Goal: Task Accomplishment & Management: Complete application form

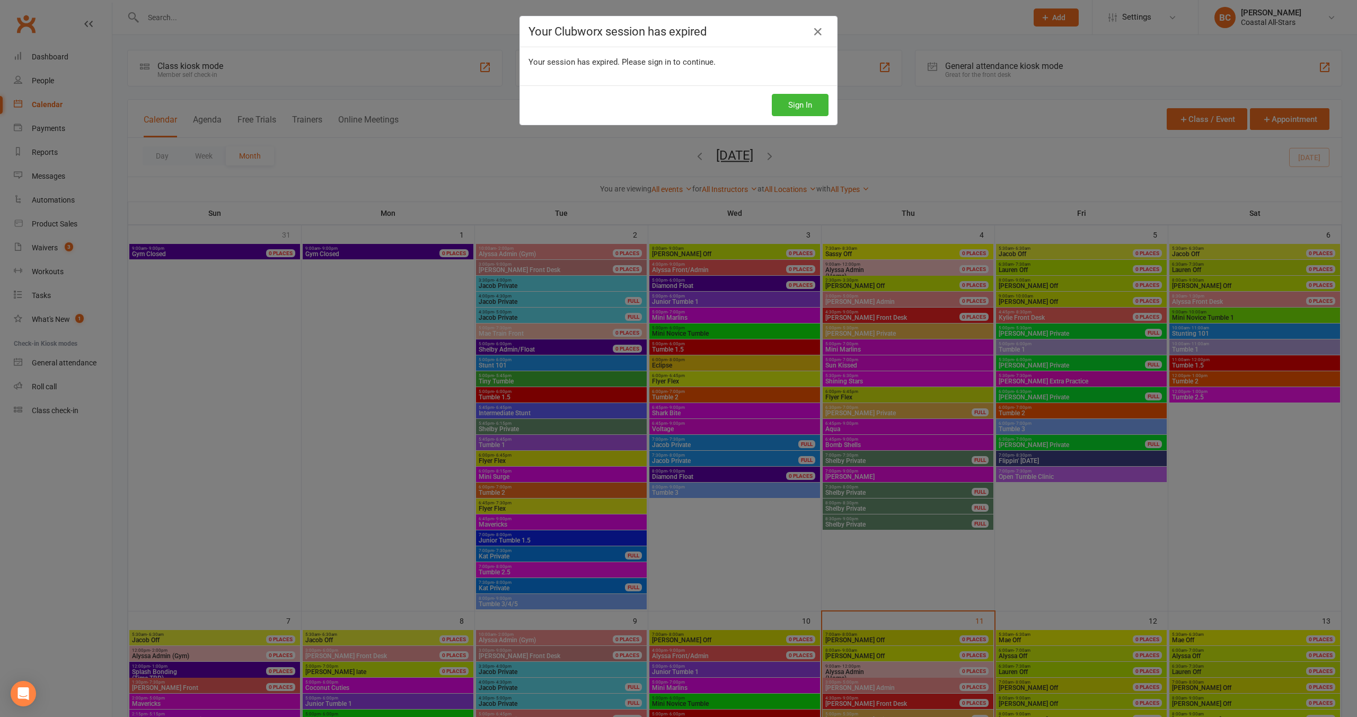
scroll to position [412, 0]
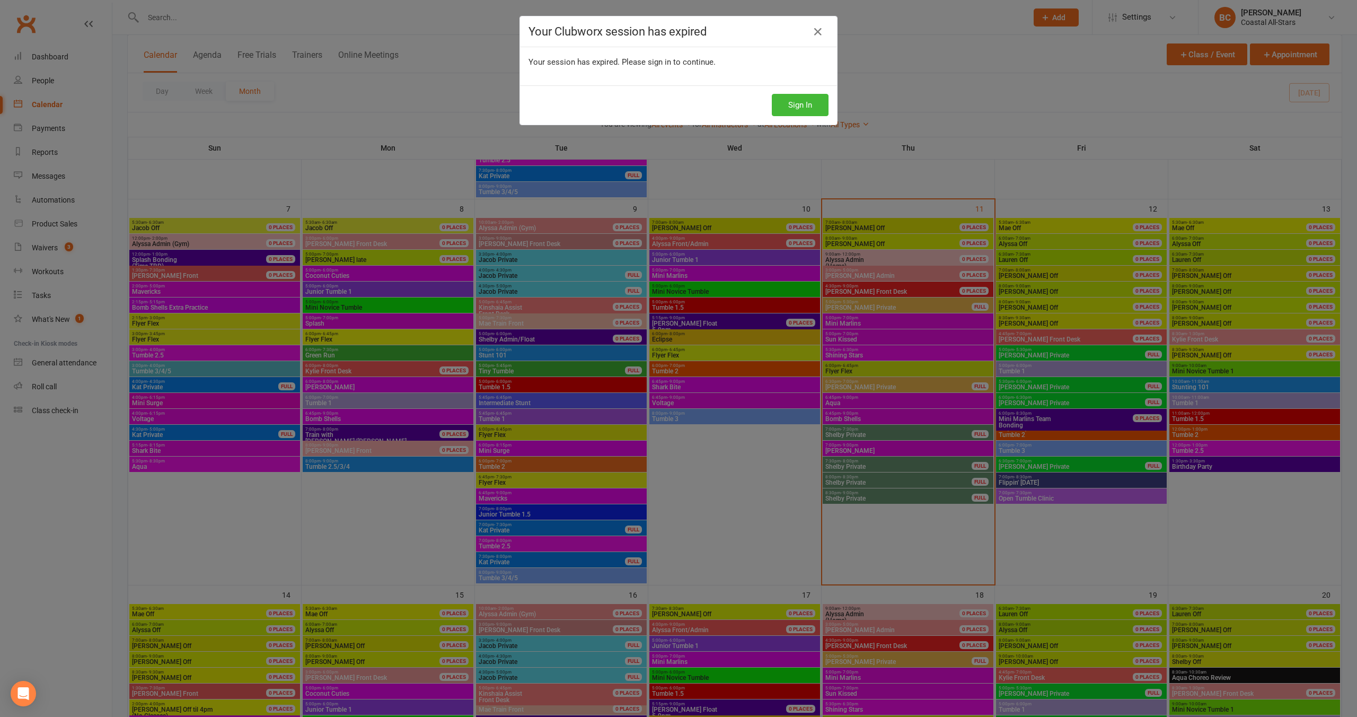
drag, startPoint x: 0, startPoint y: 0, endPoint x: 812, endPoint y: 32, distance: 812.7
click at [812, 31] on icon at bounding box center [818, 31] width 13 height 13
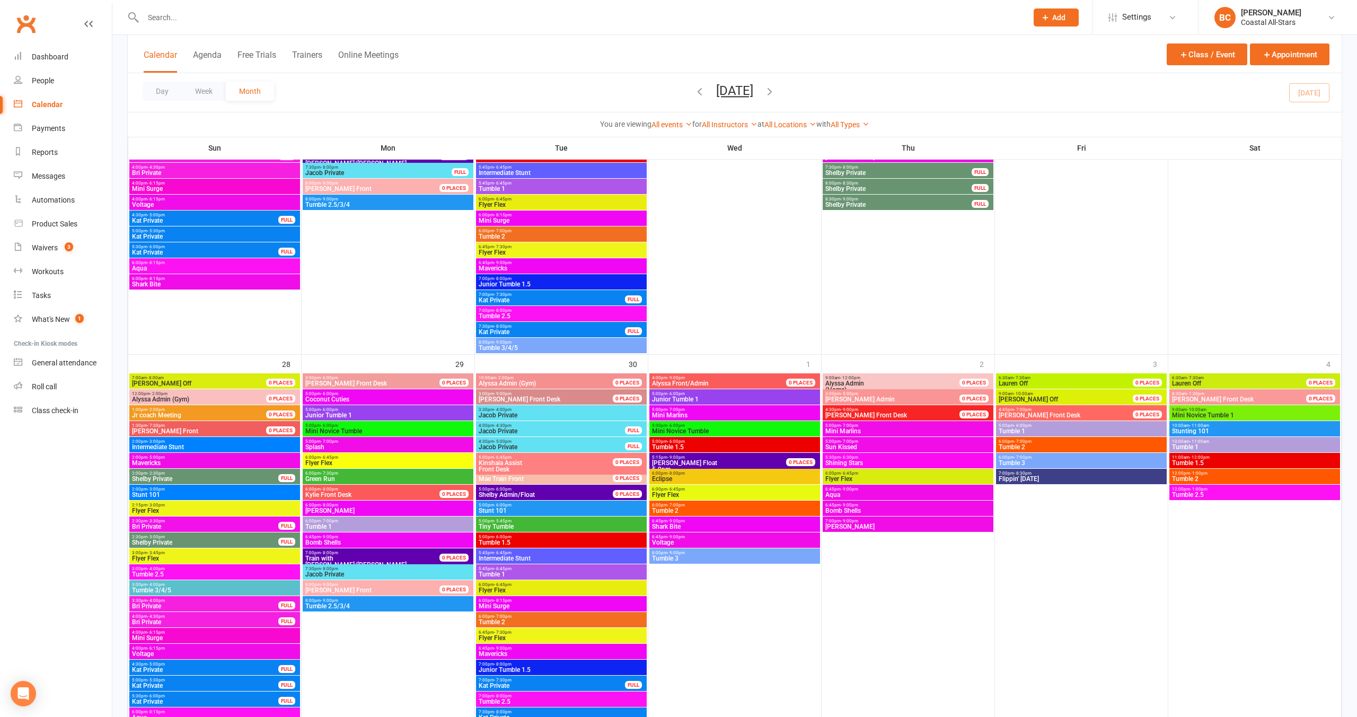
scroll to position [1464, 0]
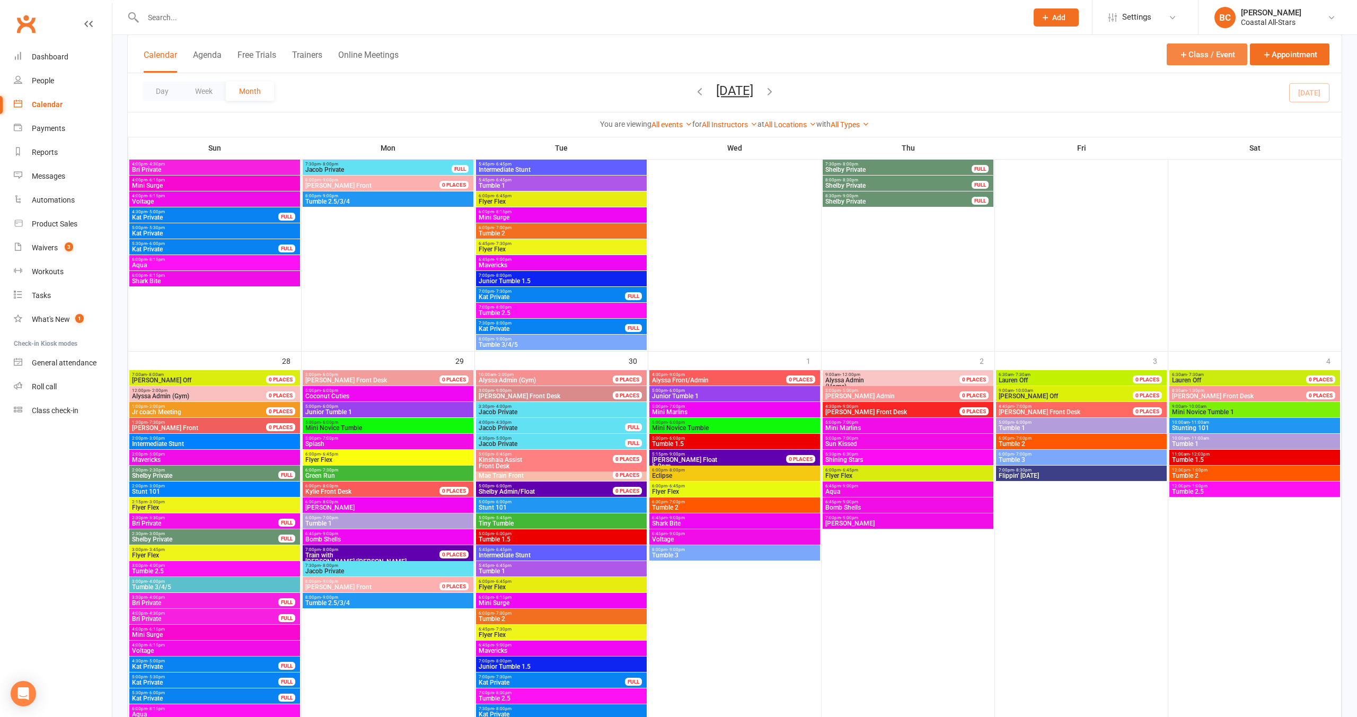
click at [1204, 57] on button "Class / Event" at bounding box center [1207, 54] width 81 height 22
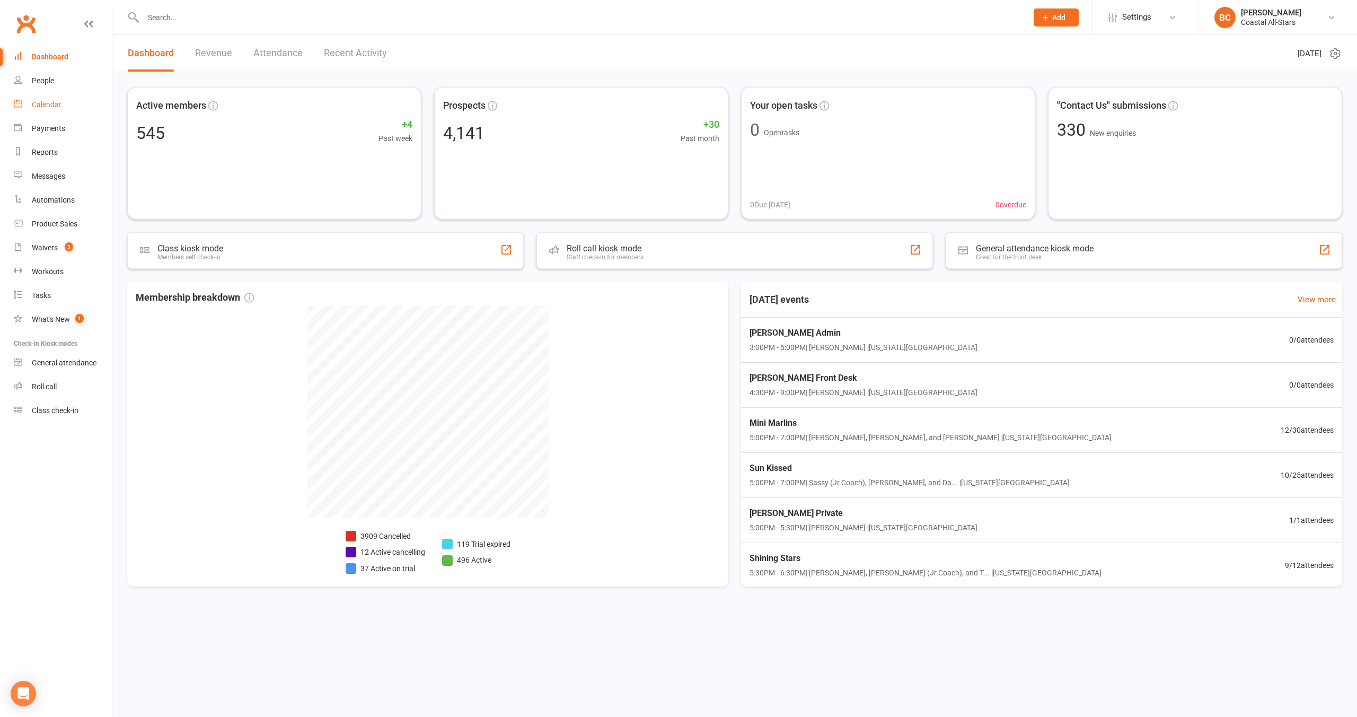
click at [43, 106] on div "Calendar" at bounding box center [47, 104] width 30 height 8
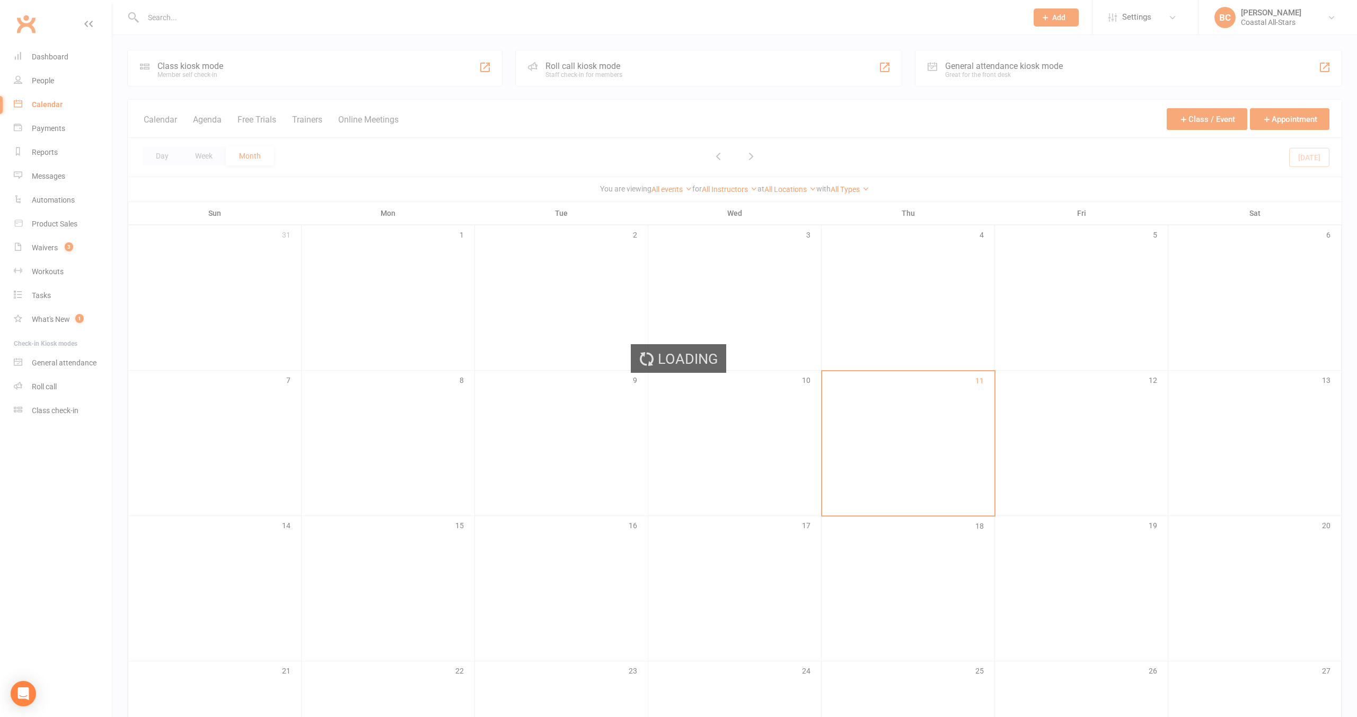
click at [1213, 127] on div "Loading" at bounding box center [678, 358] width 1357 height 717
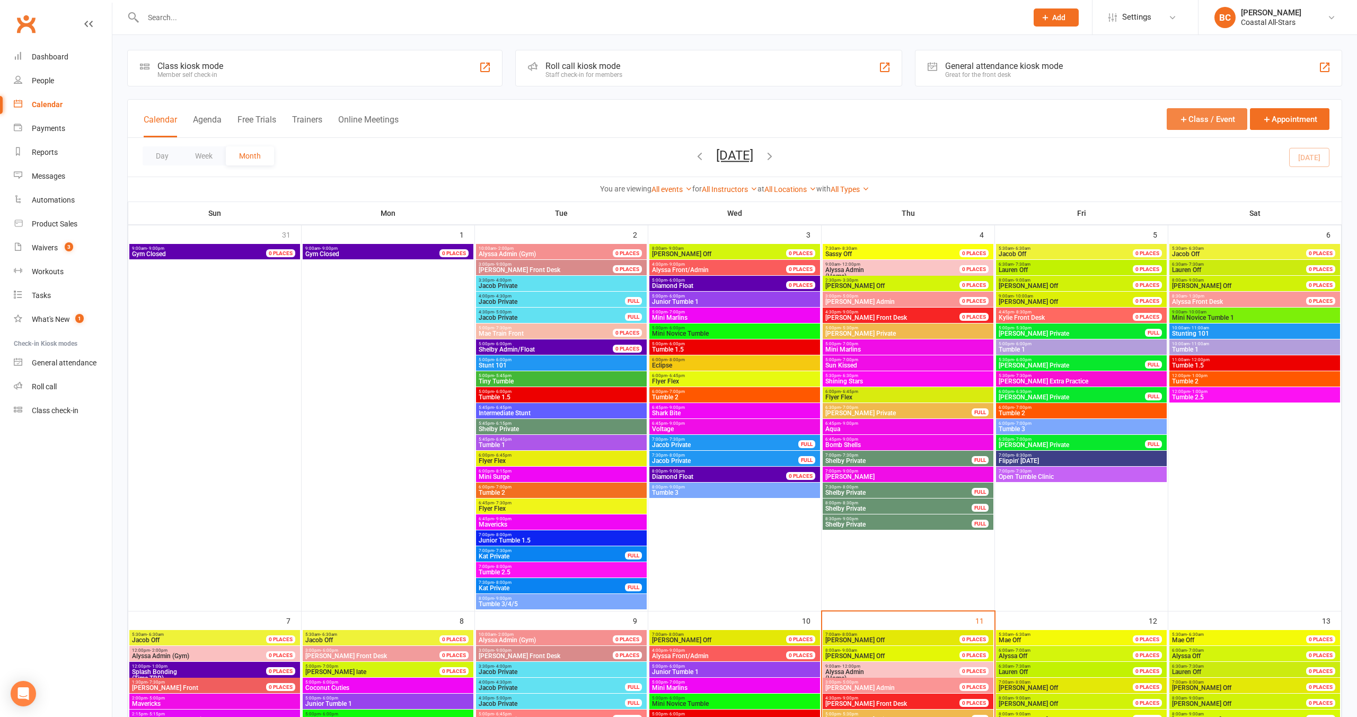
click at [1208, 118] on button "Class / Event" at bounding box center [1207, 119] width 81 height 22
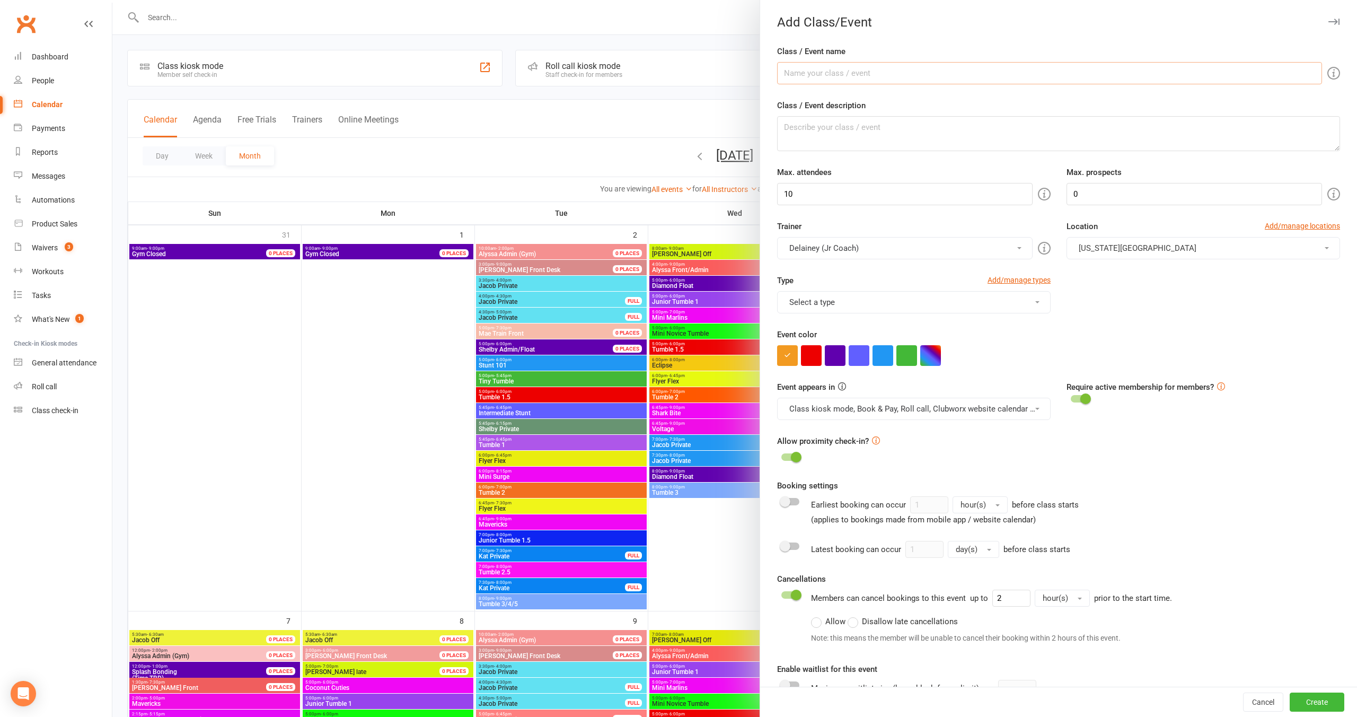
click at [821, 74] on input "Class / Event name" at bounding box center [1049, 73] width 545 height 22
drag, startPoint x: 784, startPoint y: 74, endPoint x: 798, endPoint y: 76, distance: 14.4
click at [784, 74] on input "STAFF MEETING" at bounding box center [1049, 73] width 545 height 22
type input "MANDATORY STAFF MEETING"
click at [893, 196] on input "10" at bounding box center [905, 194] width 256 height 22
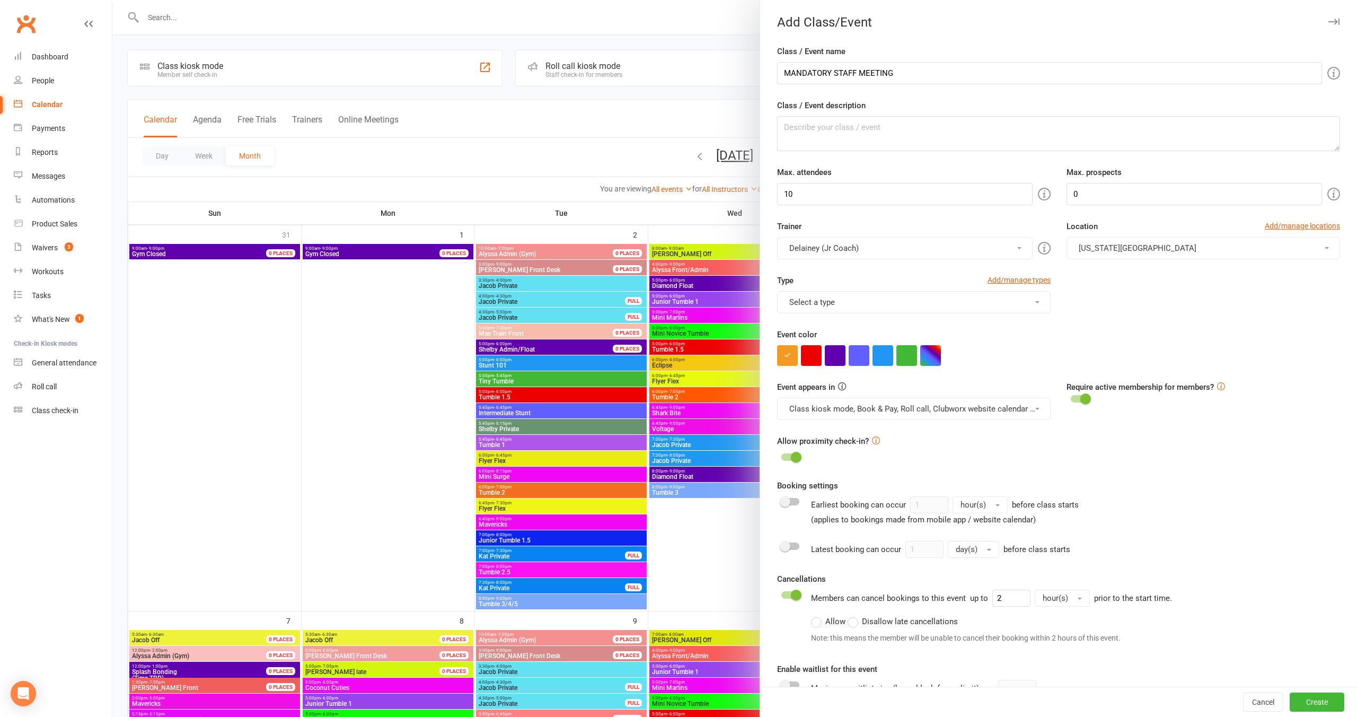
click at [865, 246] on button "Delainey (Jr Coach)" at bounding box center [905, 248] width 256 height 22
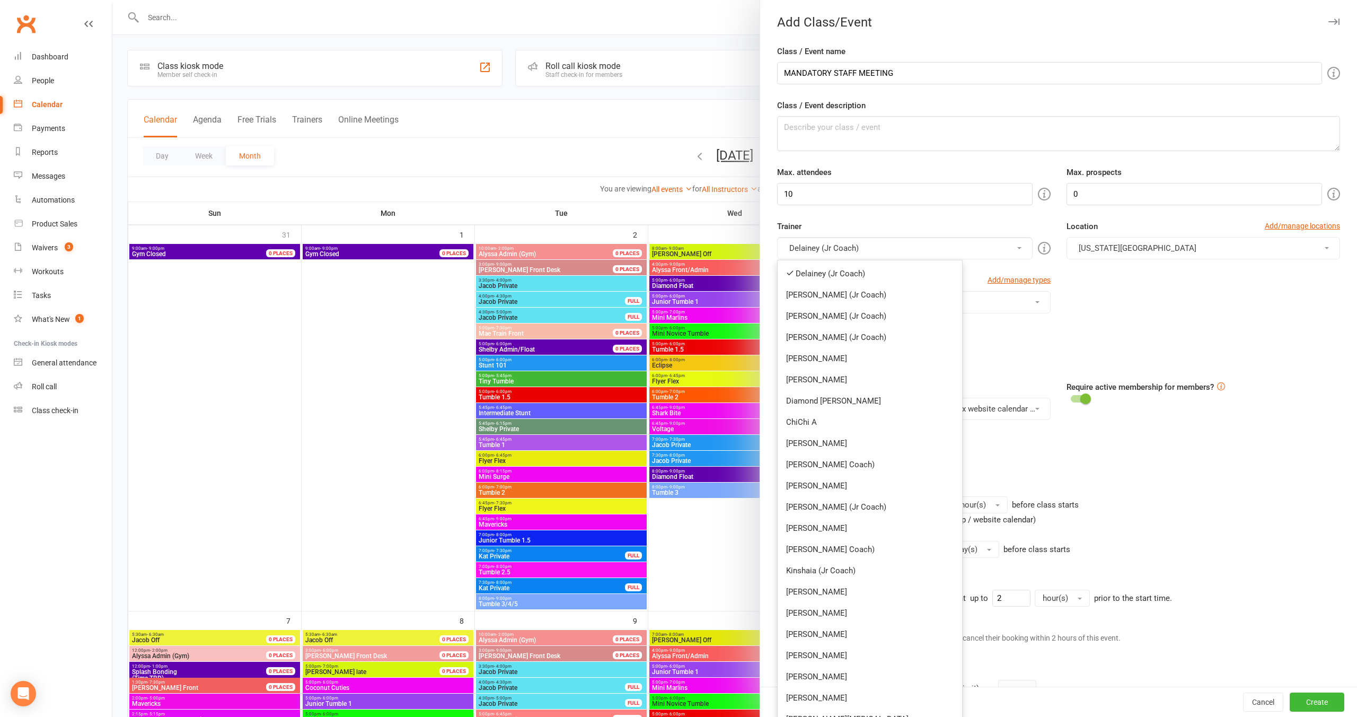
click at [800, 292] on link "[PERSON_NAME] (Jr Coach)" at bounding box center [870, 294] width 184 height 21
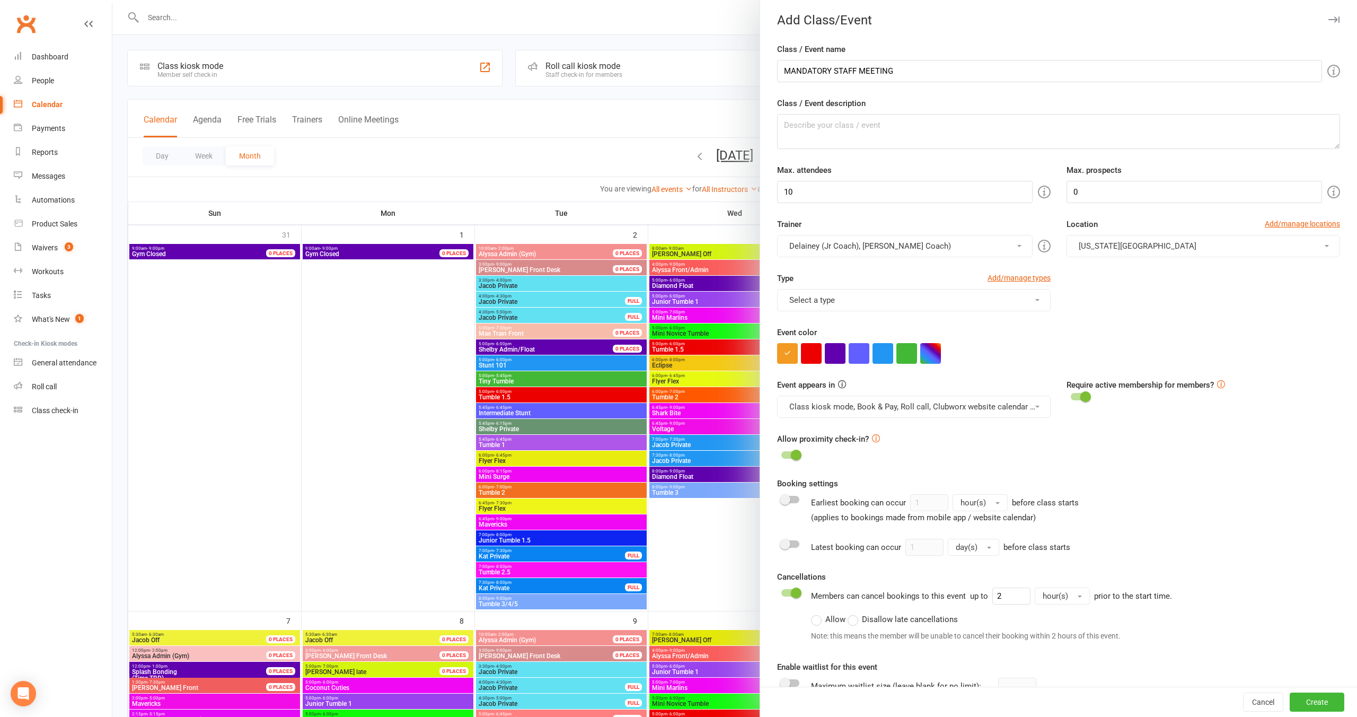
drag, startPoint x: 844, startPoint y: 245, endPoint x: 844, endPoint y: 253, distance: 7.4
click at [844, 245] on button "Delainey (Jr Coach), Annabelle (Jr Coach)" at bounding box center [905, 246] width 256 height 22
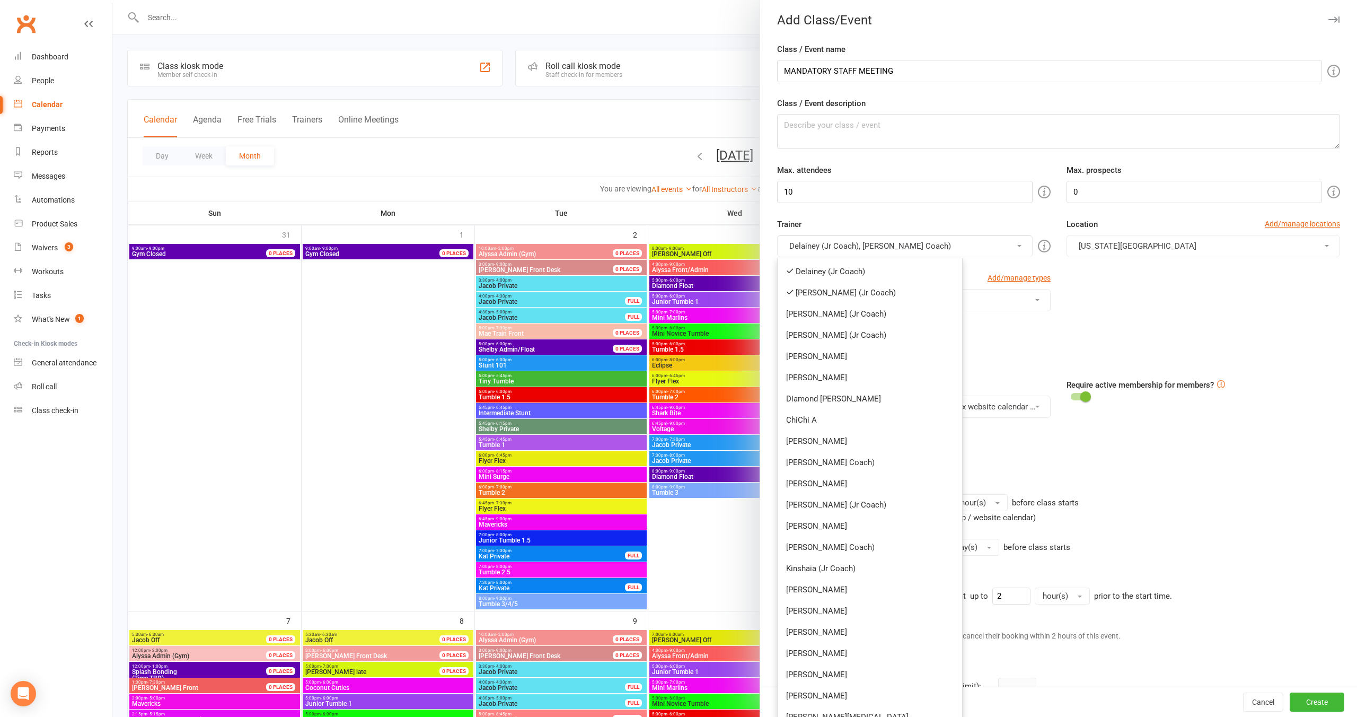
click at [813, 314] on link "[PERSON_NAME] (Jr Coach)" at bounding box center [870, 313] width 184 height 21
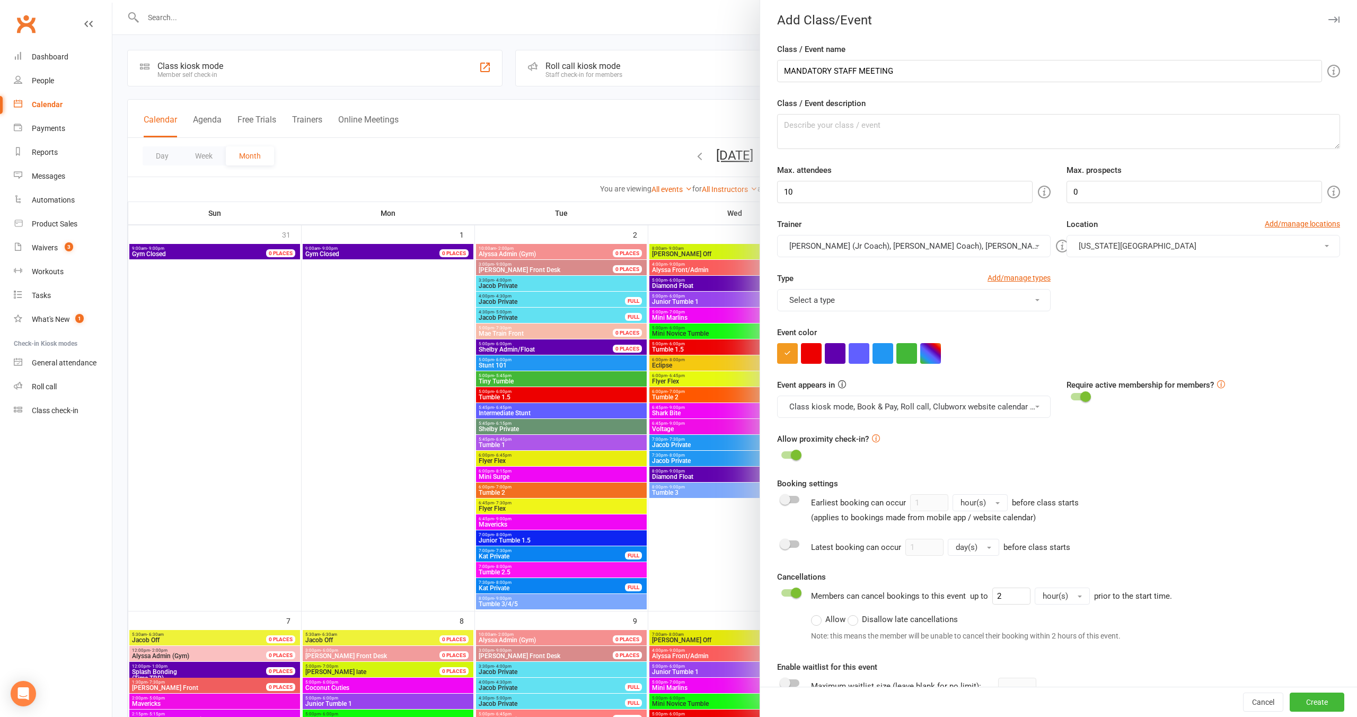
click at [851, 250] on button "Delainey (Jr Coach), Annabelle (Jr Coach), Emrey (Jr Coach)" at bounding box center [914, 246] width 274 height 22
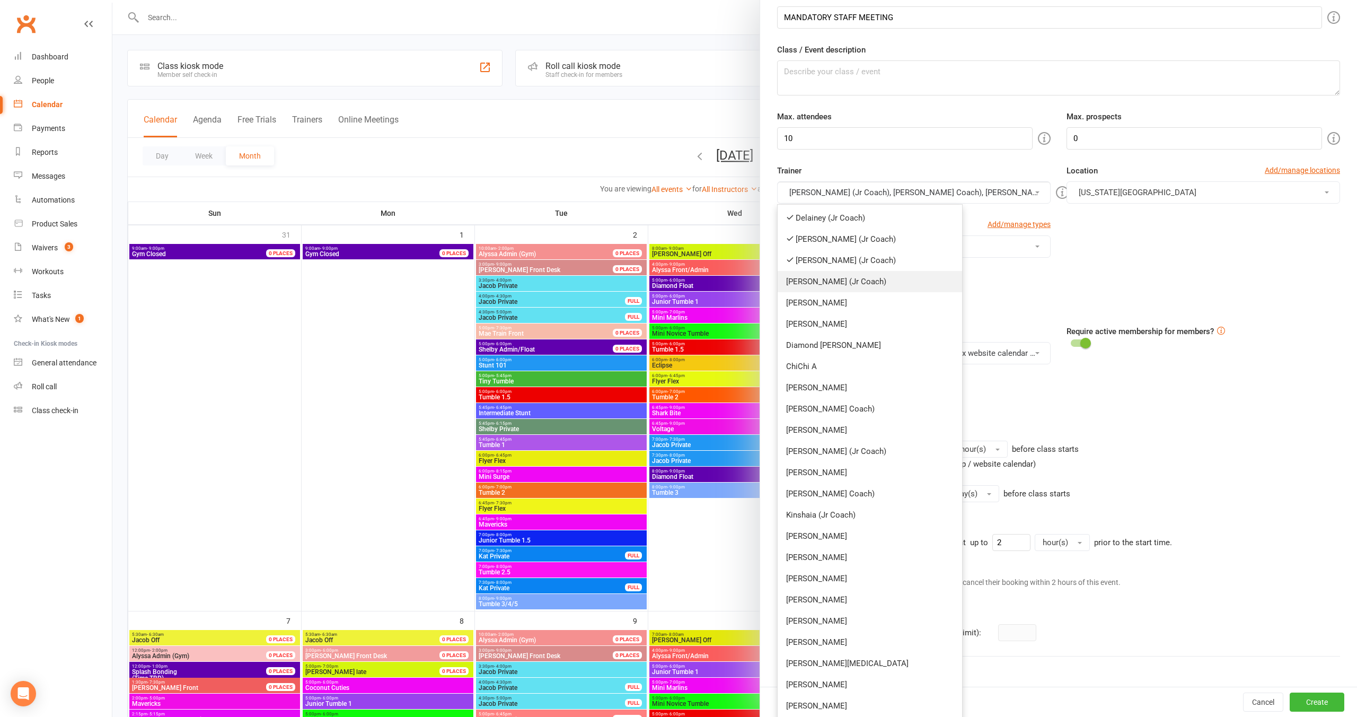
scroll to position [57, 0]
click at [821, 285] on link "[PERSON_NAME] (Jr Coach)" at bounding box center [870, 280] width 184 height 21
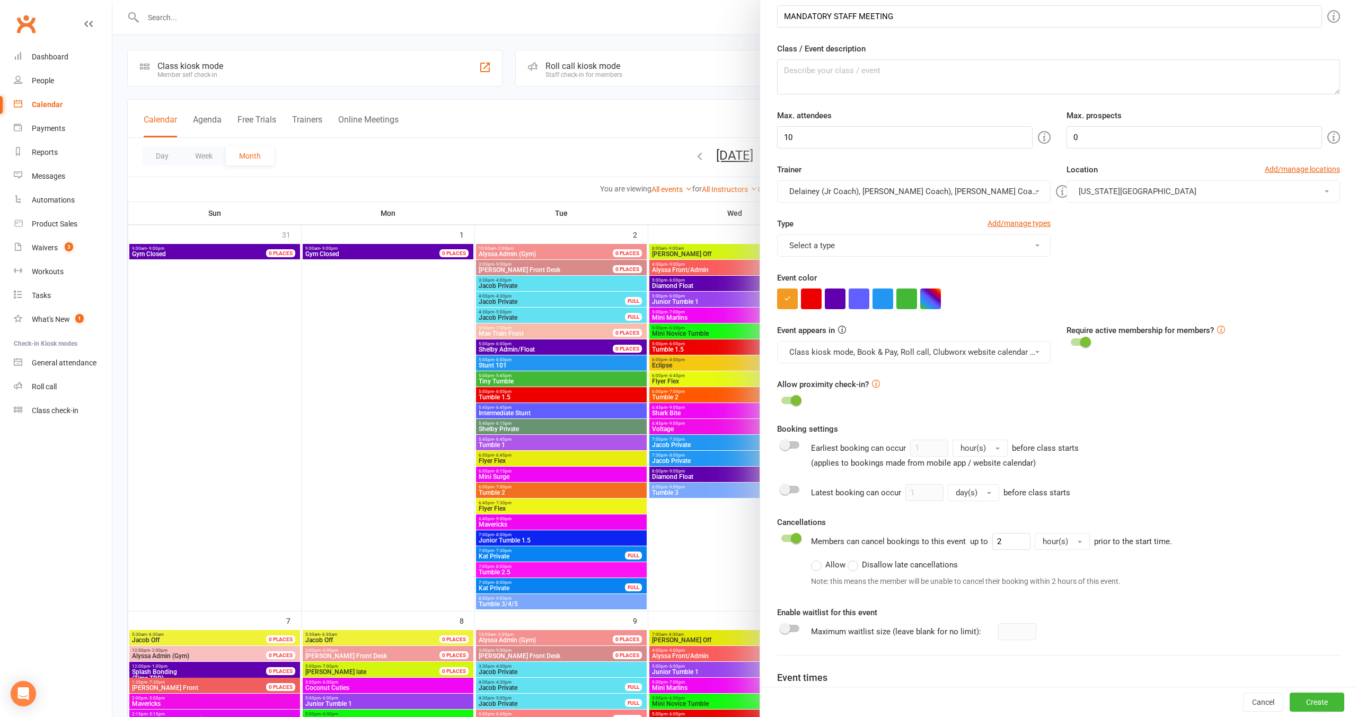
click at [873, 195] on button "Delainey (Jr Coach), Annabelle (Jr Coach), Emrey (Jr Coach), Mae (Jr Coach)" at bounding box center [914, 191] width 274 height 22
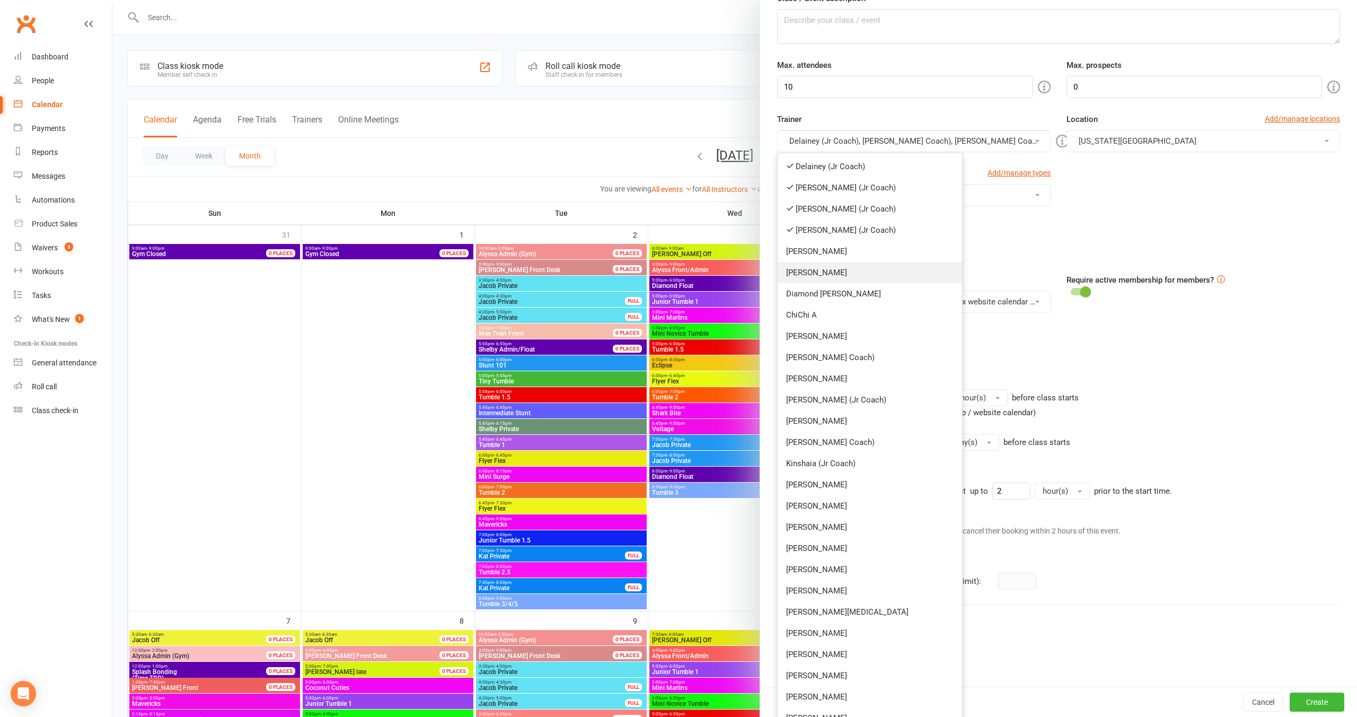
scroll to position [109, 0]
click at [805, 246] on link "[PERSON_NAME]" at bounding box center [870, 249] width 184 height 21
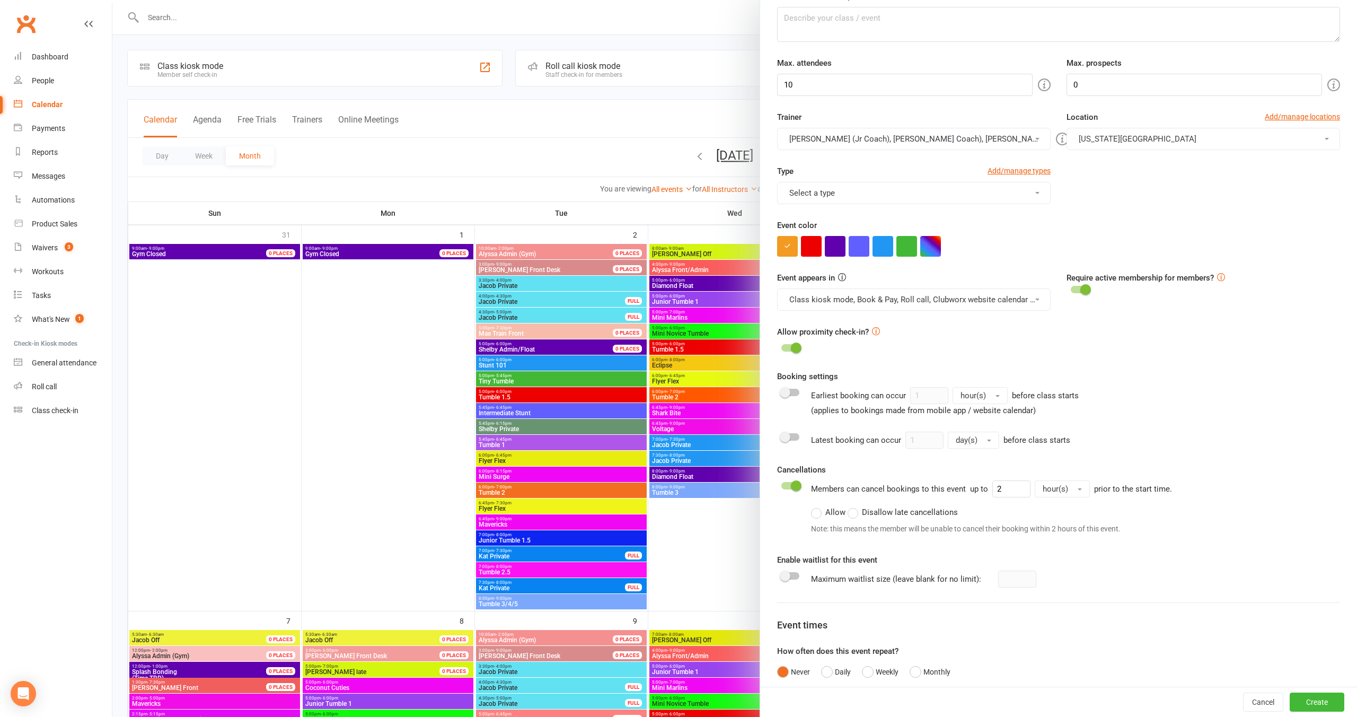
click at [866, 133] on button "Delainey (Jr Coach), Annabelle (Jr Coach), Emrey (Jr Coach), Mae (Jr Coach), Co…" at bounding box center [914, 139] width 274 height 22
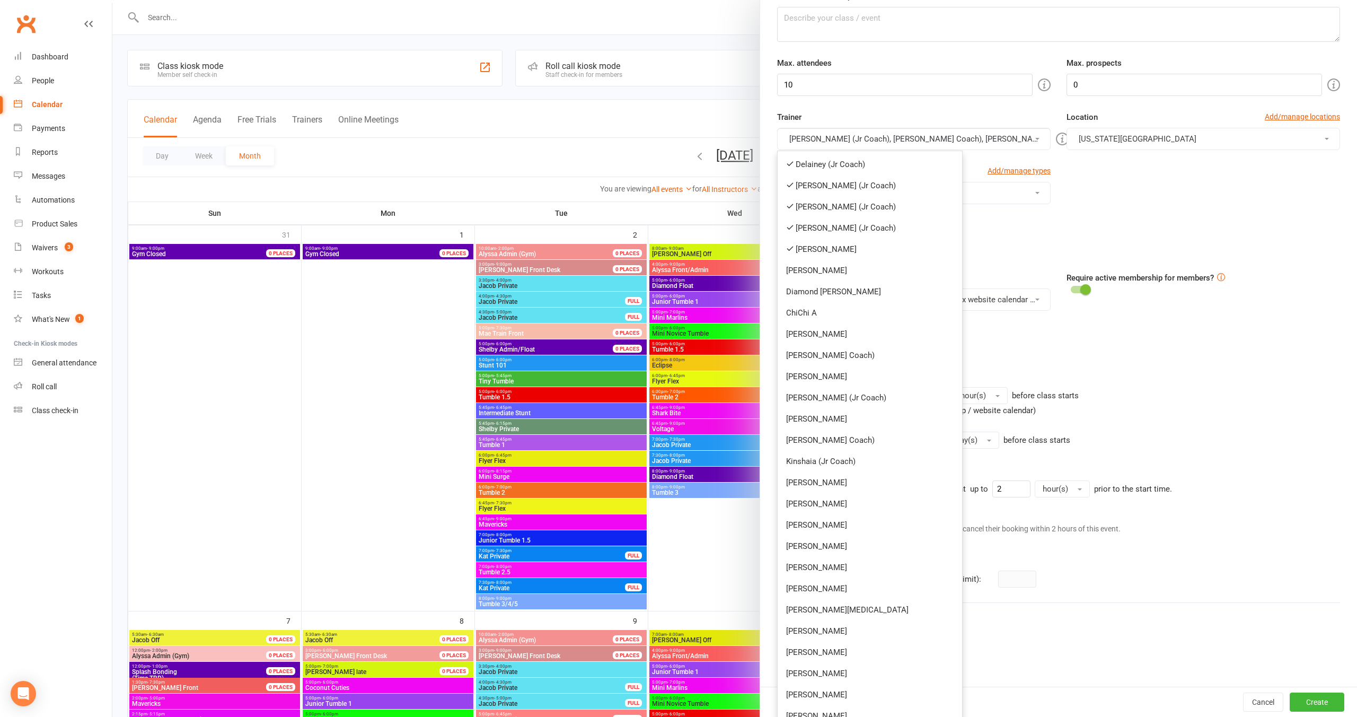
click at [843, 280] on link "[PERSON_NAME]" at bounding box center [870, 270] width 184 height 21
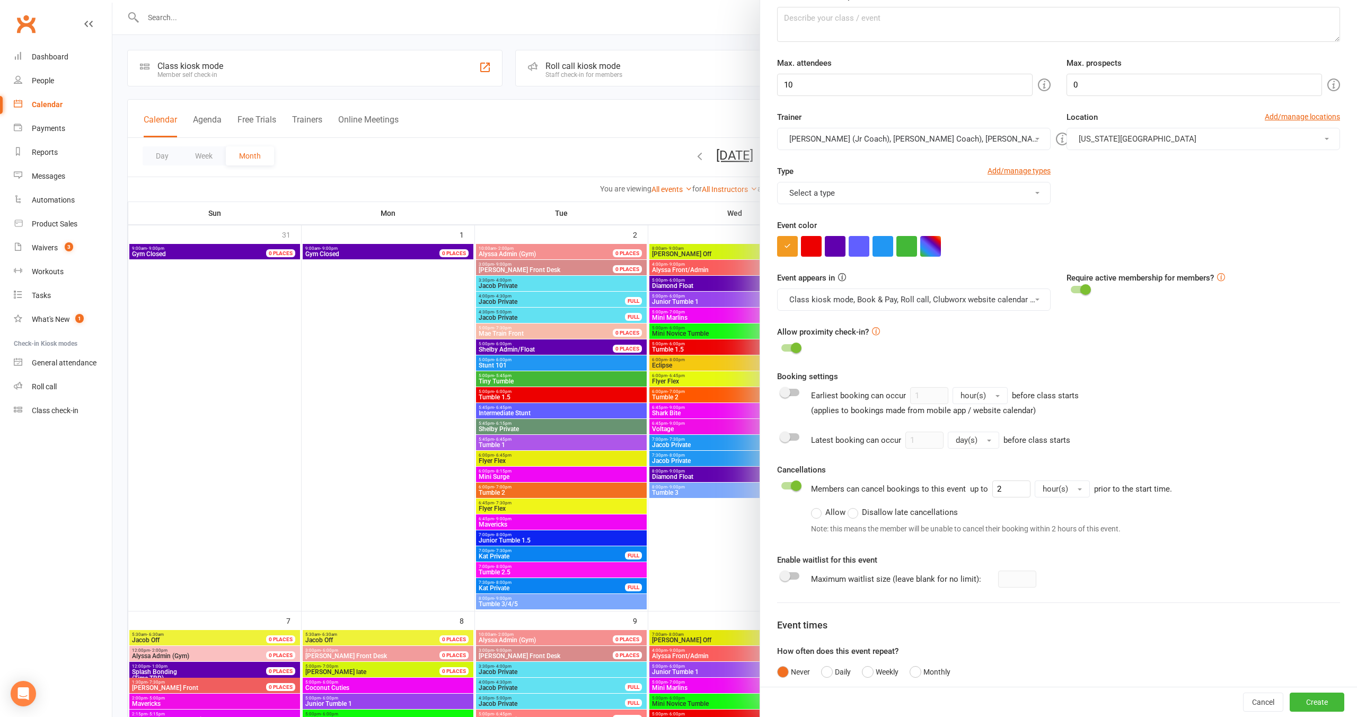
drag, startPoint x: 887, startPoint y: 143, endPoint x: 881, endPoint y: 165, distance: 23.3
click at [887, 143] on button "Delainey (Jr Coach), Annabelle (Jr Coach), Emrey (Jr Coach), Mae (Jr Coach), Co…" at bounding box center [914, 139] width 274 height 22
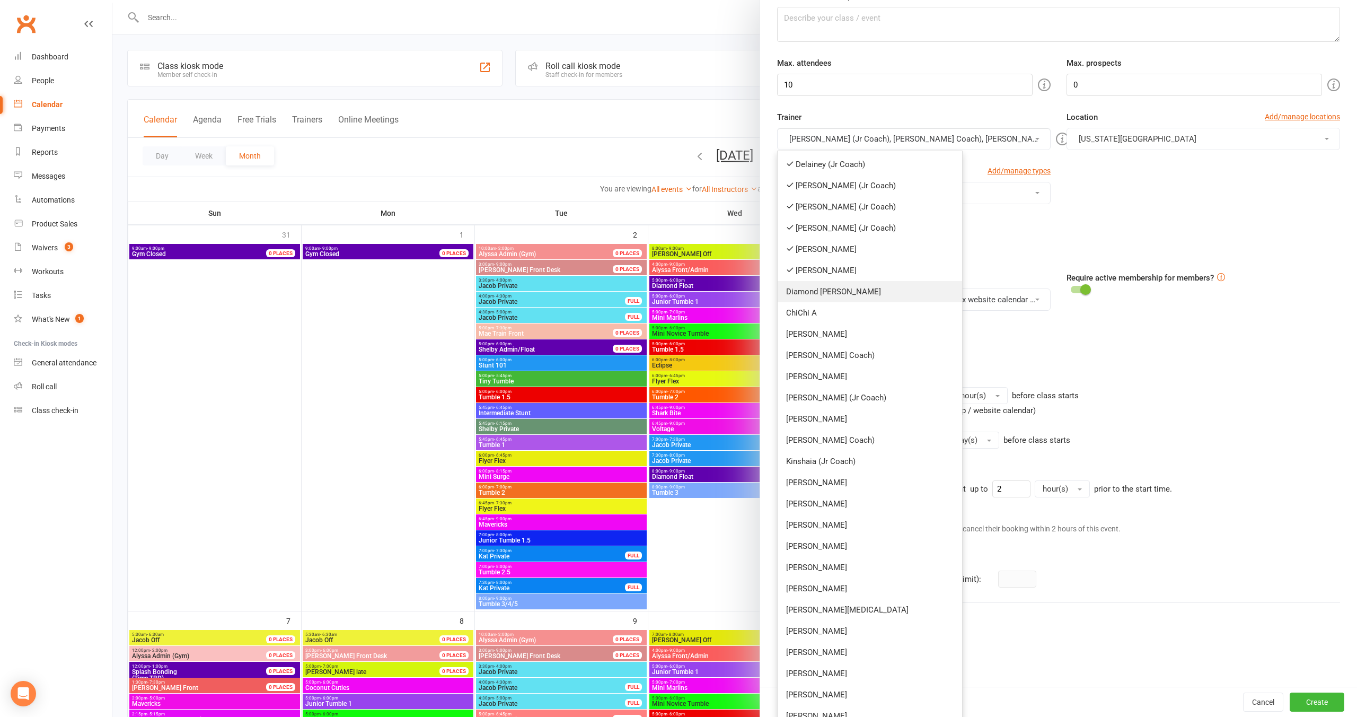
click at [847, 290] on link "Diamond [PERSON_NAME]" at bounding box center [870, 291] width 184 height 21
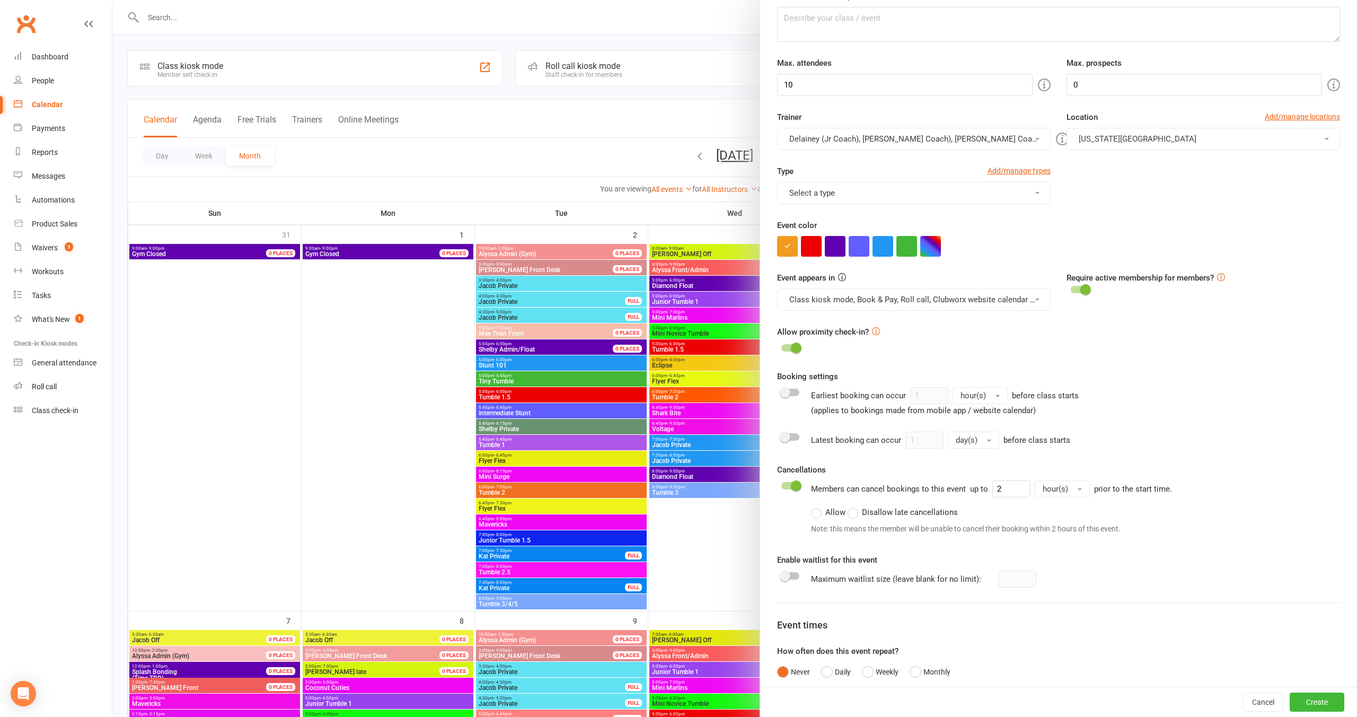
click at [884, 140] on button "Delainey (Jr Coach), Annabelle (Jr Coach), Emrey (Jr Coach), Mae (Jr Coach), Co…" at bounding box center [914, 139] width 274 height 22
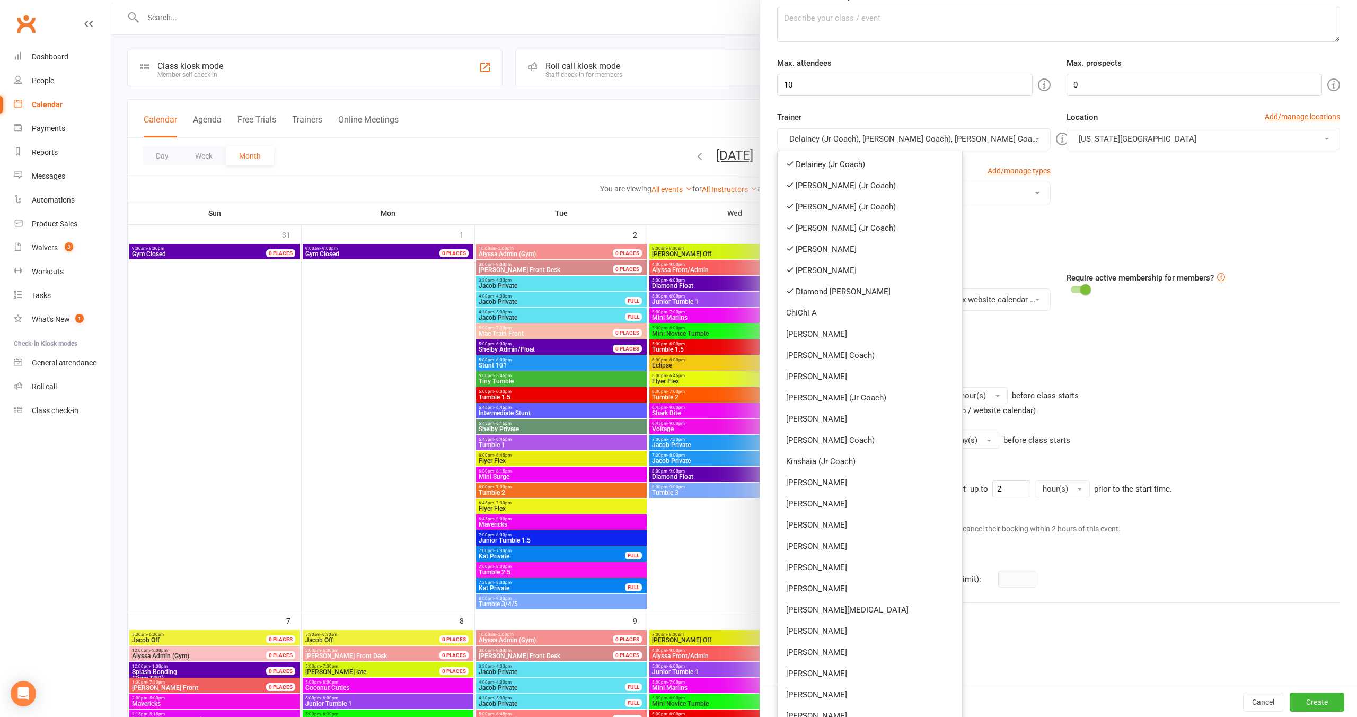
drag, startPoint x: 829, startPoint y: 309, endPoint x: 857, endPoint y: 236, distance: 77.7
click at [830, 309] on link "ChiChi A" at bounding box center [870, 312] width 184 height 21
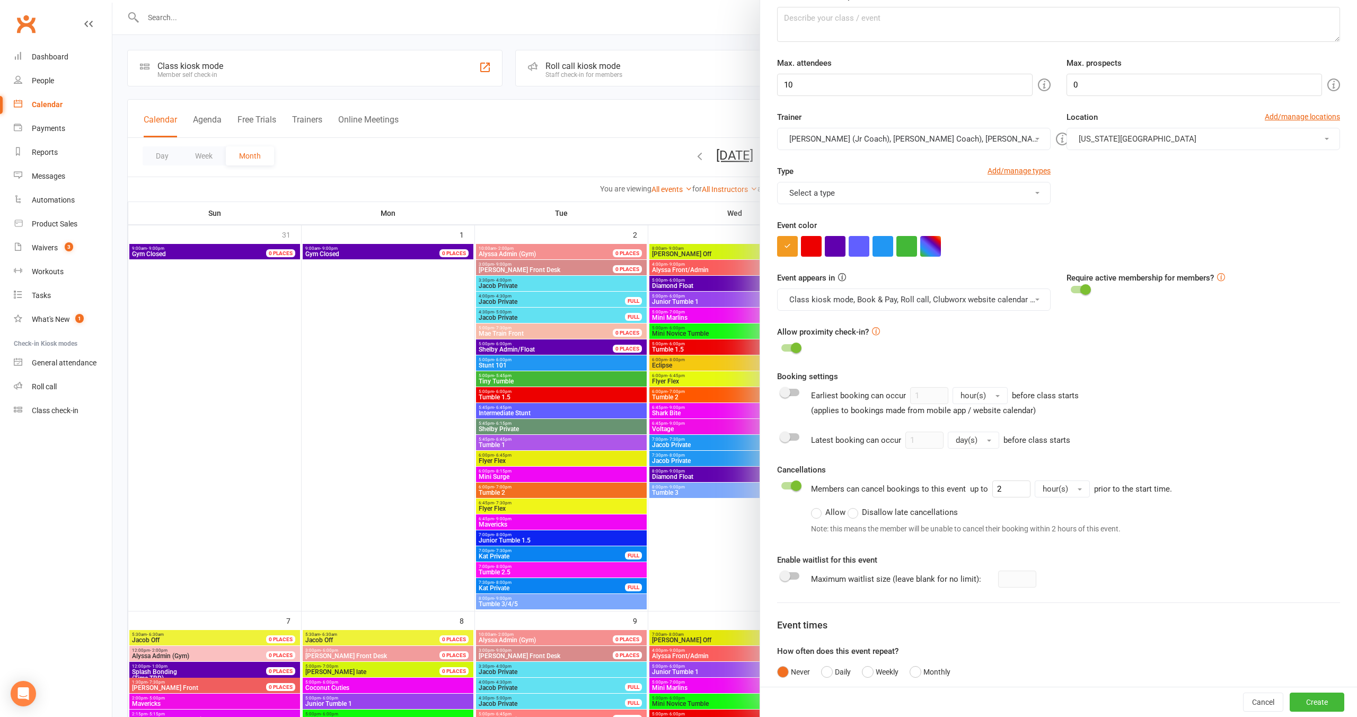
click at [882, 135] on button "Delainey (Jr Coach), Annabelle (Jr Coach), Emrey (Jr Coach), Mae (Jr Coach), Co…" at bounding box center [914, 139] width 274 height 22
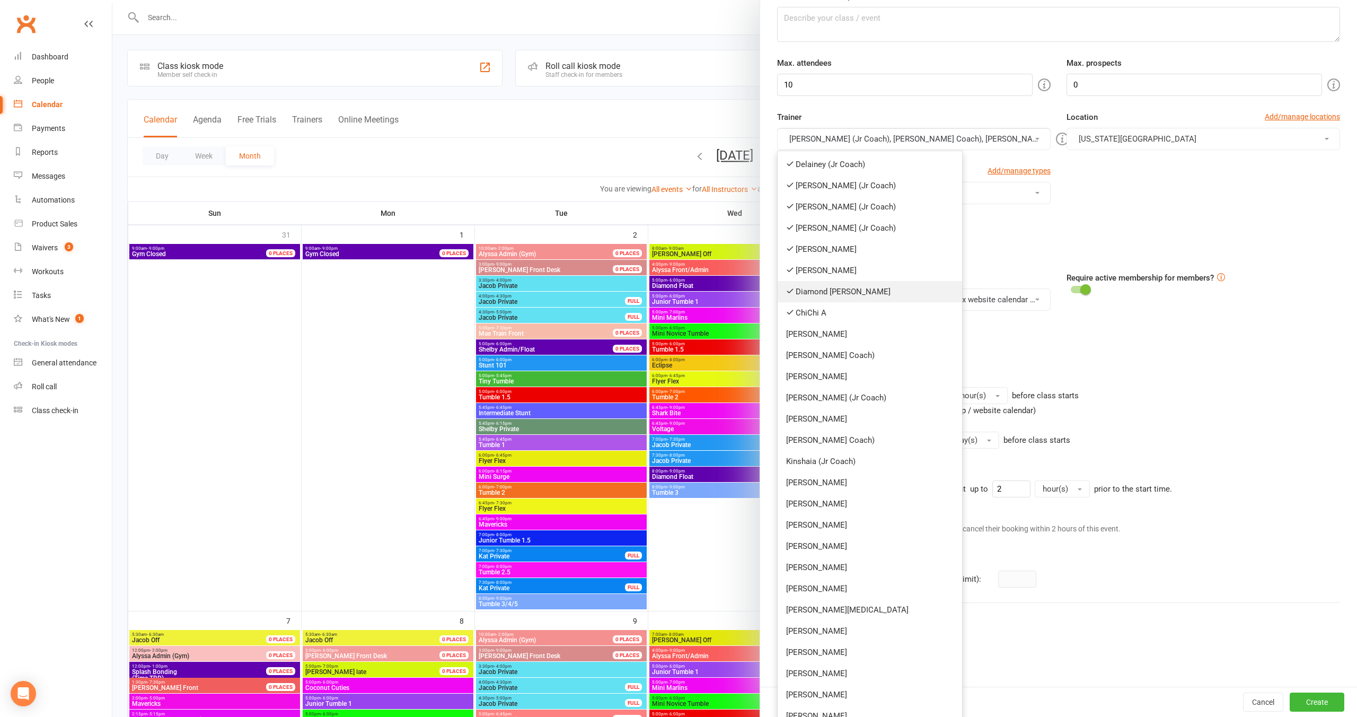
click at [826, 295] on link "Diamond [PERSON_NAME]" at bounding box center [870, 291] width 184 height 21
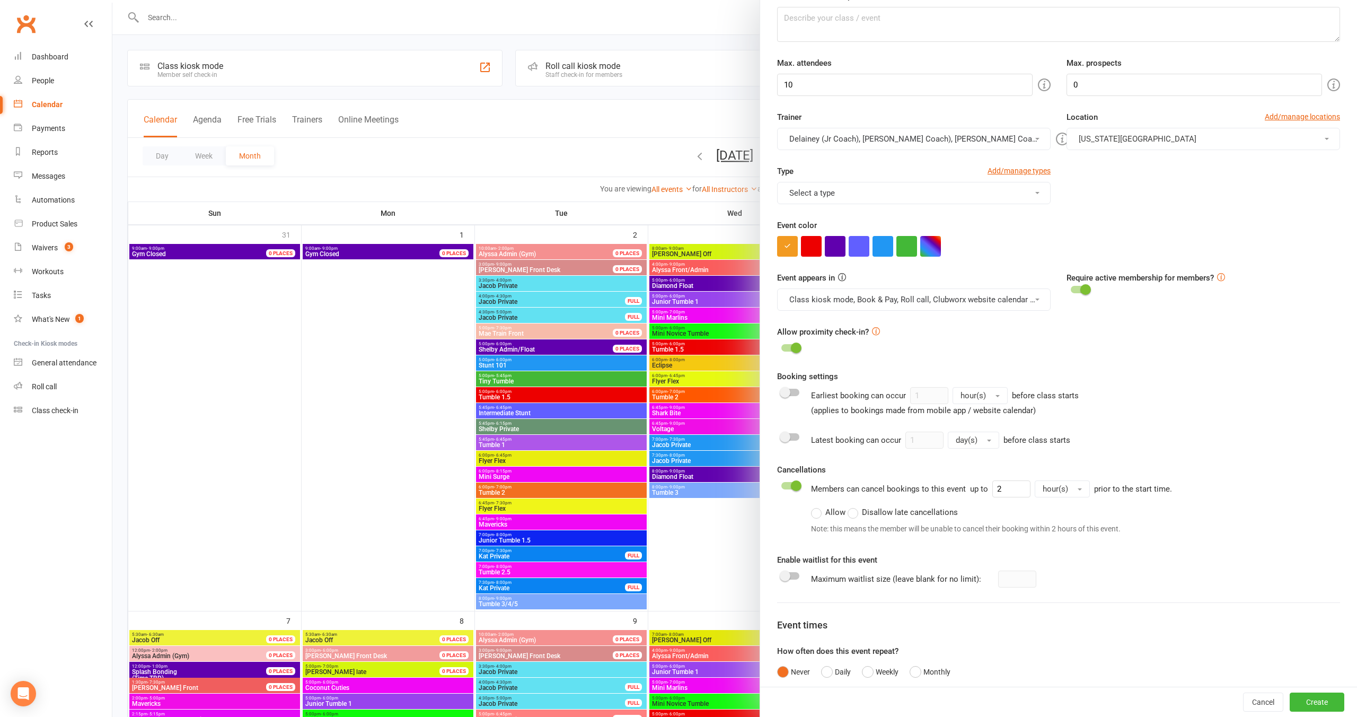
drag, startPoint x: 884, startPoint y: 141, endPoint x: 881, endPoint y: 151, distance: 9.9
click at [884, 142] on button "Delainey (Jr Coach), Annabelle (Jr Coach), Emrey (Jr Coach), Mae (Jr Coach), Co…" at bounding box center [914, 139] width 274 height 22
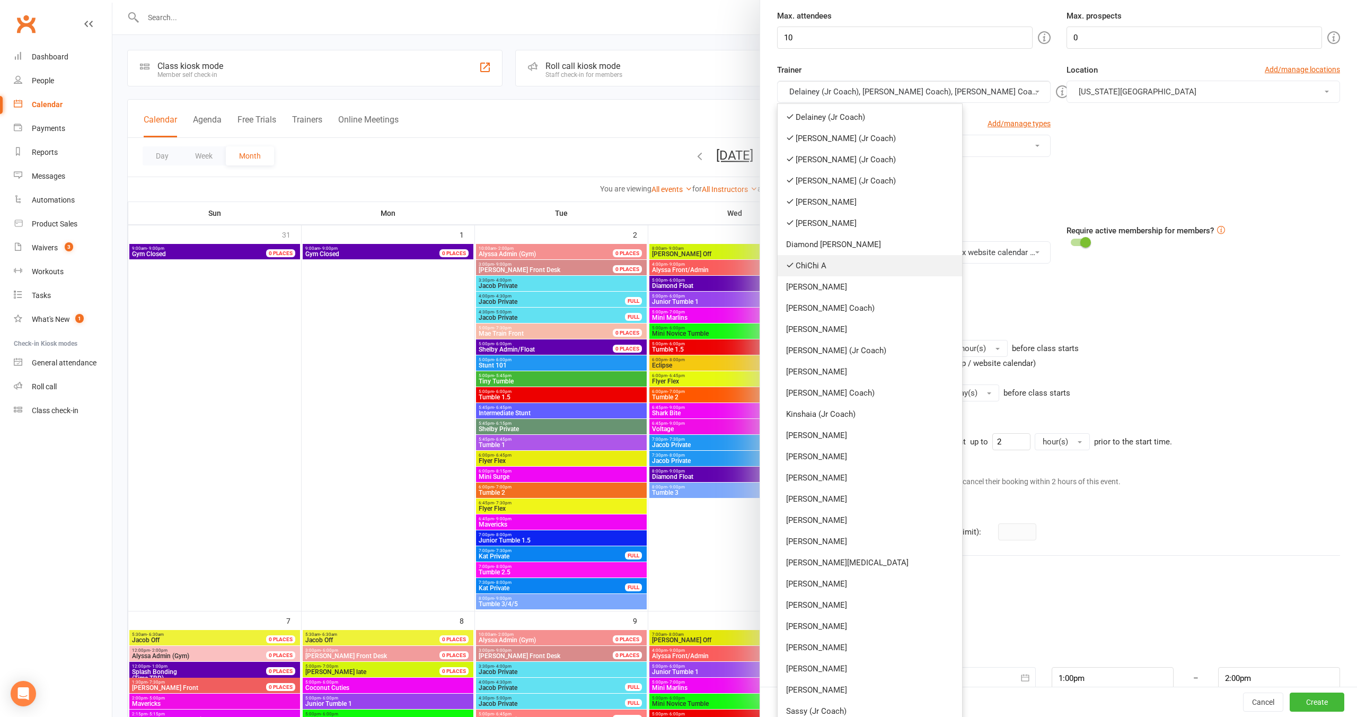
scroll to position [174, 0]
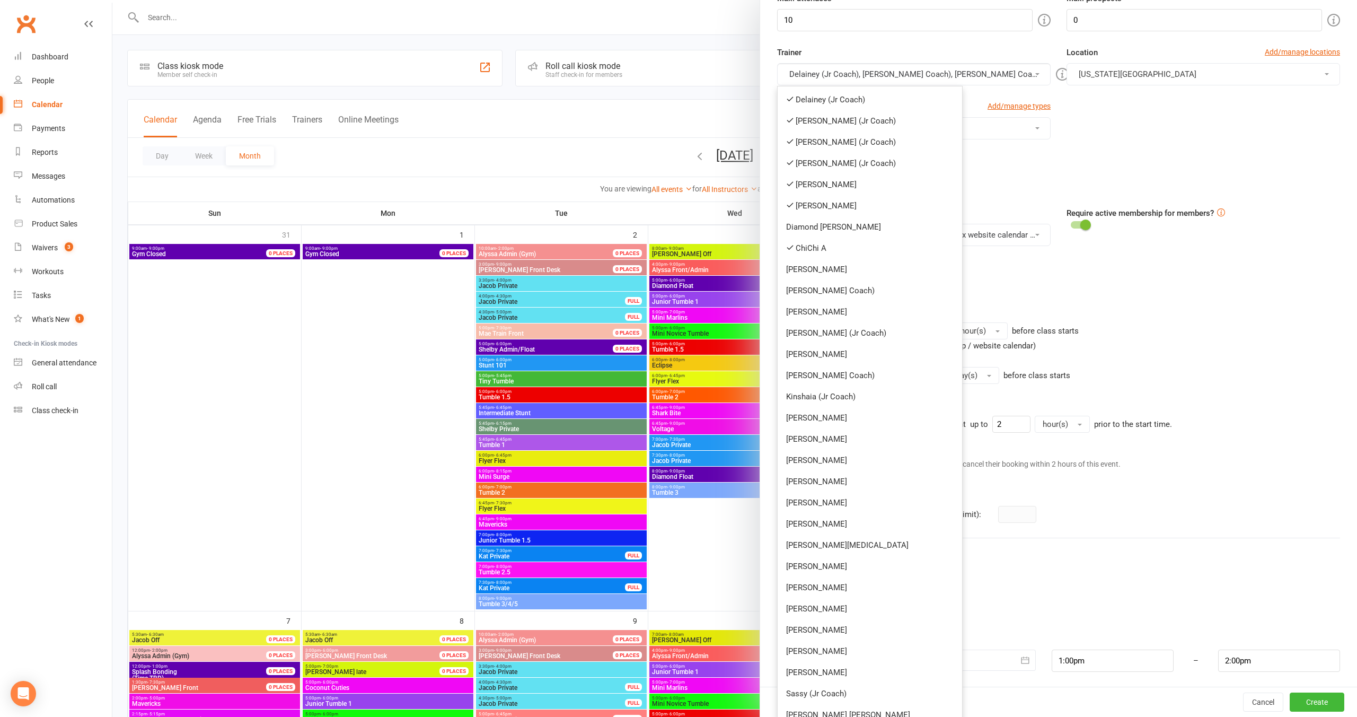
click at [836, 273] on link "[PERSON_NAME]" at bounding box center [870, 269] width 184 height 21
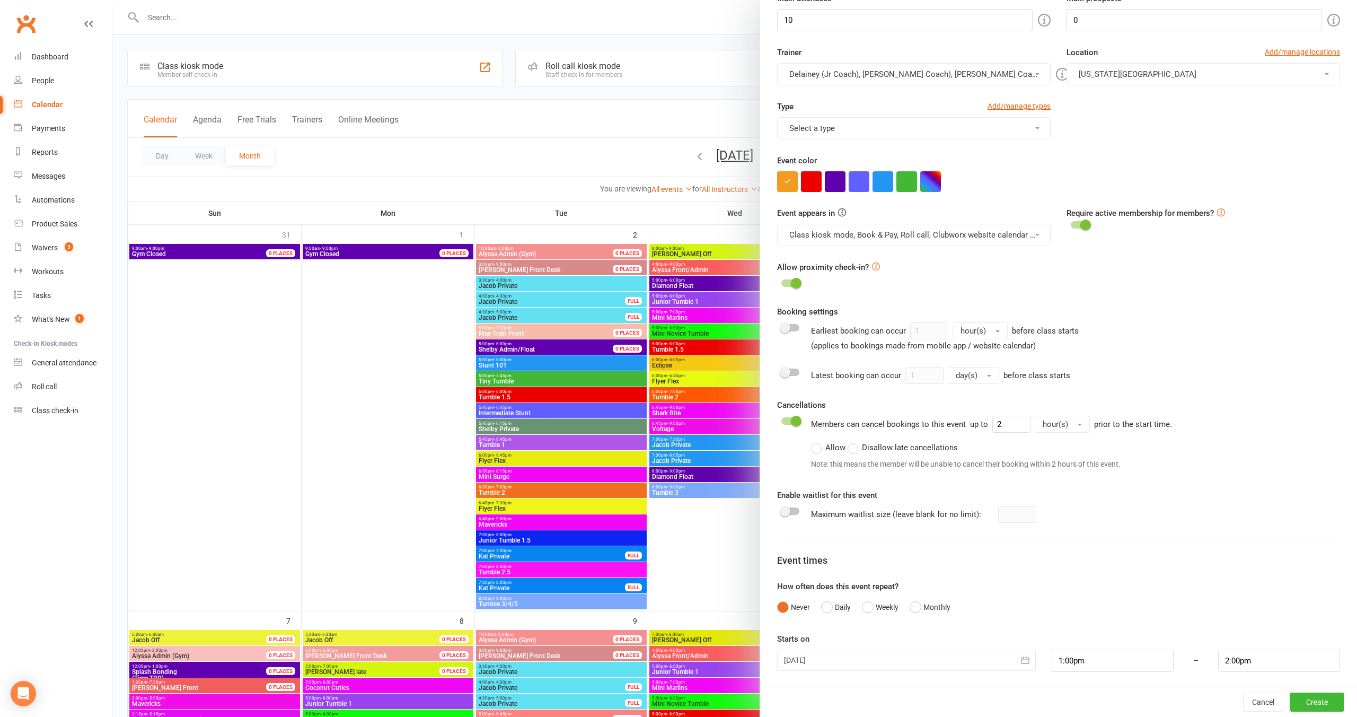
drag, startPoint x: 887, startPoint y: 76, endPoint x: 871, endPoint y: 161, distance: 85.8
click at [887, 77] on button "Delainey (Jr Coach), Annabelle (Jr Coach), Emrey (Jr Coach), Mae (Jr Coach), Co…" at bounding box center [914, 74] width 274 height 22
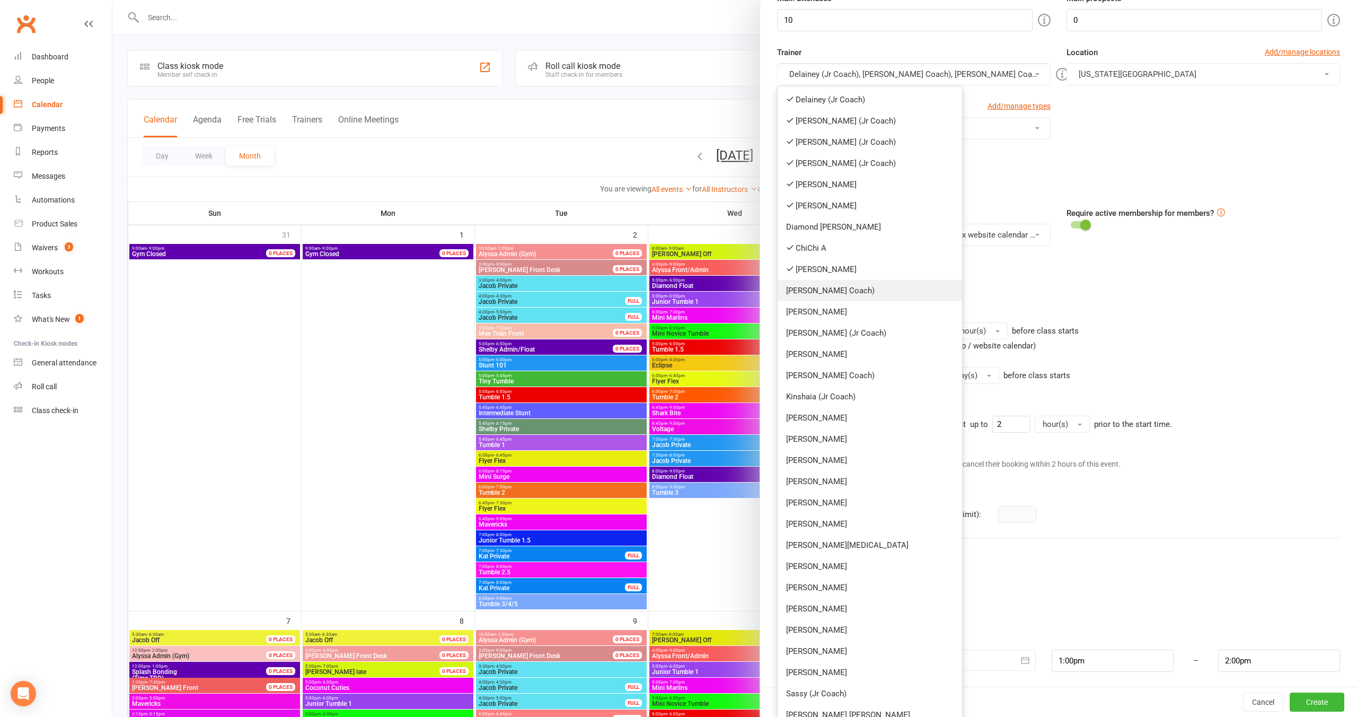
click at [850, 296] on link "[PERSON_NAME] Coach)" at bounding box center [870, 290] width 184 height 21
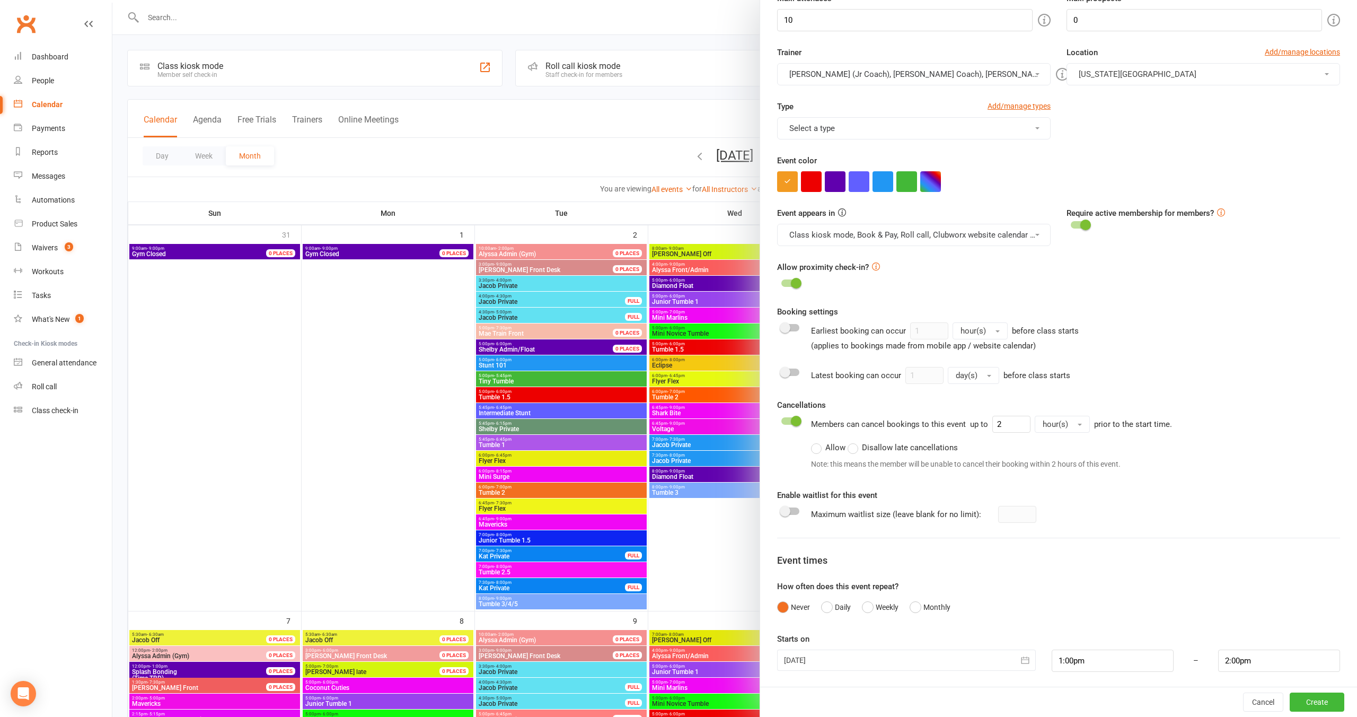
click at [881, 76] on button "Delainey (Jr Coach), Annabelle (Jr Coach), Emrey (Jr Coach), Mae (Jr Coach), Co…" at bounding box center [914, 74] width 274 height 22
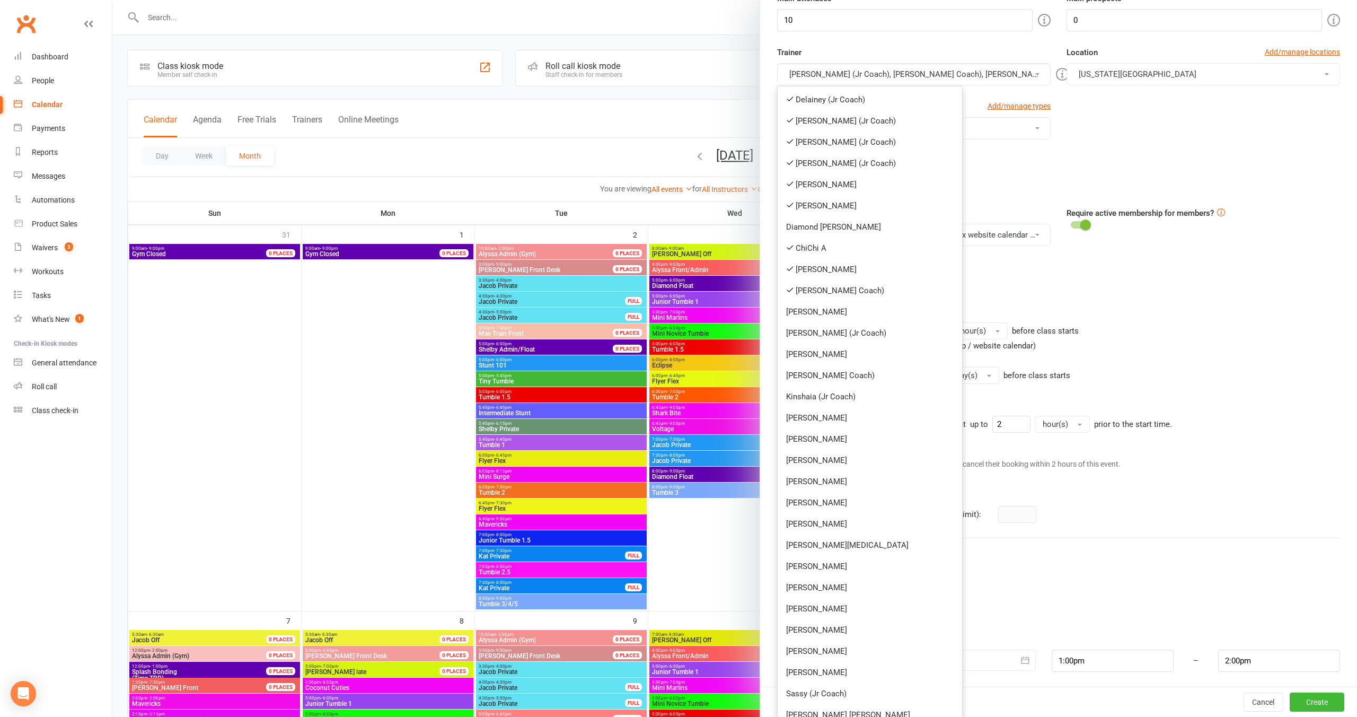
drag, startPoint x: 840, startPoint y: 311, endPoint x: 852, endPoint y: 242, distance: 70.1
click at [840, 311] on link "[PERSON_NAME]" at bounding box center [870, 311] width 184 height 21
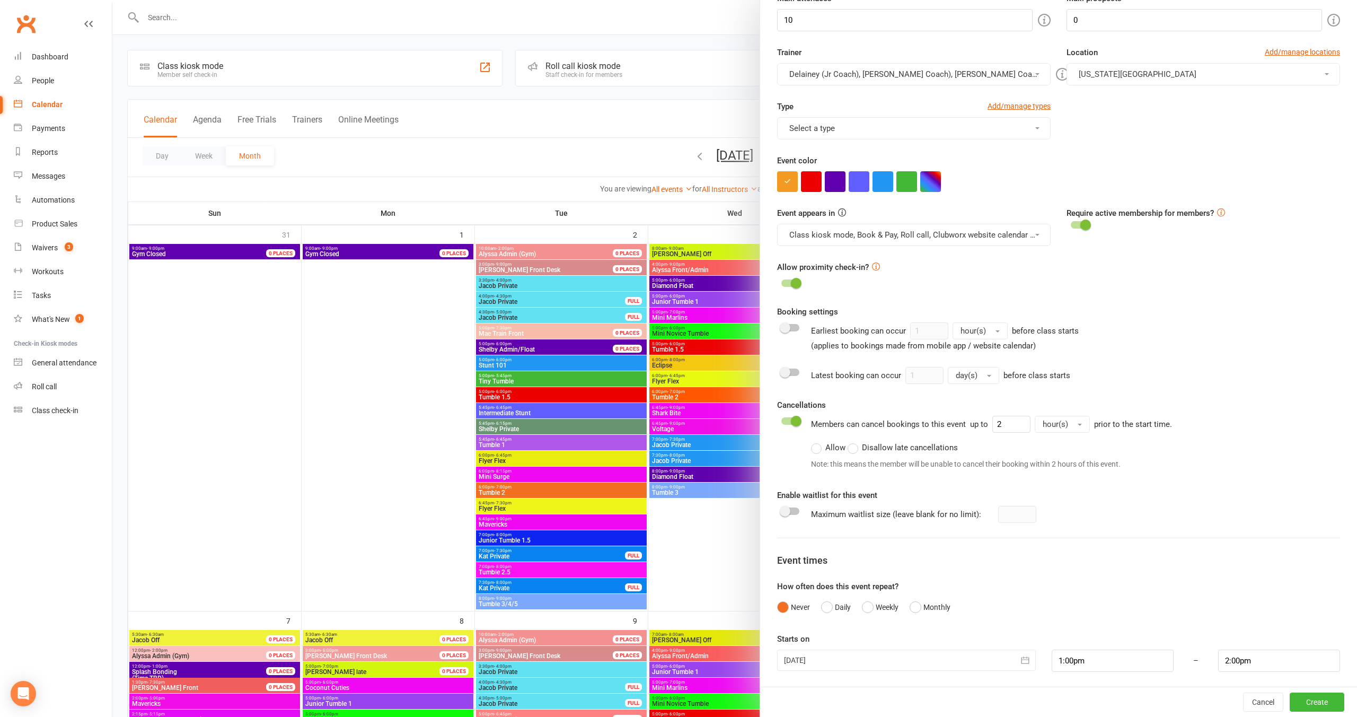
click at [890, 78] on button "Delainey (Jr Coach), Annabelle (Jr Coach), Emrey (Jr Coach), Mae (Jr Coach), Co…" at bounding box center [914, 74] width 274 height 22
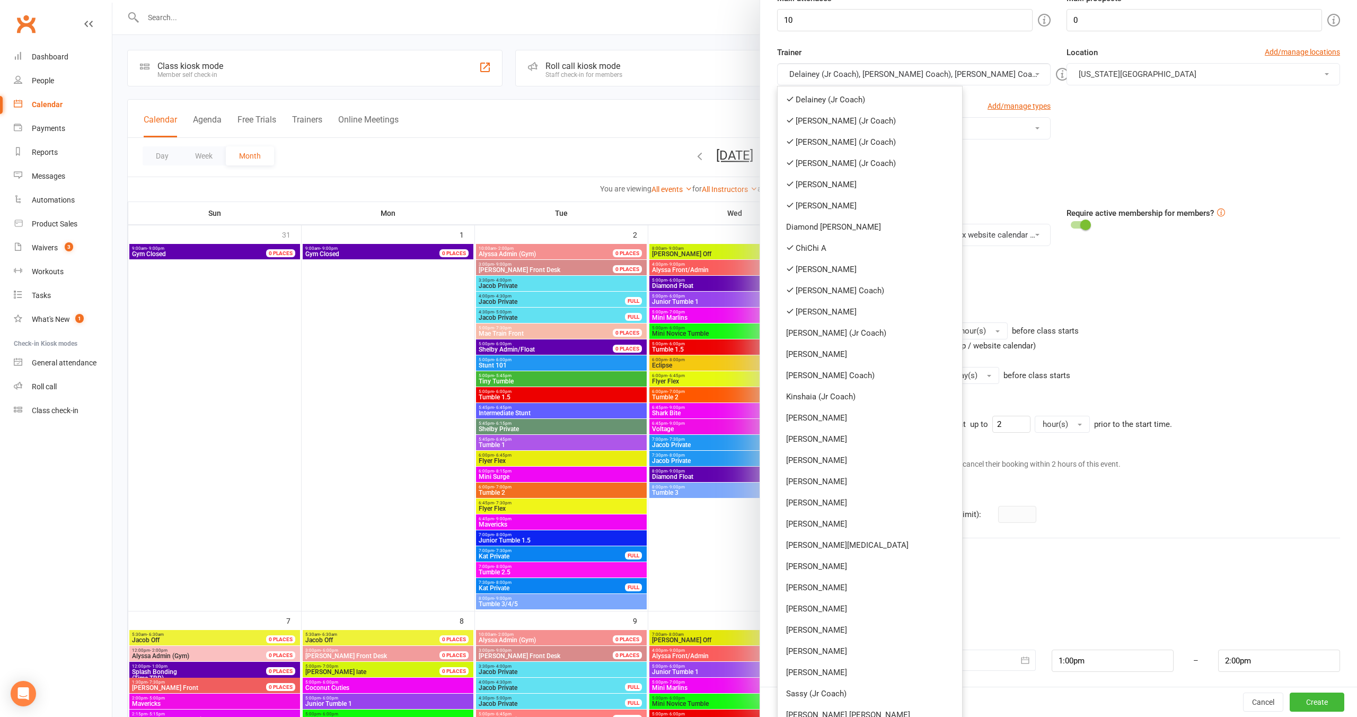
drag, startPoint x: 853, startPoint y: 331, endPoint x: 856, endPoint y: 326, distance: 5.9
click at [853, 330] on link "[PERSON_NAME] (Jr Coach)" at bounding box center [870, 332] width 184 height 21
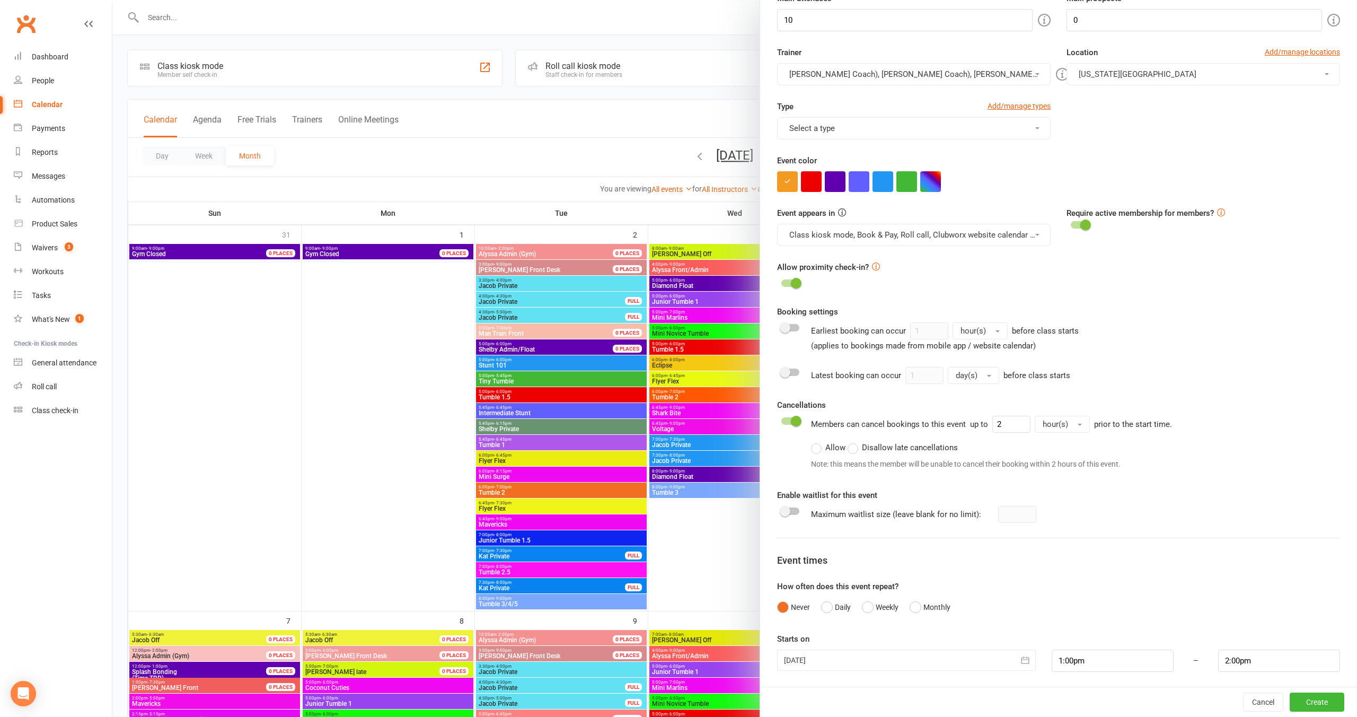
click at [886, 77] on button "Delainey (Jr Coach), Annabelle (Jr Coach), Emrey (Jr Coach), Mae (Jr Coach), Co…" at bounding box center [914, 74] width 274 height 22
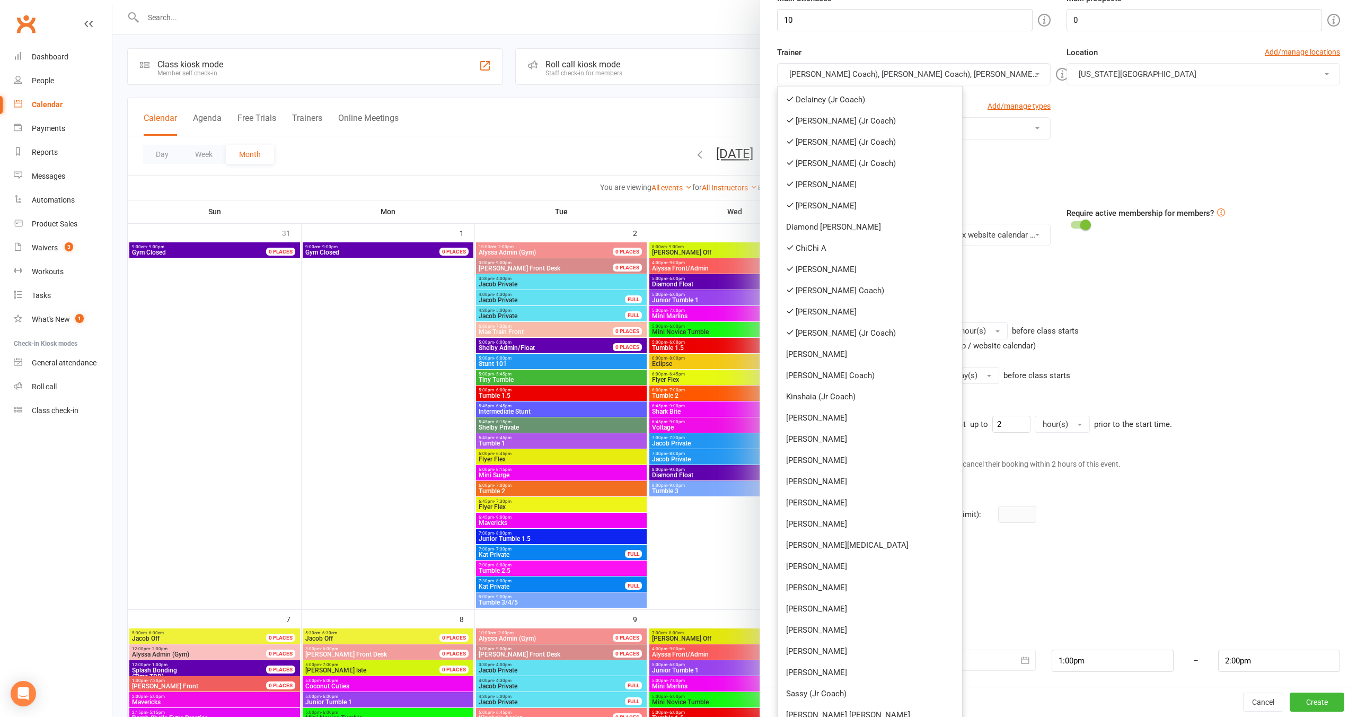
click at [843, 330] on link "[PERSON_NAME] (Jr Coach)" at bounding box center [870, 332] width 184 height 21
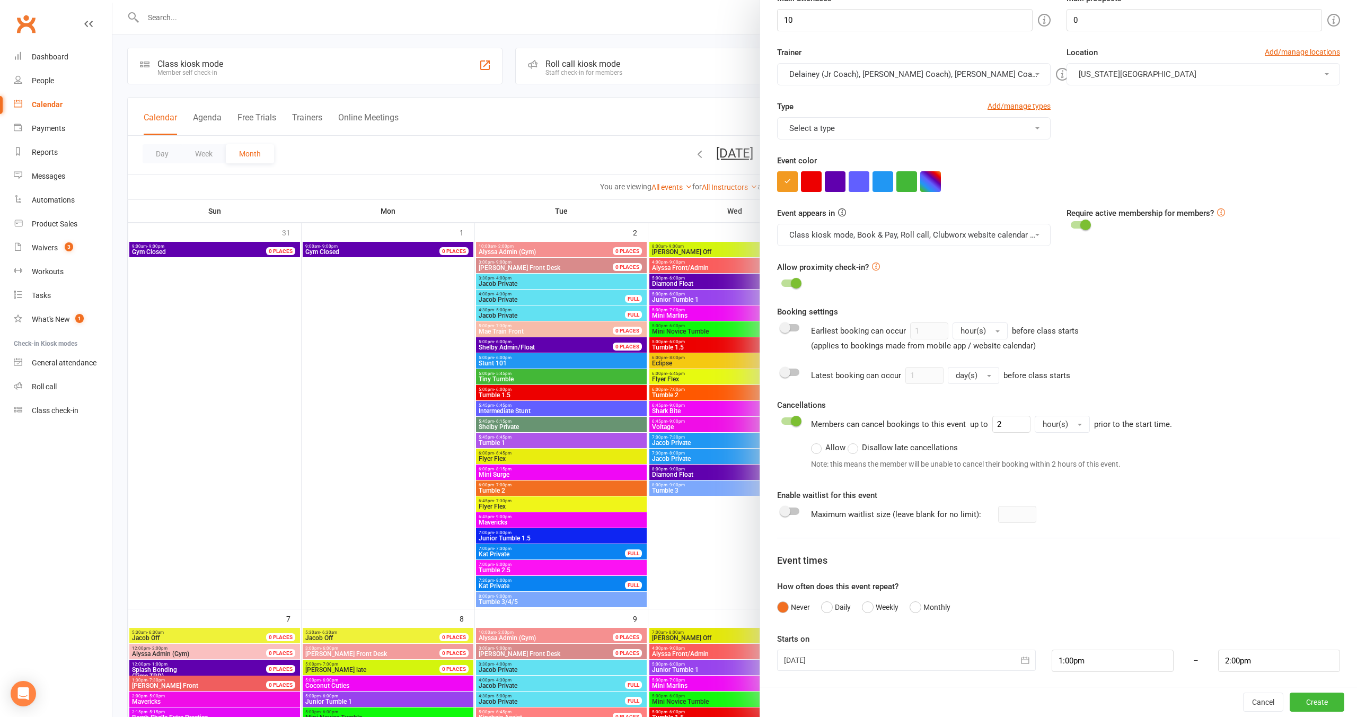
click at [904, 74] on button "Delainey (Jr Coach), Annabelle (Jr Coach), Emrey (Jr Coach), Mae (Jr Coach), Co…" at bounding box center [914, 74] width 274 height 22
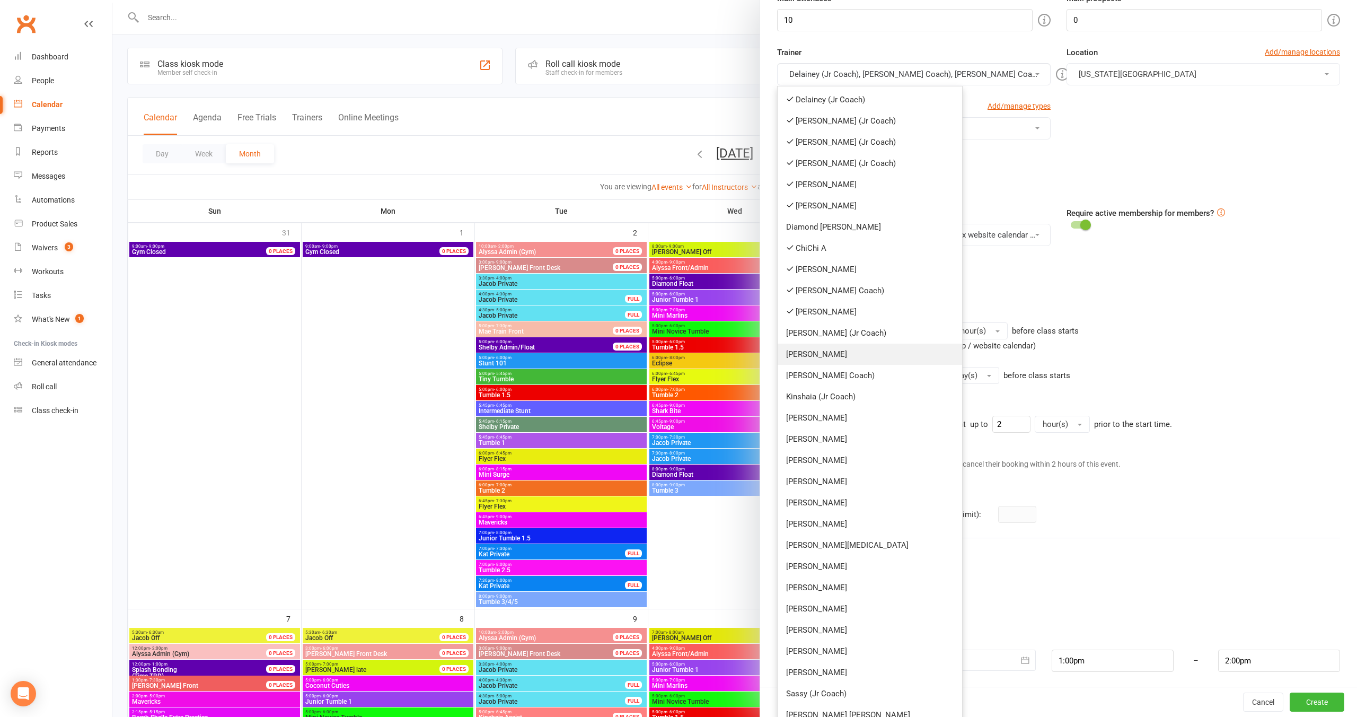
click at [850, 355] on link "[PERSON_NAME]" at bounding box center [870, 354] width 184 height 21
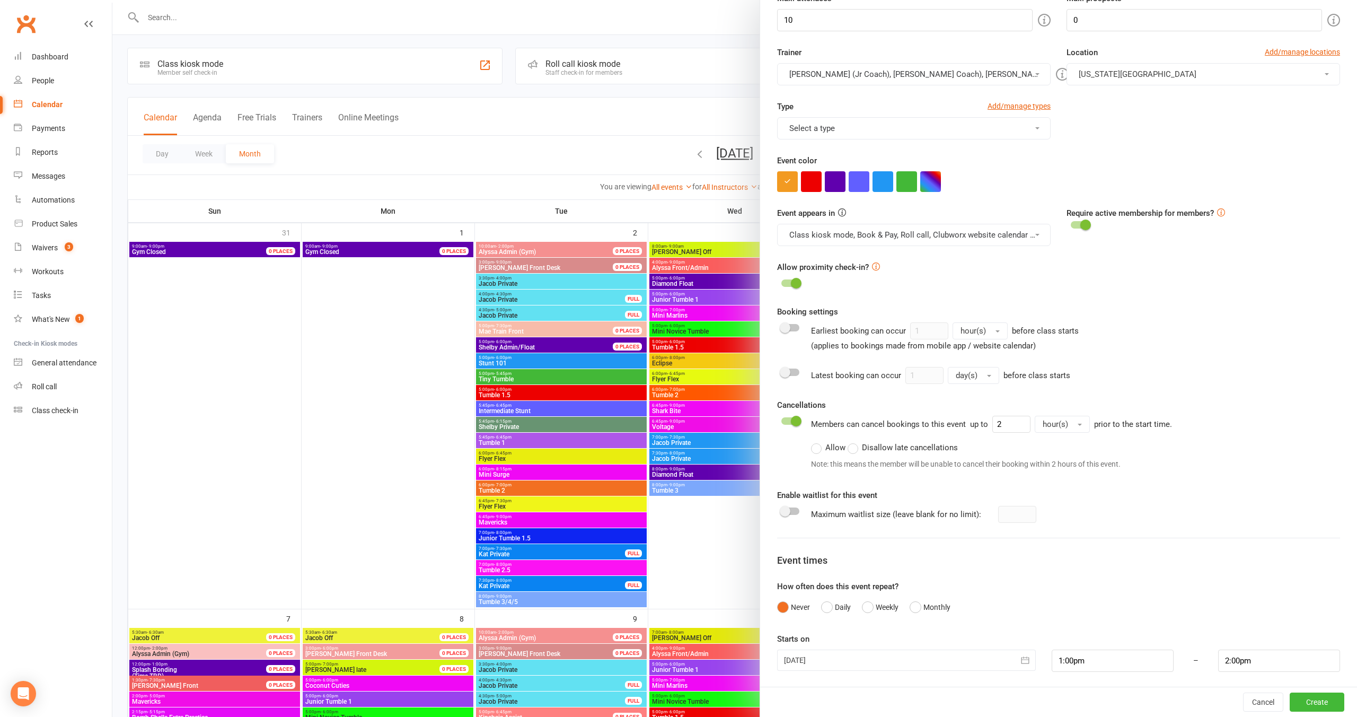
click at [939, 68] on button "Delainey (Jr Coach), Annabelle (Jr Coach), Emrey (Jr Coach), Mae (Jr Coach), Co…" at bounding box center [914, 74] width 274 height 22
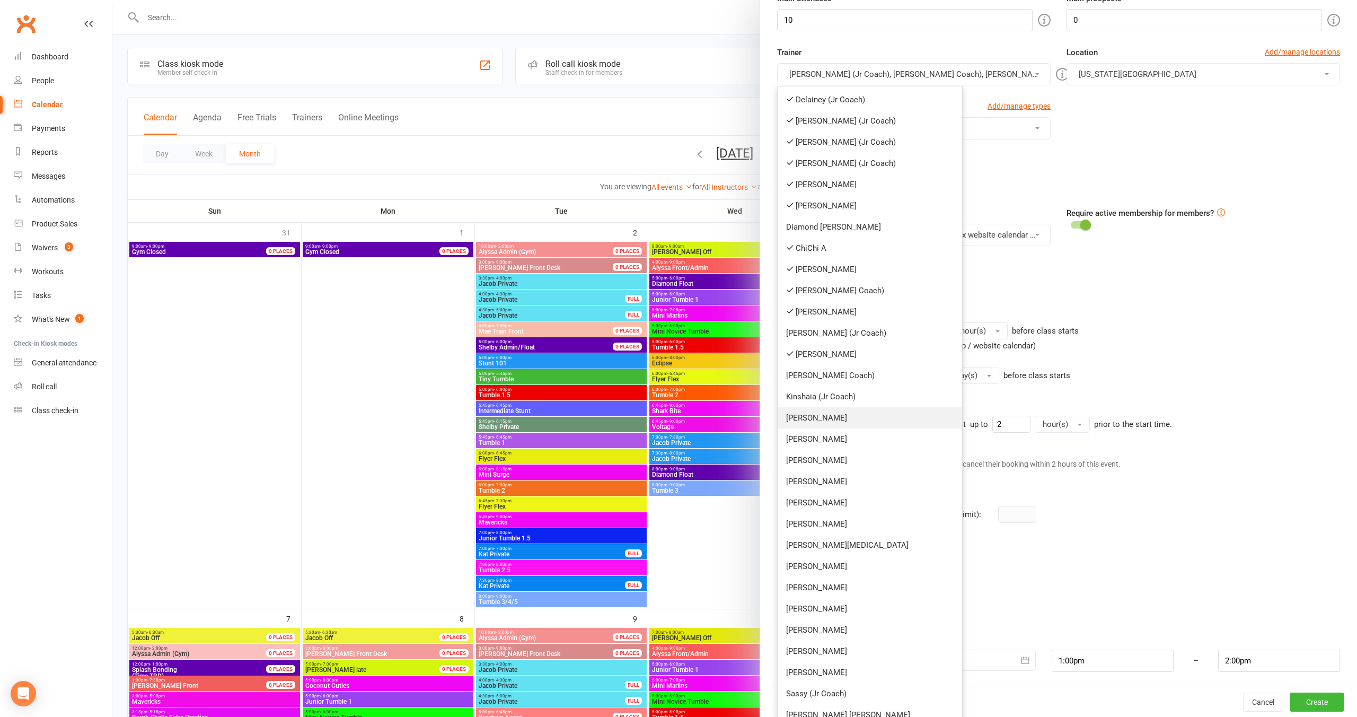
click at [847, 419] on link "[PERSON_NAME]" at bounding box center [870, 417] width 184 height 21
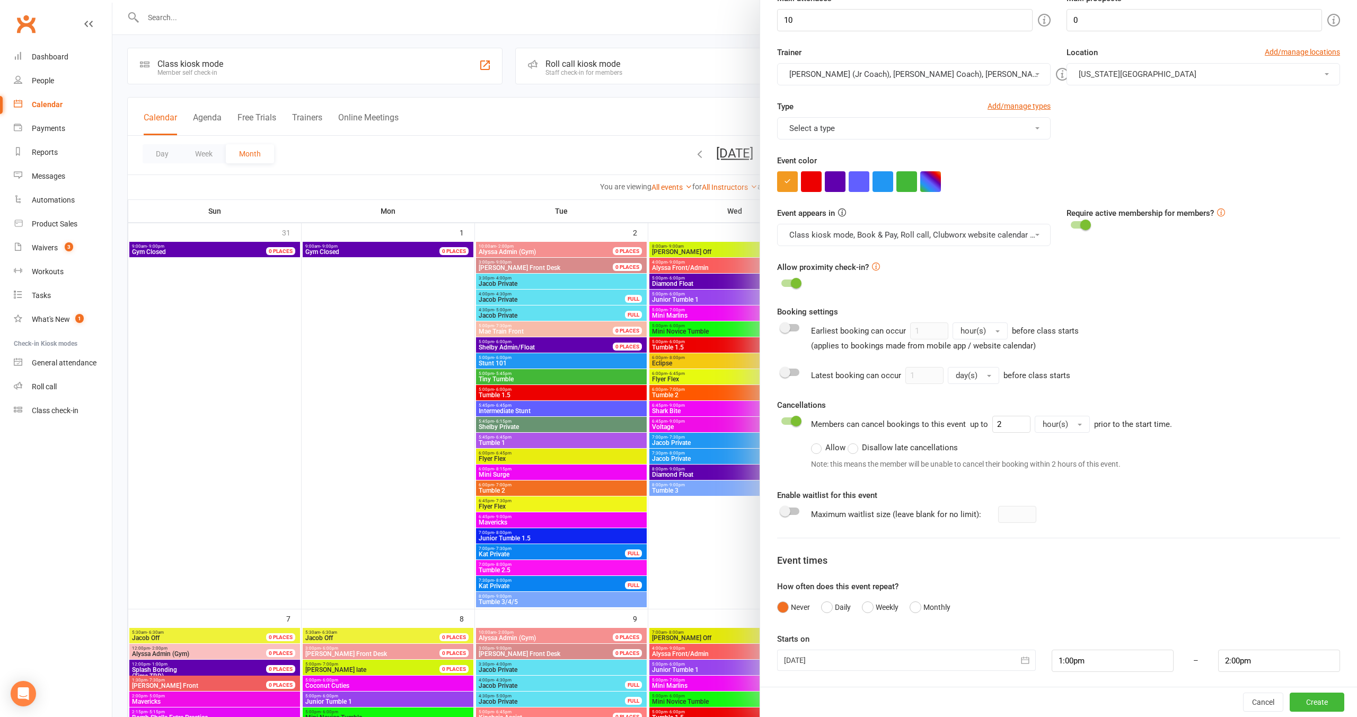
click at [903, 81] on button "Delainey (Jr Coach), Annabelle (Jr Coach), Emrey (Jr Coach), Mae (Jr Coach), Co…" at bounding box center [914, 74] width 274 height 22
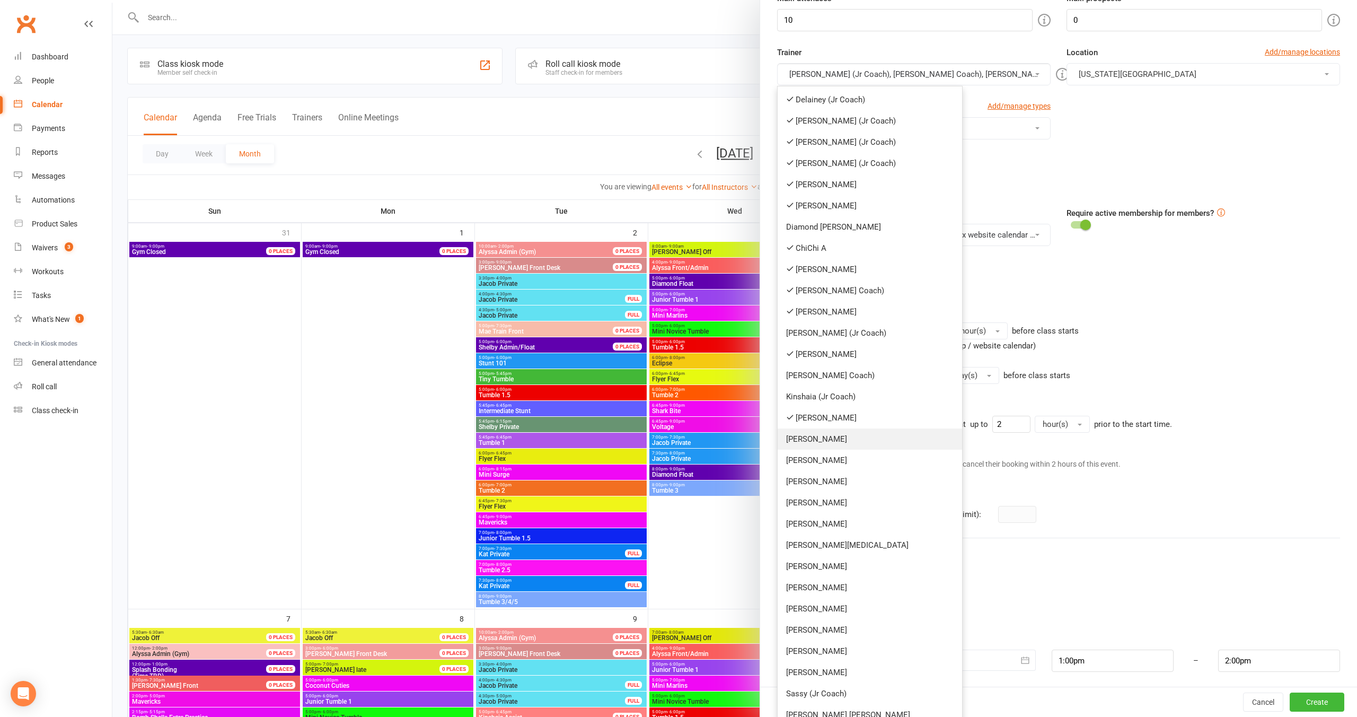
click at [832, 442] on link "[PERSON_NAME]" at bounding box center [870, 438] width 184 height 21
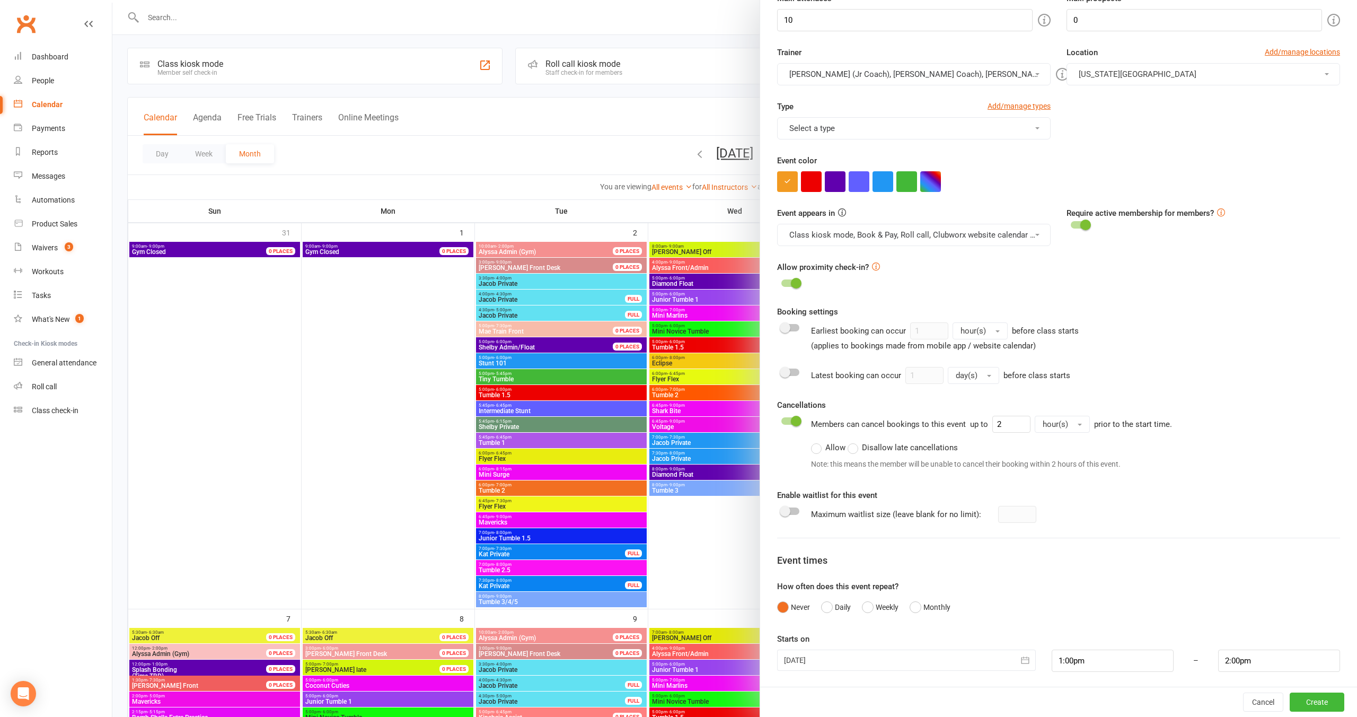
click at [915, 67] on button "Delainey (Jr Coach), Annabelle (Jr Coach), Emrey (Jr Coach), Mae (Jr Coach), Co…" at bounding box center [914, 74] width 274 height 22
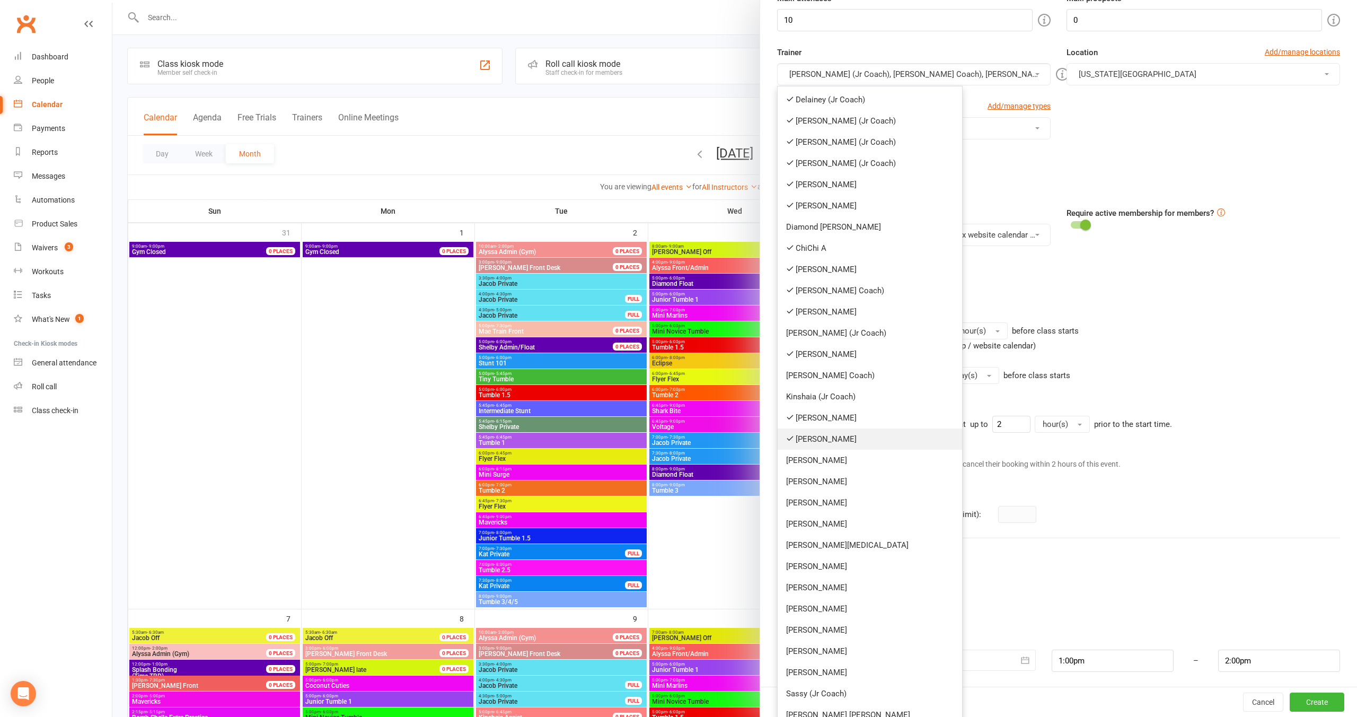
click at [843, 438] on link "[PERSON_NAME]" at bounding box center [870, 438] width 184 height 21
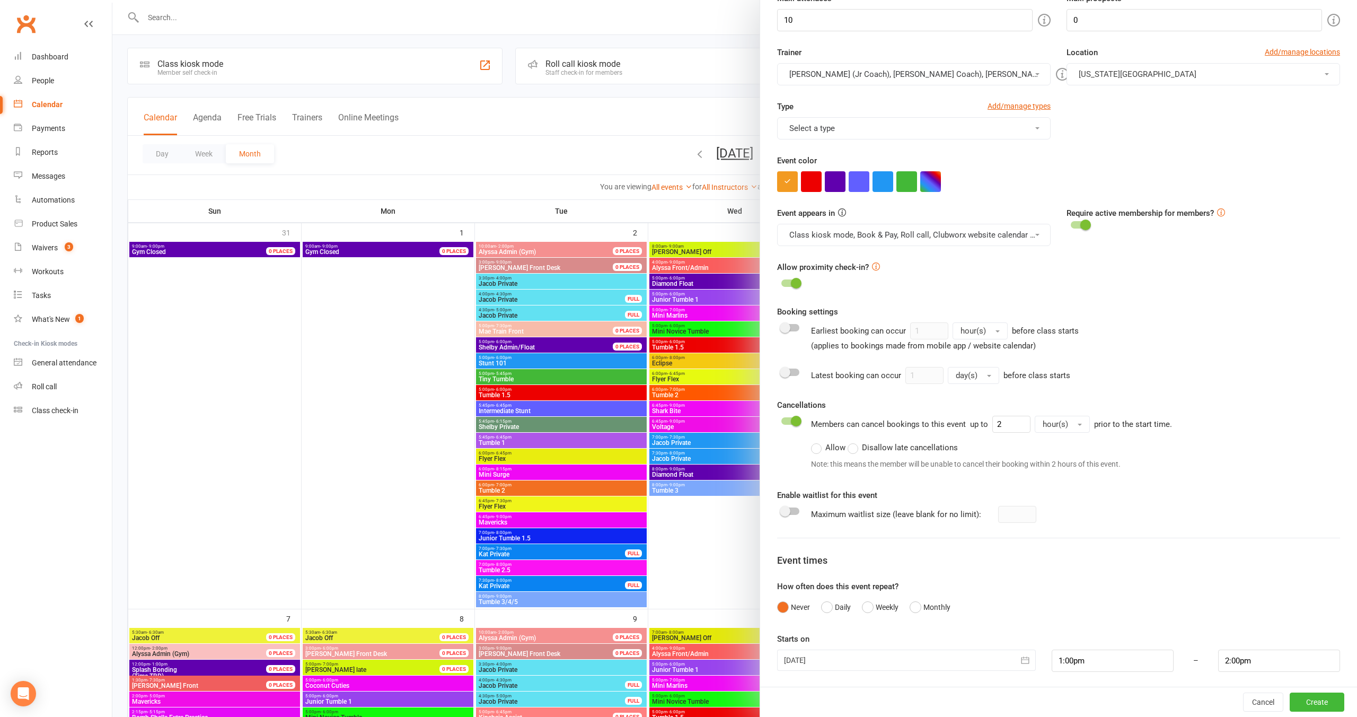
click at [916, 74] on button "Delainey (Jr Coach), Annabelle (Jr Coach), Emrey (Jr Coach), Mae (Jr Coach), Co…" at bounding box center [914, 74] width 274 height 22
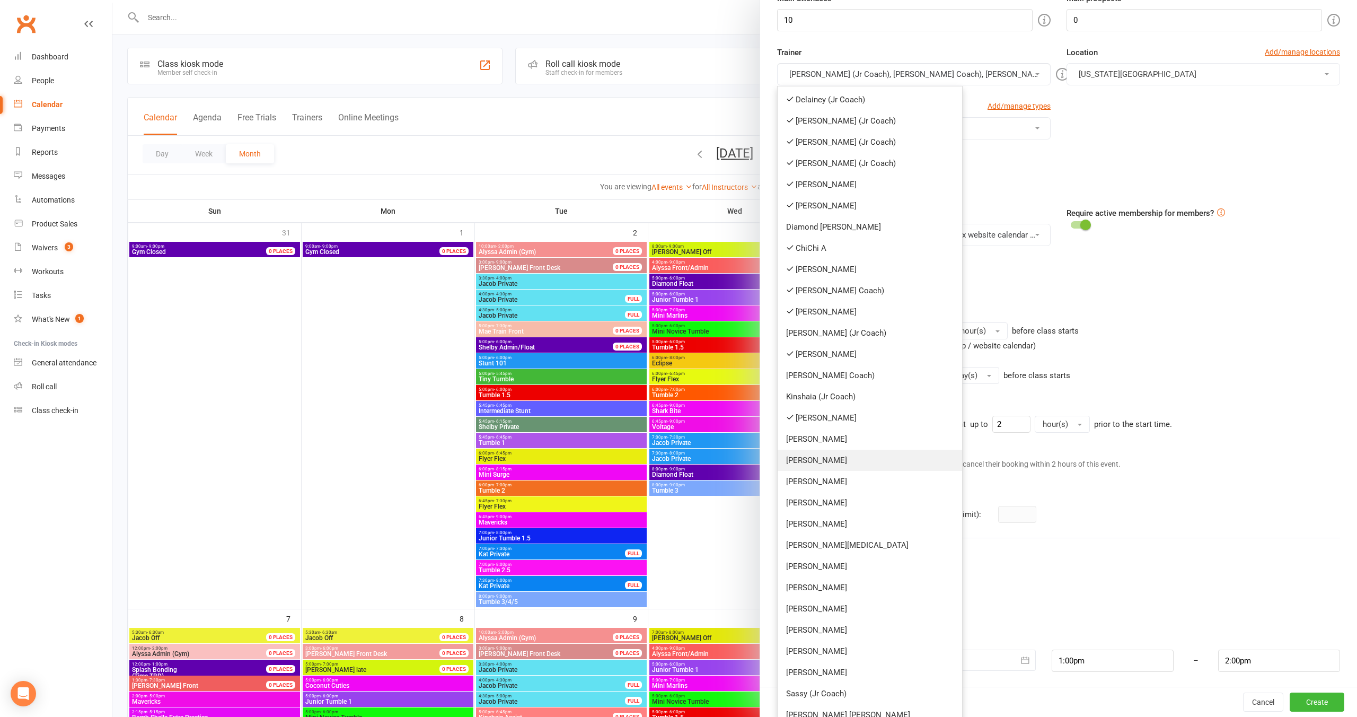
click at [868, 452] on link "[PERSON_NAME]" at bounding box center [870, 460] width 184 height 21
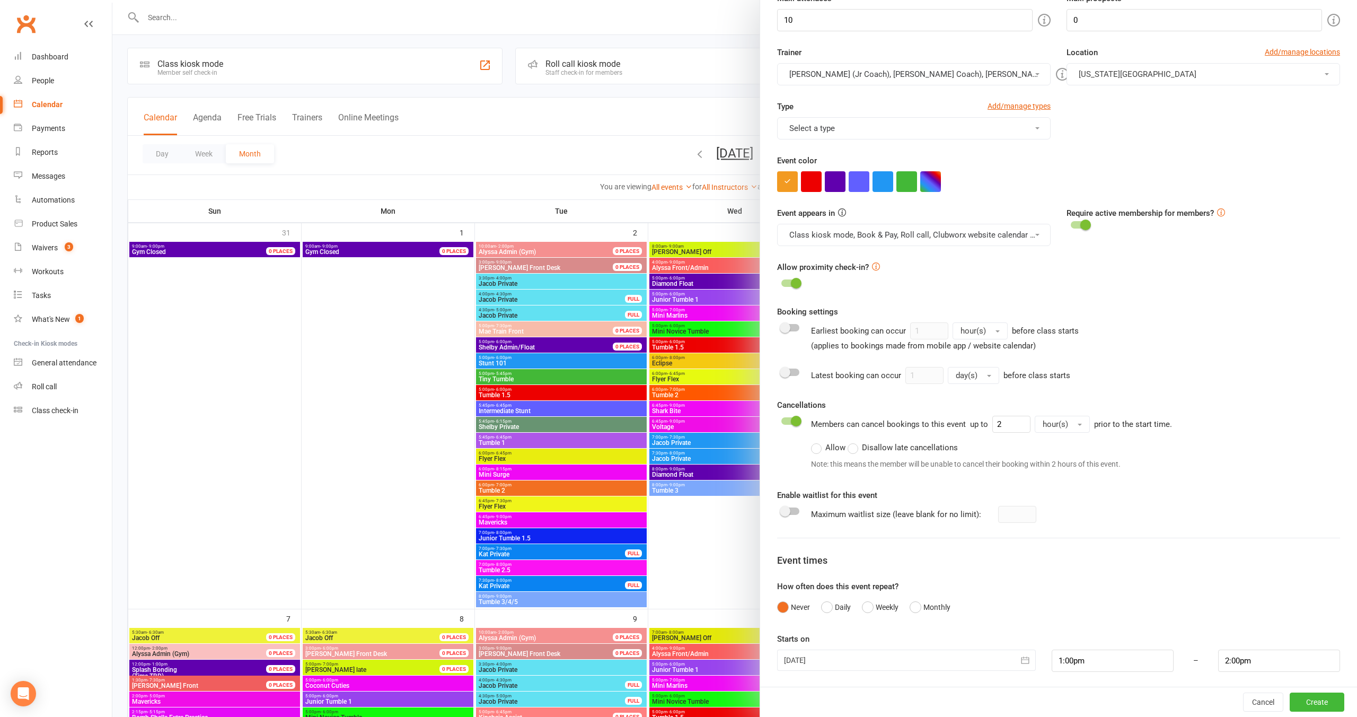
click at [895, 77] on button "Delainey (Jr Coach), Annabelle (Jr Coach), Emrey (Jr Coach), Mae (Jr Coach), Co…" at bounding box center [914, 74] width 274 height 22
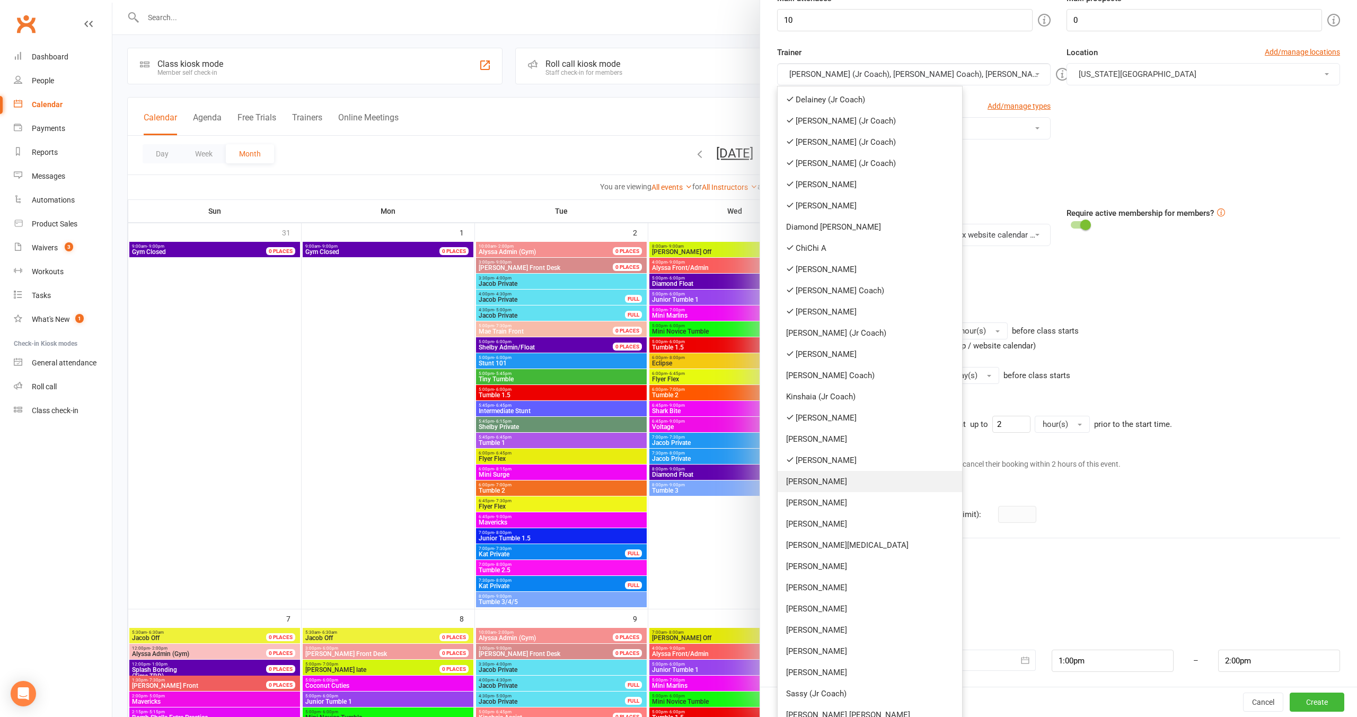
click at [857, 481] on link "[PERSON_NAME]" at bounding box center [870, 481] width 184 height 21
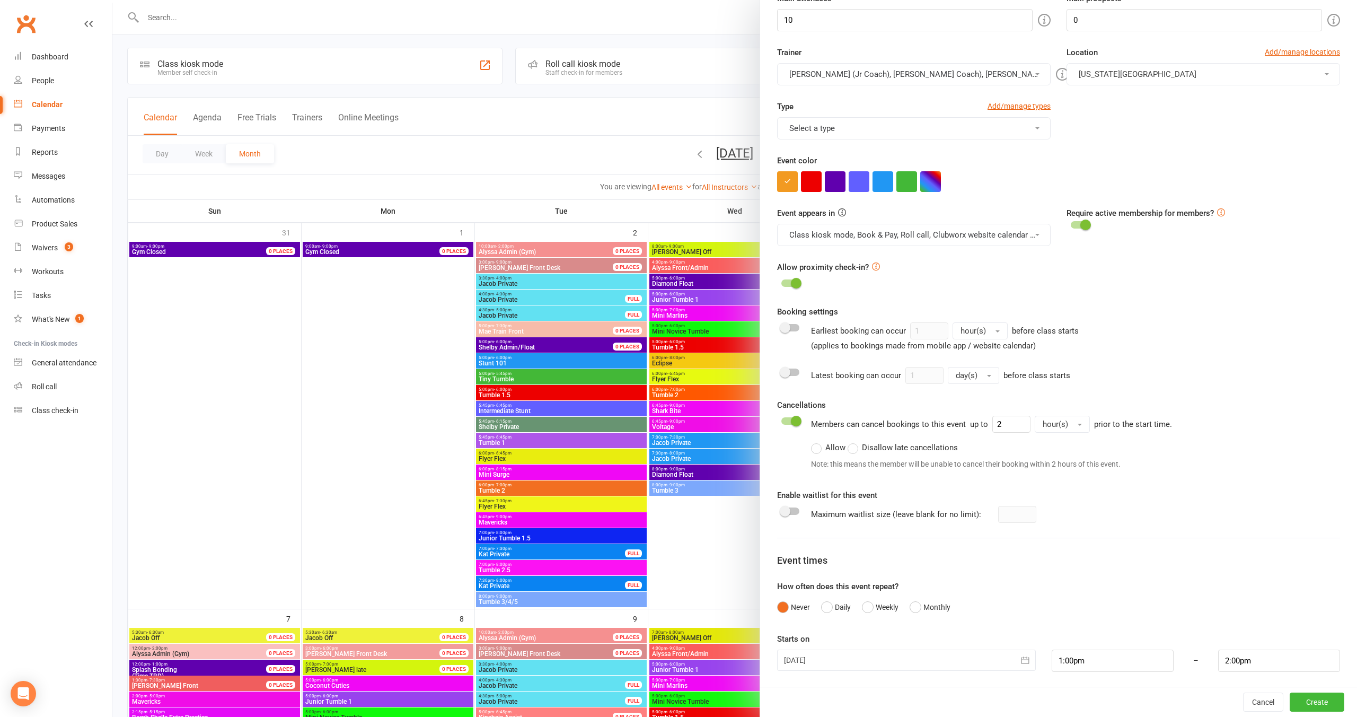
click at [900, 71] on button "Delainey (Jr Coach), Annabelle (Jr Coach), Emrey (Jr Coach), Mae (Jr Coach), Co…" at bounding box center [914, 74] width 274 height 22
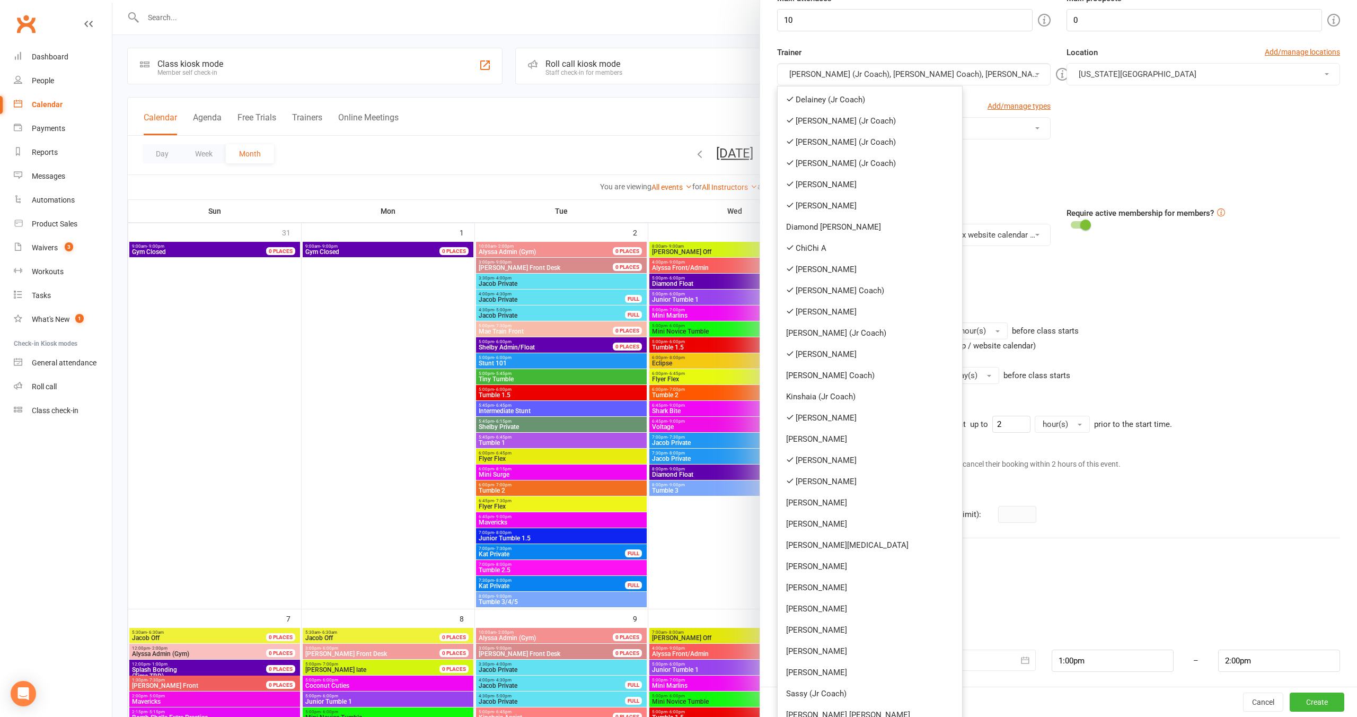
click at [846, 499] on link "[PERSON_NAME]" at bounding box center [870, 502] width 184 height 21
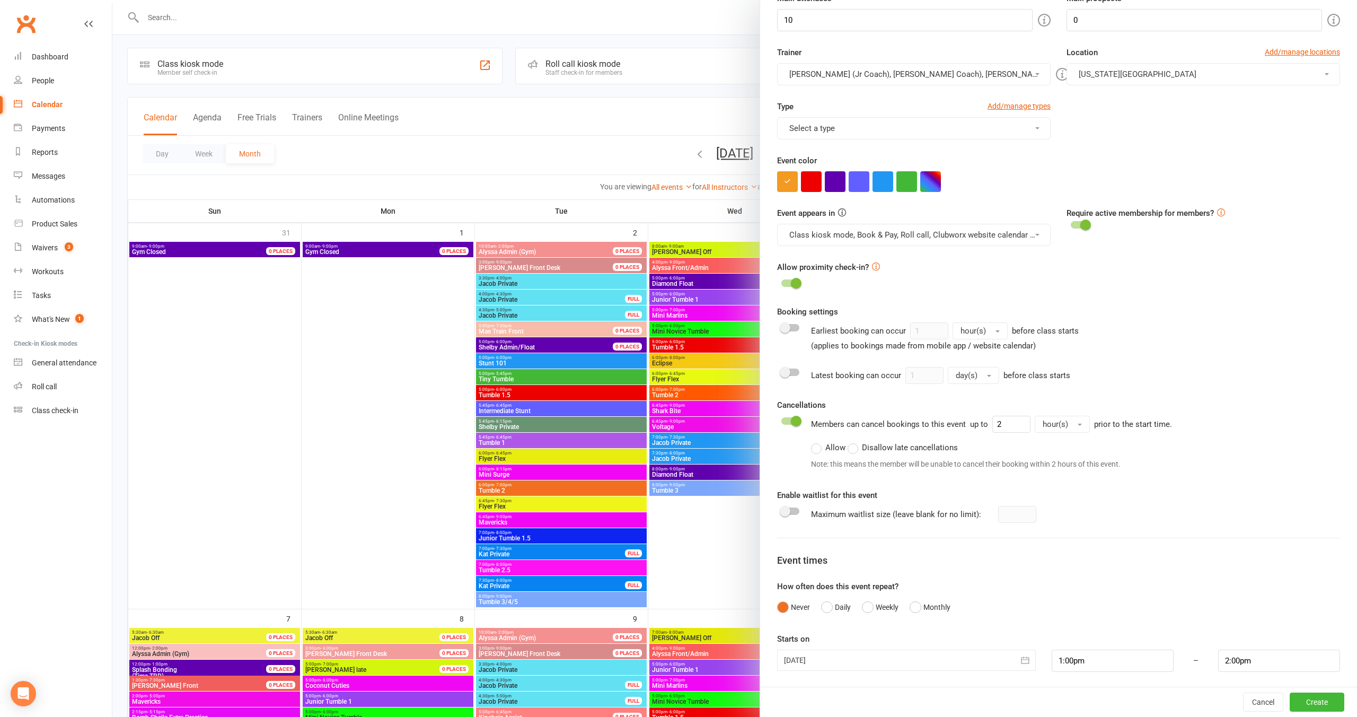
click at [887, 71] on button "Delainey (Jr Coach), Annabelle (Jr Coach), Emrey (Jr Coach), Mae (Jr Coach), Co…" at bounding box center [914, 74] width 274 height 22
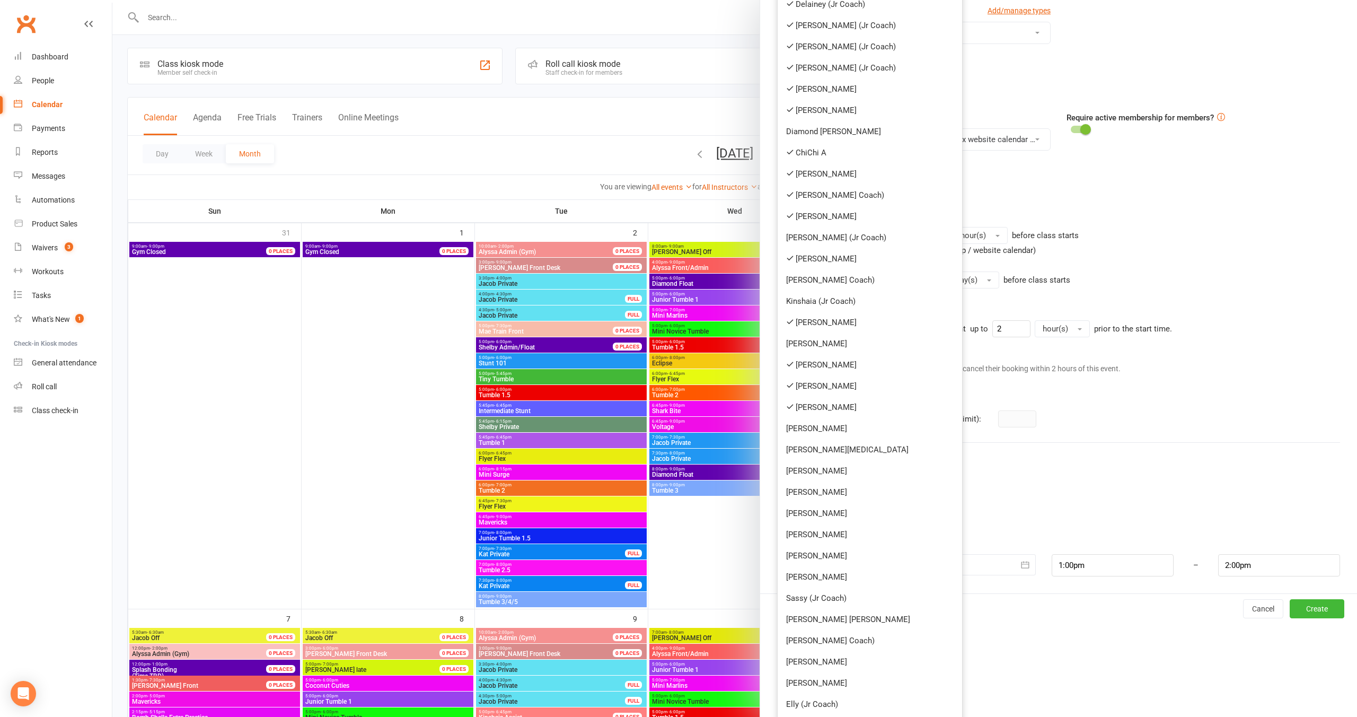
click at [861, 429] on link "[PERSON_NAME]" at bounding box center [870, 428] width 184 height 21
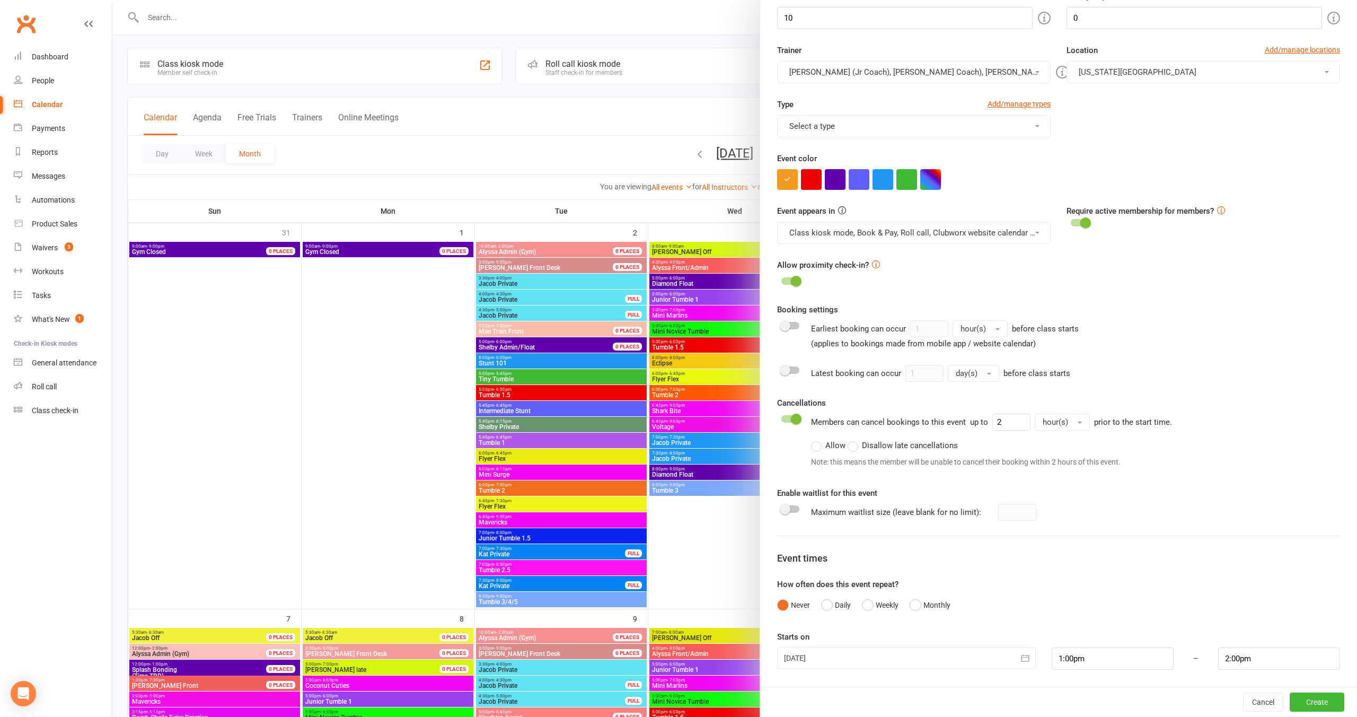
click at [910, 74] on button "Delainey (Jr Coach), Annabelle (Jr Coach), Emrey (Jr Coach), Mae (Jr Coach), Co…" at bounding box center [914, 72] width 274 height 22
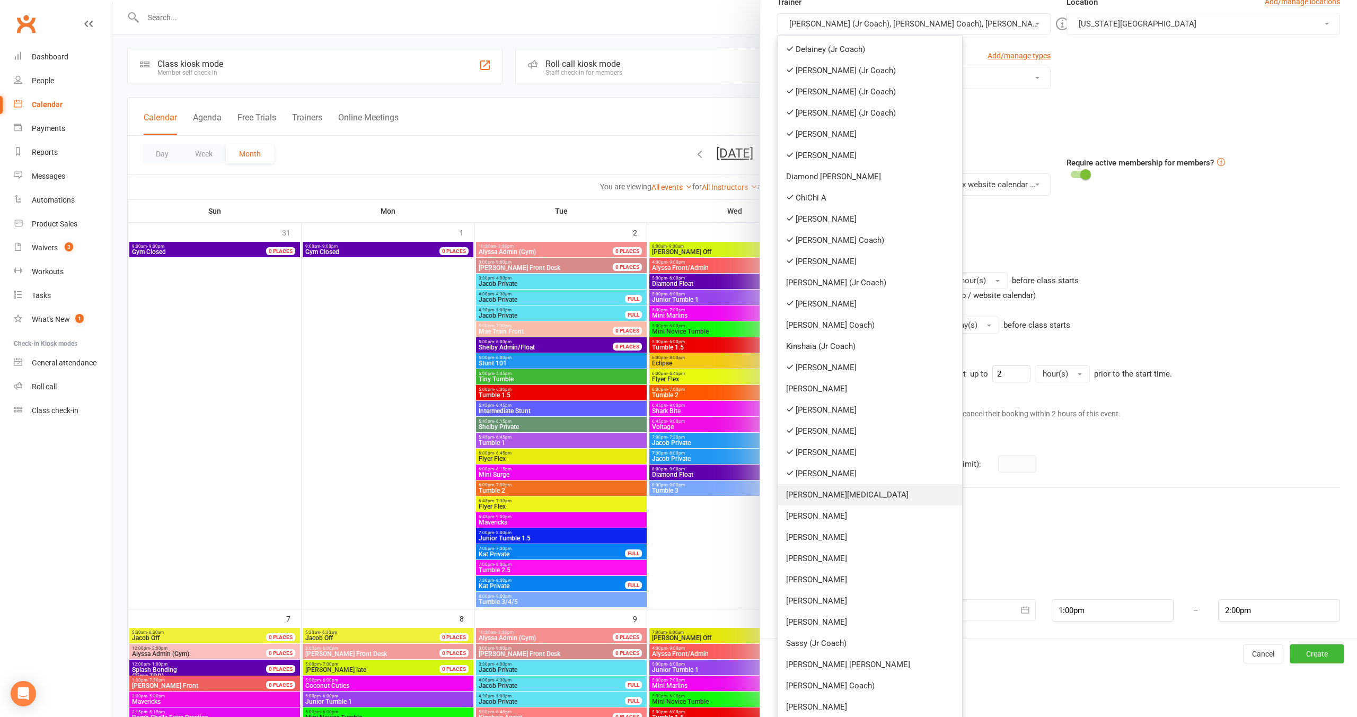
click at [851, 504] on link "[PERSON_NAME][MEDICAL_DATA]" at bounding box center [870, 494] width 184 height 21
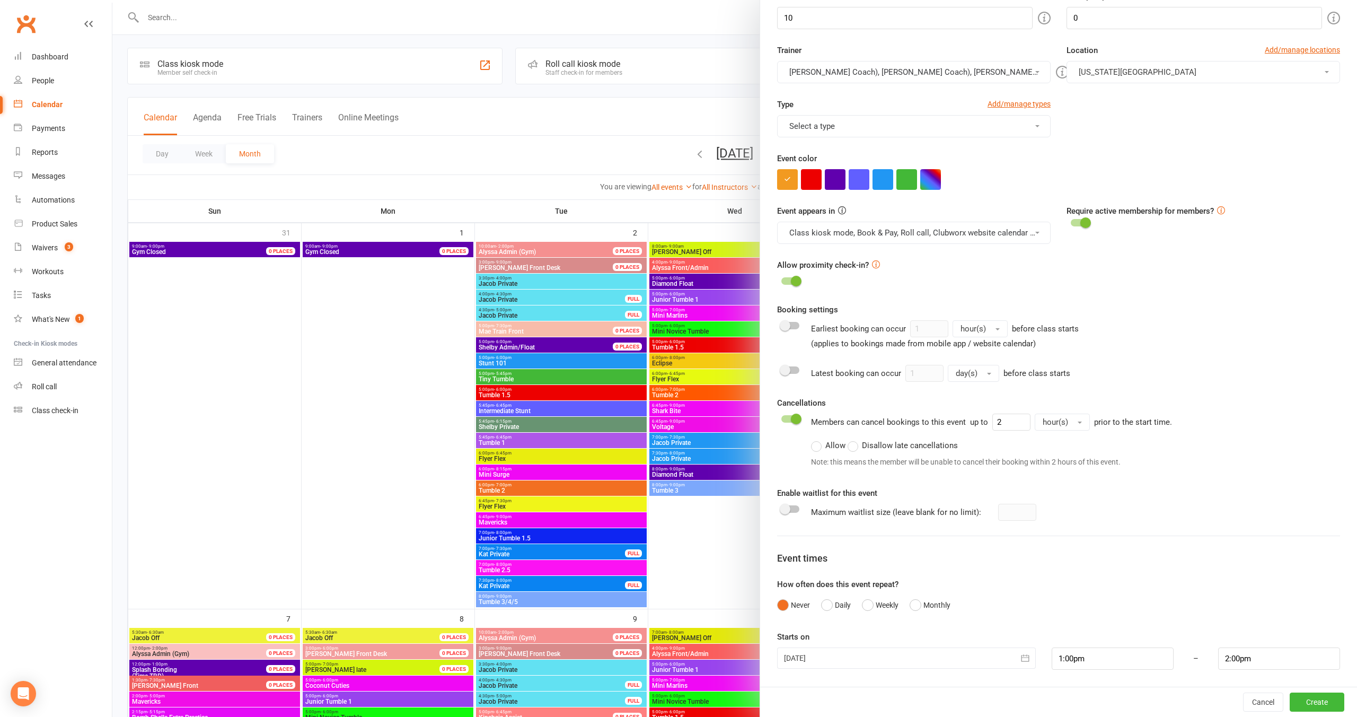
drag, startPoint x: 886, startPoint y: 76, endPoint x: 888, endPoint y: 169, distance: 92.3
click at [886, 76] on button "Delainey (Jr Coach), Annabelle (Jr Coach), Emrey (Jr Coach), Mae (Jr Coach), Co…" at bounding box center [914, 72] width 274 height 22
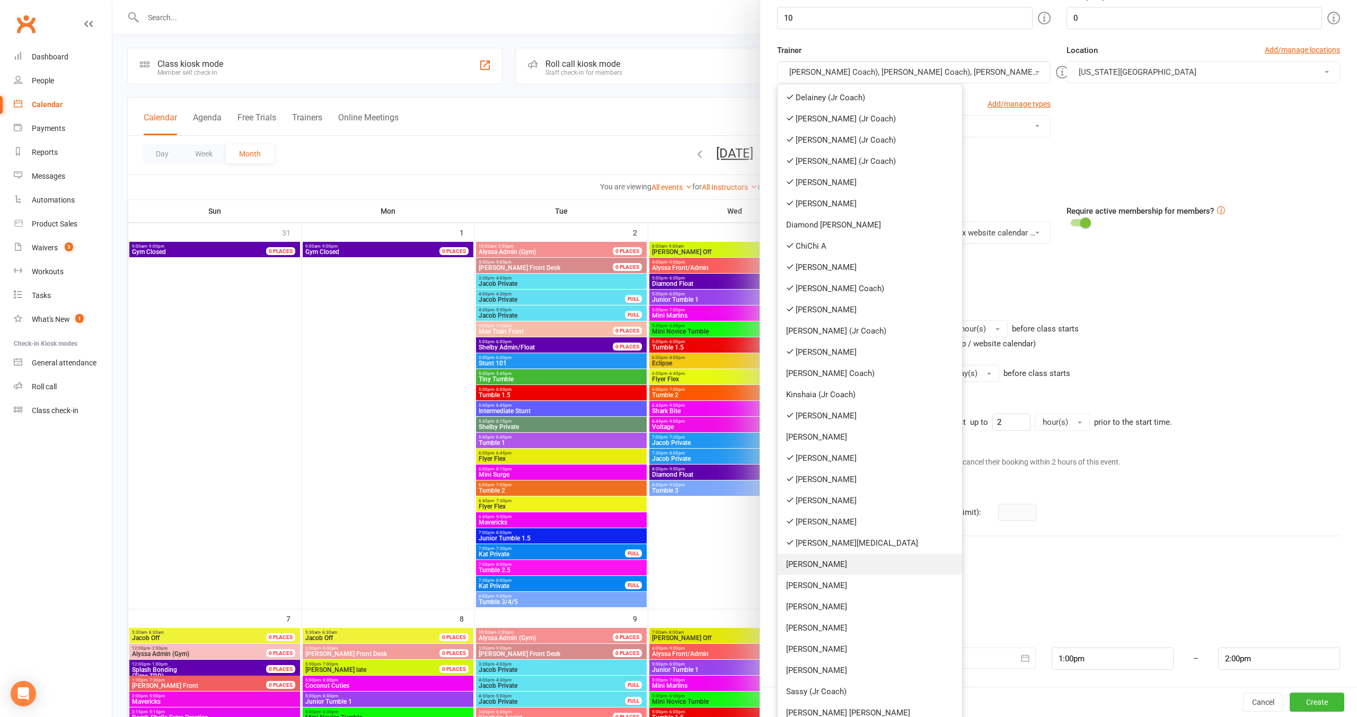
click at [858, 571] on link "[PERSON_NAME]" at bounding box center [870, 563] width 184 height 21
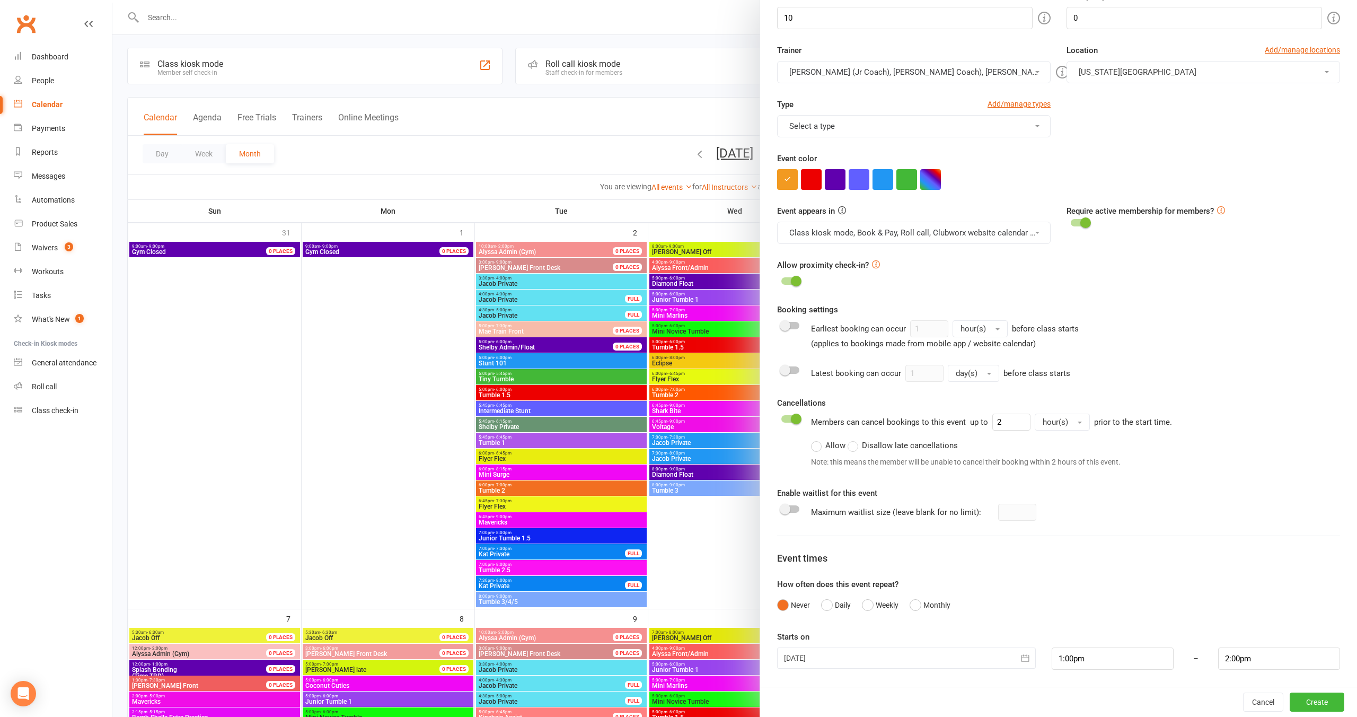
click at [890, 73] on button "Delainey (Jr Coach), Annabelle (Jr Coach), Emrey (Jr Coach), Mae (Jr Coach), Co…" at bounding box center [914, 72] width 274 height 22
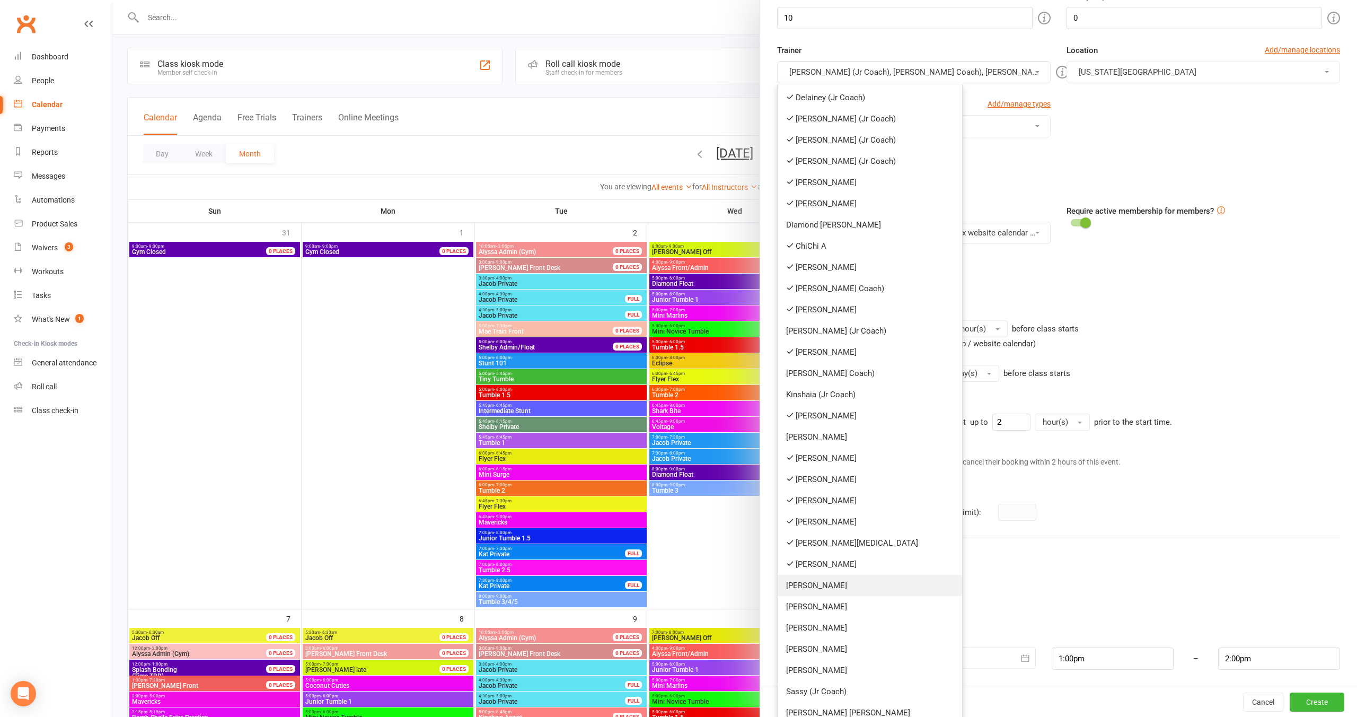
click at [885, 576] on link "[PERSON_NAME]" at bounding box center [870, 585] width 184 height 21
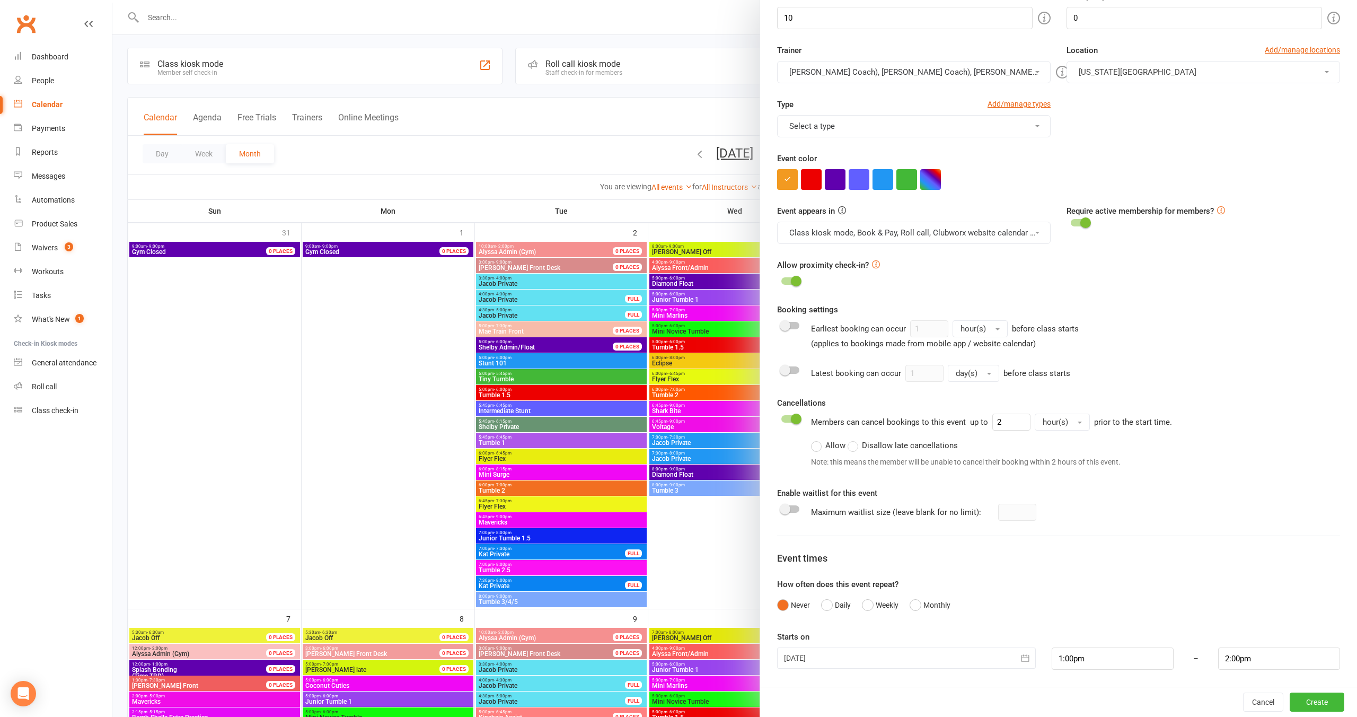
click at [891, 72] on button "Delainey (Jr Coach), Annabelle (Jr Coach), Emrey (Jr Coach), Mae (Jr Coach), Co…" at bounding box center [914, 72] width 274 height 22
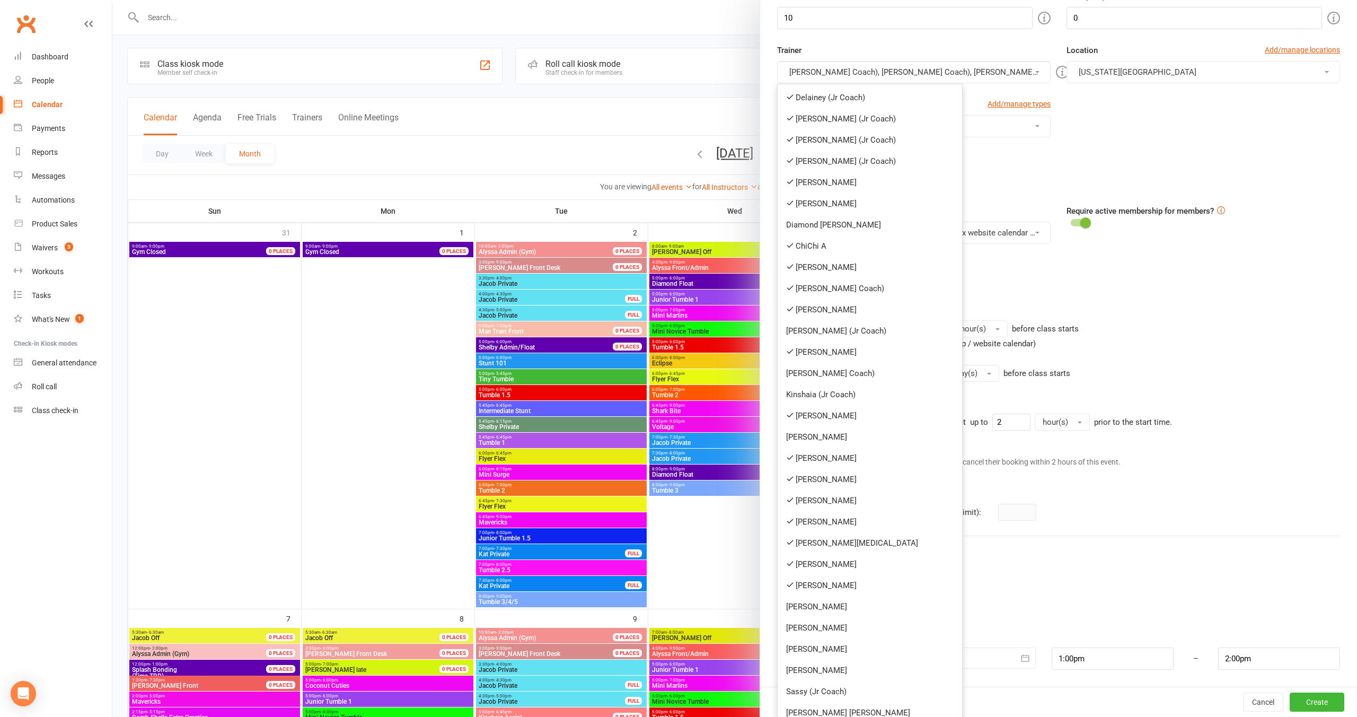
click at [864, 601] on link "[PERSON_NAME]" at bounding box center [870, 606] width 184 height 21
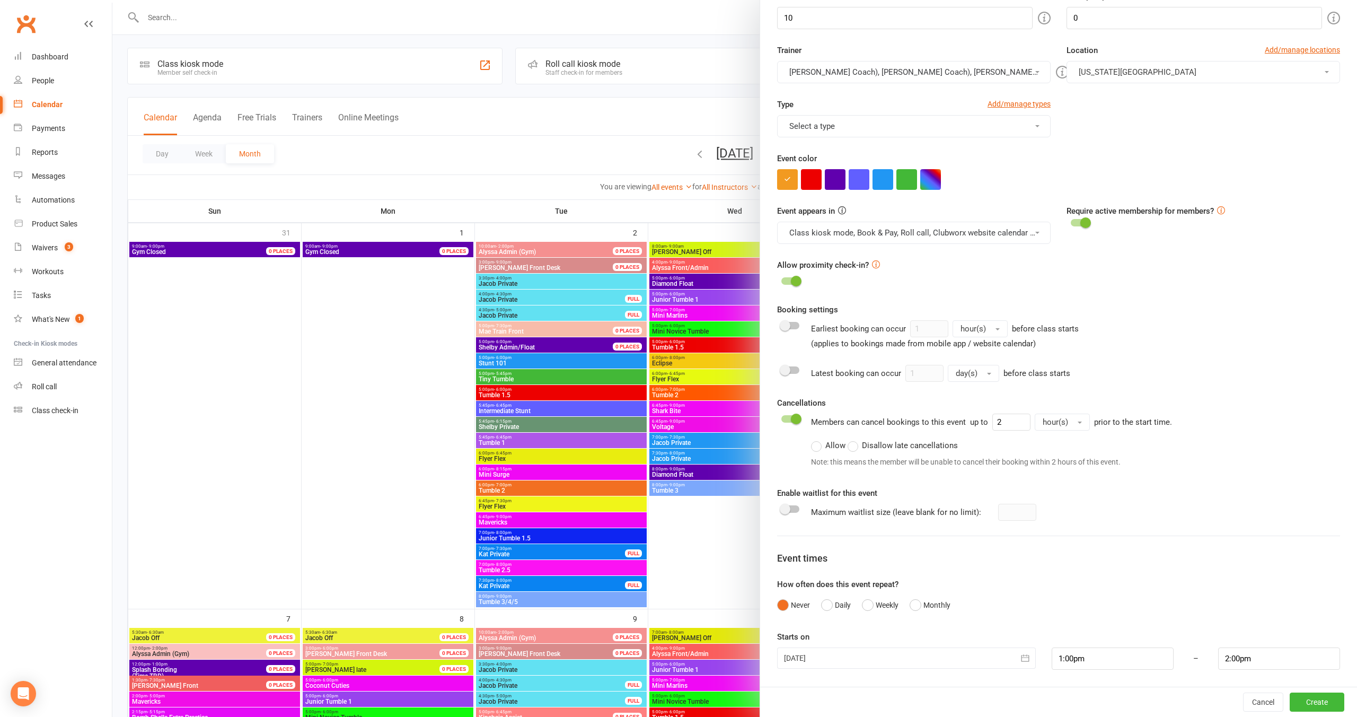
click at [878, 82] on button "Delainey (Jr Coach), Annabelle (Jr Coach), Emrey (Jr Coach), Mae (Jr Coach), Co…" at bounding box center [914, 72] width 274 height 22
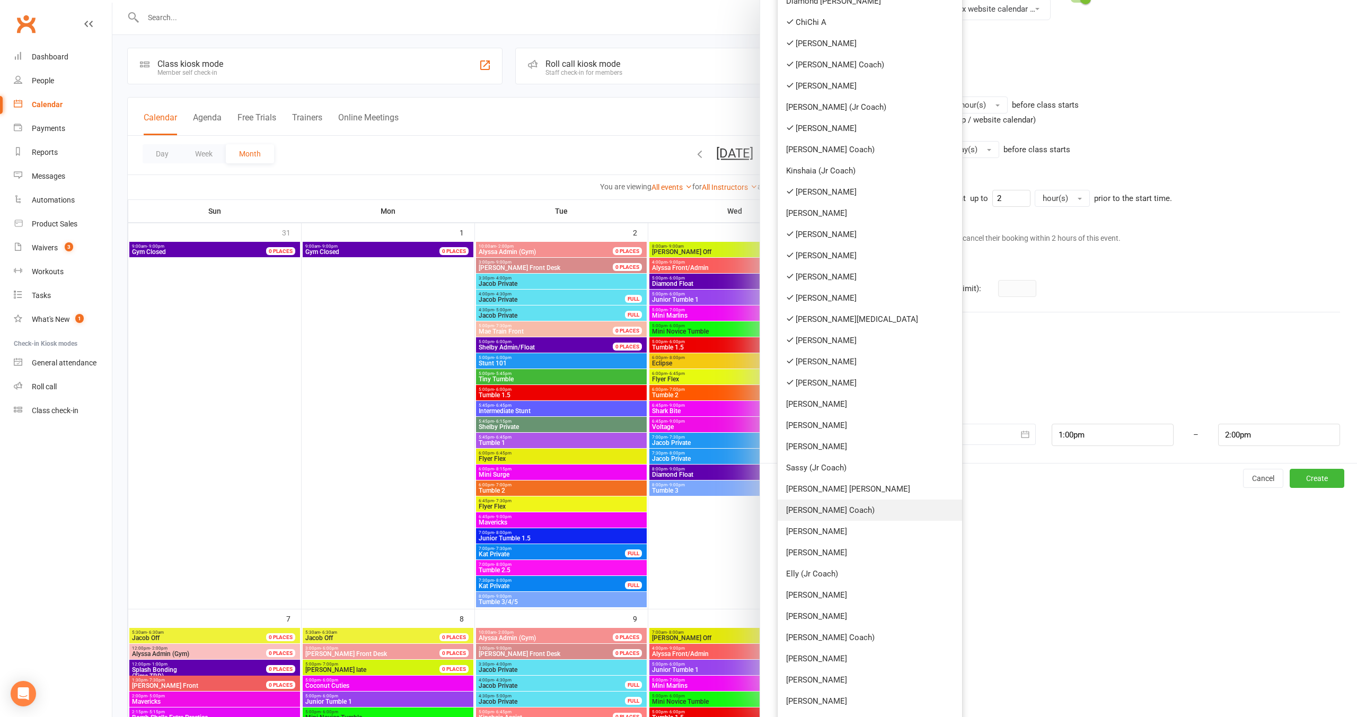
scroll to position [419, 0]
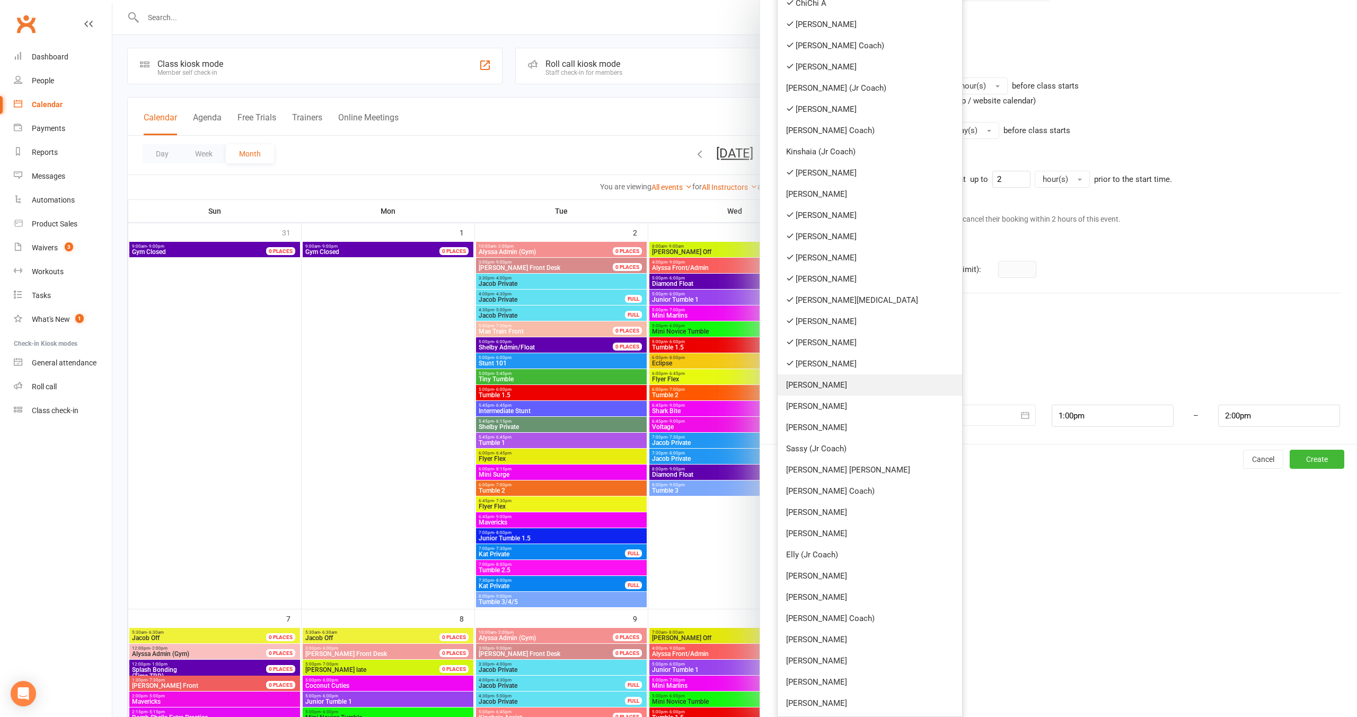
click at [842, 383] on link "[PERSON_NAME]" at bounding box center [870, 384] width 184 height 21
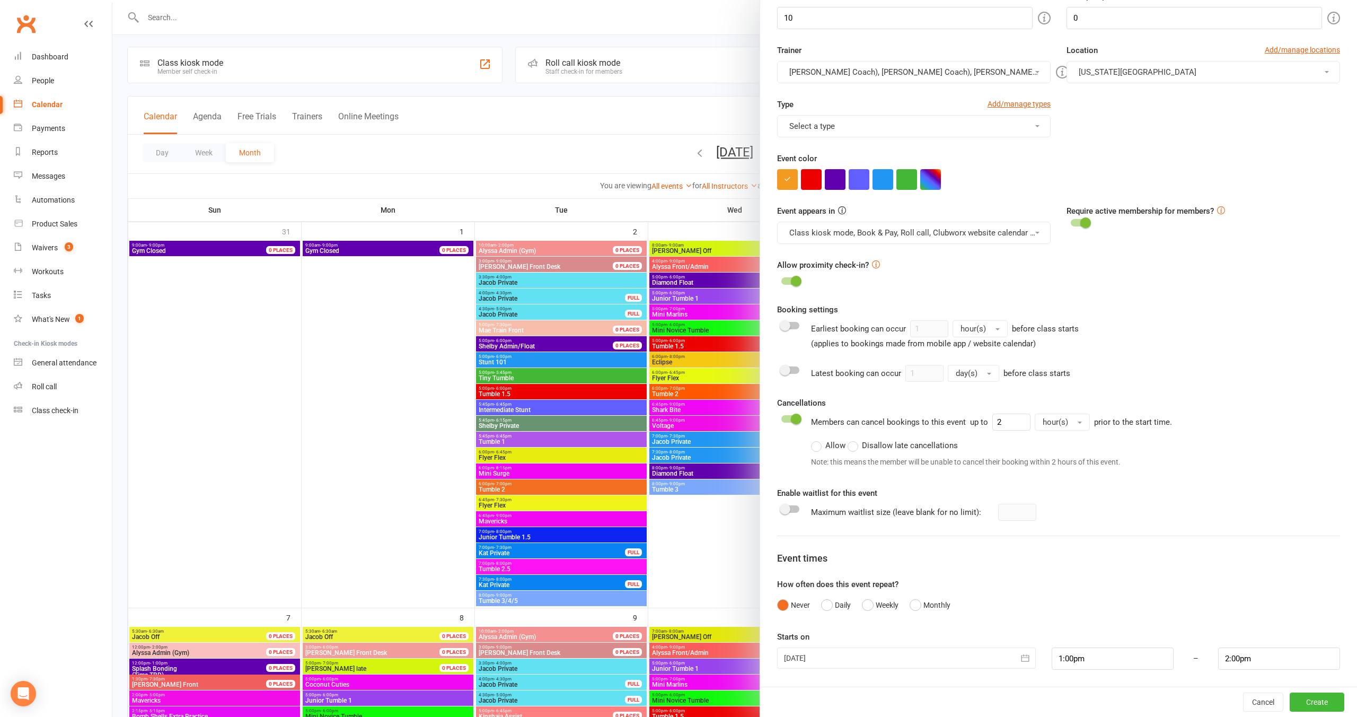
scroll to position [14, 0]
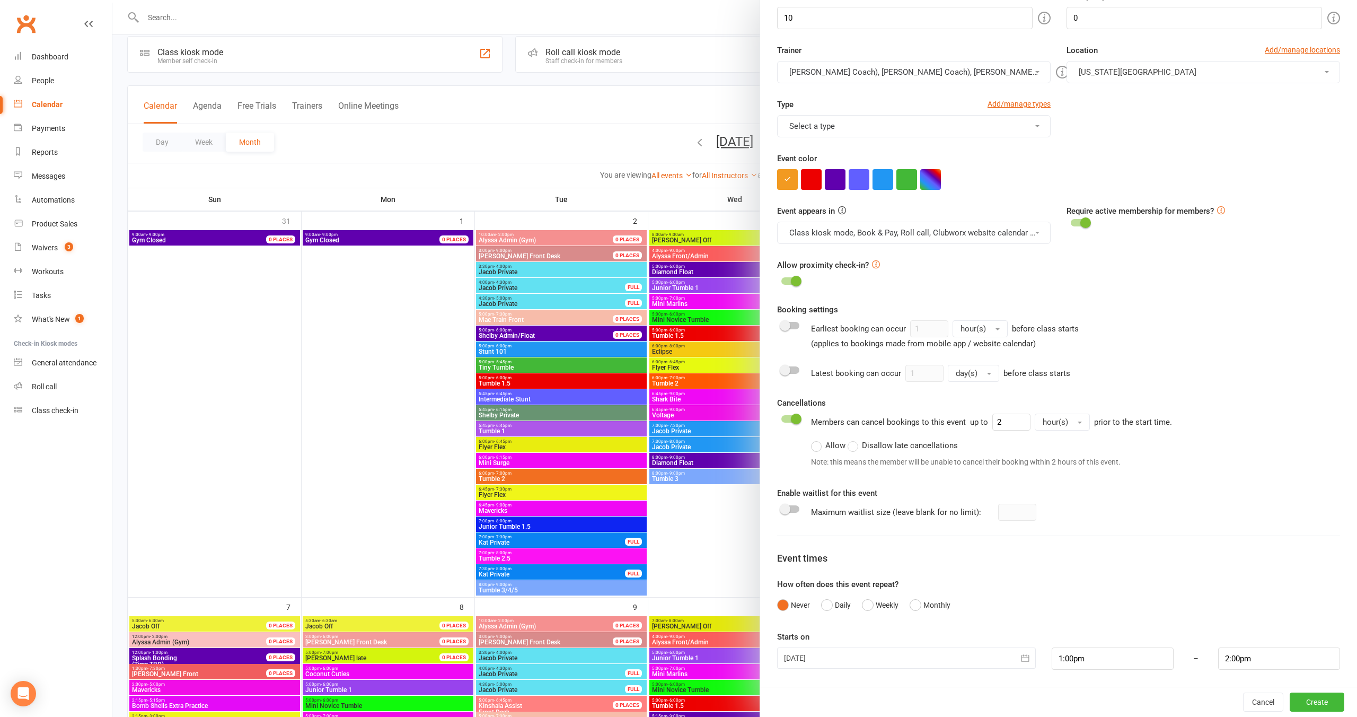
click at [938, 69] on button "Delainey (Jr Coach), Annabelle (Jr Coach), Emrey (Jr Coach), Mae (Jr Coach), Co…" at bounding box center [914, 72] width 274 height 22
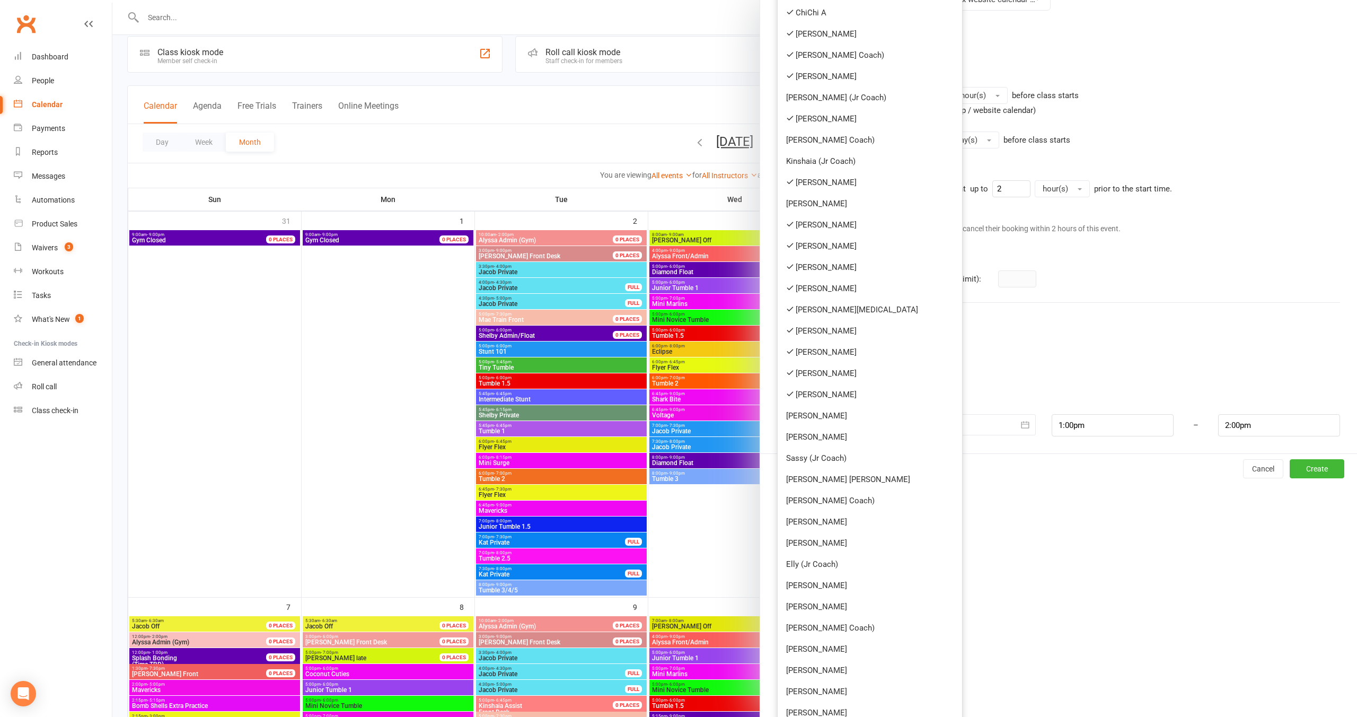
click at [842, 419] on link "[PERSON_NAME]" at bounding box center [870, 415] width 184 height 21
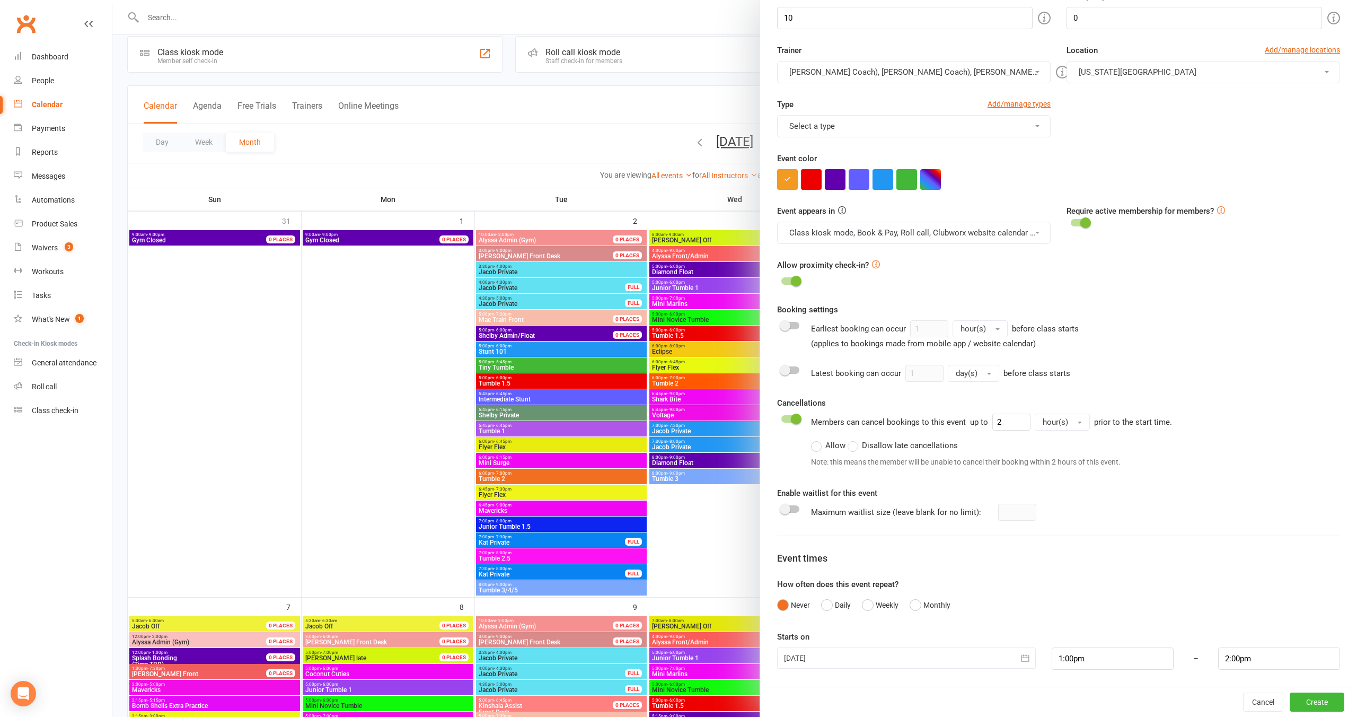
scroll to position [176, 0]
click at [903, 68] on button "Delainey (Jr Coach), Annabelle (Jr Coach), Emrey (Jr Coach), Mae (Jr Coach), Co…" at bounding box center [914, 72] width 274 height 22
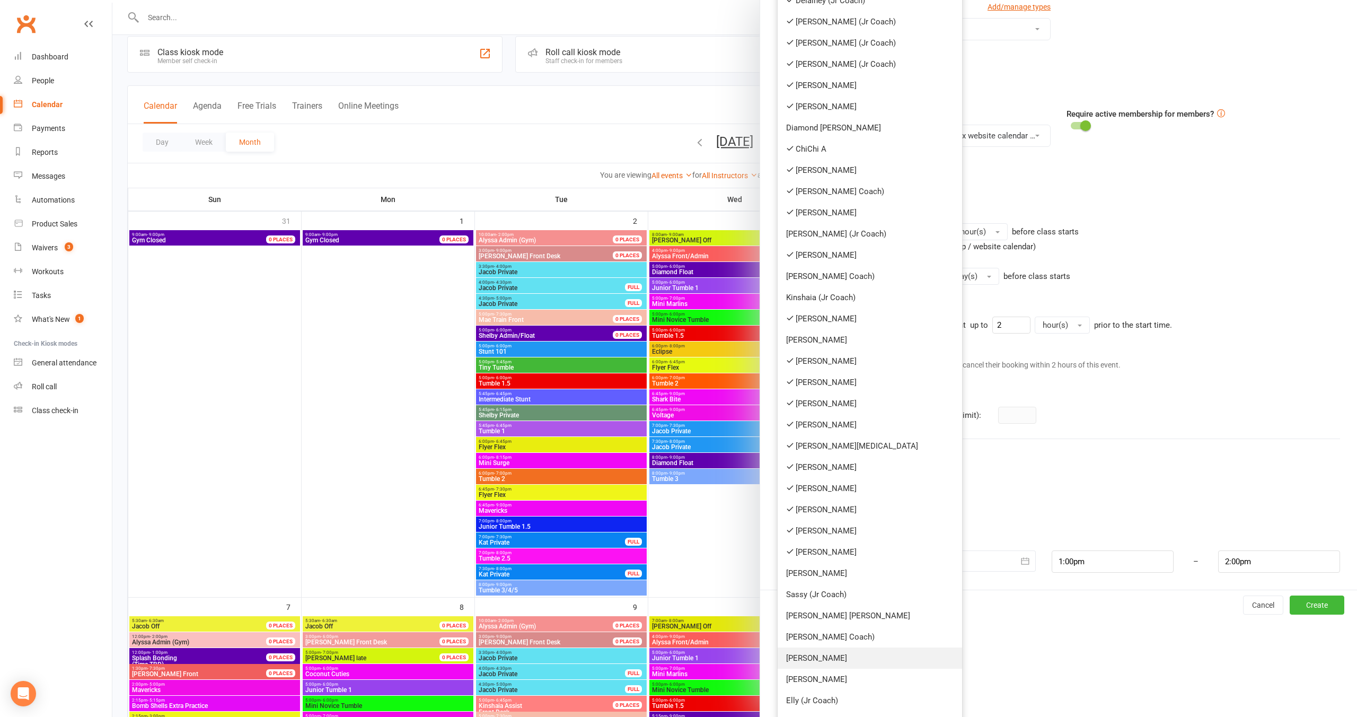
scroll to position [279, 0]
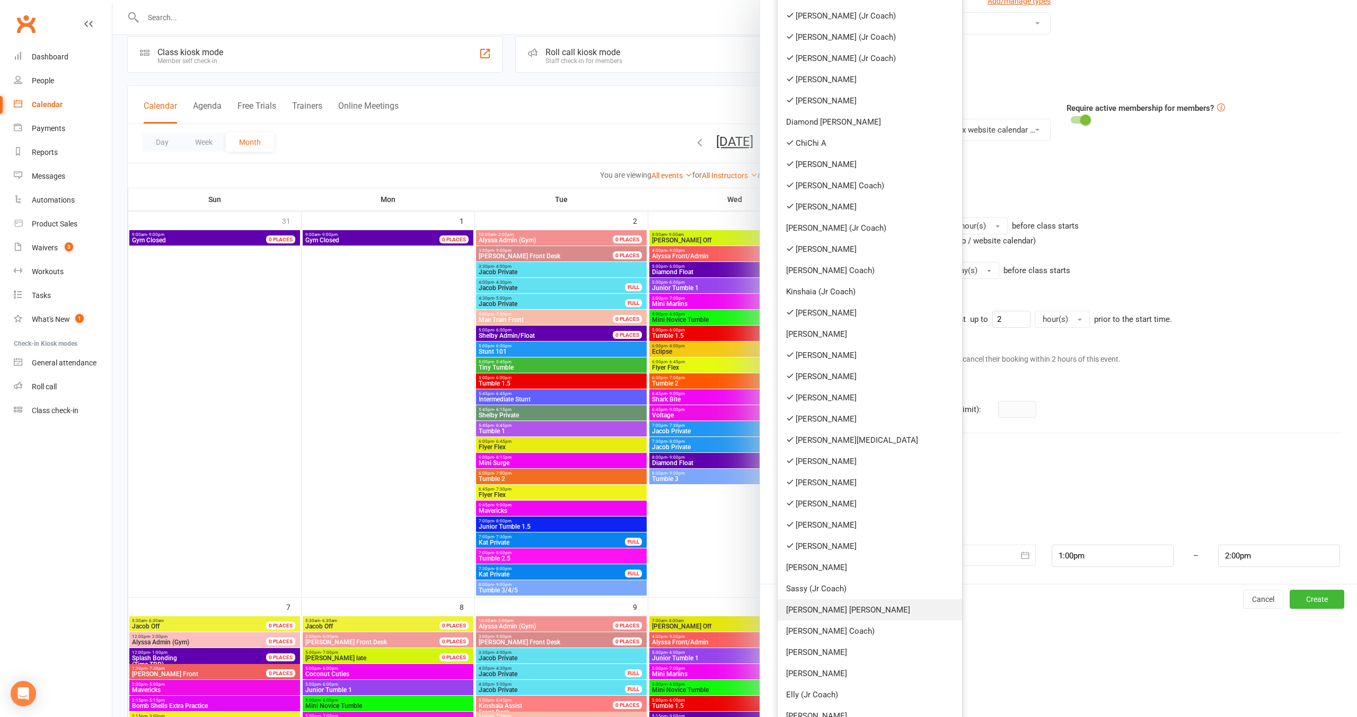
click at [829, 612] on link "[PERSON_NAME] [PERSON_NAME]" at bounding box center [870, 609] width 184 height 21
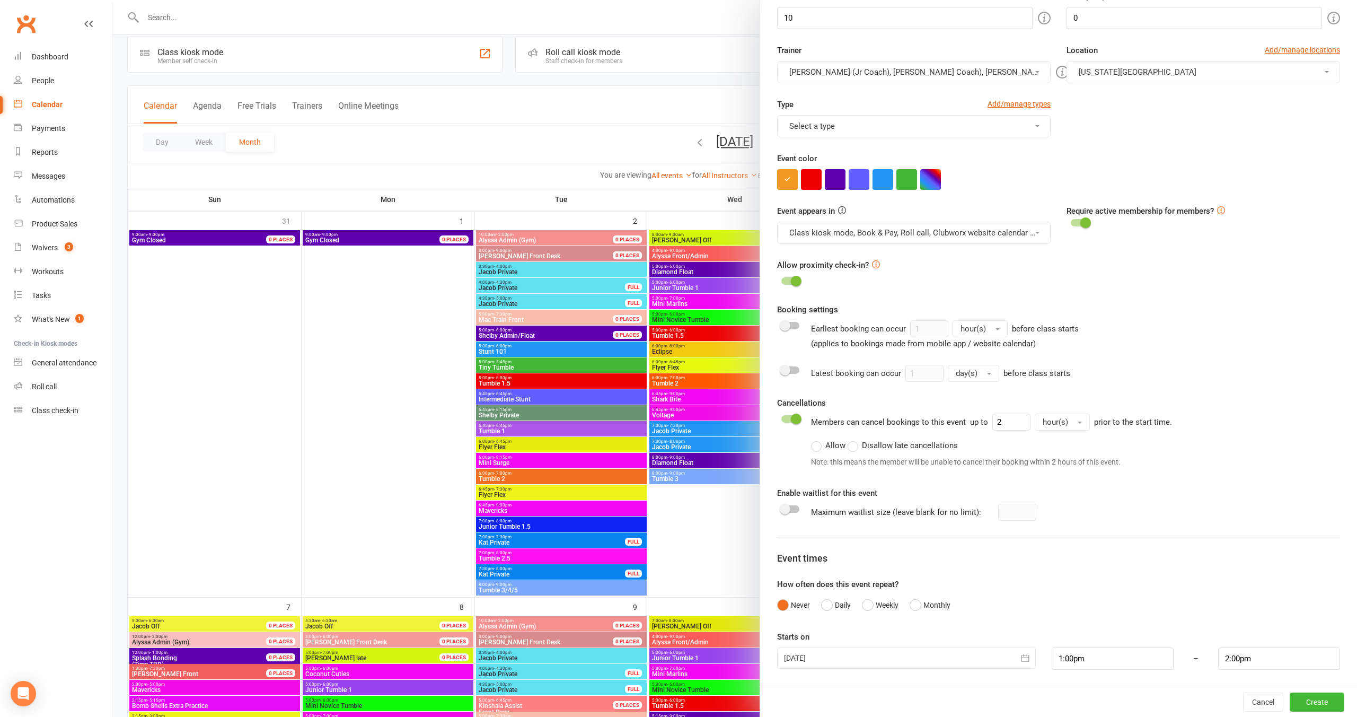
click at [942, 75] on button "Delainey (Jr Coach), Annabelle (Jr Coach), Emrey (Jr Coach), Mae (Jr Coach), Co…" at bounding box center [914, 72] width 274 height 22
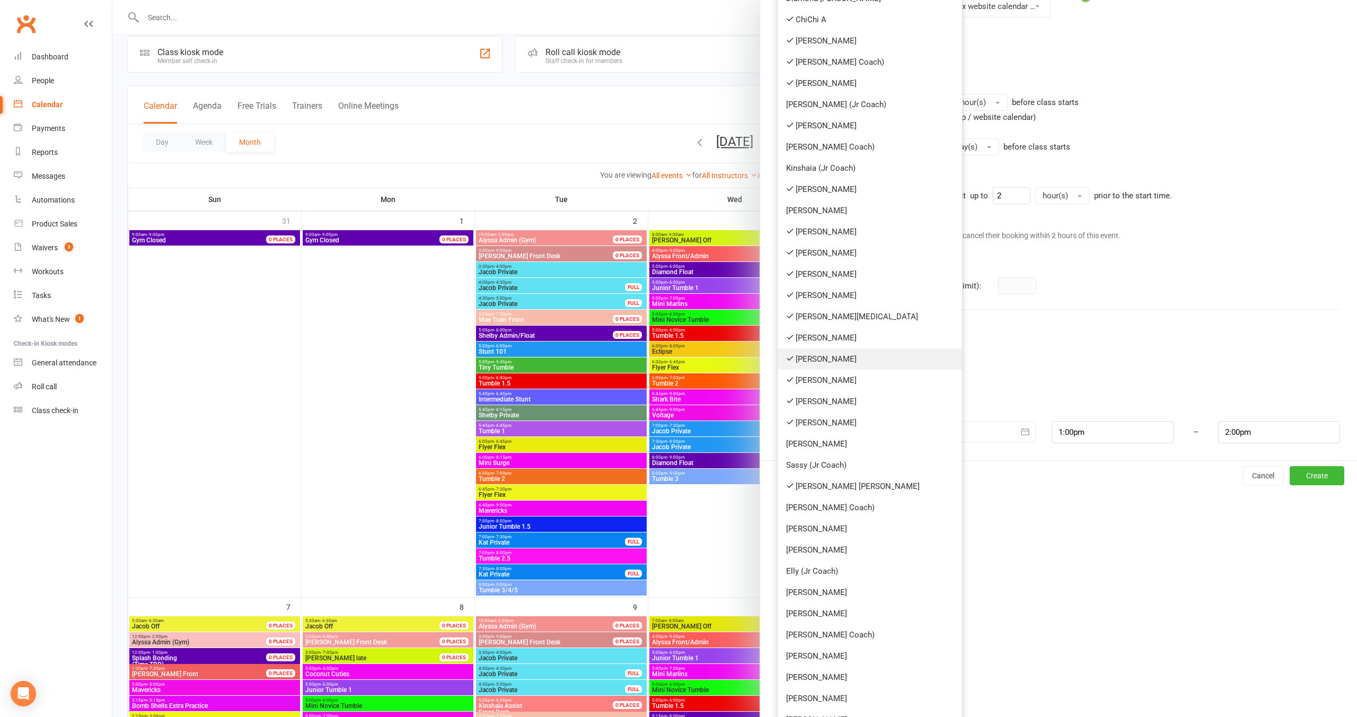
scroll to position [419, 0]
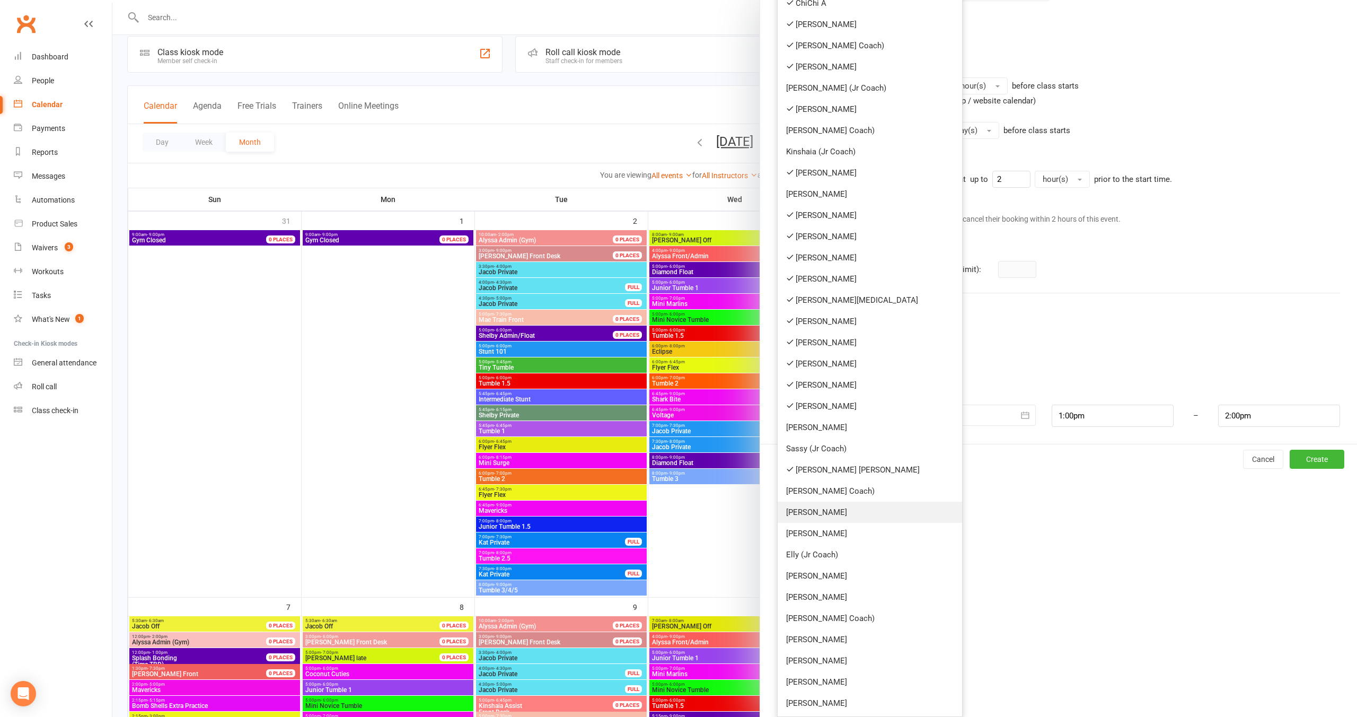
click at [857, 504] on link "[PERSON_NAME]" at bounding box center [870, 511] width 184 height 21
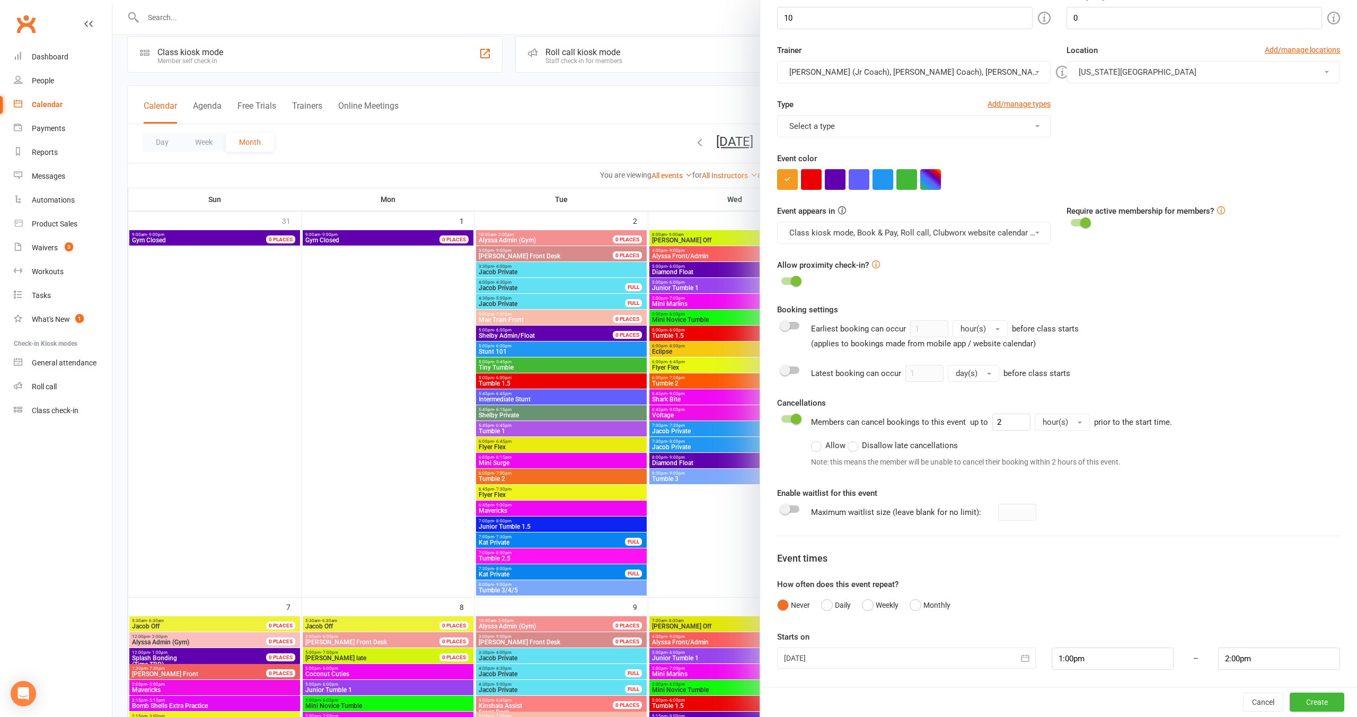
scroll to position [176, 0]
click at [913, 68] on button "Delainey (Jr Coach), Annabelle (Jr Coach), Emrey (Jr Coach), Mae (Jr Coach), Co…" at bounding box center [914, 72] width 274 height 22
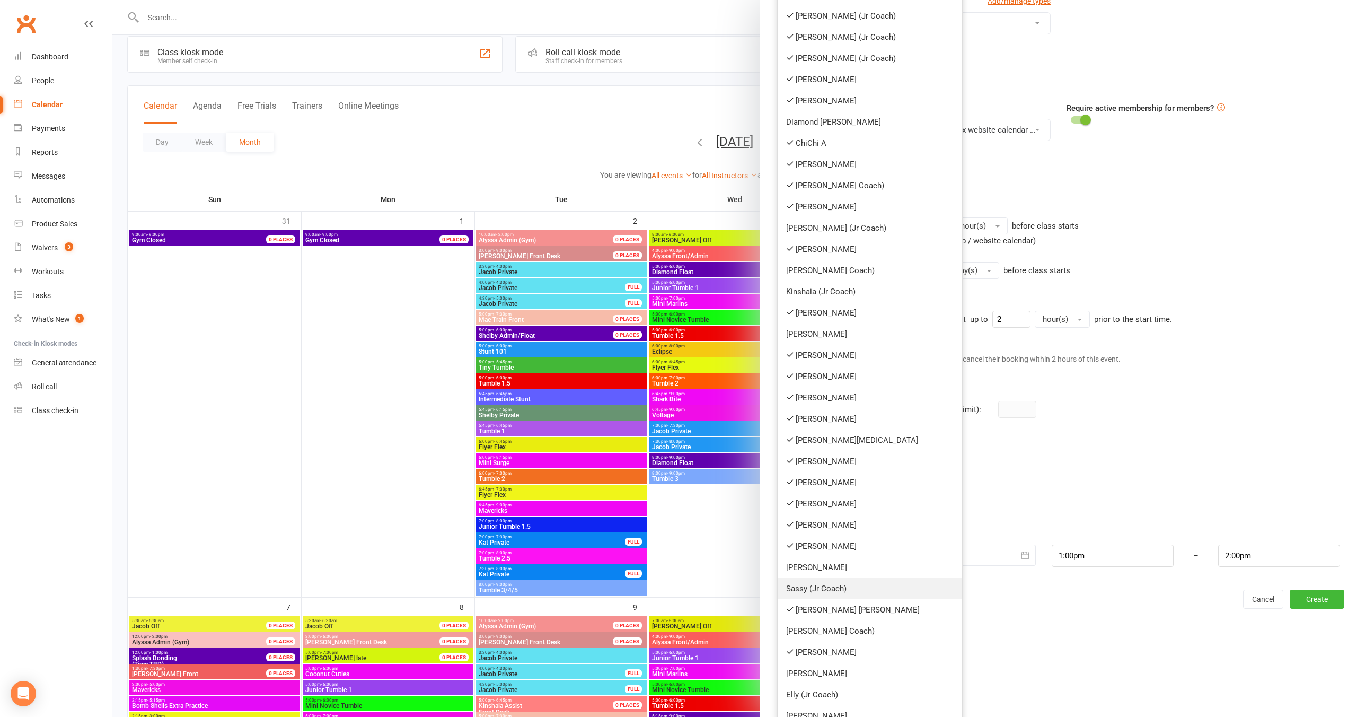
scroll to position [419, 0]
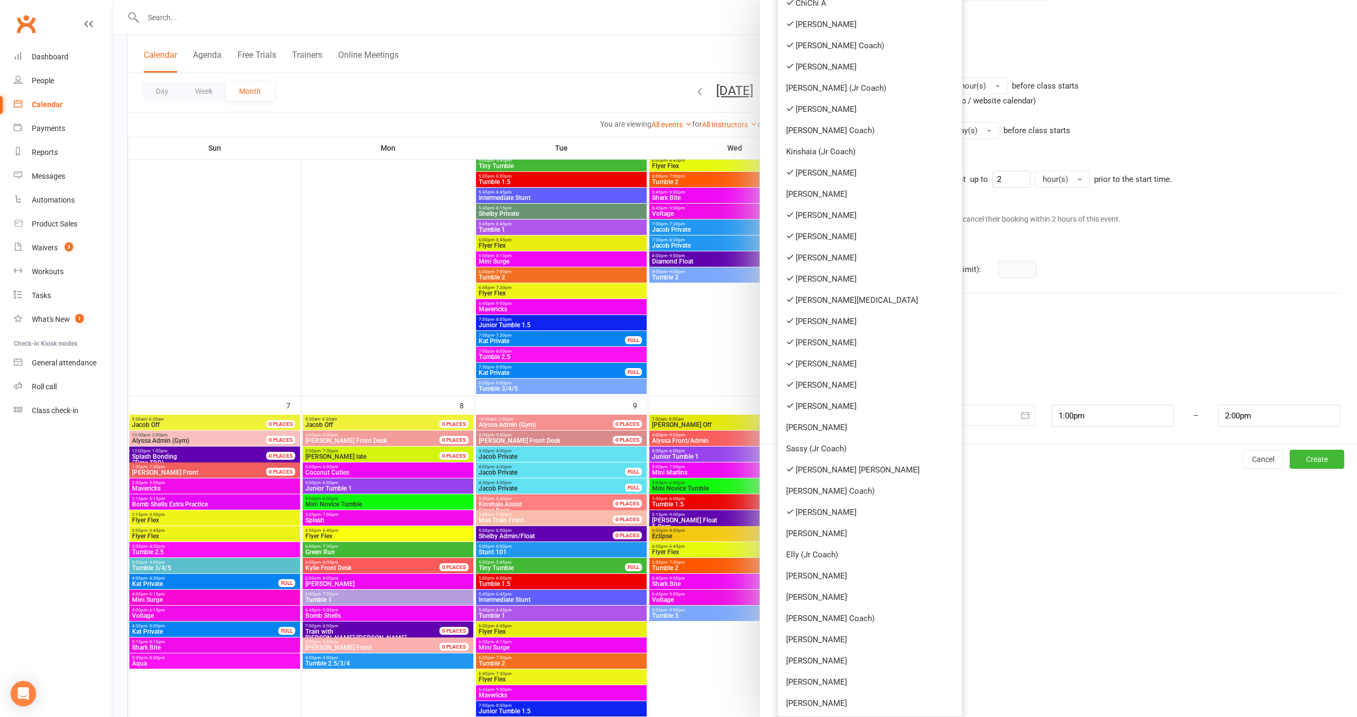
click at [853, 532] on link "[PERSON_NAME]" at bounding box center [870, 533] width 184 height 21
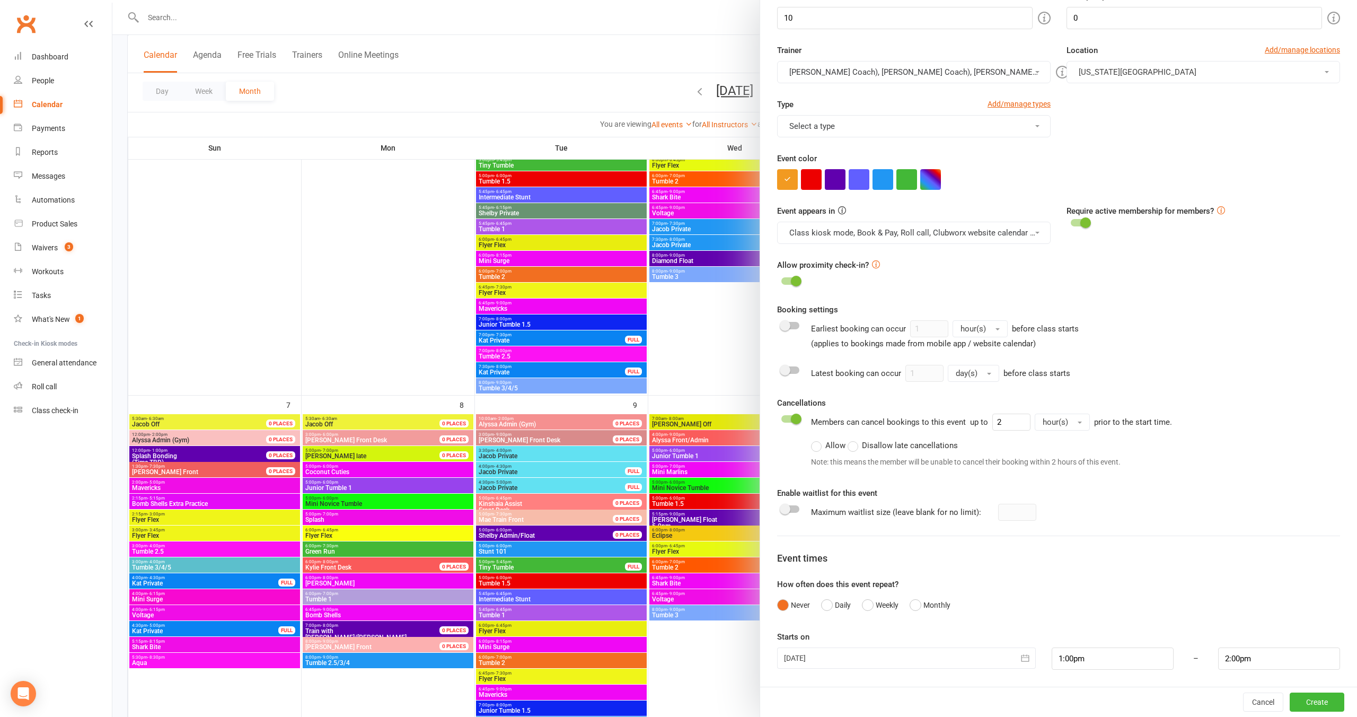
drag, startPoint x: 967, startPoint y: 74, endPoint x: 959, endPoint y: 111, distance: 37.9
click at [967, 74] on button "Delainey (Jr Coach), Annabelle (Jr Coach), Emrey (Jr Coach), Mae (Jr Coach), Co…" at bounding box center [914, 72] width 274 height 22
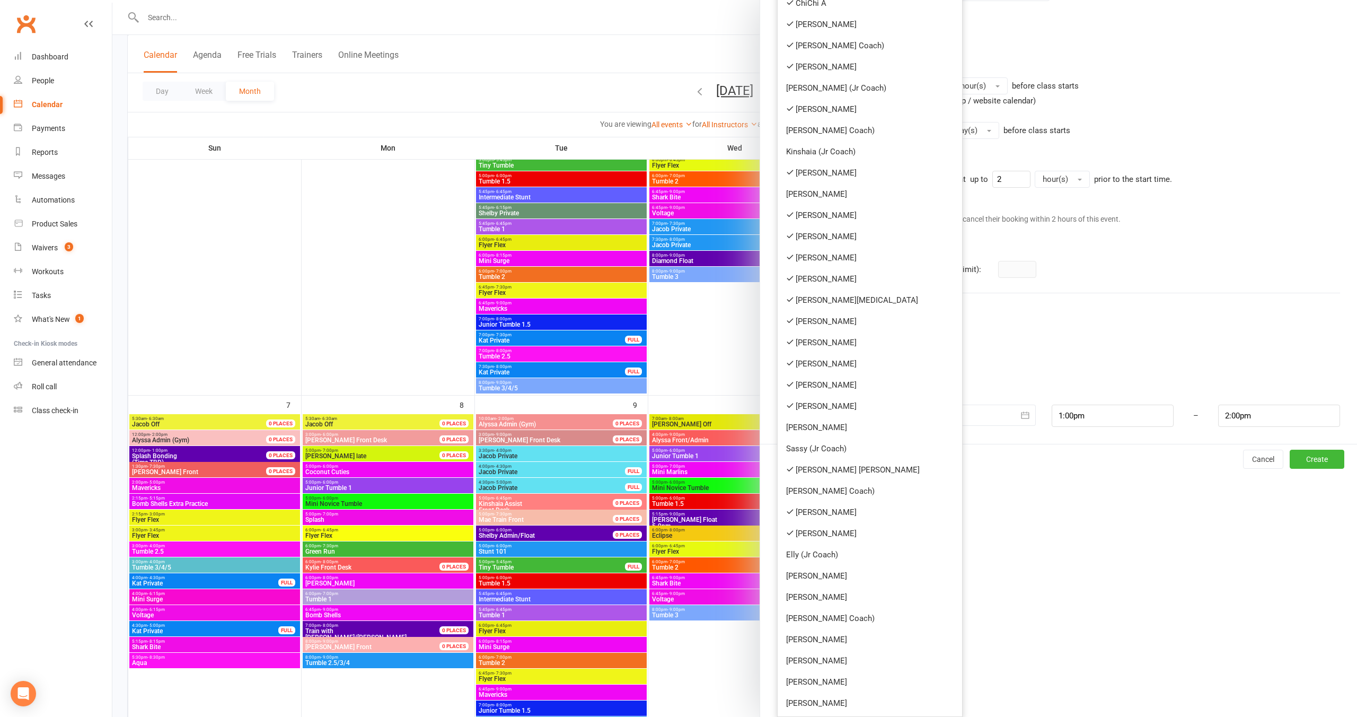
click at [856, 534] on link "[PERSON_NAME]" at bounding box center [870, 533] width 184 height 21
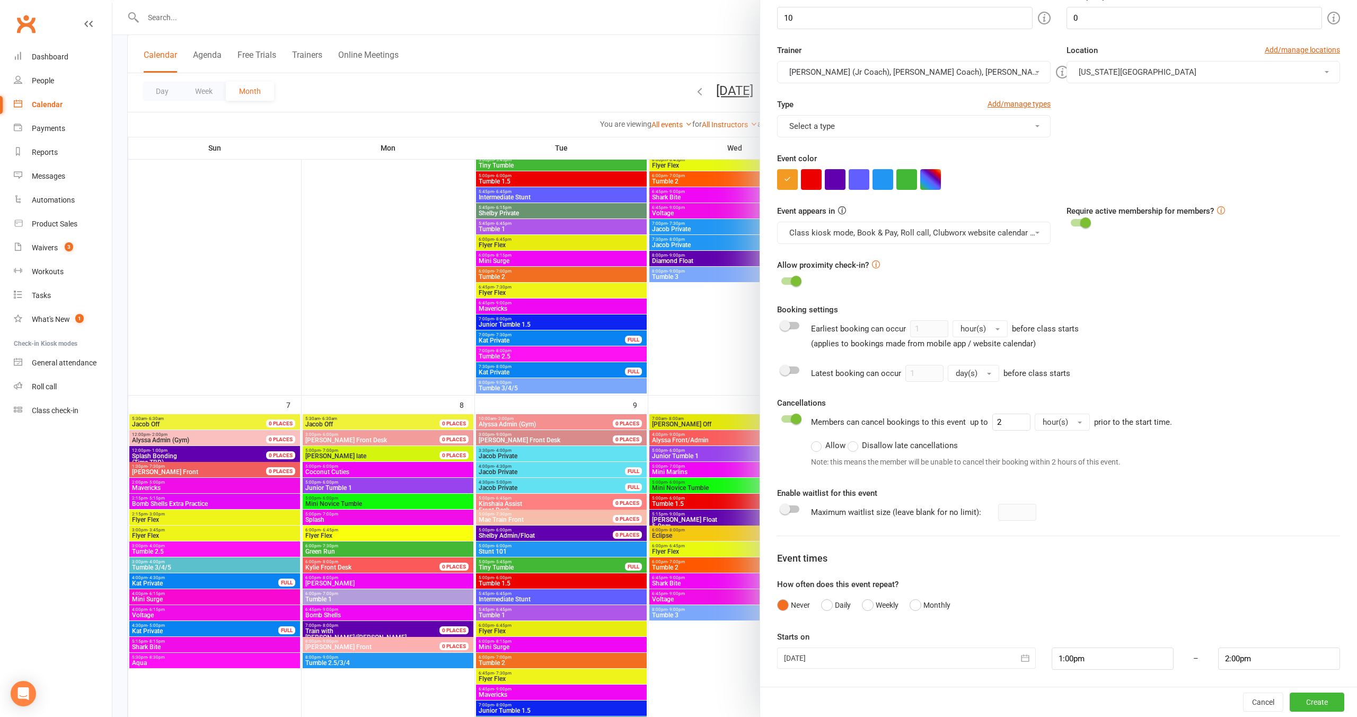
click at [896, 75] on button "Delainey (Jr Coach), Annabelle (Jr Coach), Emrey (Jr Coach), Mae (Jr Coach), Co…" at bounding box center [914, 72] width 274 height 22
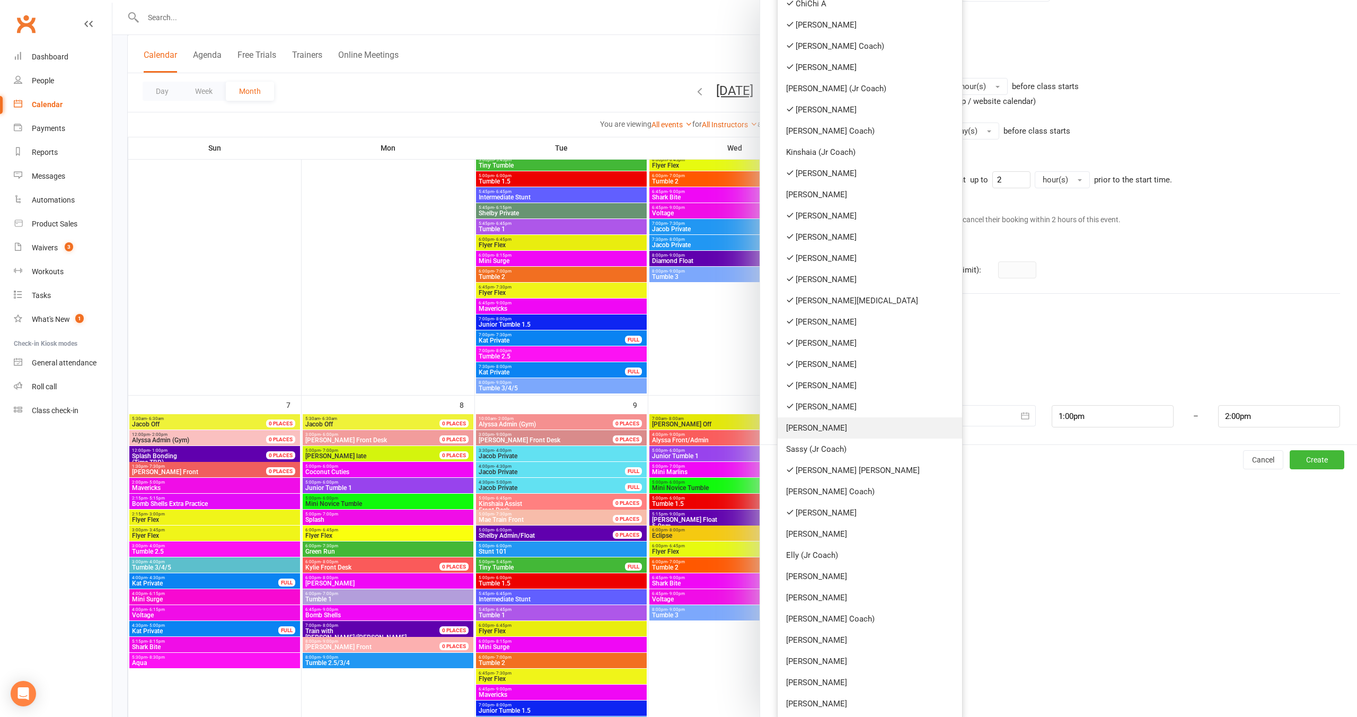
scroll to position [419, 0]
click at [840, 593] on link "[PERSON_NAME]" at bounding box center [870, 596] width 184 height 21
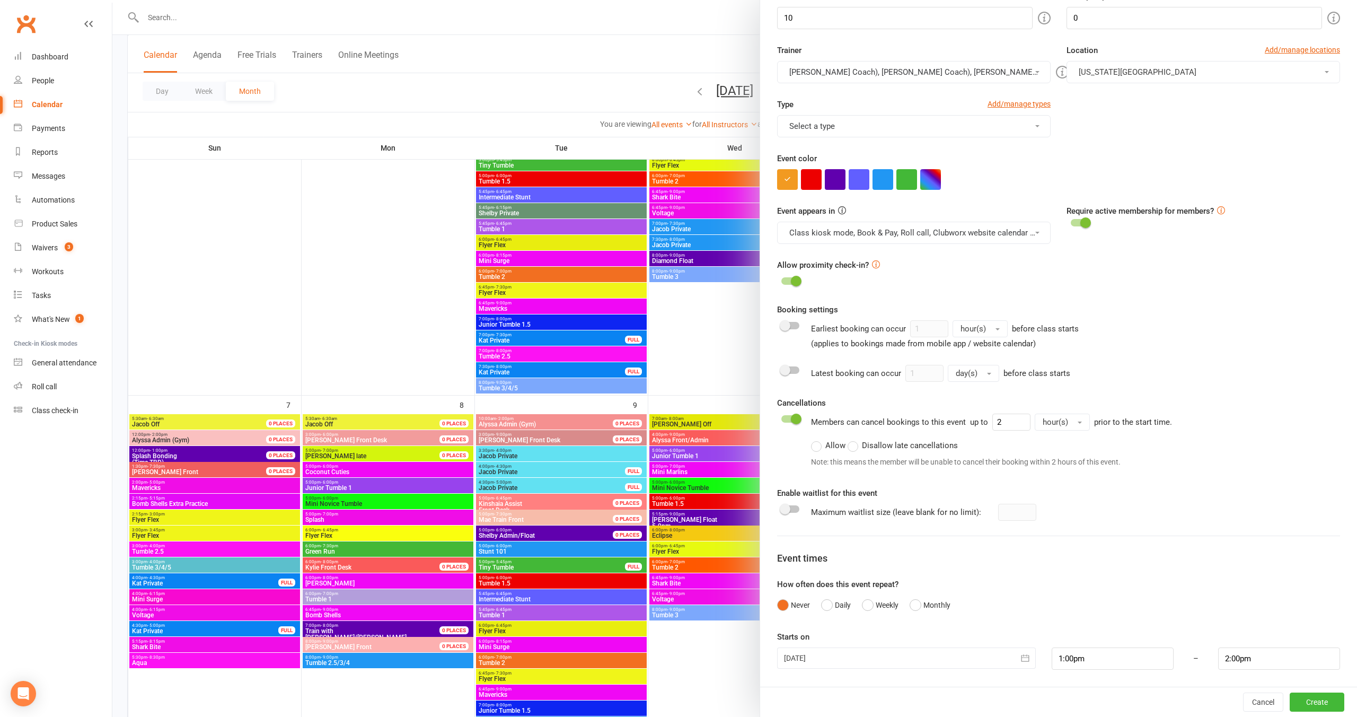
scroll to position [176, 0]
click at [882, 68] on button "Delainey (Jr Coach), Annabelle (Jr Coach), Emrey (Jr Coach), Mae (Jr Coach), Co…" at bounding box center [914, 72] width 274 height 22
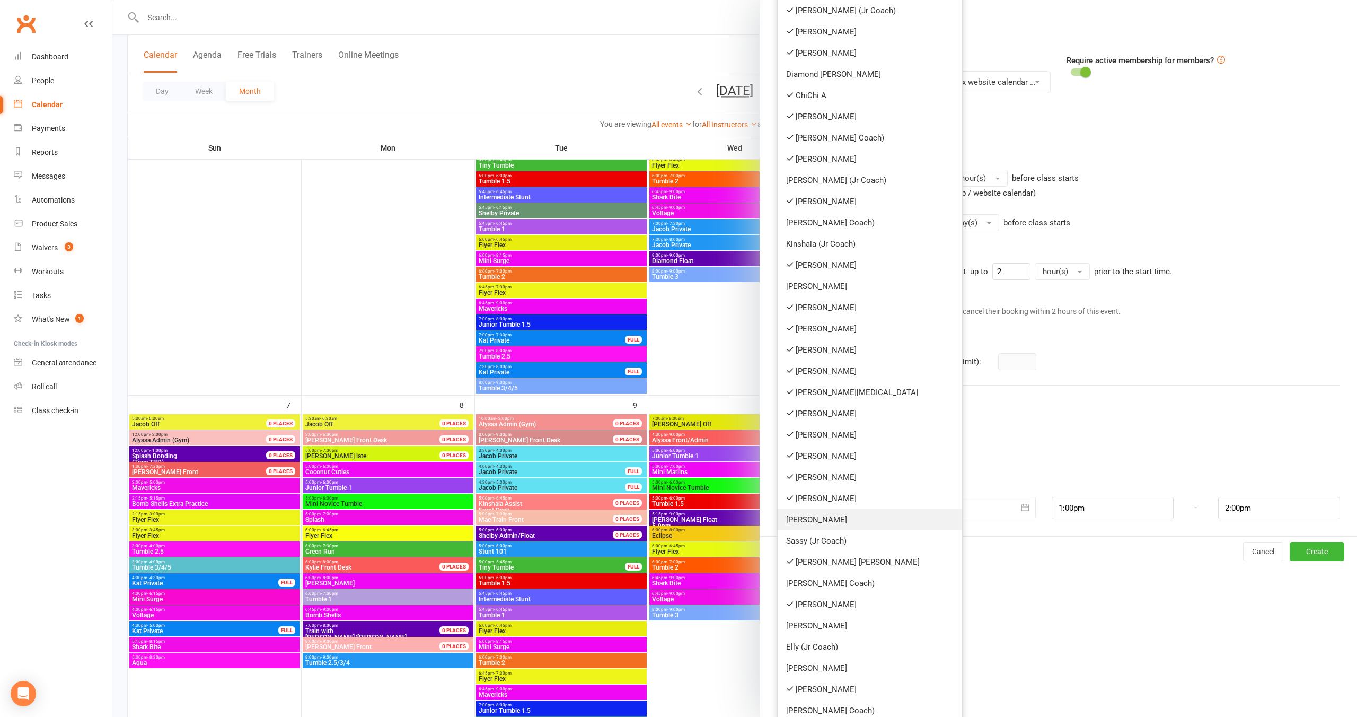
scroll to position [419, 0]
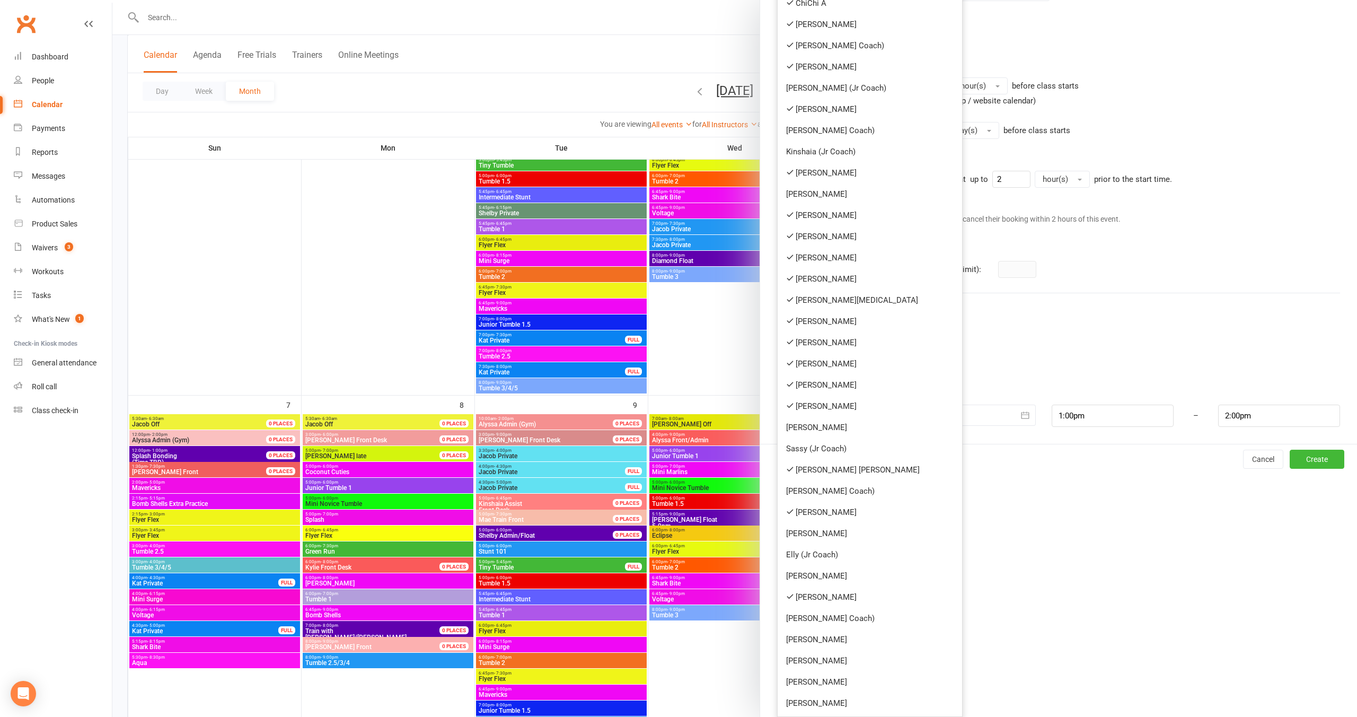
click at [851, 646] on link "[PERSON_NAME]" at bounding box center [870, 639] width 184 height 21
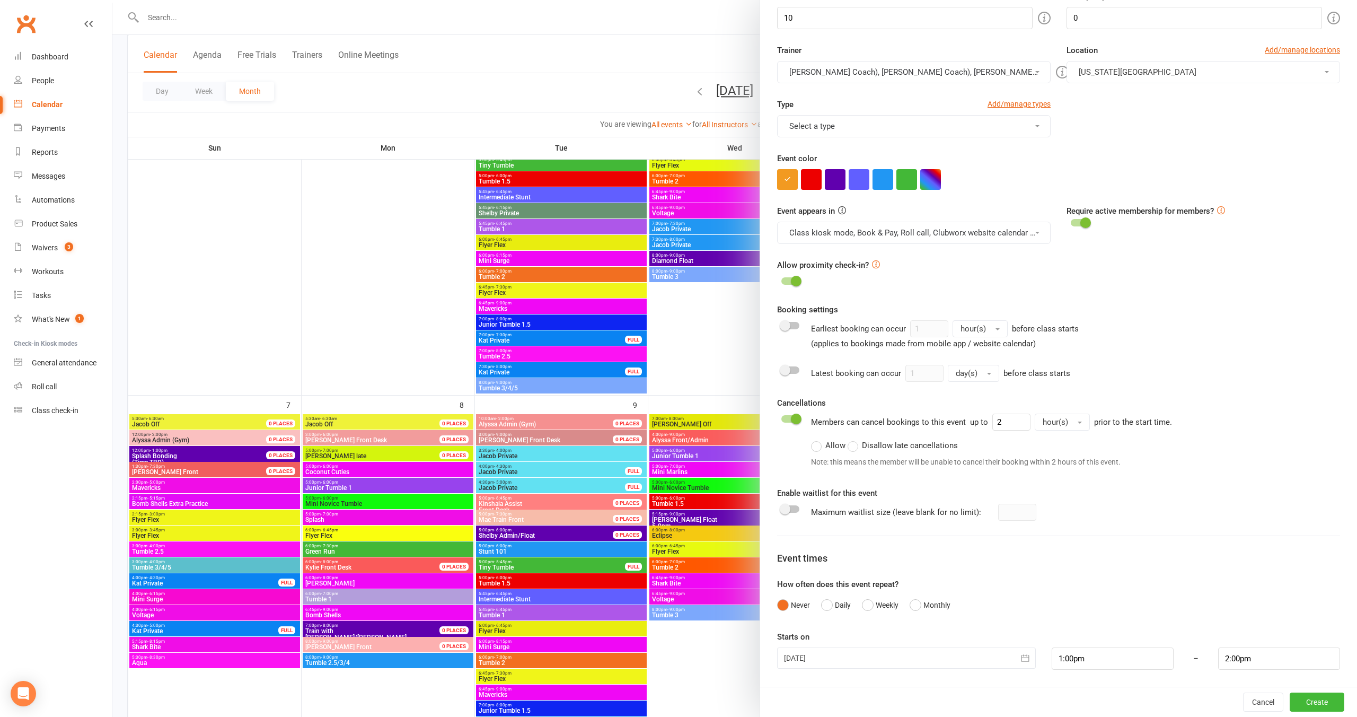
click at [940, 73] on button "Delainey (Jr Coach), Annabelle (Jr Coach), Emrey (Jr Coach), Mae (Jr Coach), Co…" at bounding box center [914, 72] width 274 height 22
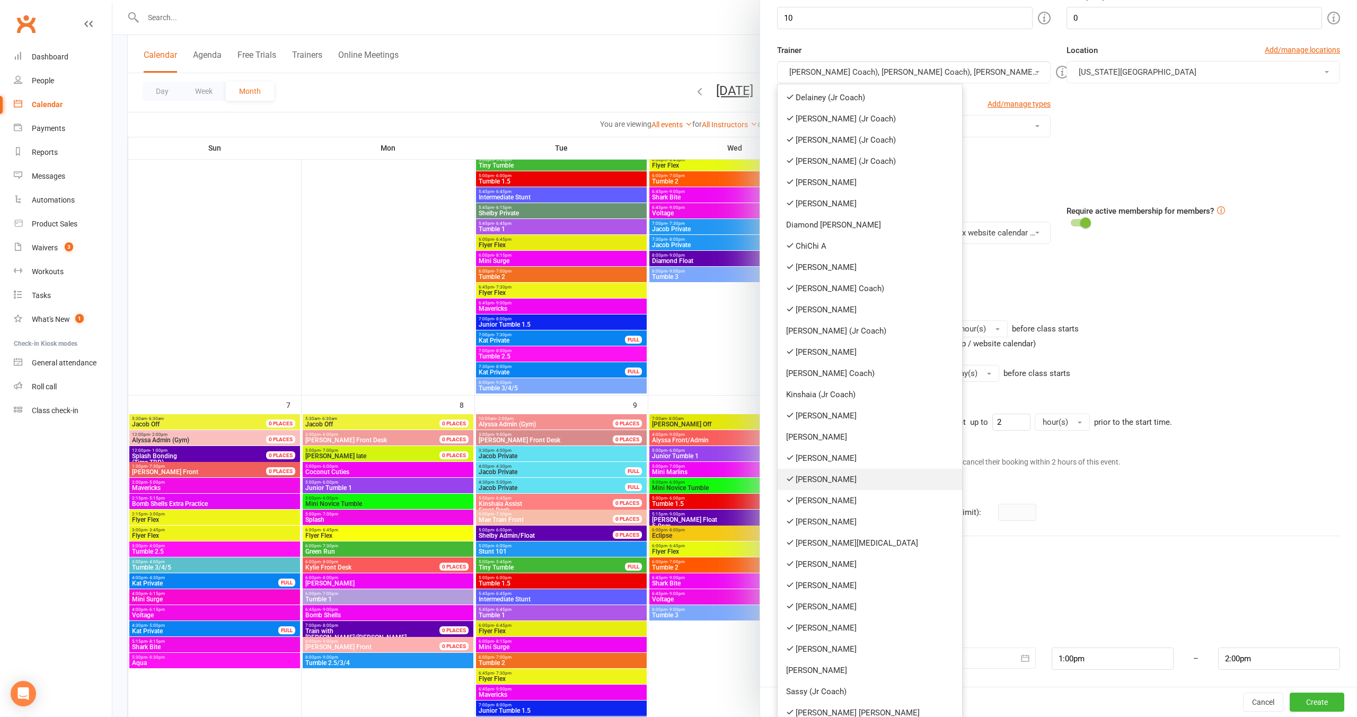
scroll to position [419, 0]
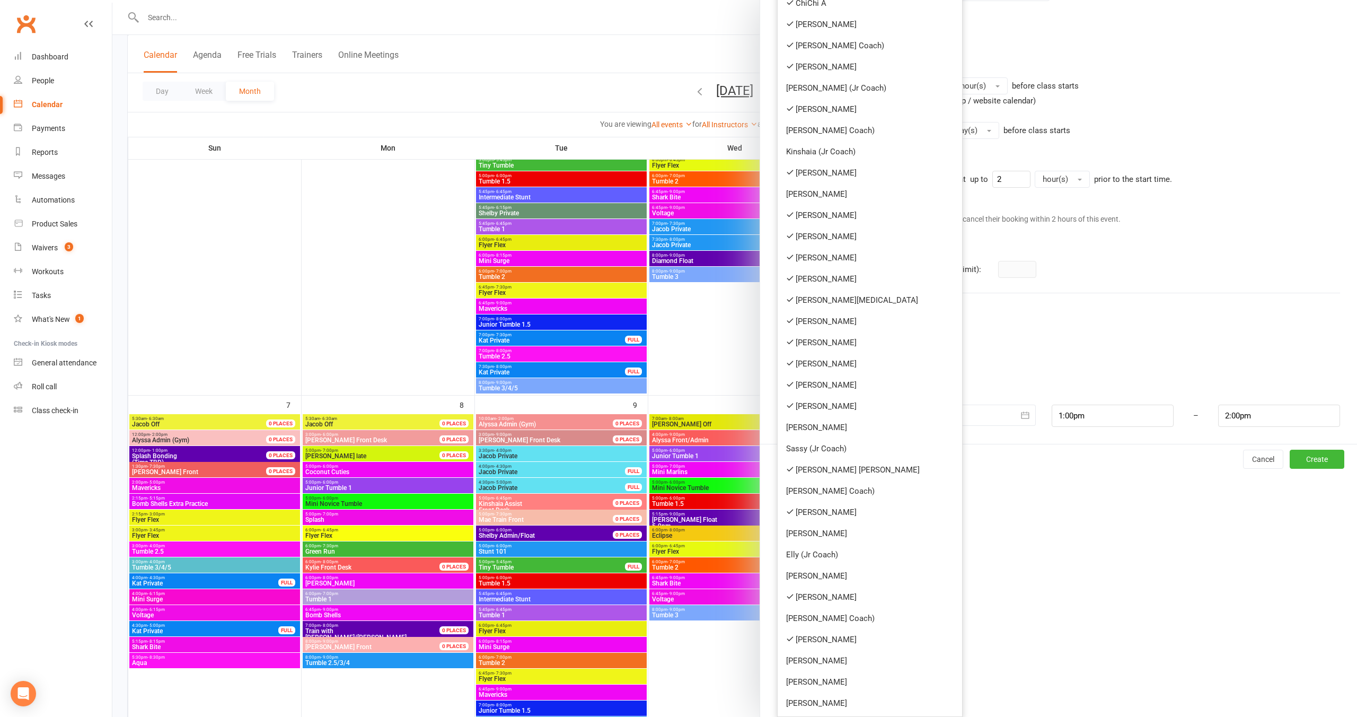
click at [1089, 579] on div "Add Class/Event Class / Event name MANDATORY STAFF MEETING Class / Event descri…" at bounding box center [1058, 358] width 597 height 717
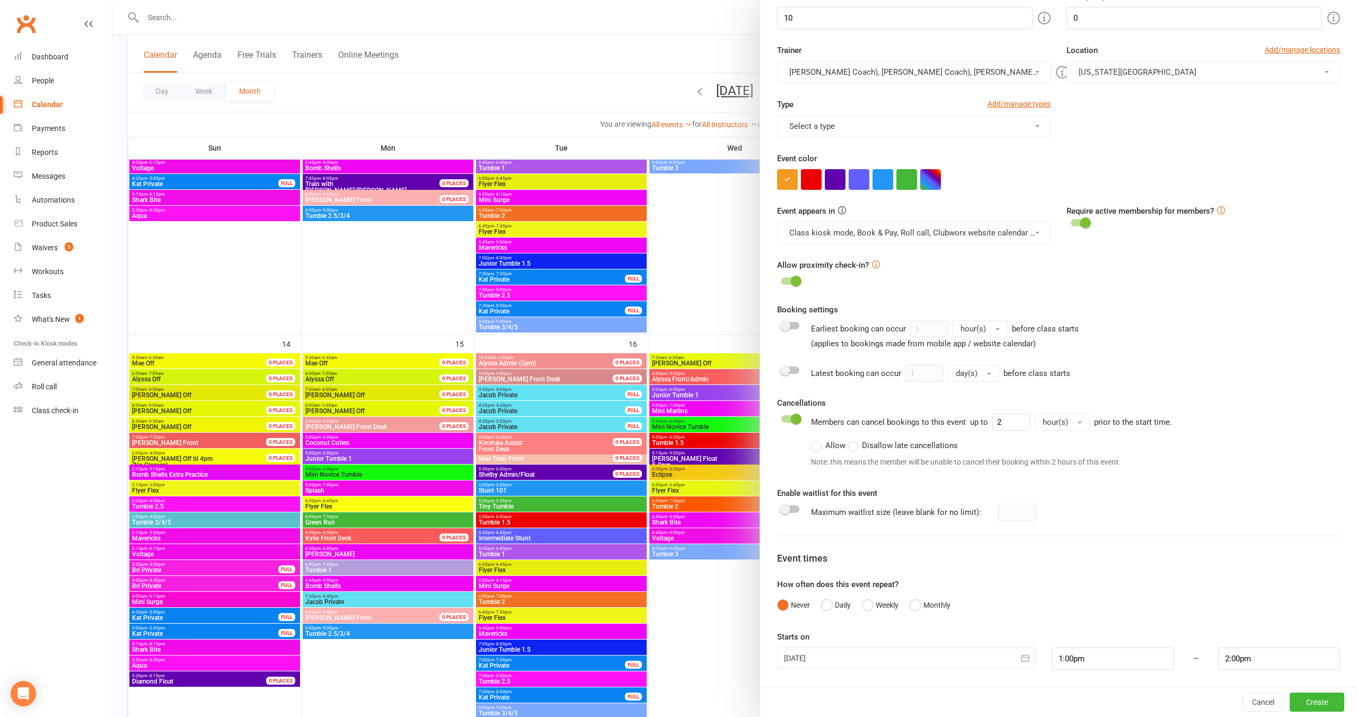
scroll to position [663, 0]
click at [885, 661] on div at bounding box center [906, 657] width 259 height 21
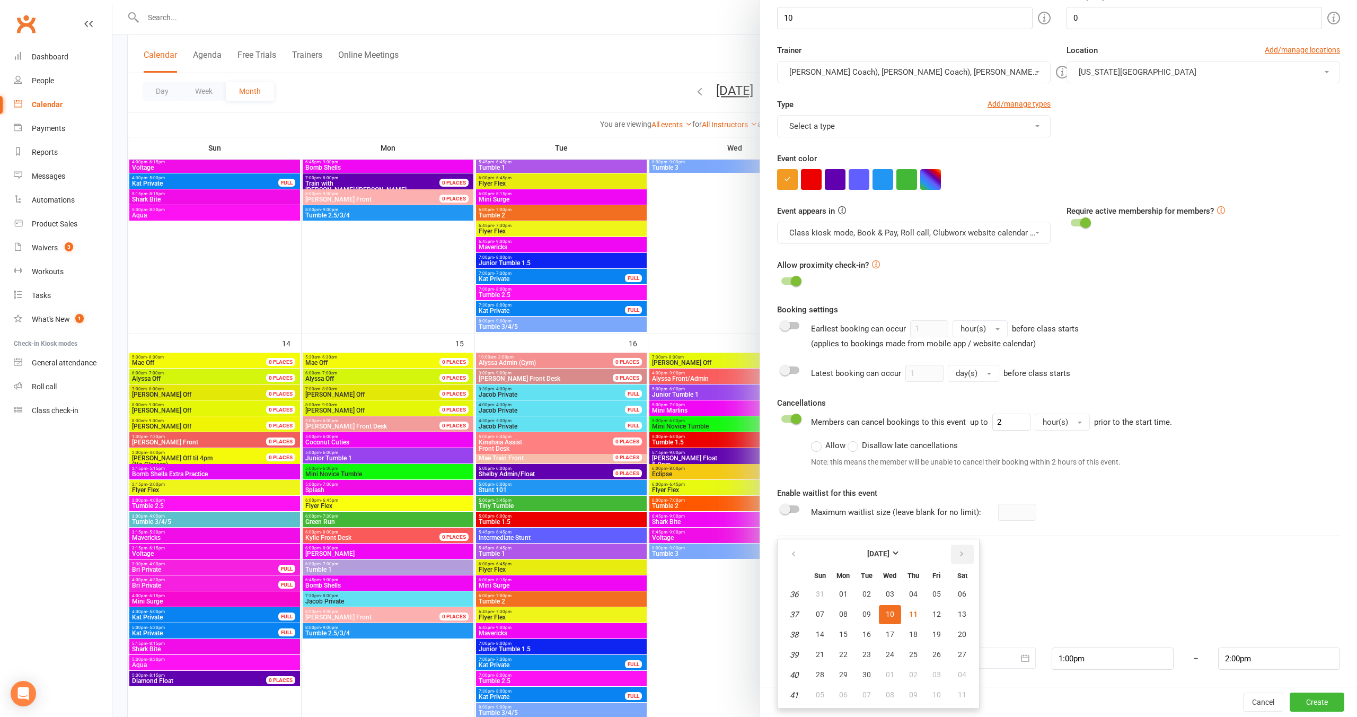
click at [958, 559] on button "button" at bounding box center [962, 553] width 23 height 19
click at [959, 596] on span "04" at bounding box center [962, 593] width 8 height 8
type input "04 Oct 2025"
click at [1085, 657] on input "1:00pm" at bounding box center [1113, 658] width 122 height 22
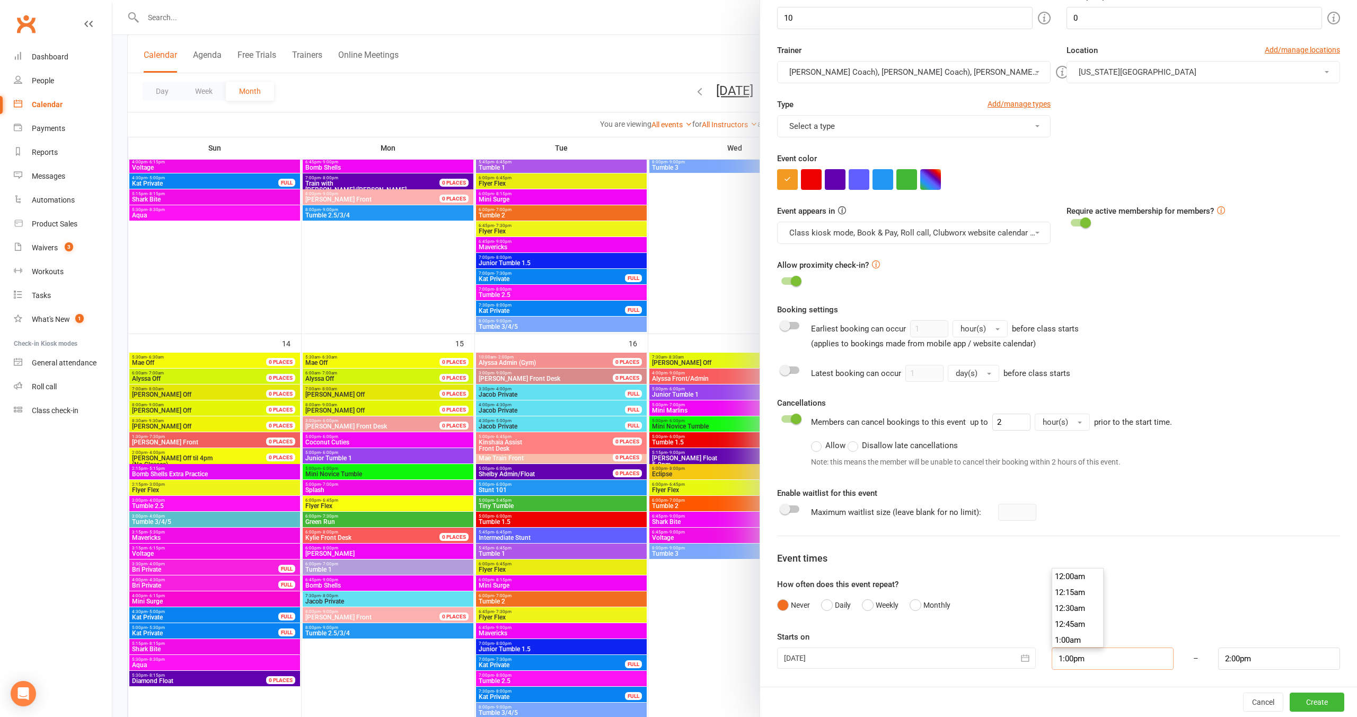
click at [1085, 657] on input "1:00pm" at bounding box center [1113, 658] width 122 height 22
type input "9"
type input "10:00am"
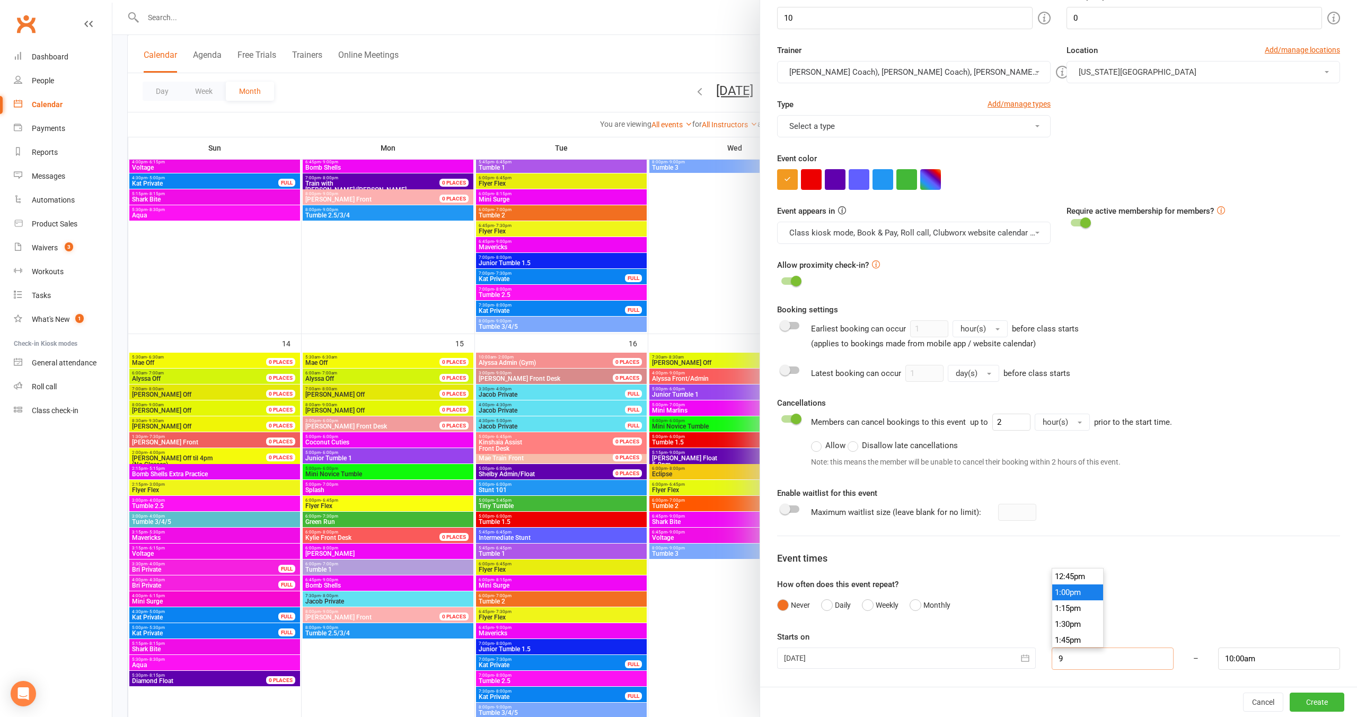
scroll to position [557, 0]
type input "9:00am"
click at [1084, 596] on li "9:00am" at bounding box center [1077, 592] width 51 height 16
click at [1240, 659] on input "10:00am" at bounding box center [1279, 658] width 122 height 22
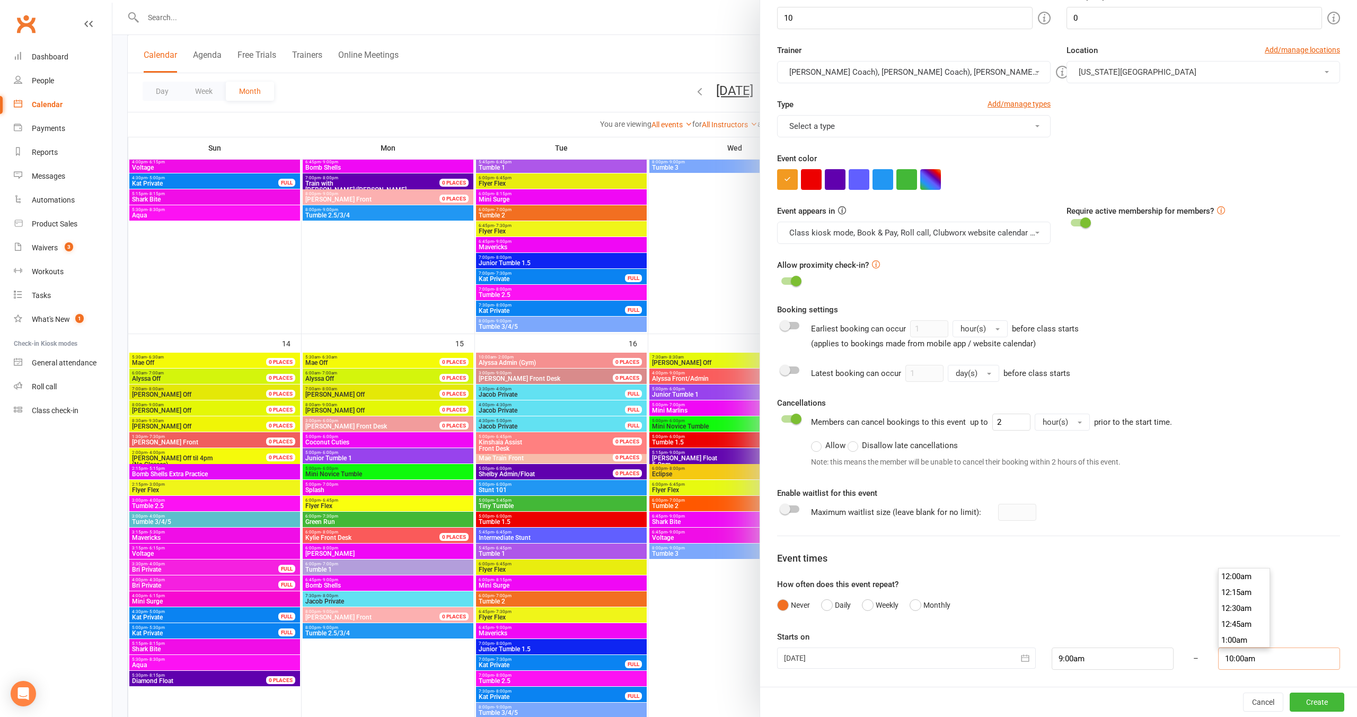
scroll to position [620, 0]
click at [1240, 659] on input "10:00am" at bounding box center [1279, 658] width 122 height 22
click at [1284, 656] on input "10:00am" at bounding box center [1279, 658] width 122 height 22
click at [987, 677] on div "Class / Event name MANDATORY STAFF MEETING Class / Event description Max. atten…" at bounding box center [1058, 277] width 597 height 817
click at [798, 280] on span at bounding box center [796, 281] width 11 height 11
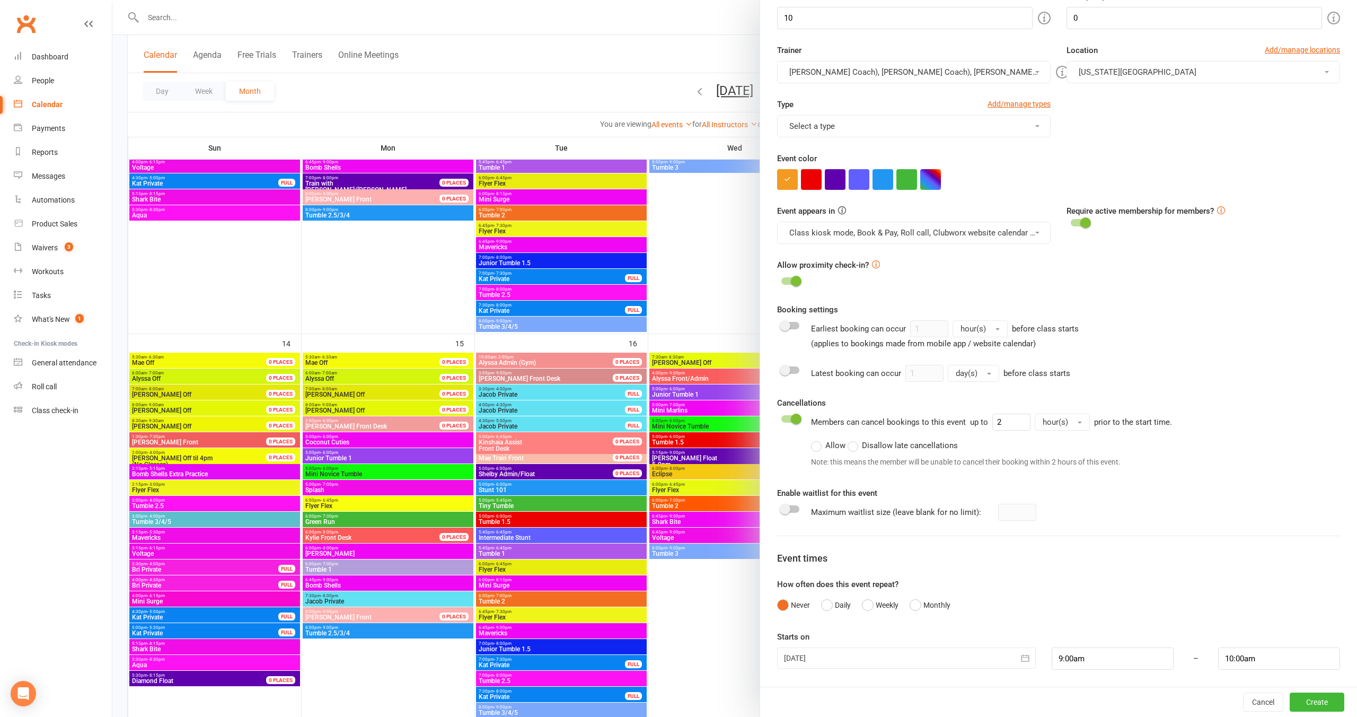
click at [781, 279] on input "checkbox" at bounding box center [781, 279] width 0 height 0
click at [796, 421] on span at bounding box center [796, 418] width 11 height 11
click at [781, 417] on input "checkbox" at bounding box center [781, 417] width 0 height 0
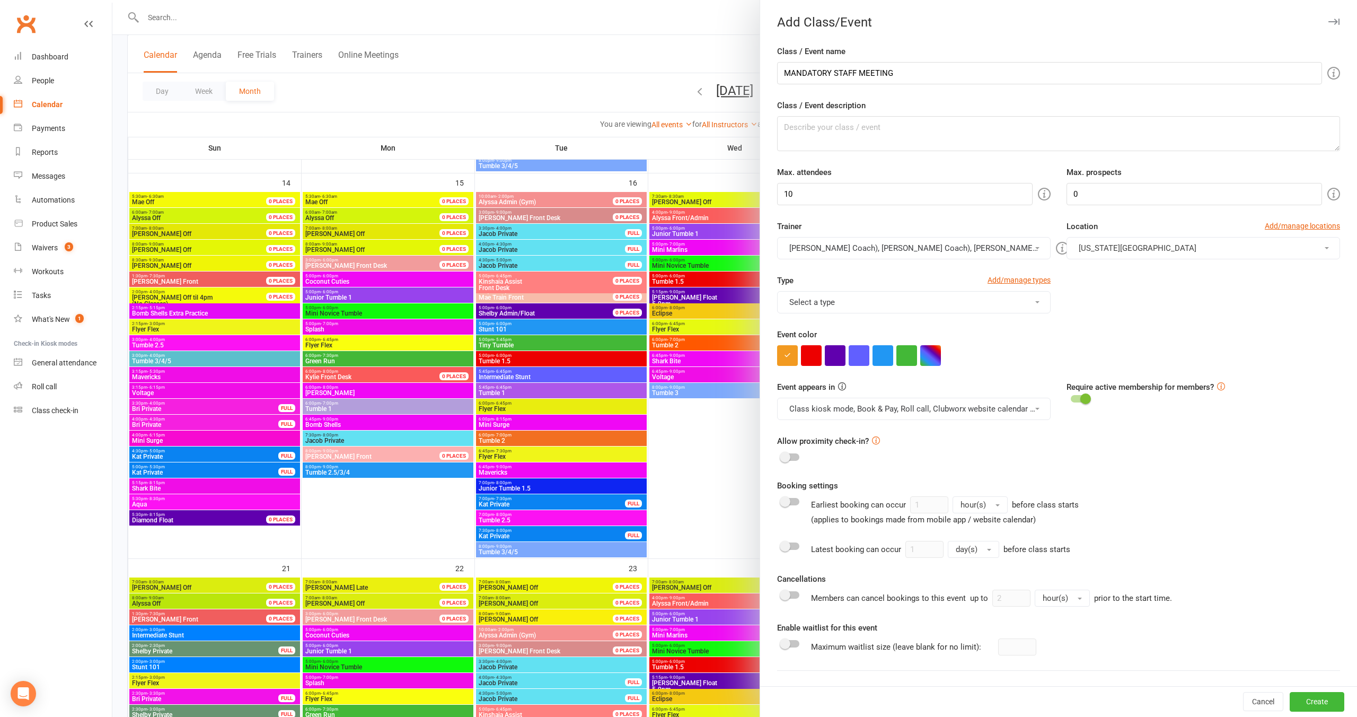
scroll to position [1, 0]
click at [878, 409] on button "Class kiosk mode, Book & Pay, Roll call, Clubworx website calendar and Mobile a…" at bounding box center [914, 408] width 274 height 22
click at [846, 454] on link "Class kiosk mode" at bounding box center [867, 454] width 178 height 21
drag, startPoint x: 861, startPoint y: 403, endPoint x: 867, endPoint y: 439, distance: 36.5
click at [861, 404] on button "Book & Pay, Roll call, Clubworx website calendar and Mobile app" at bounding box center [914, 408] width 274 height 22
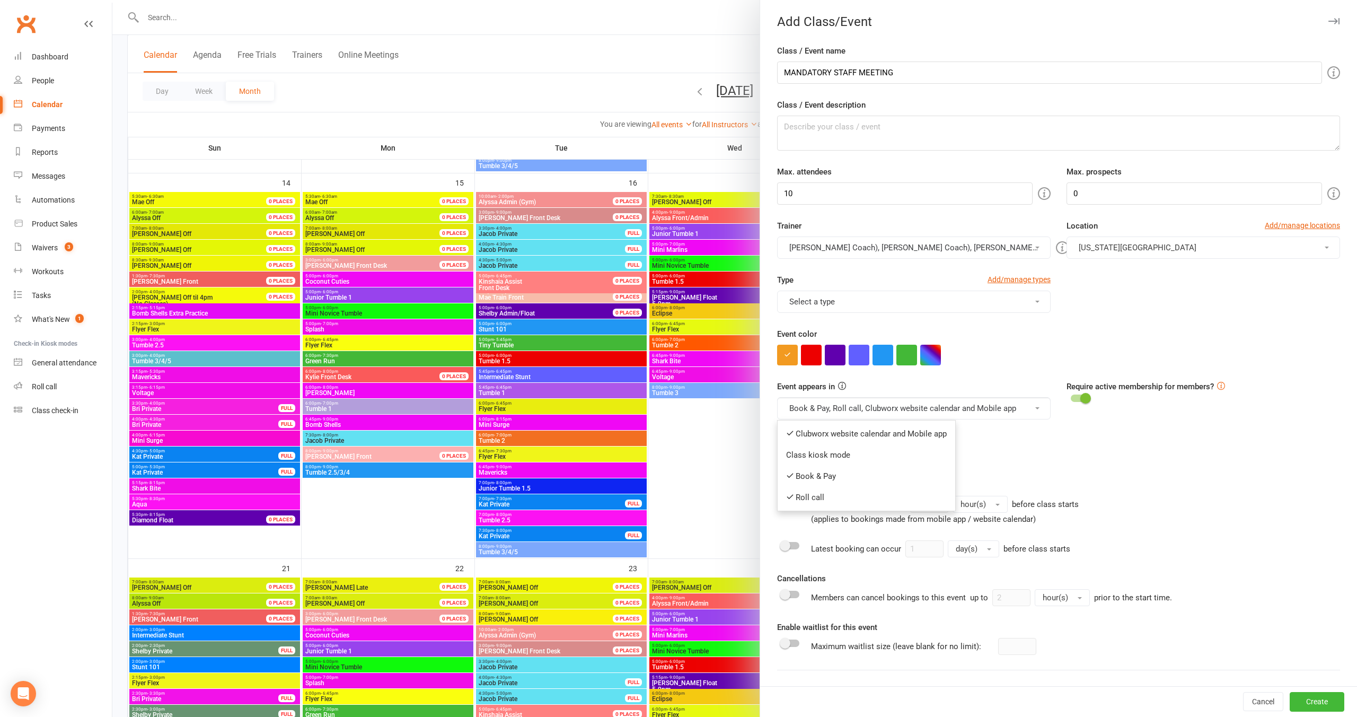
drag, startPoint x: 859, startPoint y: 478, endPoint x: 861, endPoint y: 459, distance: 18.7
click at [859, 477] on link "Book & Pay" at bounding box center [867, 475] width 178 height 21
drag, startPoint x: 861, startPoint y: 413, endPoint x: 861, endPoint y: 437, distance: 24.4
click at [861, 413] on button "Roll call, Clubworx website calendar and Mobile app" at bounding box center [914, 408] width 274 height 22
click at [839, 491] on link "Roll call" at bounding box center [867, 497] width 178 height 21
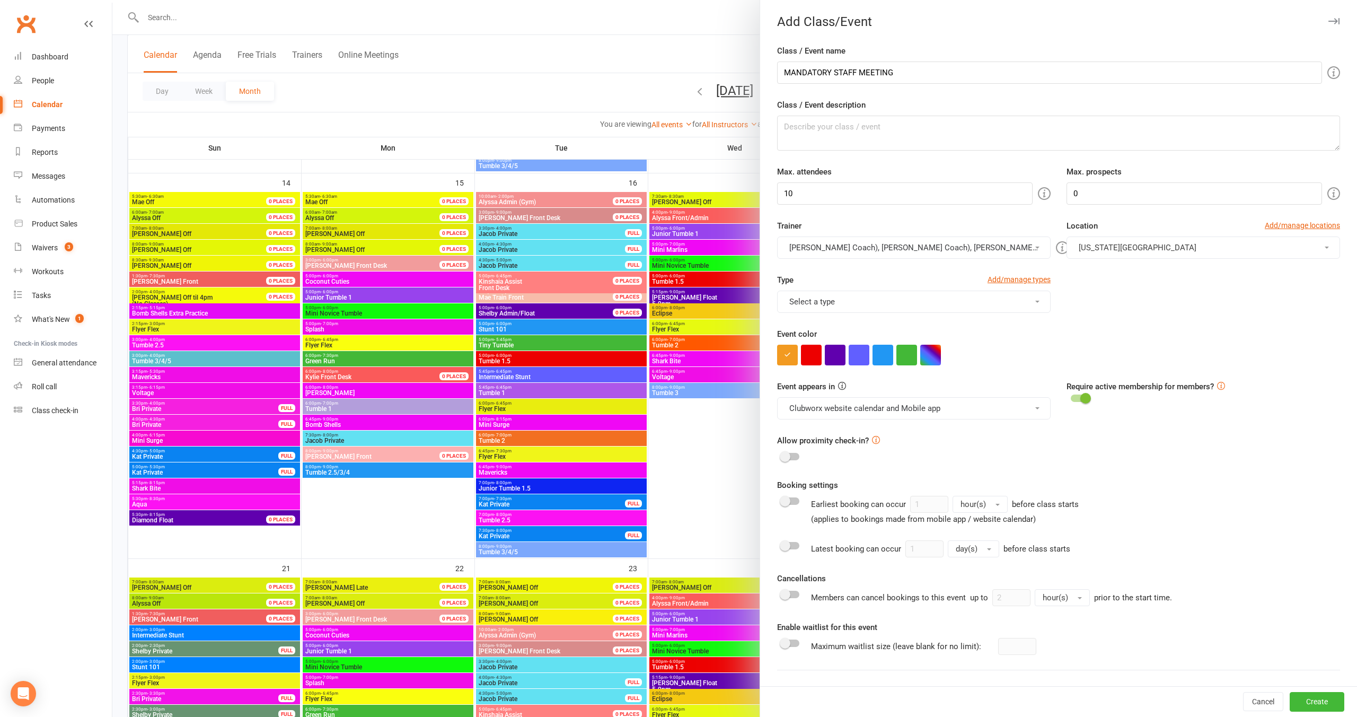
click at [862, 414] on button "Clubworx website calendar and Mobile app" at bounding box center [914, 408] width 274 height 22
click at [866, 436] on link "Clubworx website calendar and Mobile app" at bounding box center [867, 433] width 178 height 21
click at [1327, 705] on button "Create" at bounding box center [1317, 701] width 55 height 19
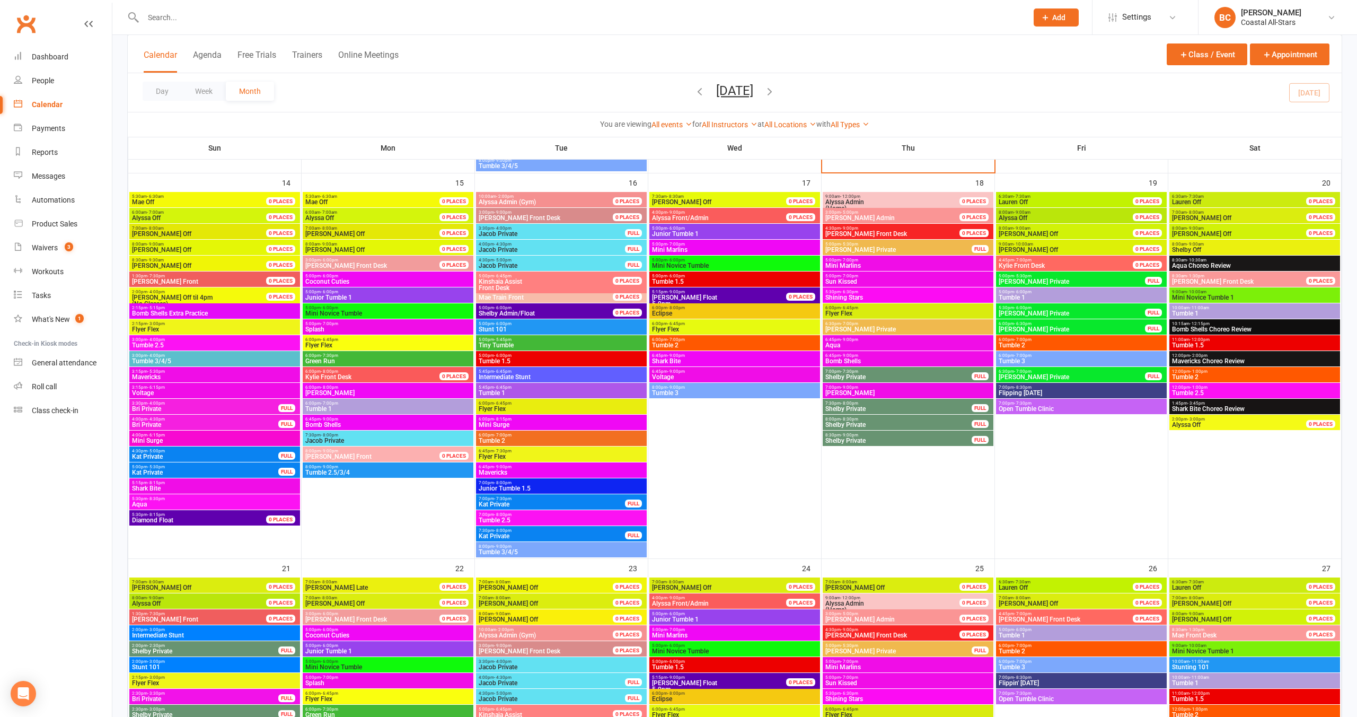
click at [230, 17] on input "text" at bounding box center [580, 17] width 880 height 15
type input "gribble"
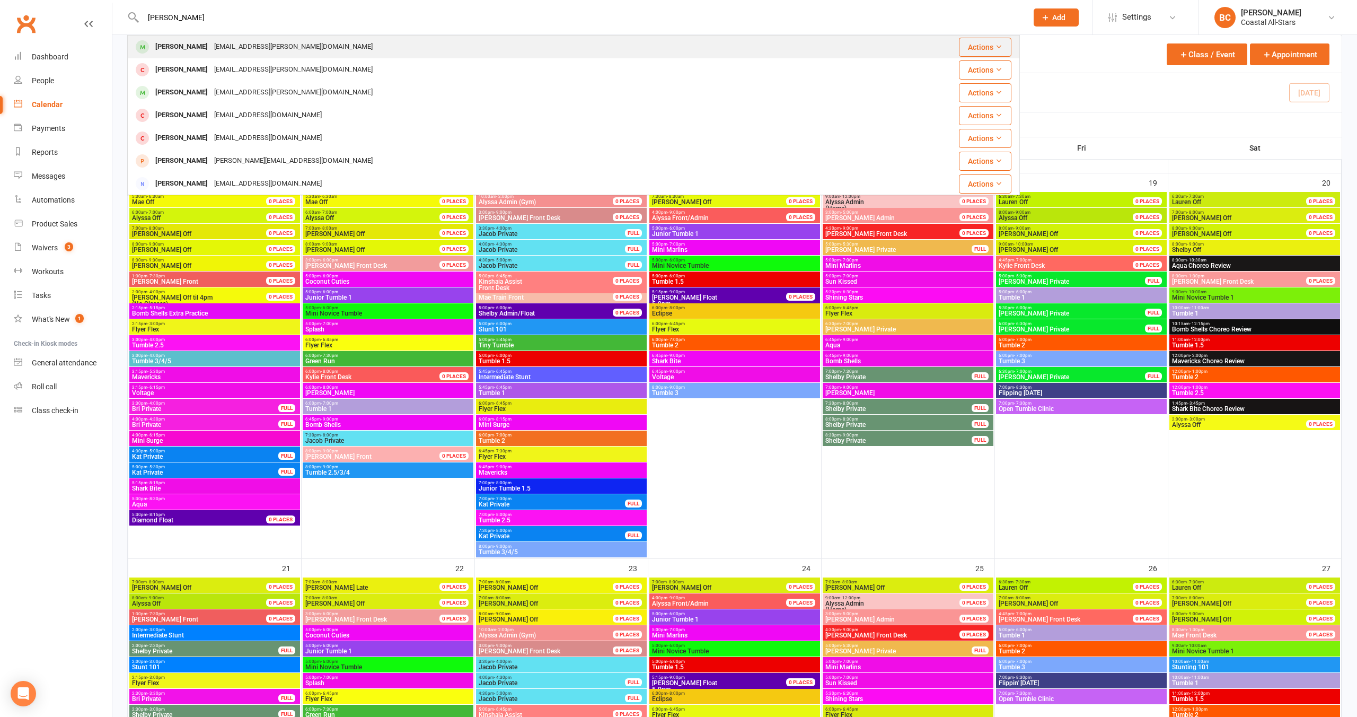
click at [225, 48] on div "jenn.gribble@outlook.com" at bounding box center [293, 46] width 165 height 15
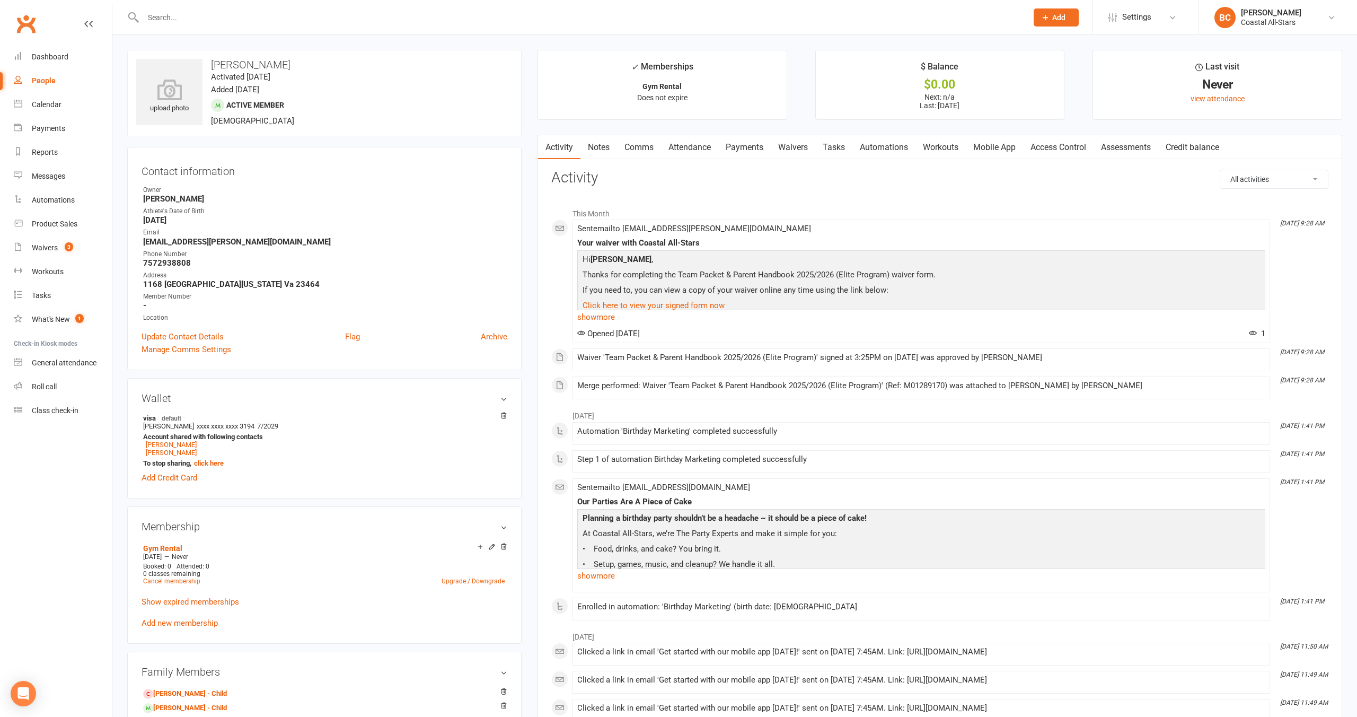
click at [215, 22] on input "text" at bounding box center [580, 17] width 880 height 15
type input "savannah"
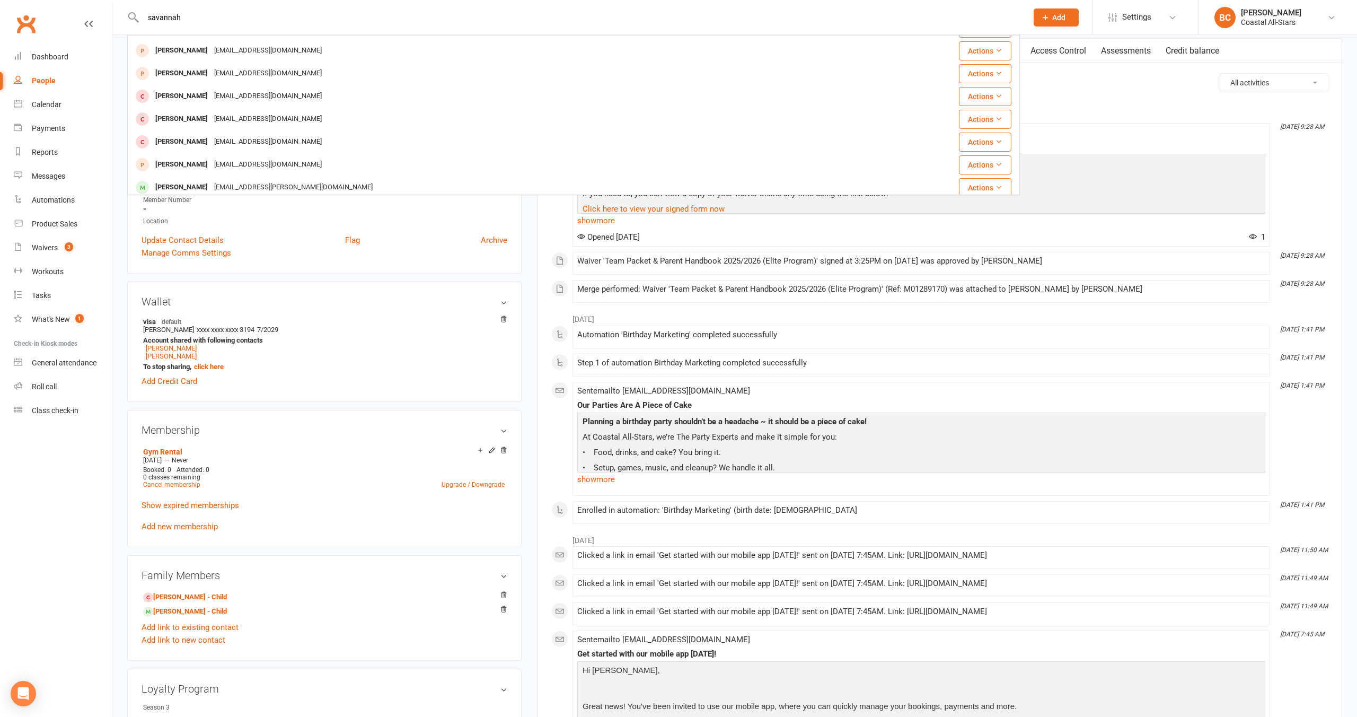
scroll to position [92, 0]
click at [235, 182] on div "jenn.gribble@outlook.com" at bounding box center [293, 182] width 165 height 15
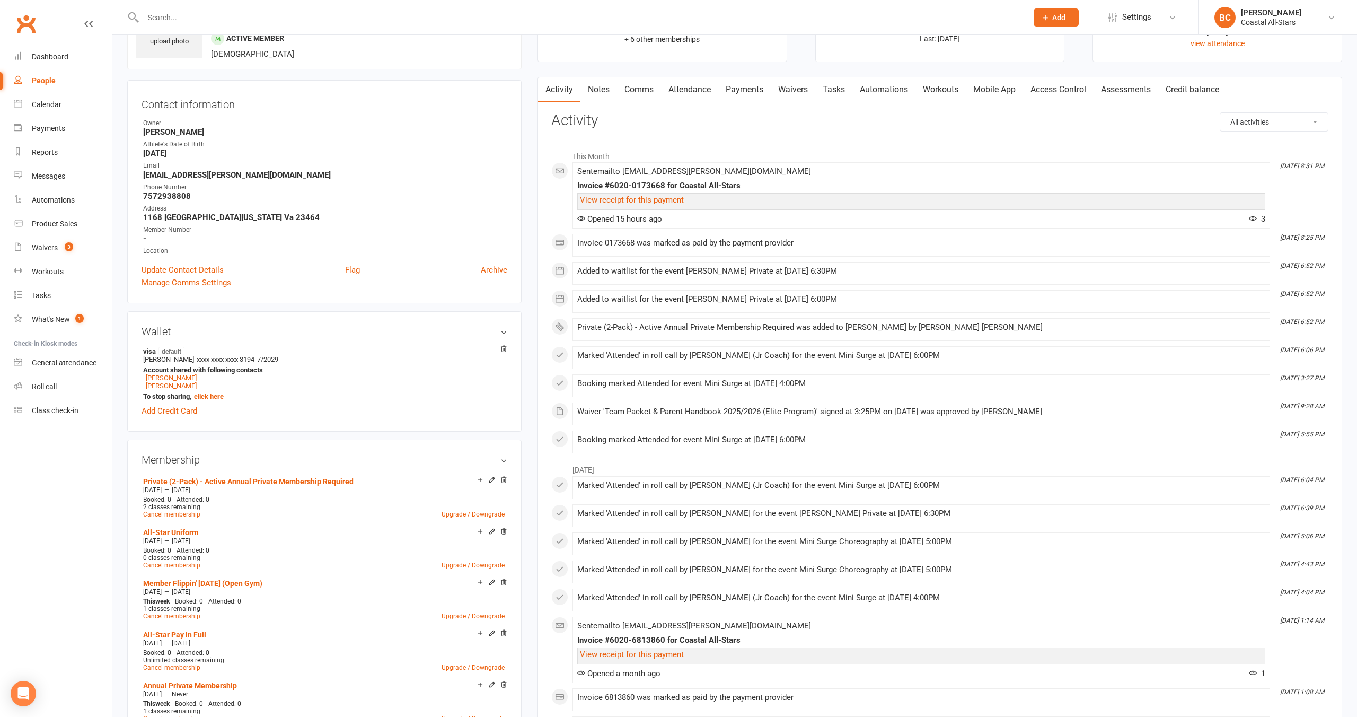
scroll to position [73, 0]
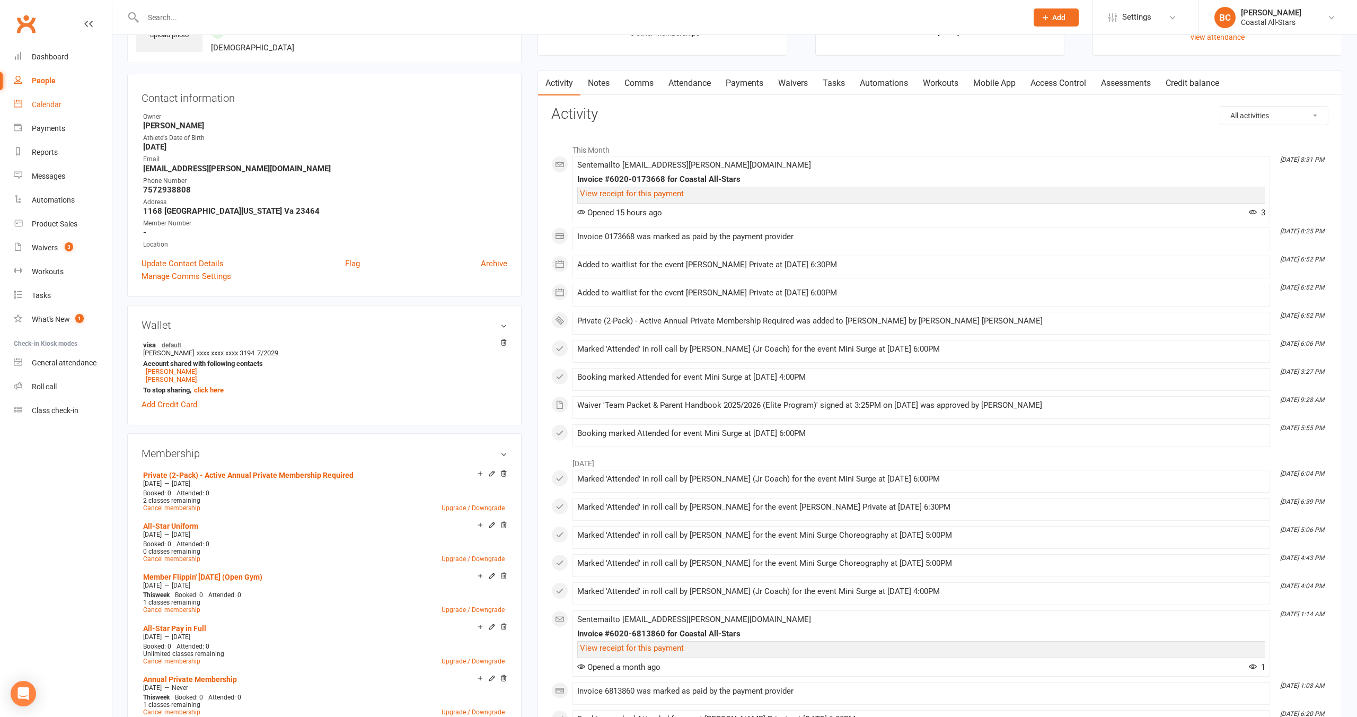
click at [47, 105] on div "Calendar" at bounding box center [47, 104] width 30 height 8
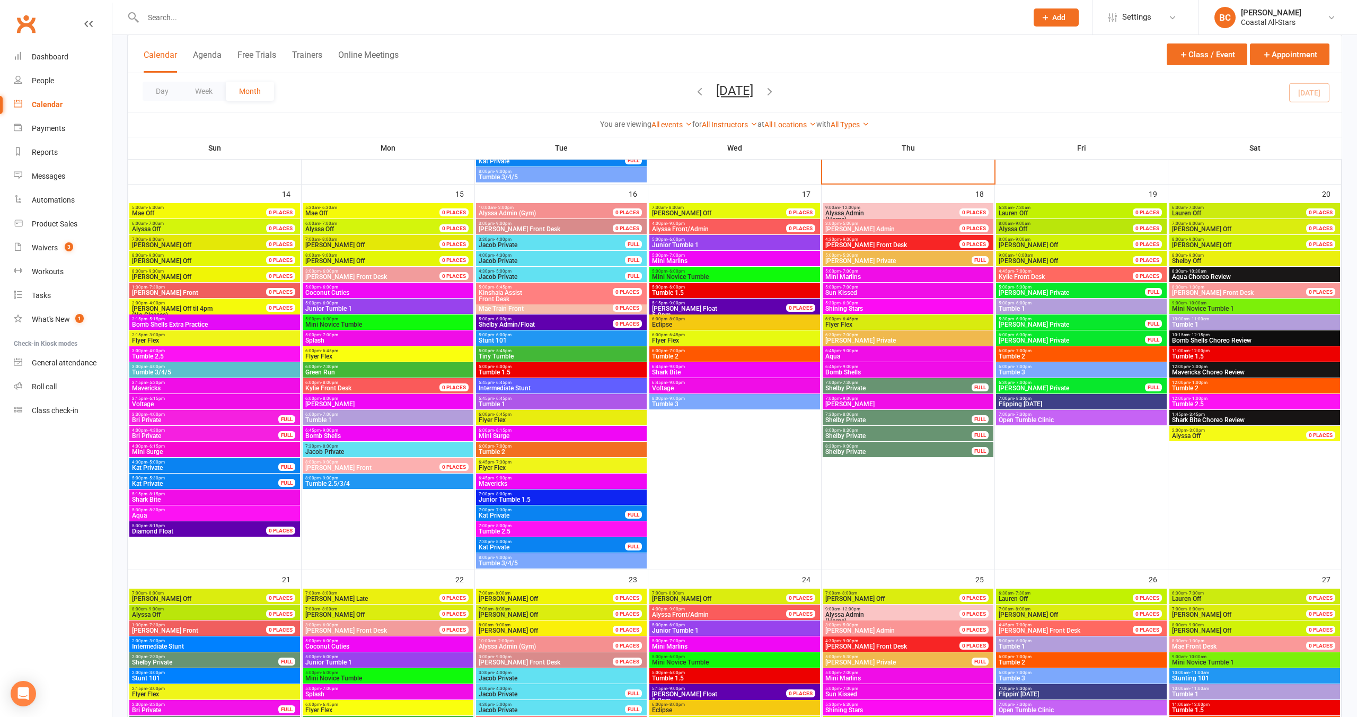
scroll to position [814, 0]
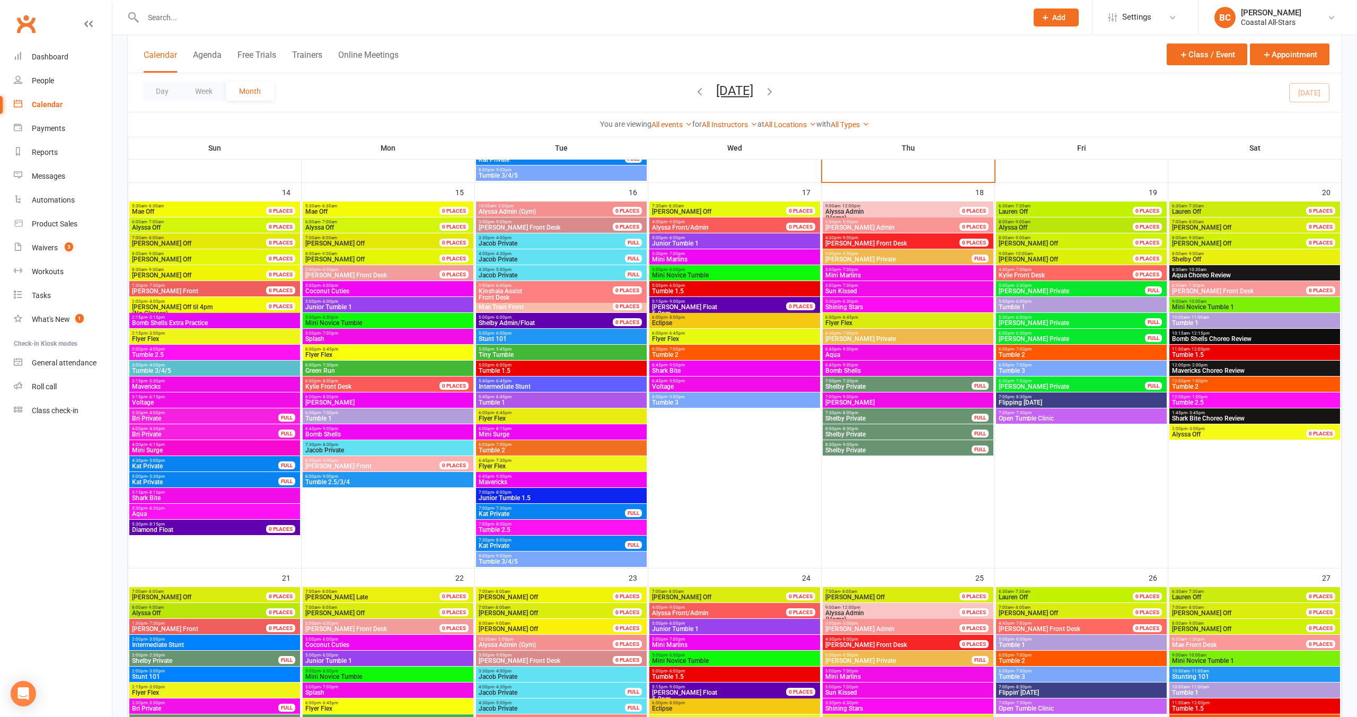
click at [144, 416] on span "Bri Private" at bounding box center [204, 418] width 147 height 6
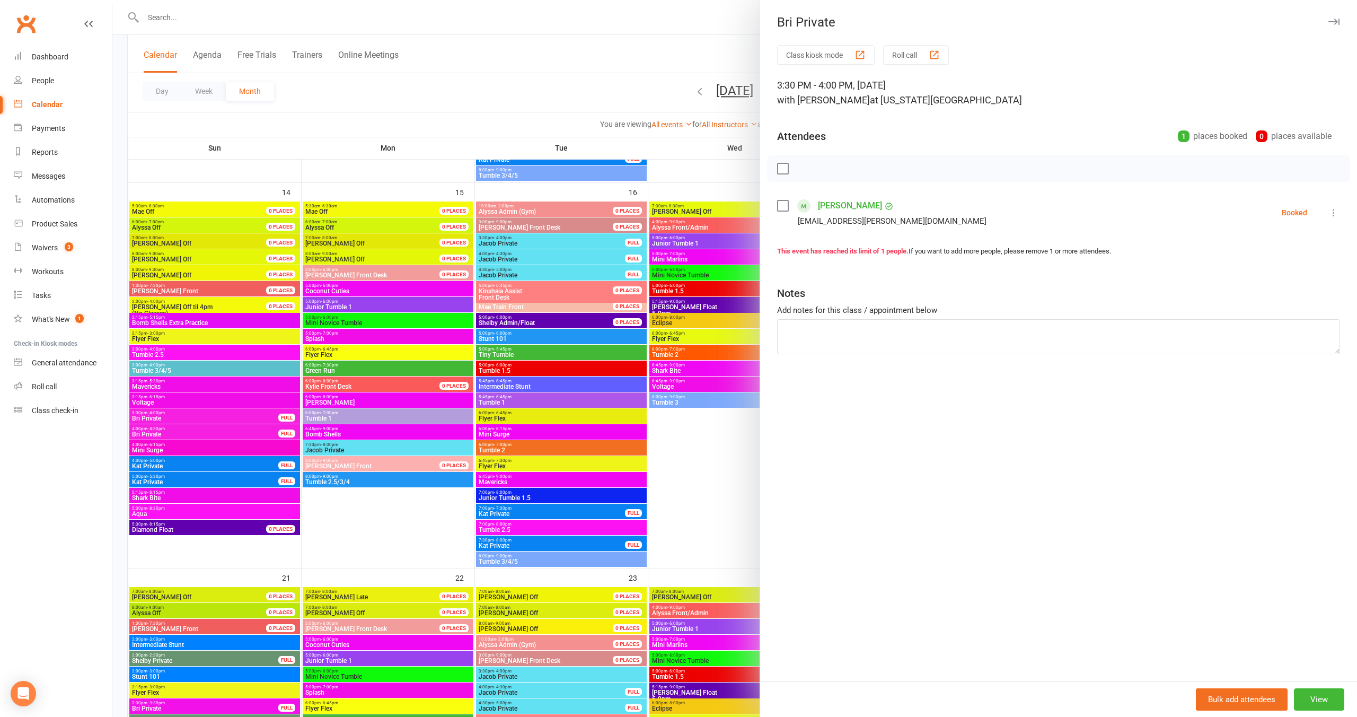
click at [144, 430] on div at bounding box center [734, 358] width 1245 height 717
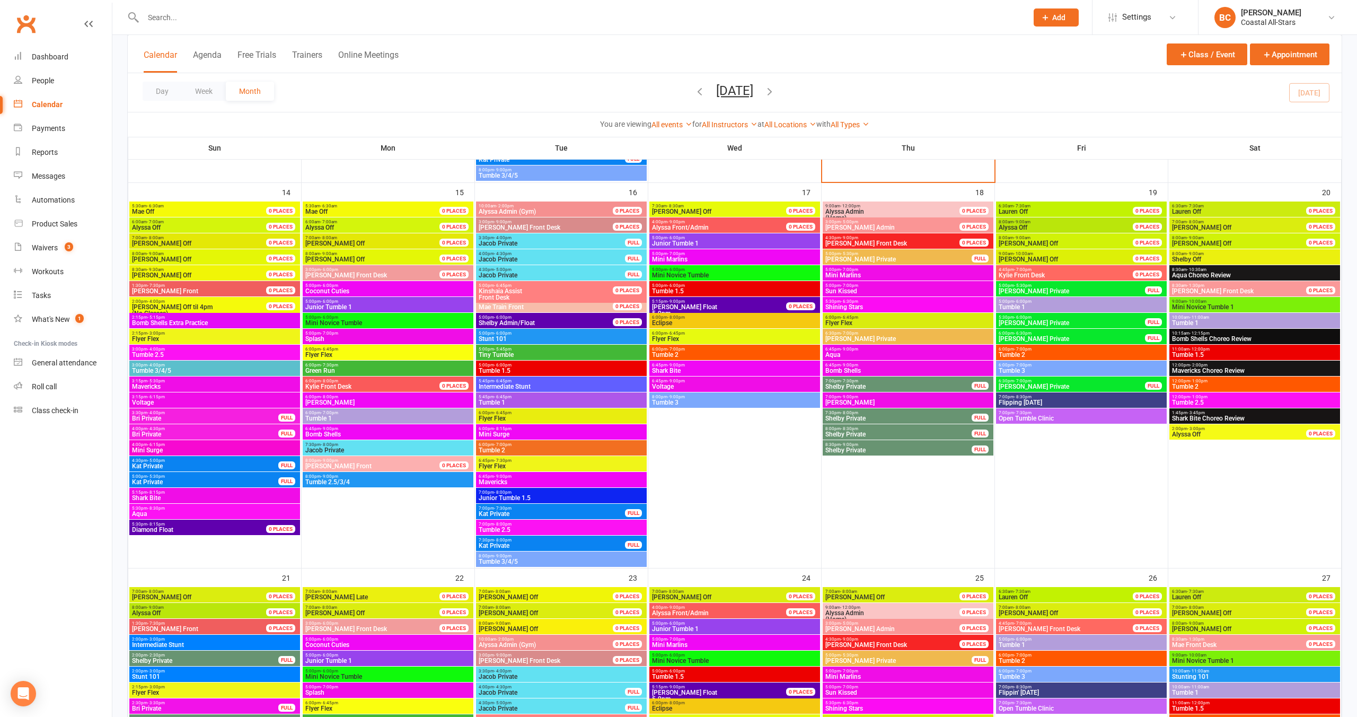
click at [143, 431] on span "Bri Private" at bounding box center [204, 434] width 147 height 6
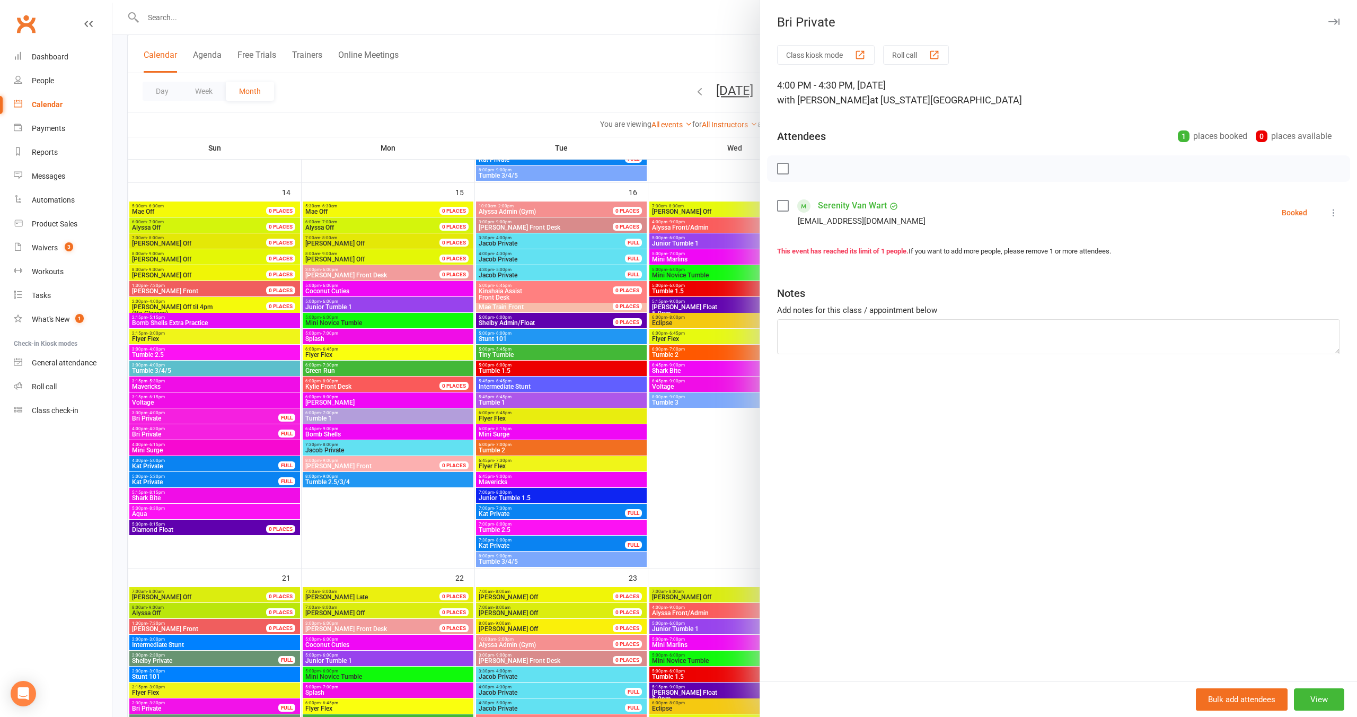
click at [169, 448] on div at bounding box center [734, 358] width 1245 height 717
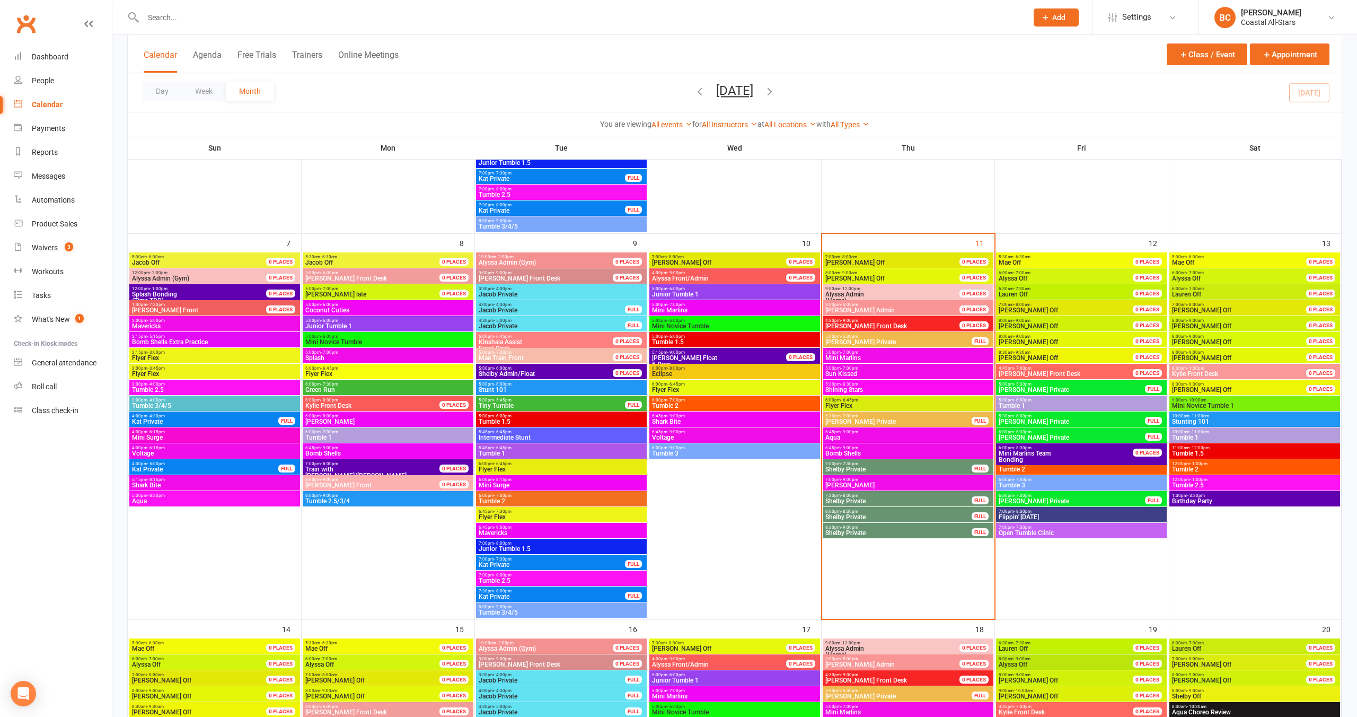
scroll to position [364, 0]
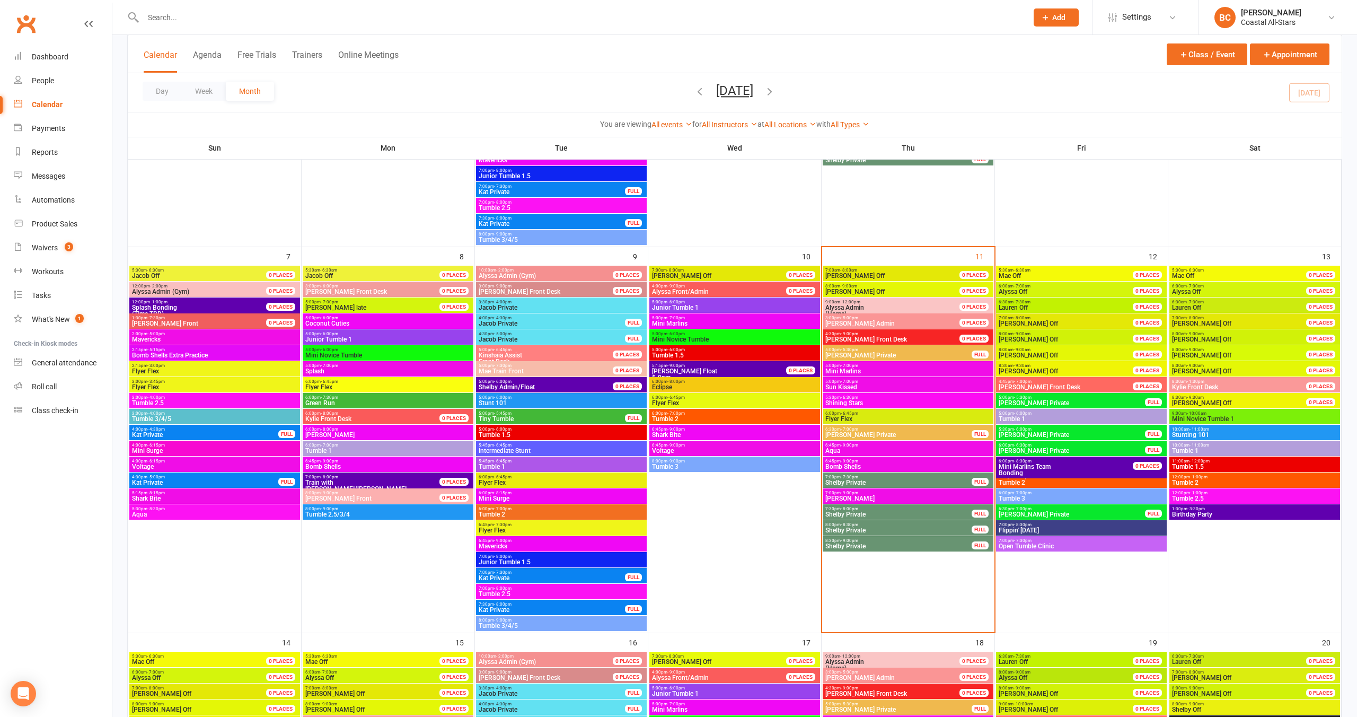
click at [859, 371] on span "Mini Marlins" at bounding box center [908, 371] width 166 height 6
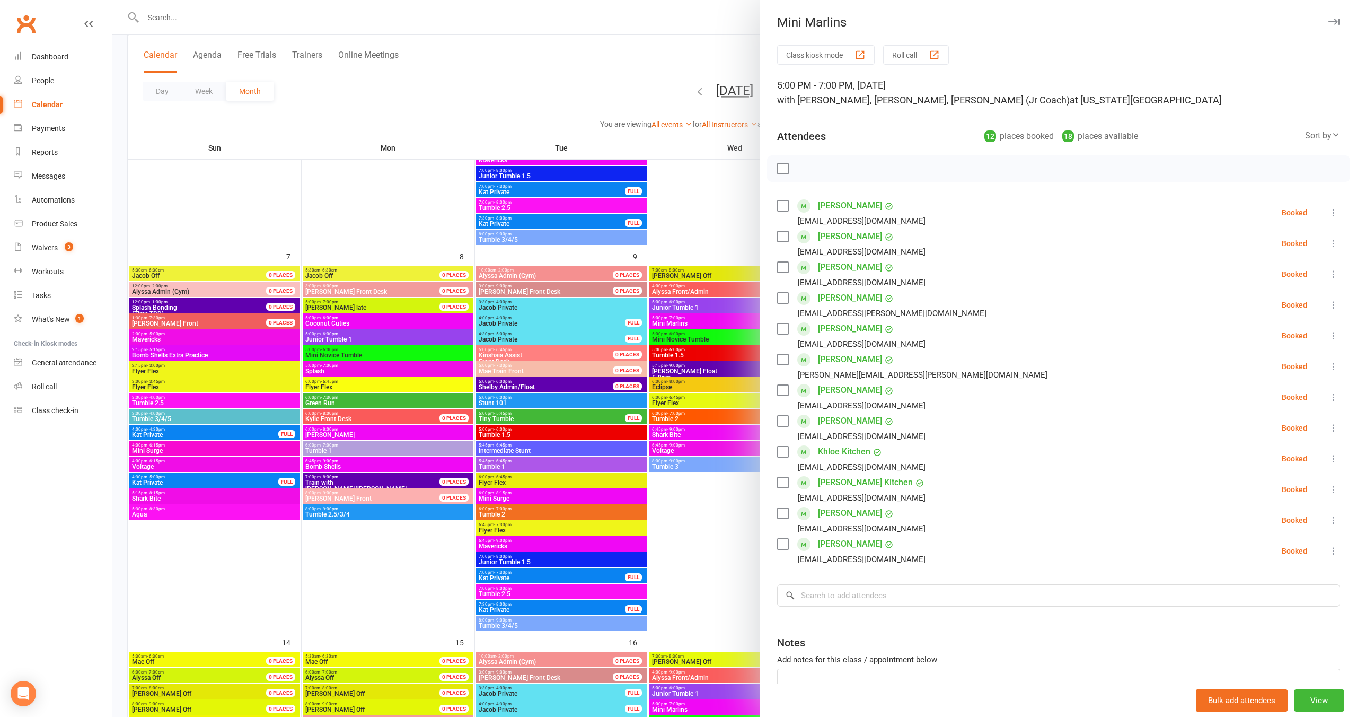
drag, startPoint x: 716, startPoint y: 193, endPoint x: 730, endPoint y: 219, distance: 29.7
click at [716, 193] on div at bounding box center [734, 358] width 1245 height 717
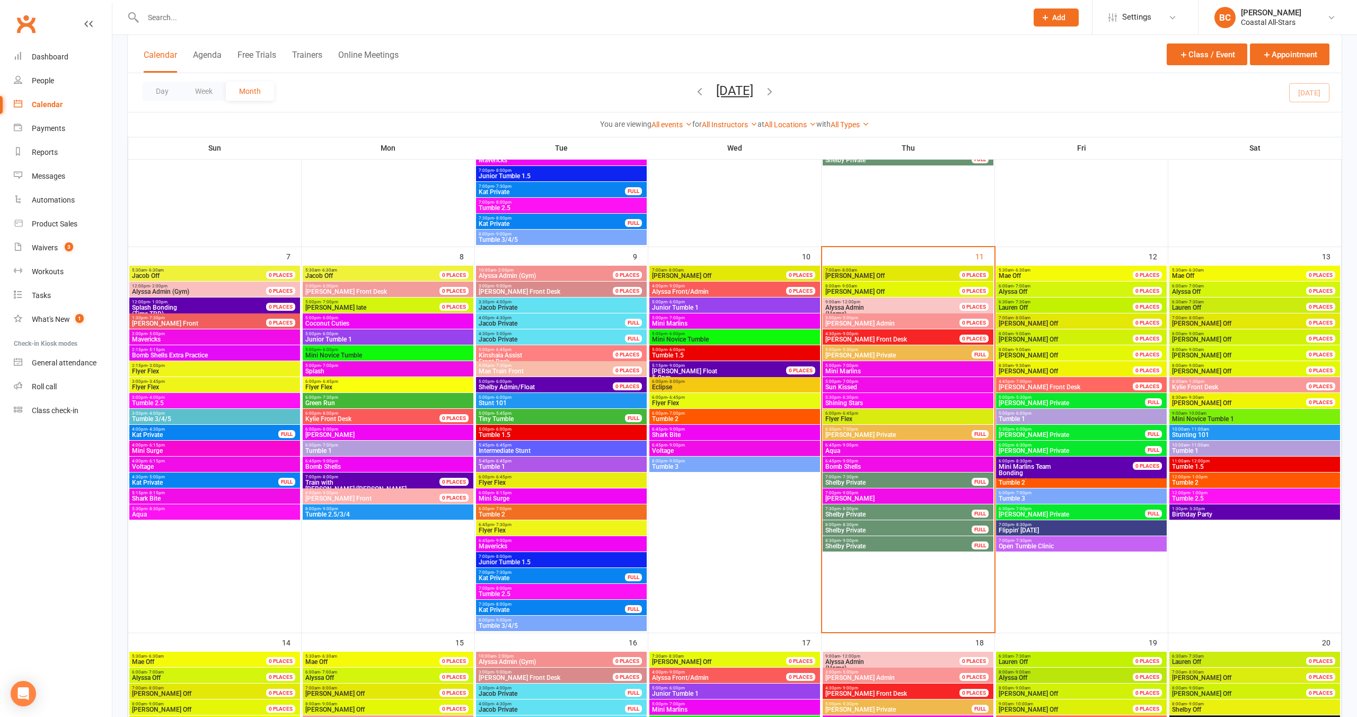
click at [875, 384] on span "Sun Kissed" at bounding box center [908, 387] width 166 height 6
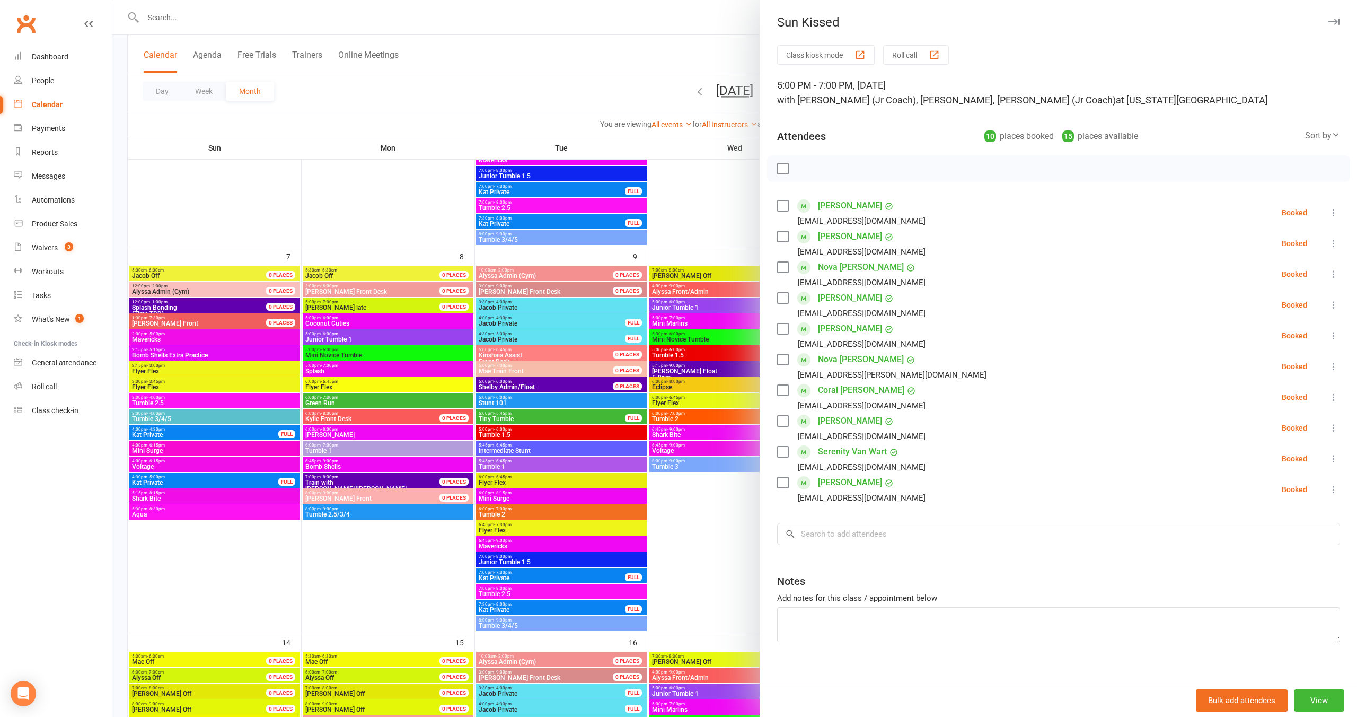
click at [712, 192] on div at bounding box center [734, 358] width 1245 height 717
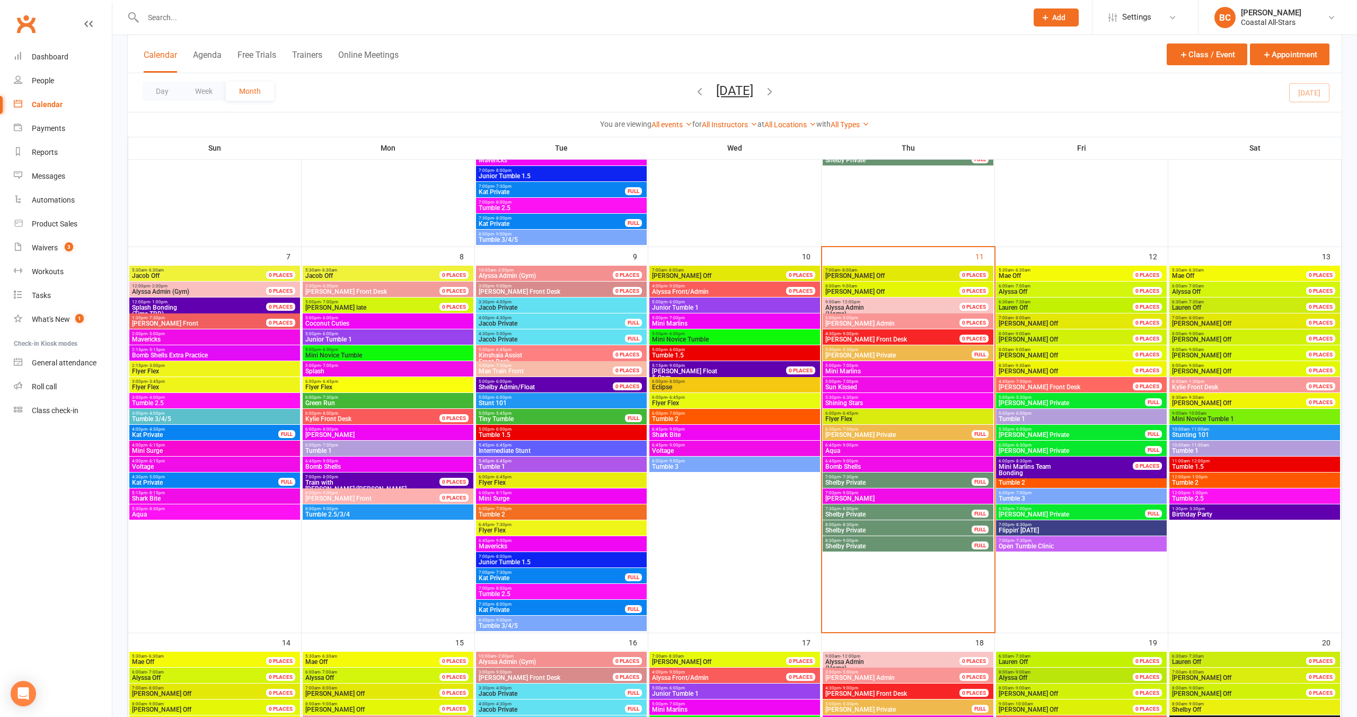
click at [866, 398] on span "5:30pm - 6:30pm" at bounding box center [908, 397] width 166 height 5
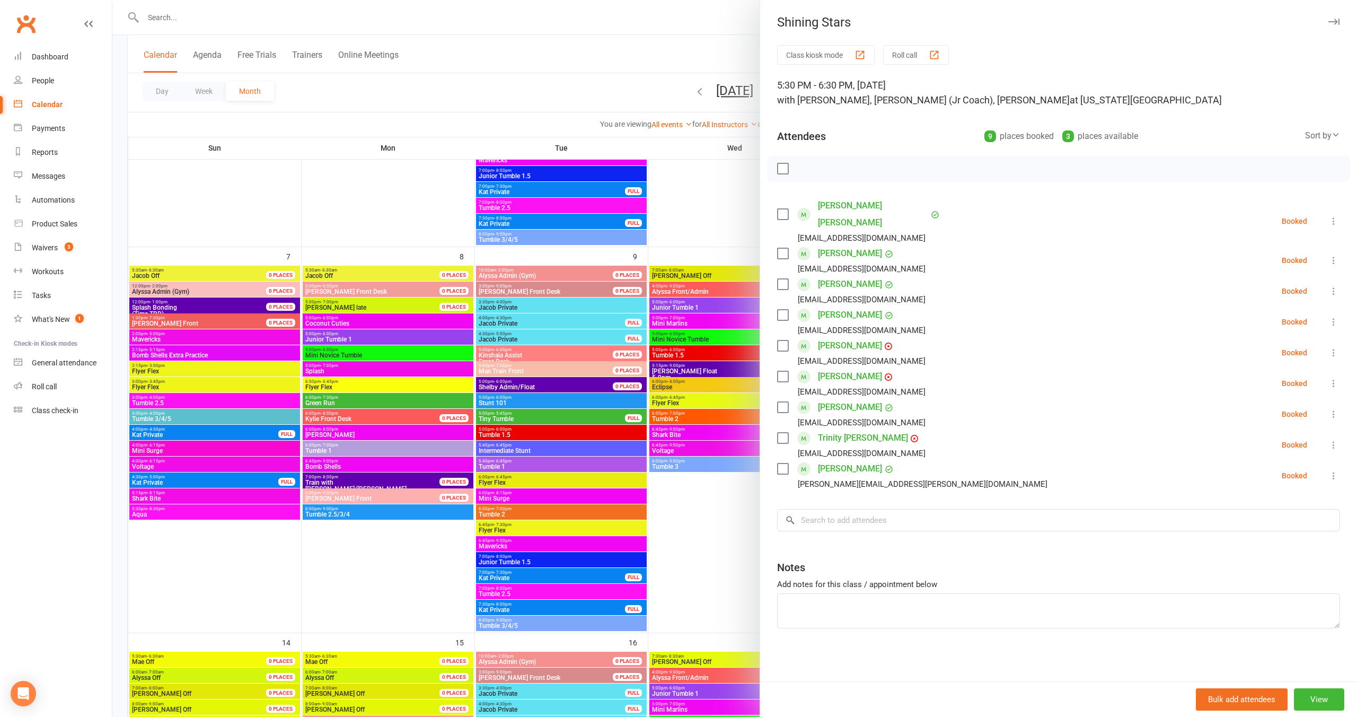
click at [697, 184] on div at bounding box center [734, 358] width 1245 height 717
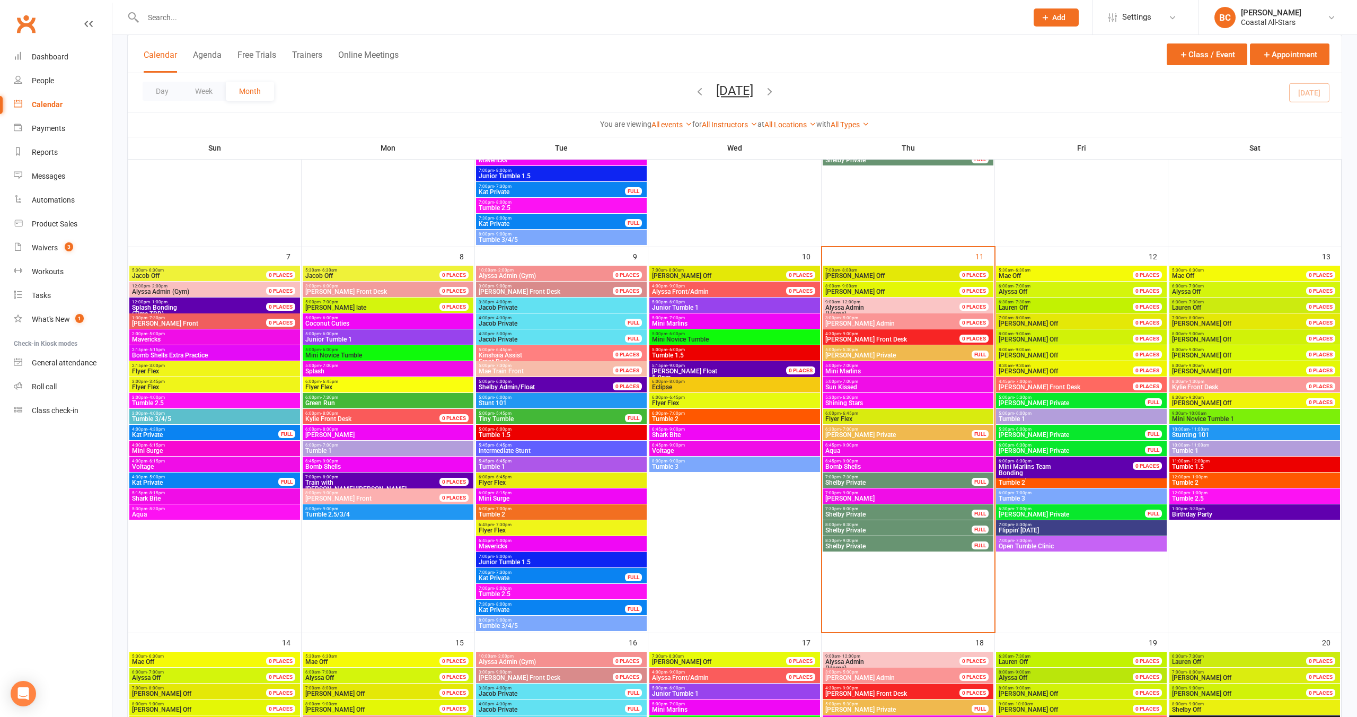
click at [208, 17] on input "text" at bounding box center [580, 17] width 880 height 15
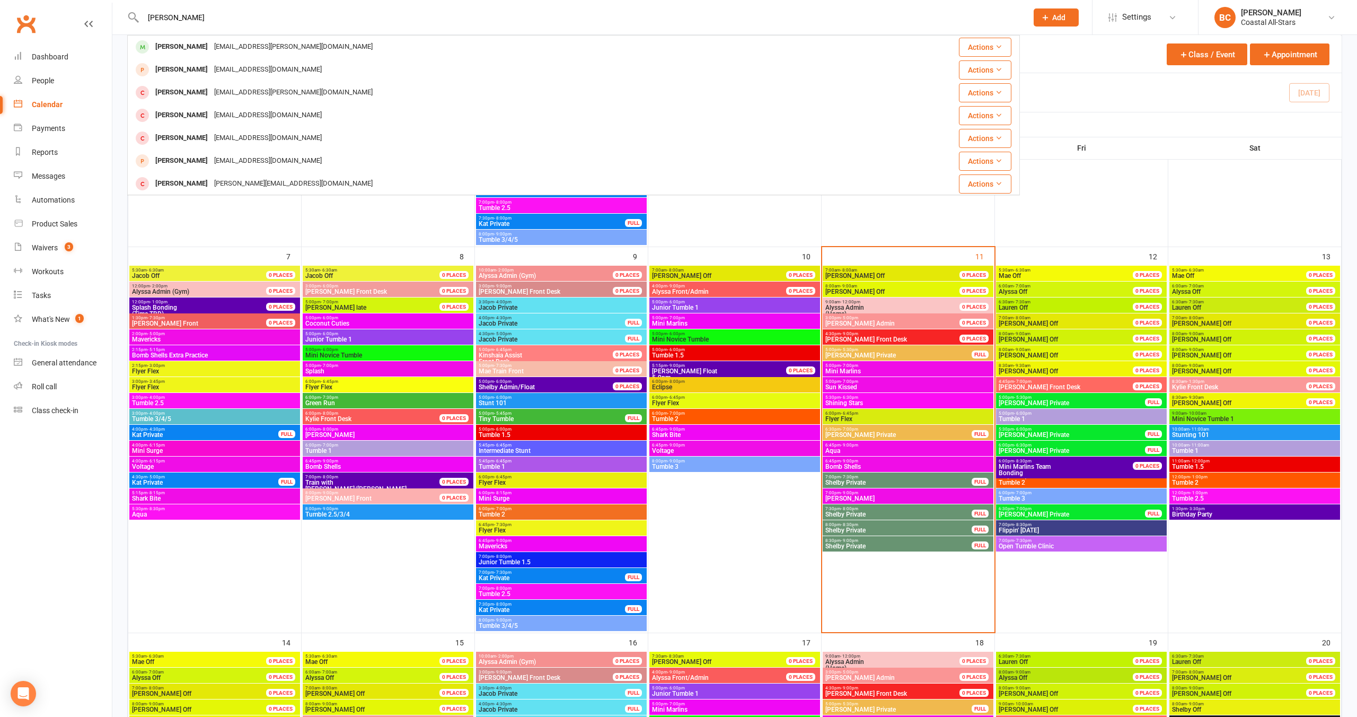
type input "emma dillio"
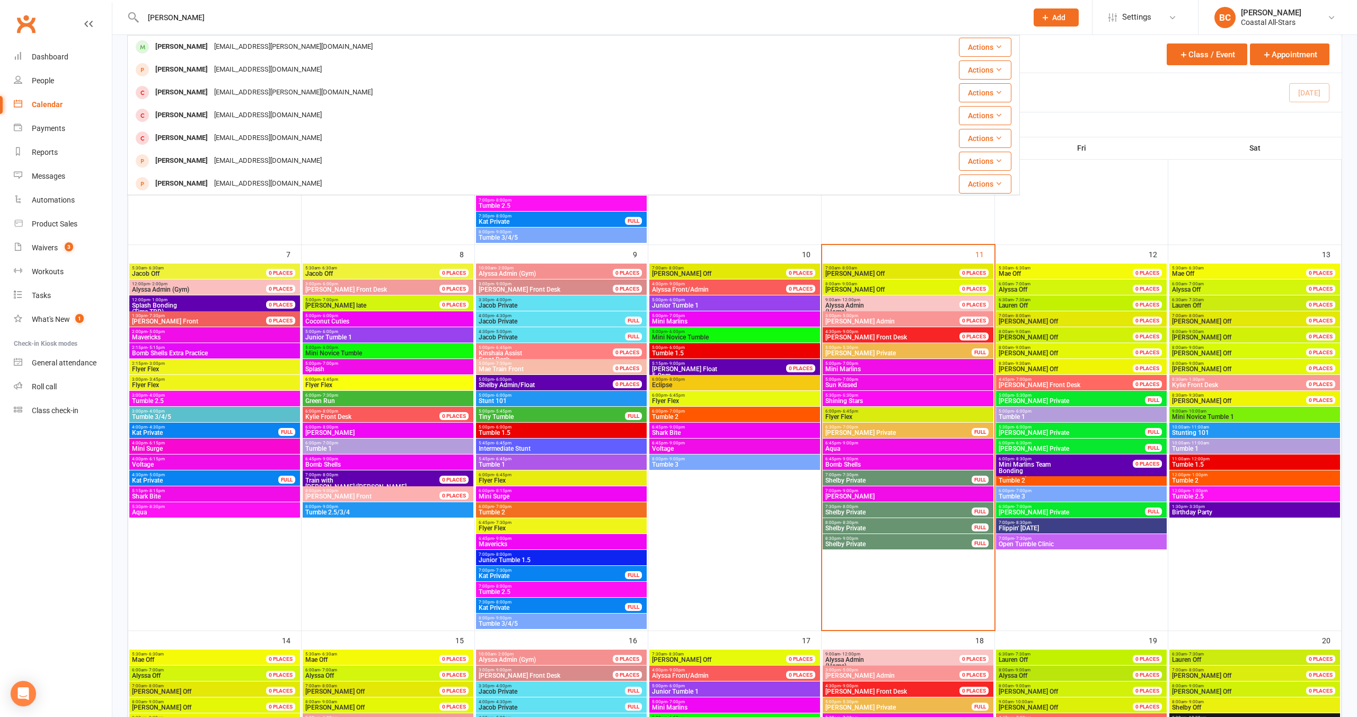
click at [228, 41] on div "colleain.dillon@yahoo.com" at bounding box center [293, 46] width 165 height 15
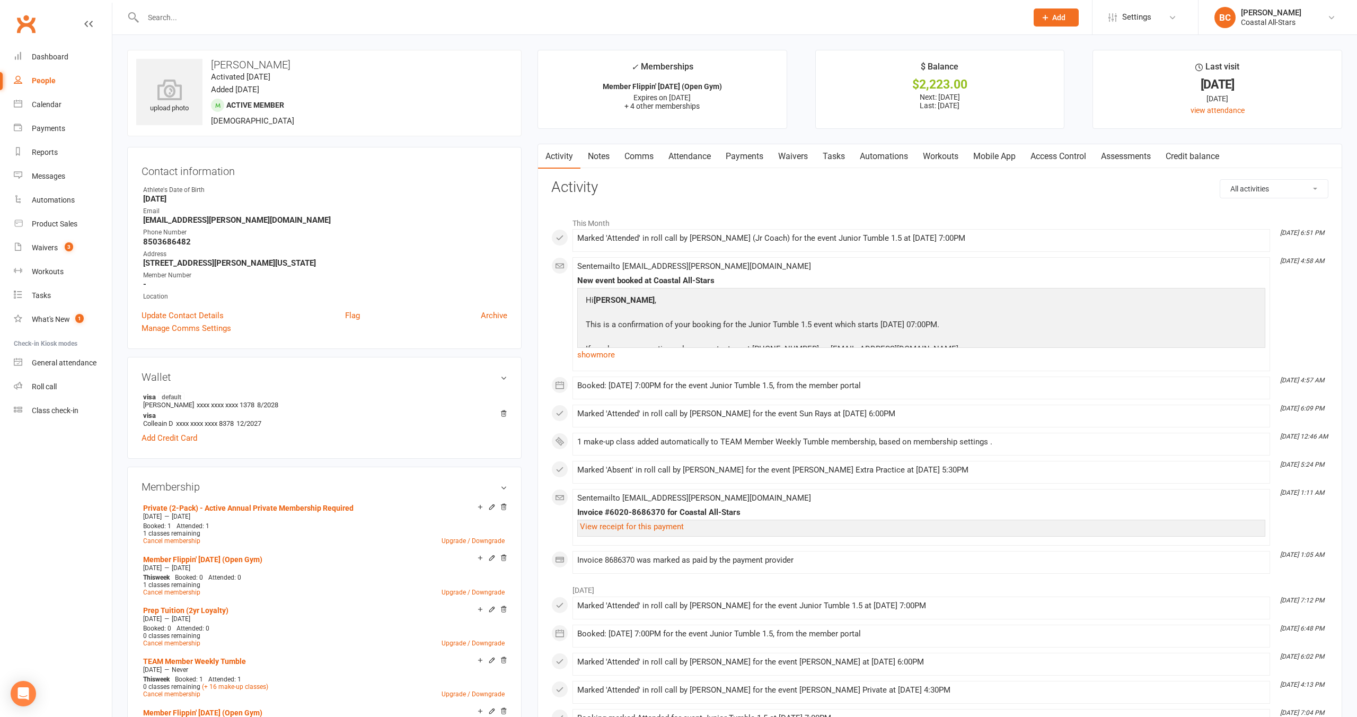
click at [601, 157] on link "Notes" at bounding box center [598, 156] width 37 height 24
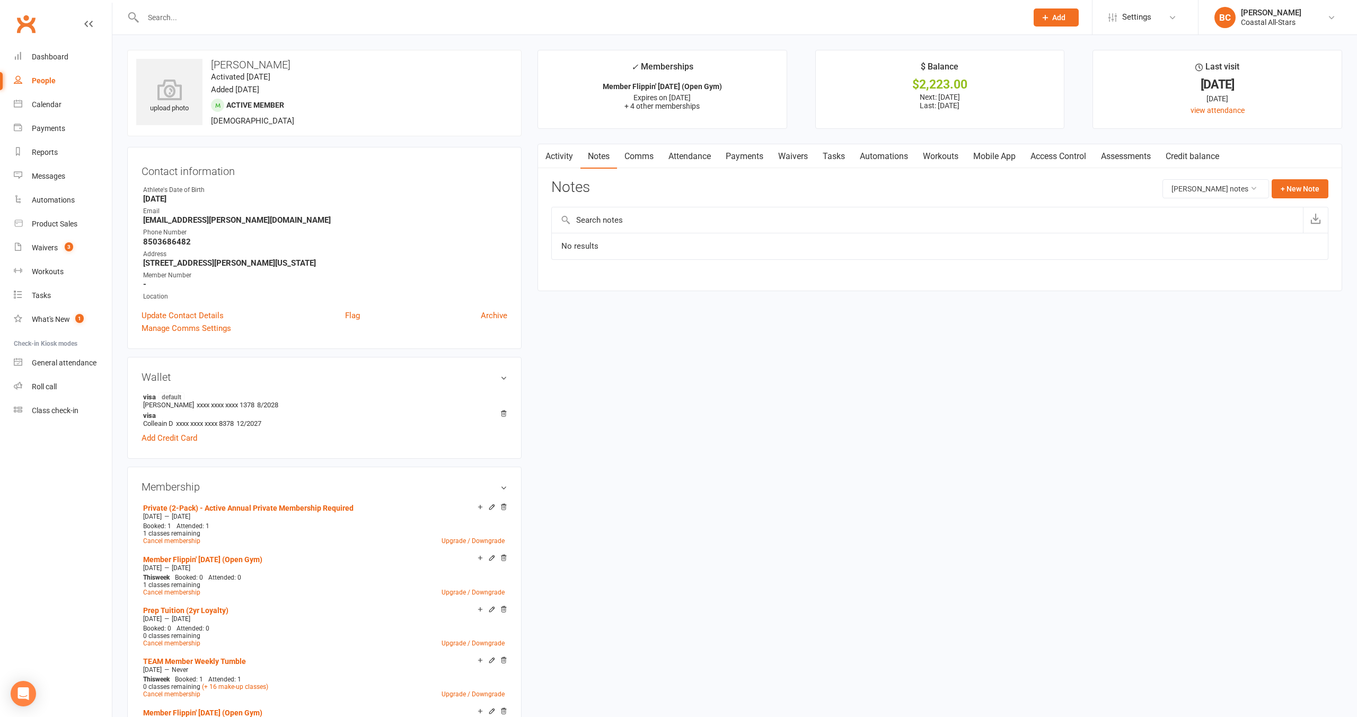
click at [640, 157] on link "Comms" at bounding box center [639, 156] width 44 height 24
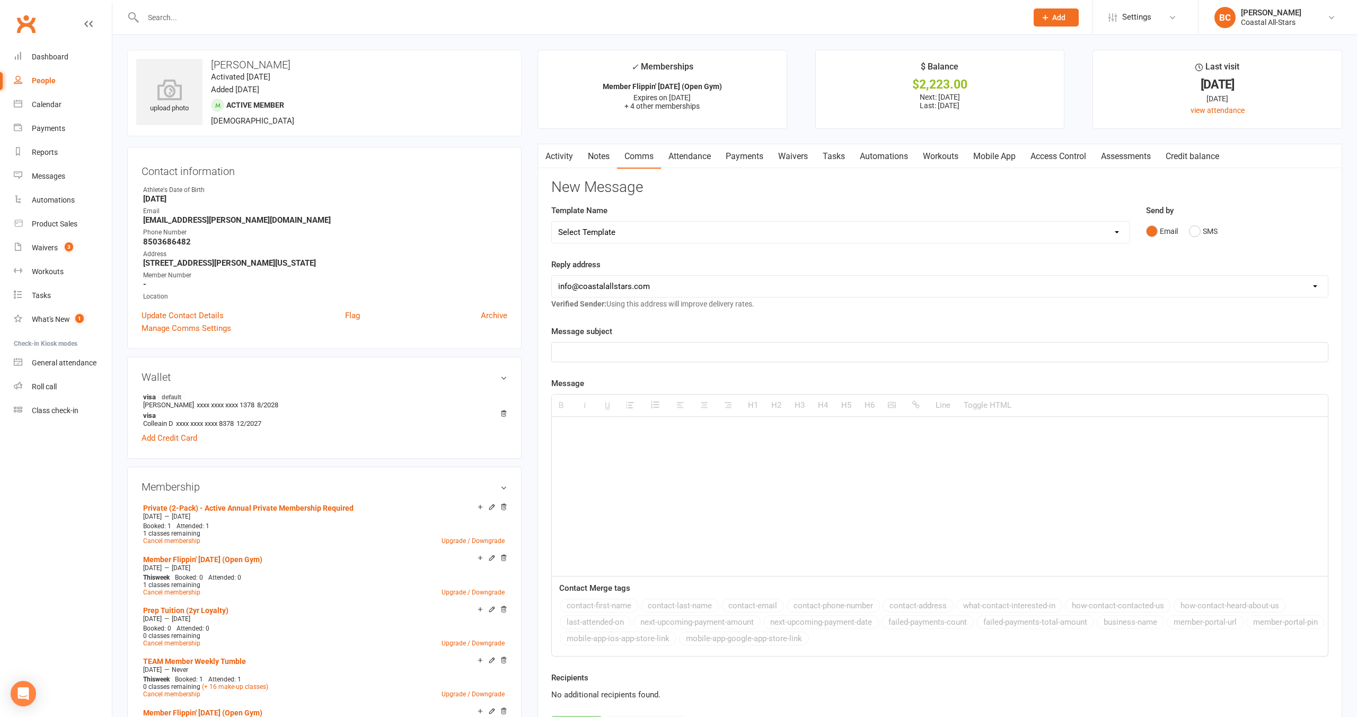
click at [560, 157] on link "Activity" at bounding box center [559, 156] width 42 height 24
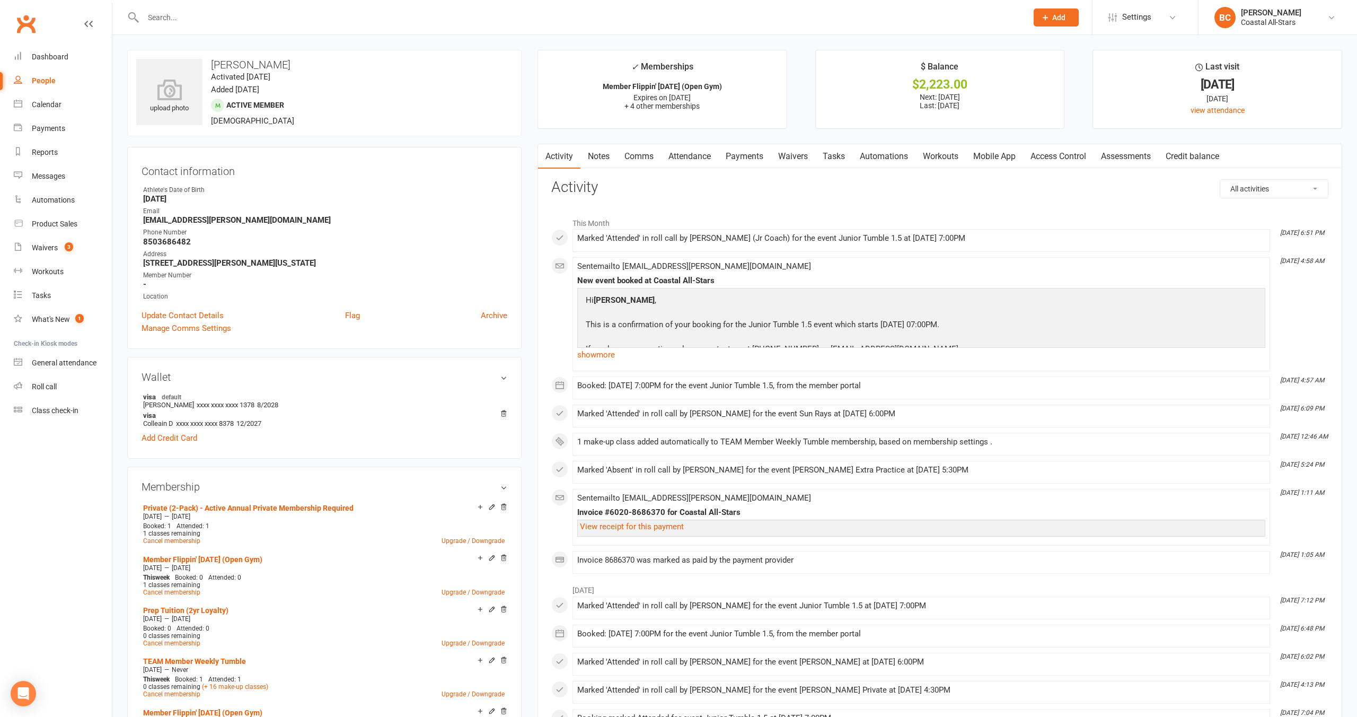
click at [1273, 186] on select "All activities Bookings / Attendances Communications Notes Failed SMSes Grading…" at bounding box center [1274, 189] width 108 height 18
select select "ConversationLogEntry"
click at [1220, 180] on select "All activities Bookings / Attendances Communications Notes Failed SMSes Grading…" at bounding box center [1274, 189] width 108 height 18
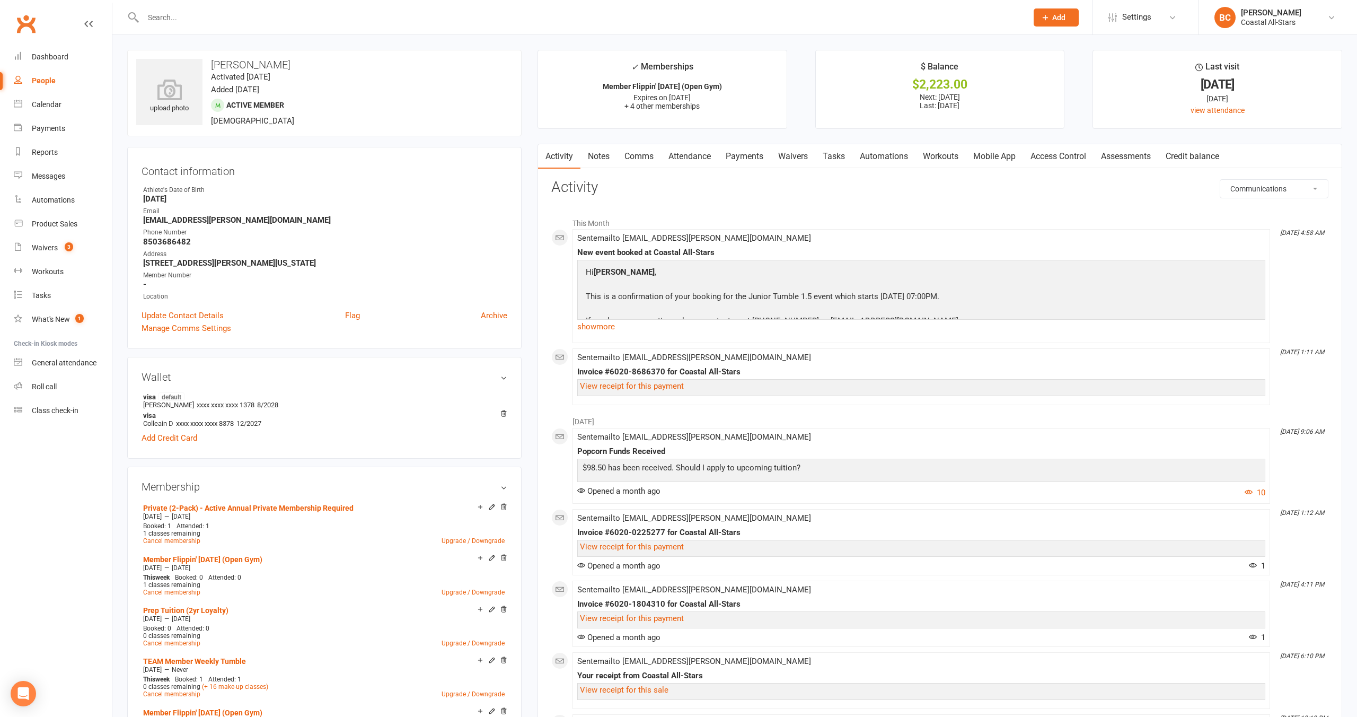
click at [770, 298] on p "This is a confirmation of your booking for the Junior Tumble 1.5 event which st…" at bounding box center [773, 297] width 380 height 15
click at [597, 159] on link "Notes" at bounding box center [598, 156] width 37 height 24
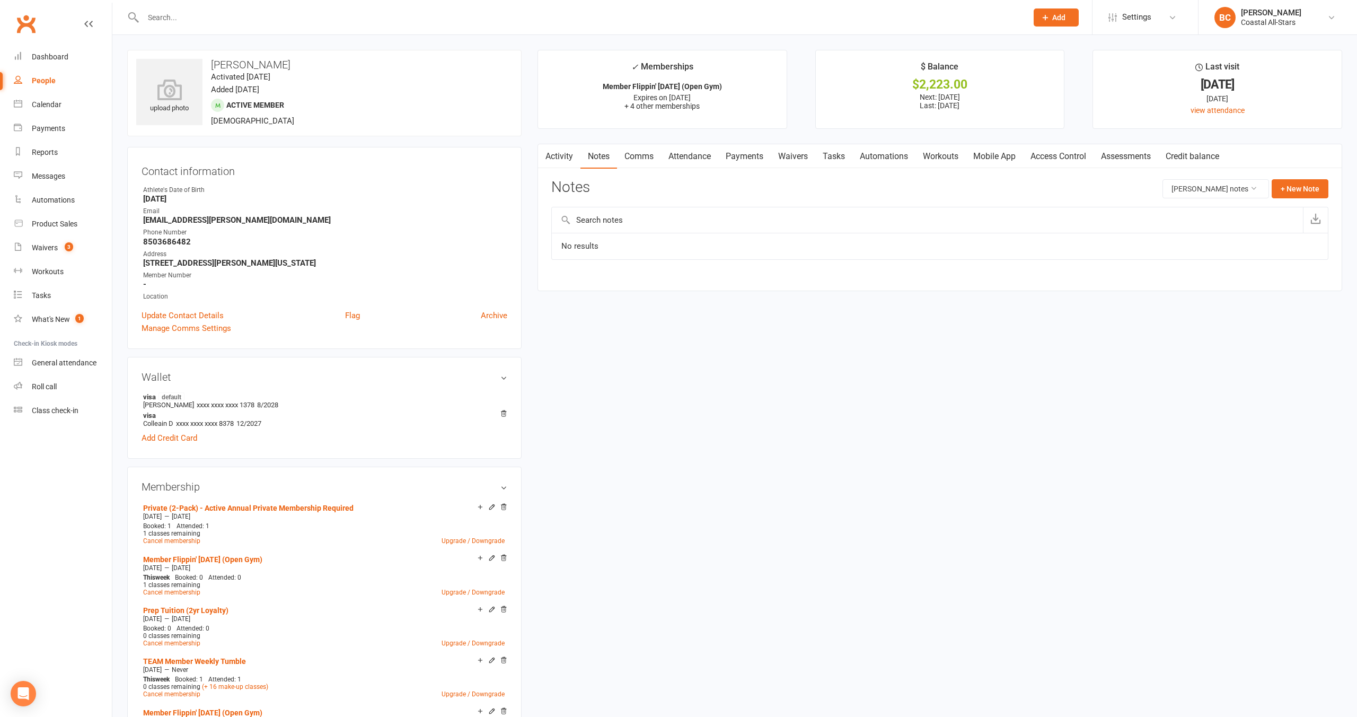
click at [648, 157] on link "Comms" at bounding box center [639, 156] width 44 height 24
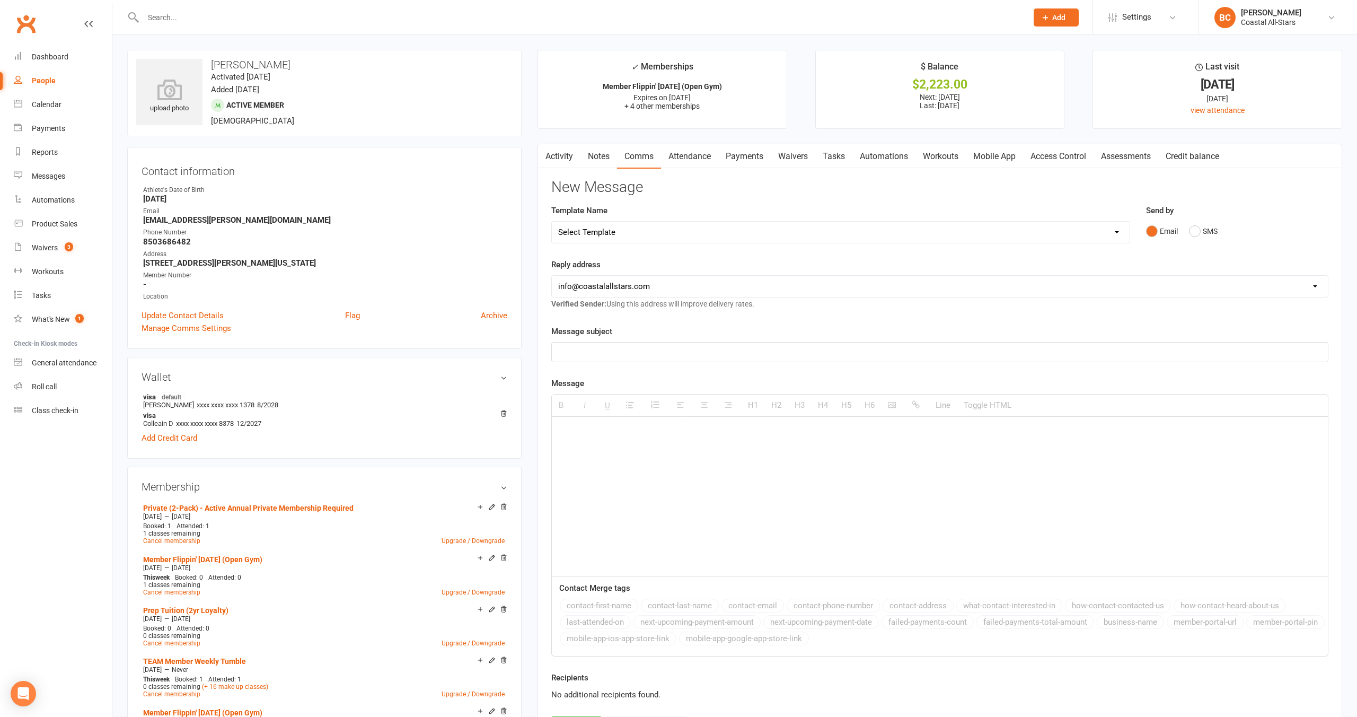
click at [222, 22] on input "text" at bounding box center [580, 17] width 880 height 15
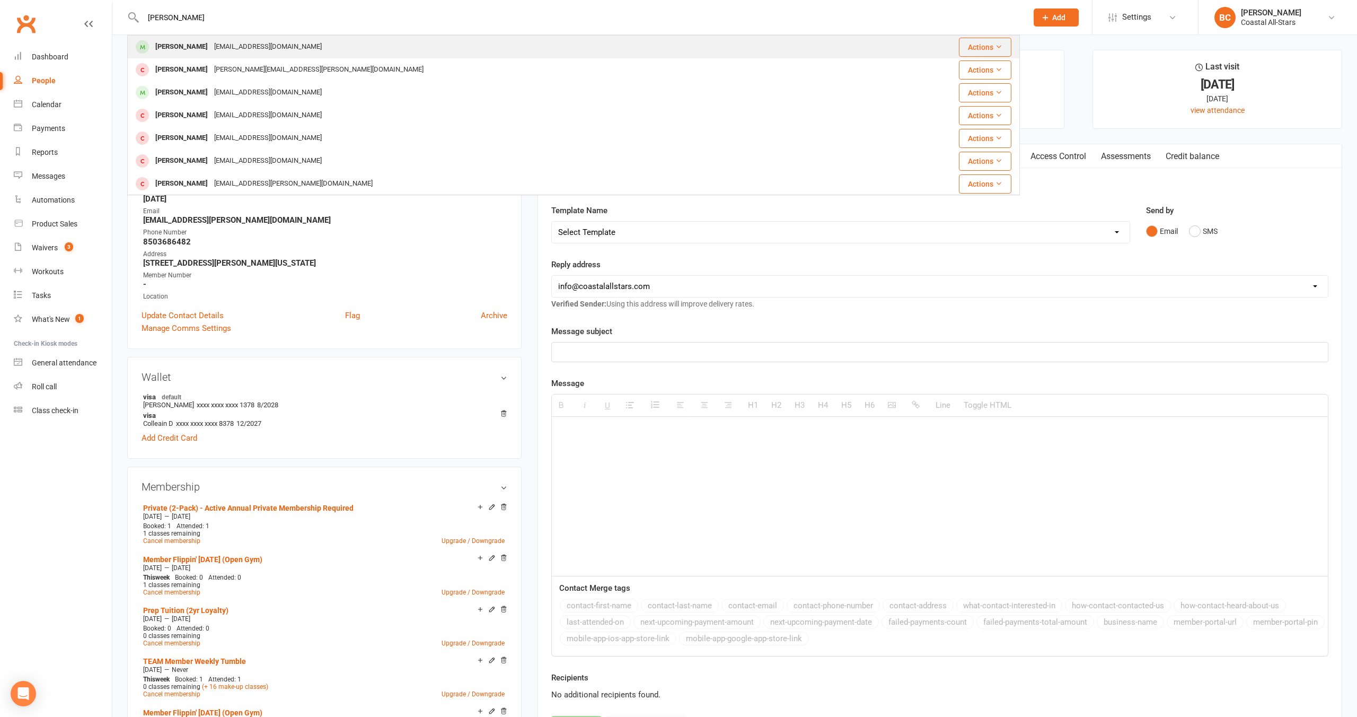
type input "Penelope"
click at [178, 46] on div "Penelope Fout" at bounding box center [181, 46] width 59 height 15
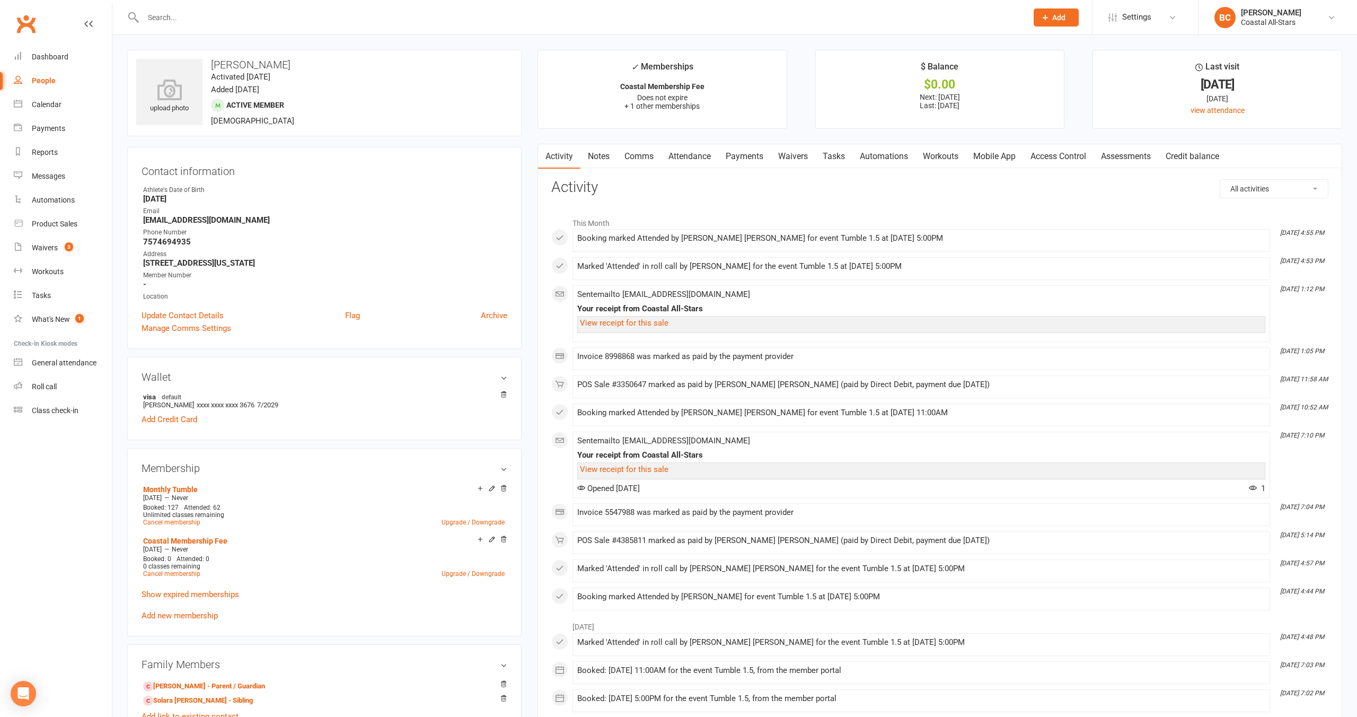
click at [694, 158] on link "Attendance" at bounding box center [689, 156] width 57 height 24
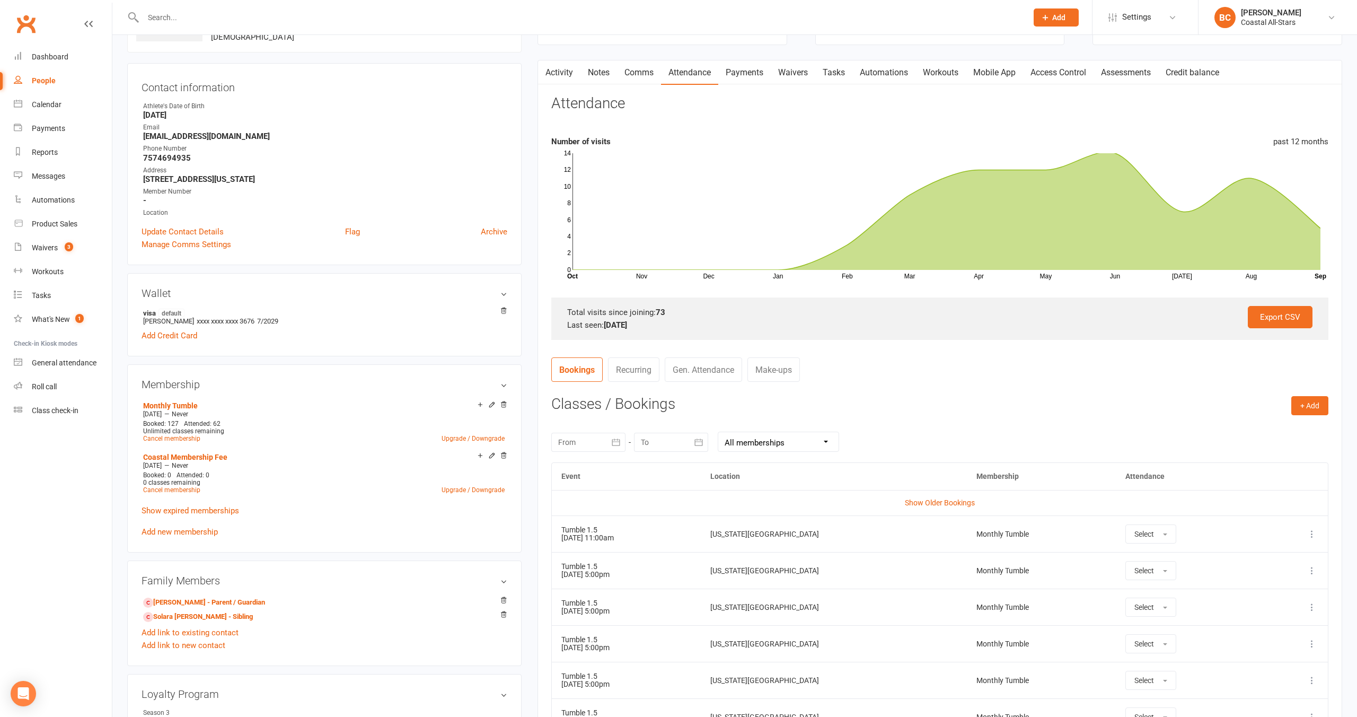
scroll to position [81, 0]
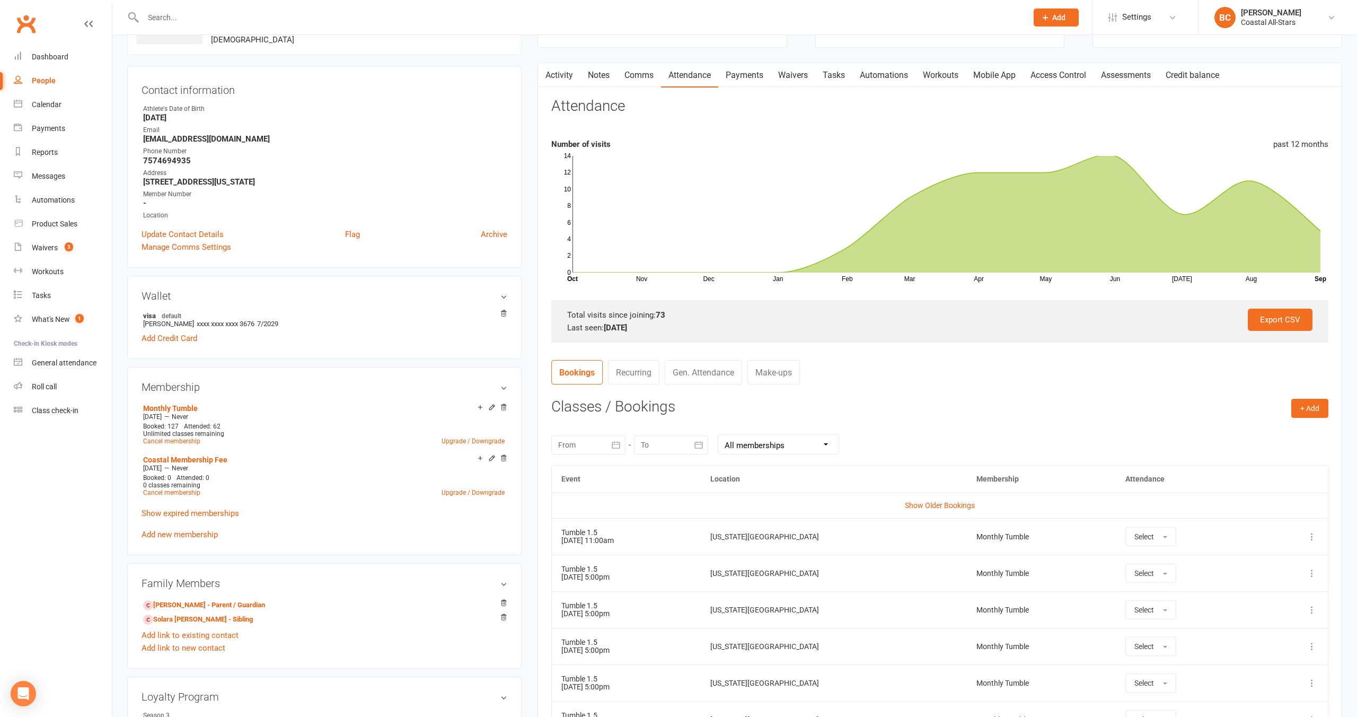
click at [556, 77] on link "Activity" at bounding box center [559, 75] width 42 height 24
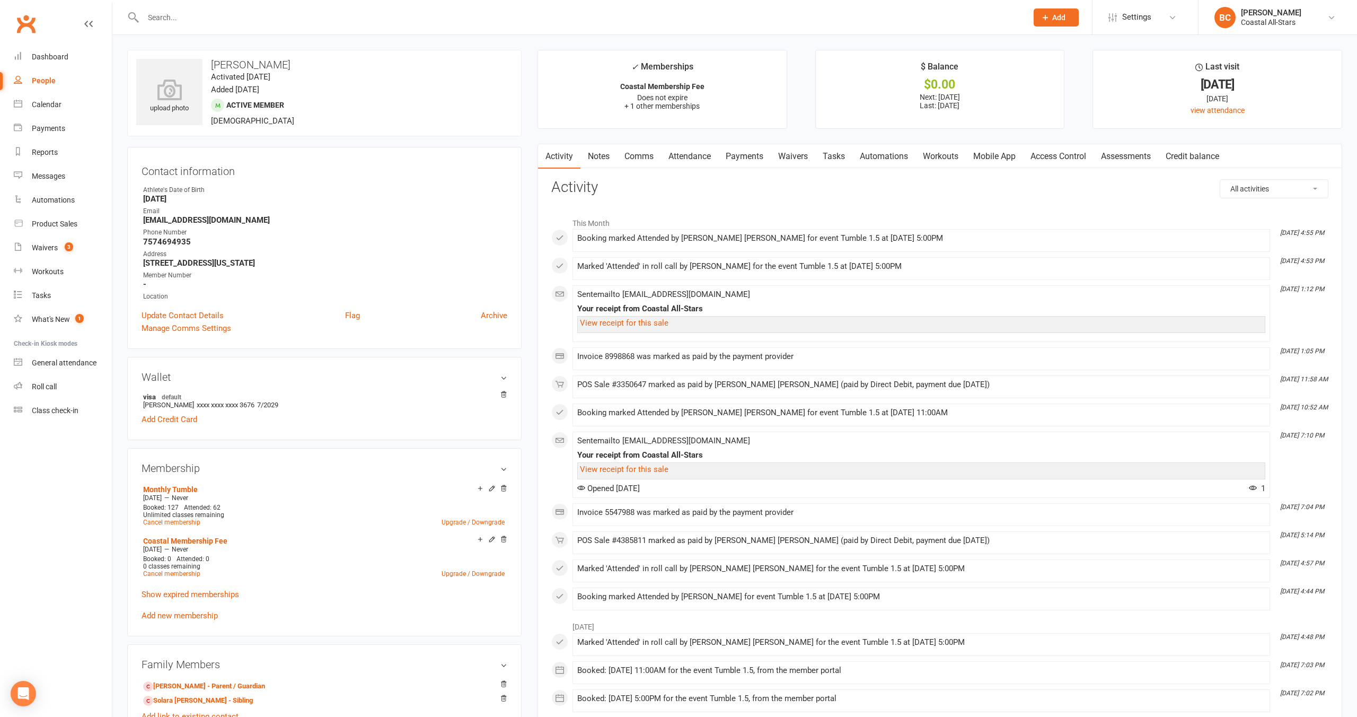
click at [691, 157] on link "Attendance" at bounding box center [689, 156] width 57 height 24
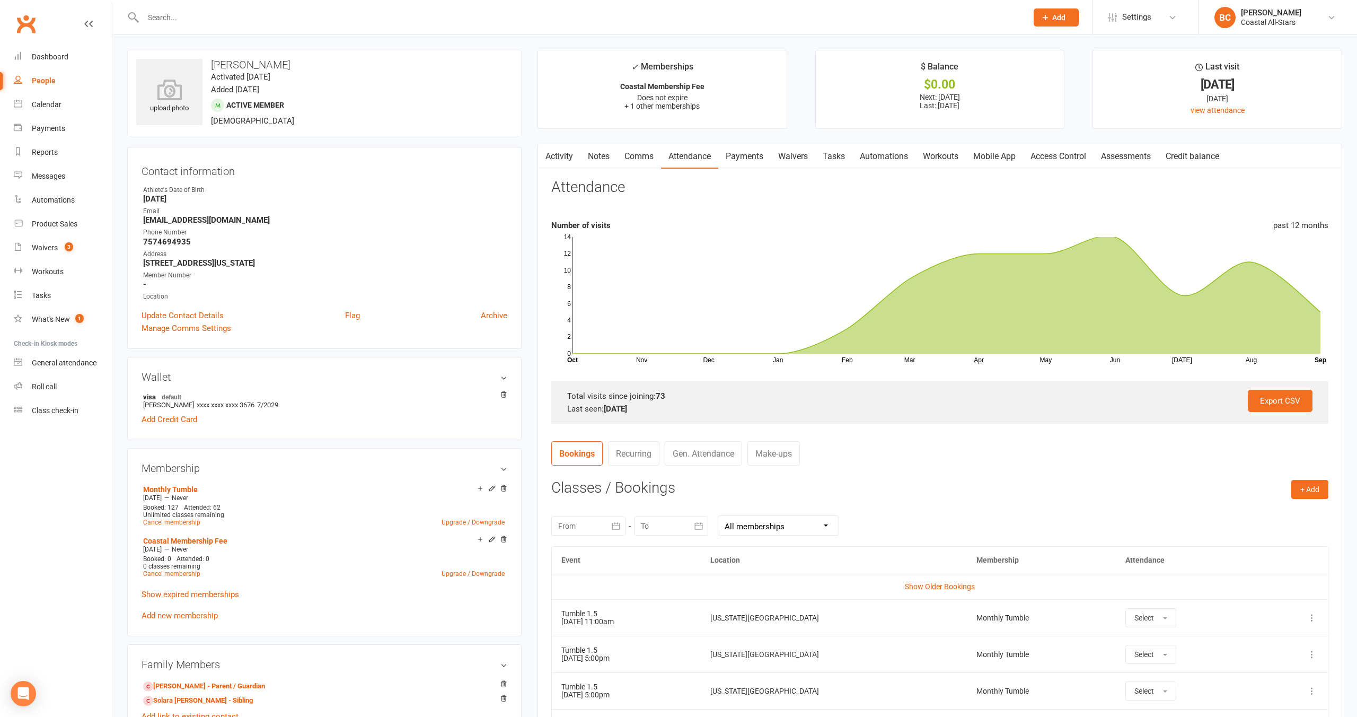
scroll to position [1, 0]
click at [605, 526] on div at bounding box center [588, 525] width 74 height 19
click at [570, 551] on icon "button" at bounding box center [567, 551] width 7 height 8
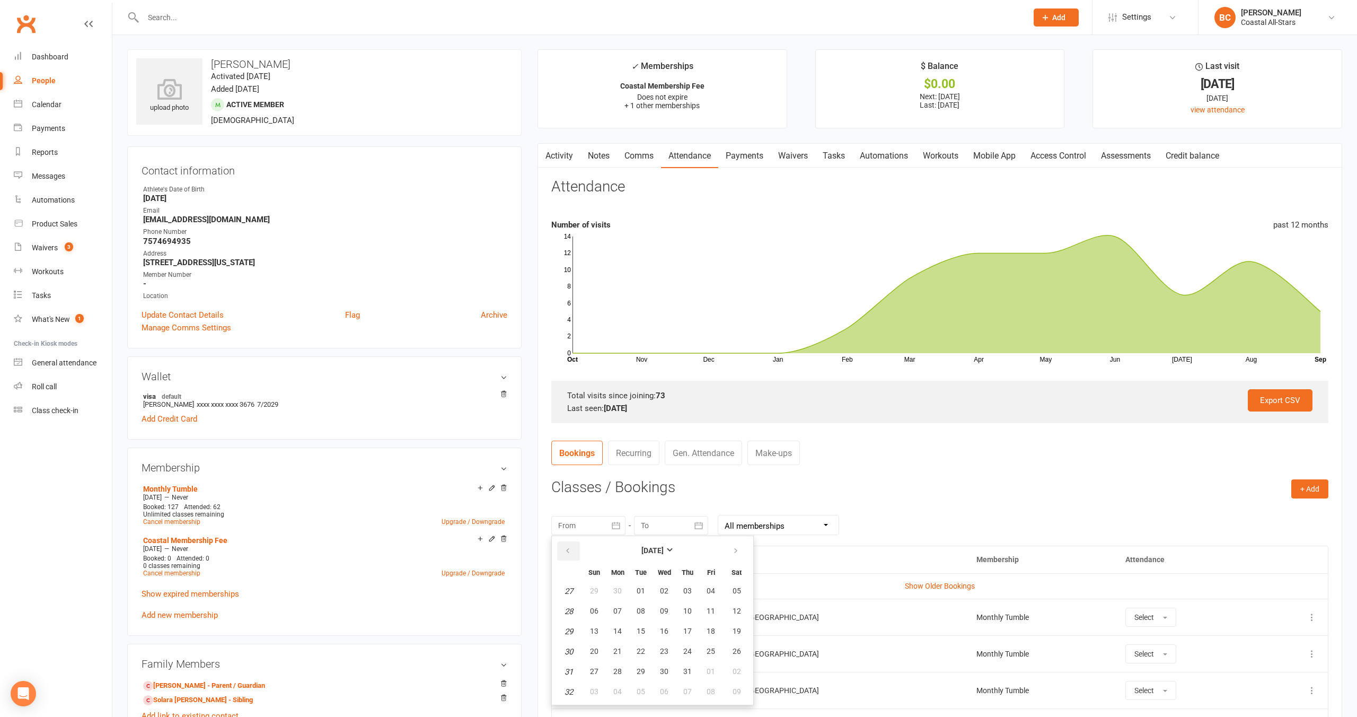
click at [570, 551] on icon "button" at bounding box center [567, 551] width 7 height 8
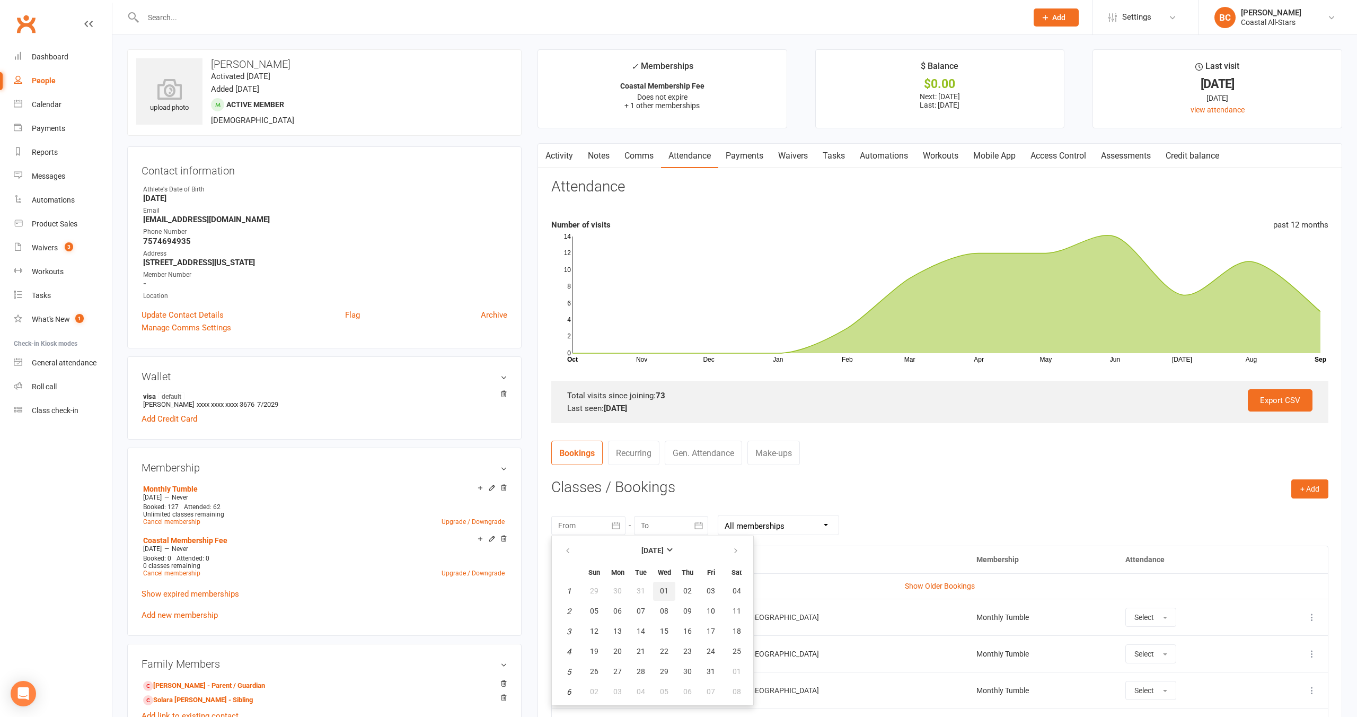
click at [667, 589] on span "01" at bounding box center [664, 590] width 8 height 8
type input "01 Jan 2025"
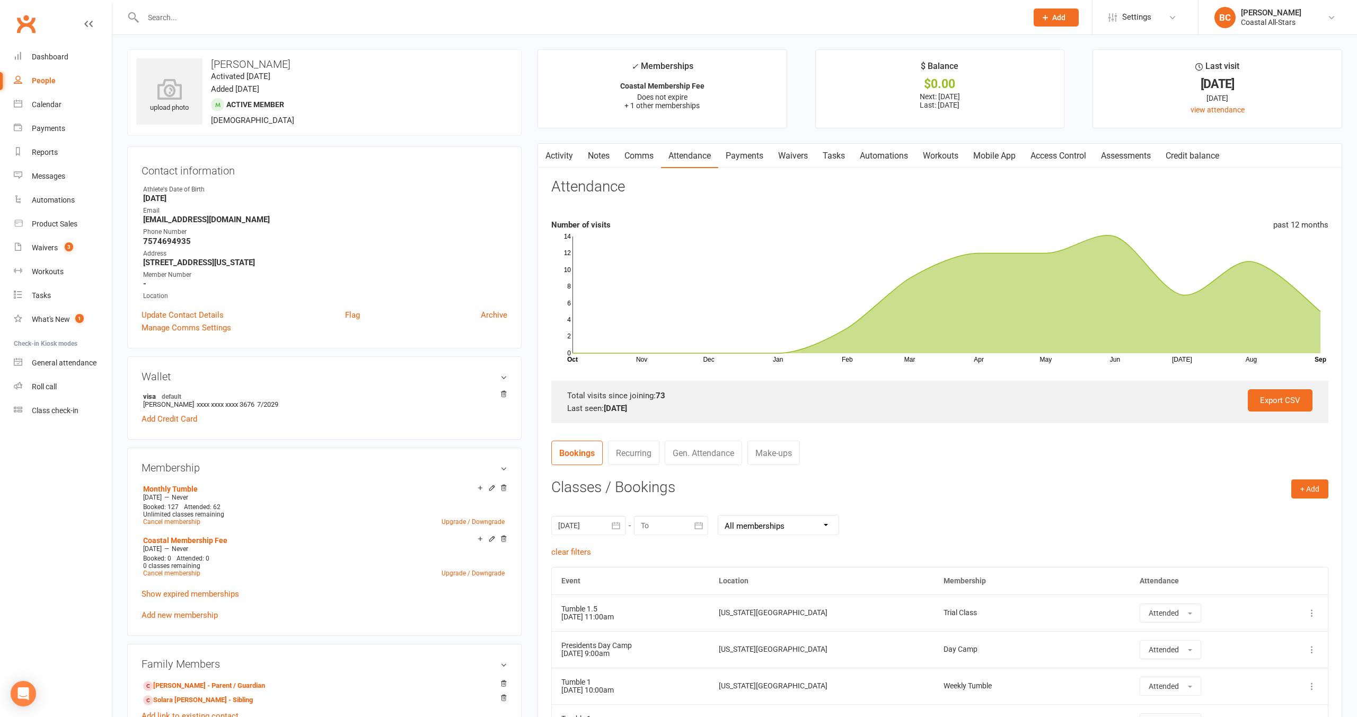
scroll to position [136, 0]
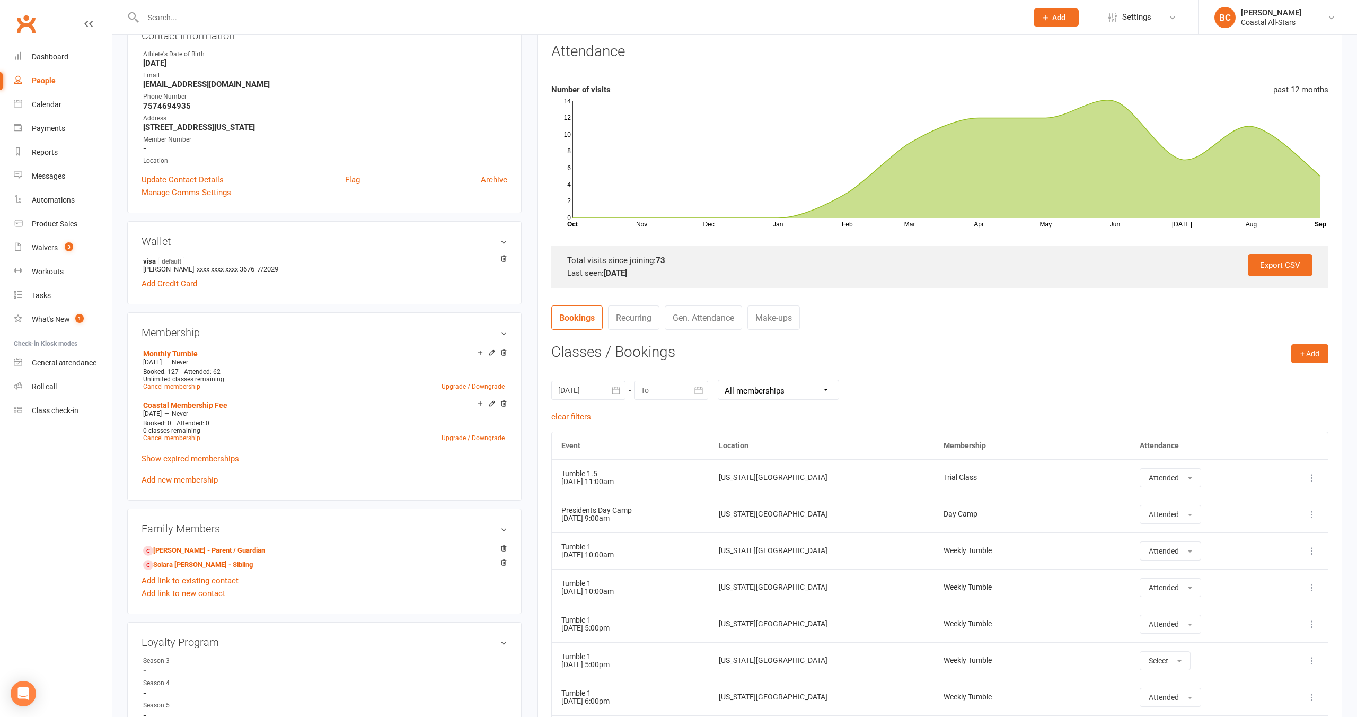
click at [696, 393] on icon "button" at bounding box center [698, 389] width 8 height 7
click at [771, 476] on span "11" at bounding box center [770, 475] width 8 height 8
type input "11 Sep 2025"
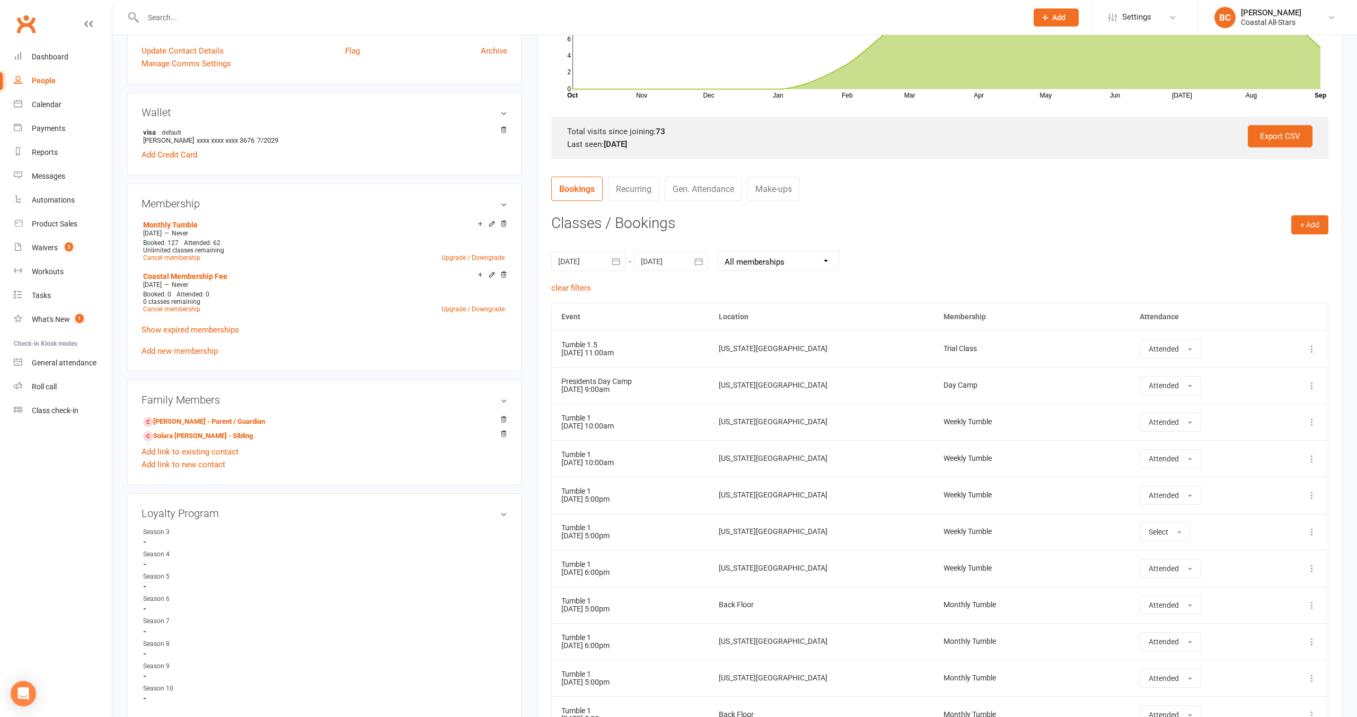
scroll to position [0, 0]
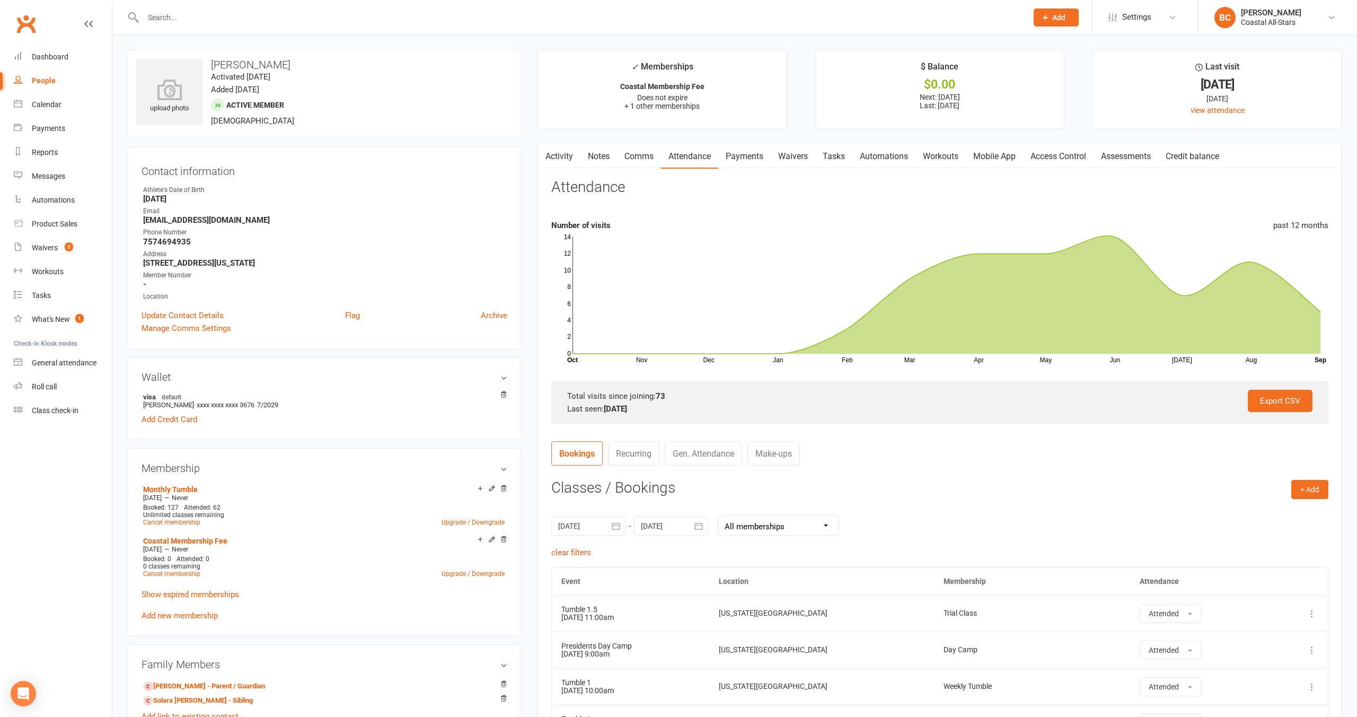
click at [638, 161] on link "Comms" at bounding box center [639, 156] width 44 height 24
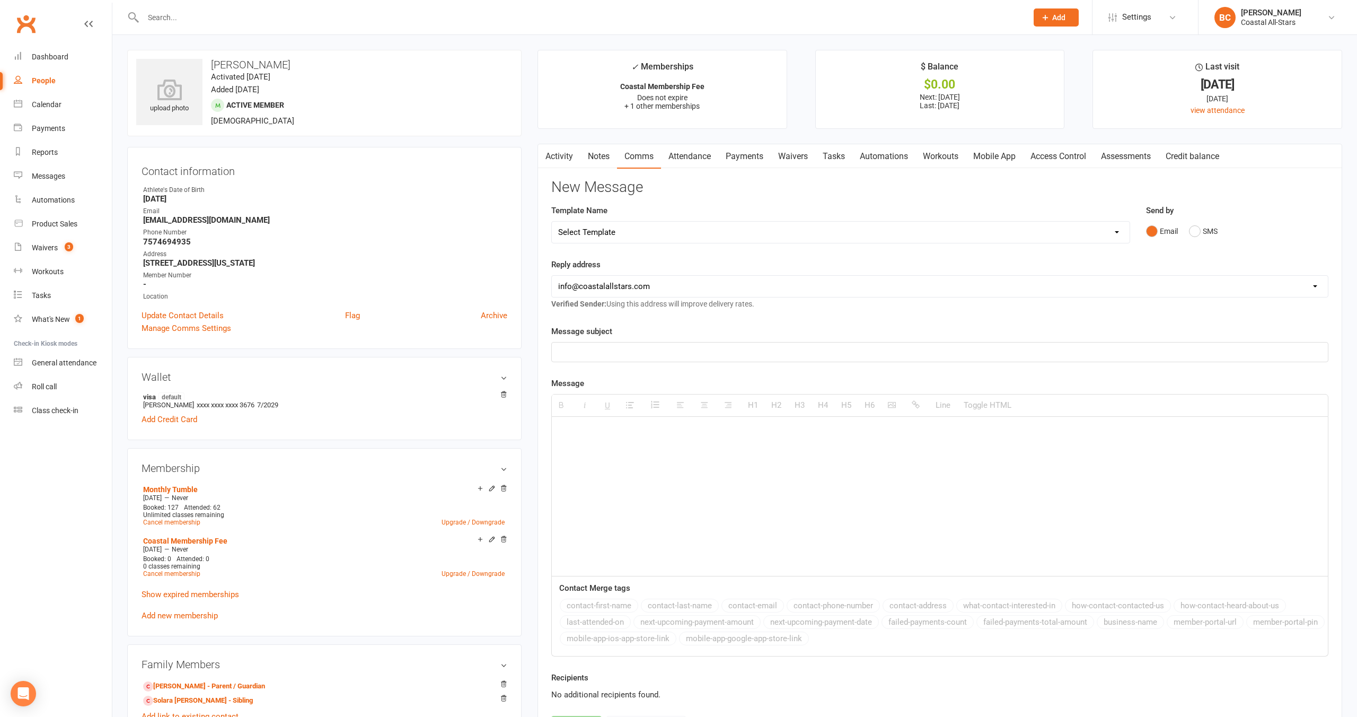
click at [602, 234] on select "Select Template [Email] Bi-Annual Assessment [Email] Boosters [Email] Card Fail…" at bounding box center [841, 232] width 578 height 21
click at [611, 350] on p at bounding box center [939, 352] width 763 height 13
click at [610, 233] on select "Select Template [Email] Bi-Annual Assessment [Email] Boosters [Email] Card Fail…" at bounding box center [841, 232] width 578 height 21
select select "41"
click at [552, 222] on select "Select Template [Email] Bi-Annual Assessment [Email] Boosters [Email] Card Fail…" at bounding box center [841, 232] width 578 height 21
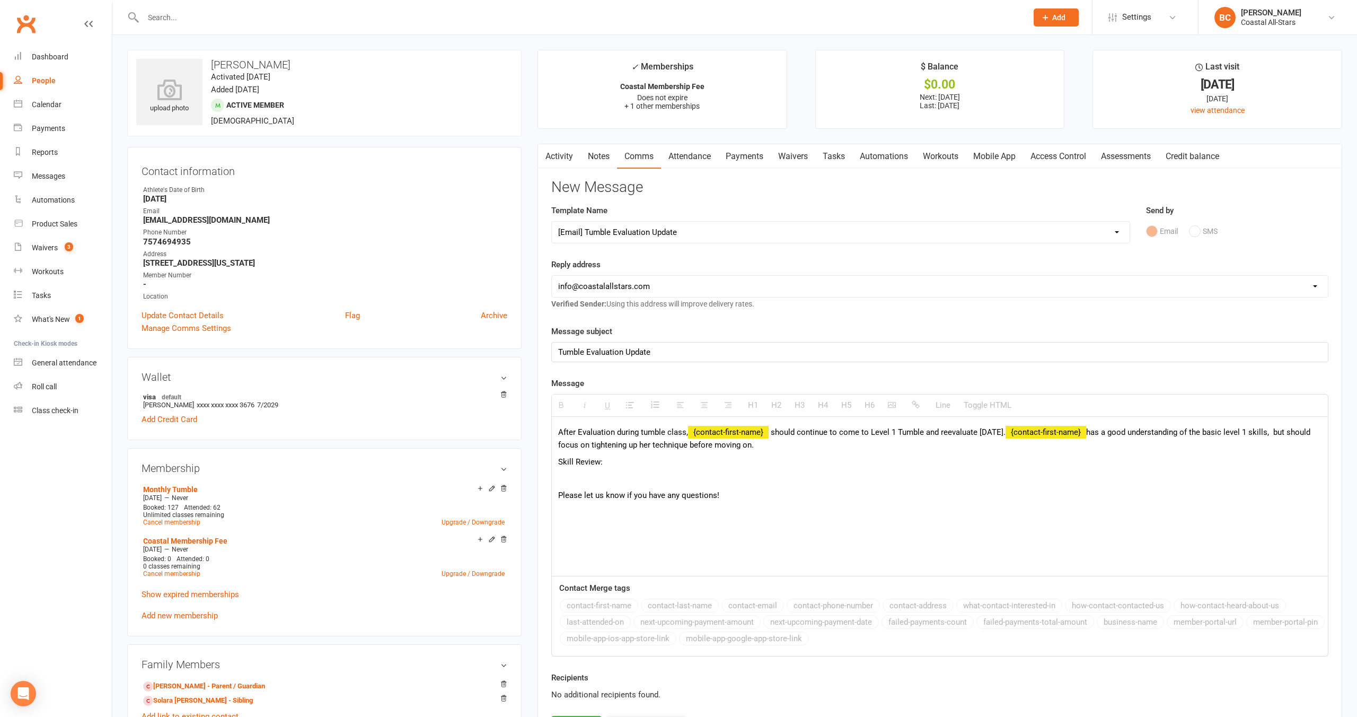
click at [680, 232] on select "Select Template [Email] Bi-Annual Assessment [Email] Boosters [Email] Card Fail…" at bounding box center [841, 232] width 578 height 21
click at [552, 222] on select "Select Template [Email] Bi-Annual Assessment [Email] Boosters [Email] Card Fail…" at bounding box center [841, 232] width 578 height 21
click at [664, 288] on select "hello@clubworx.com info@coastalallstars.com kristie@coastalallstars.com tntwalk…" at bounding box center [940, 286] width 776 height 21
click at [552, 276] on select "hello@clubworx.com info@coastalallstars.com kristie@coastalallstars.com tntwalk…" at bounding box center [940, 286] width 776 height 21
click at [690, 160] on link "Attendance" at bounding box center [689, 156] width 57 height 24
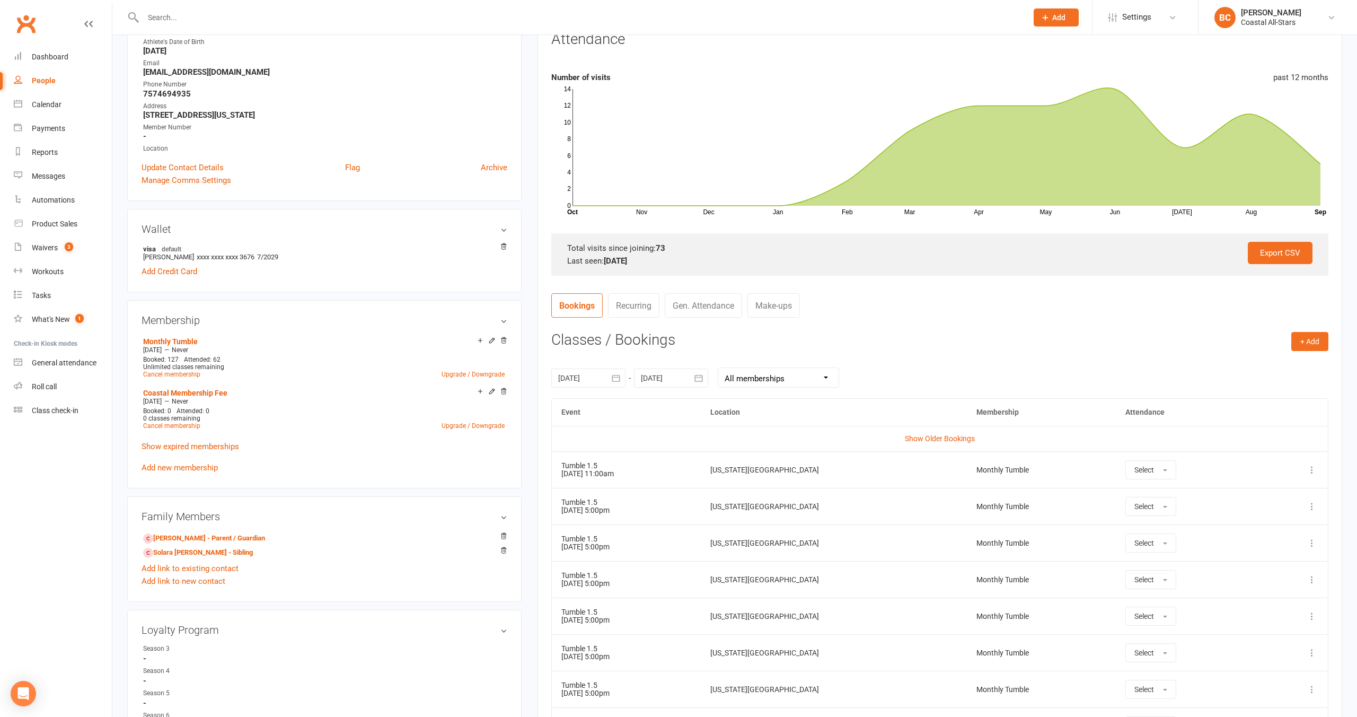
scroll to position [150, 0]
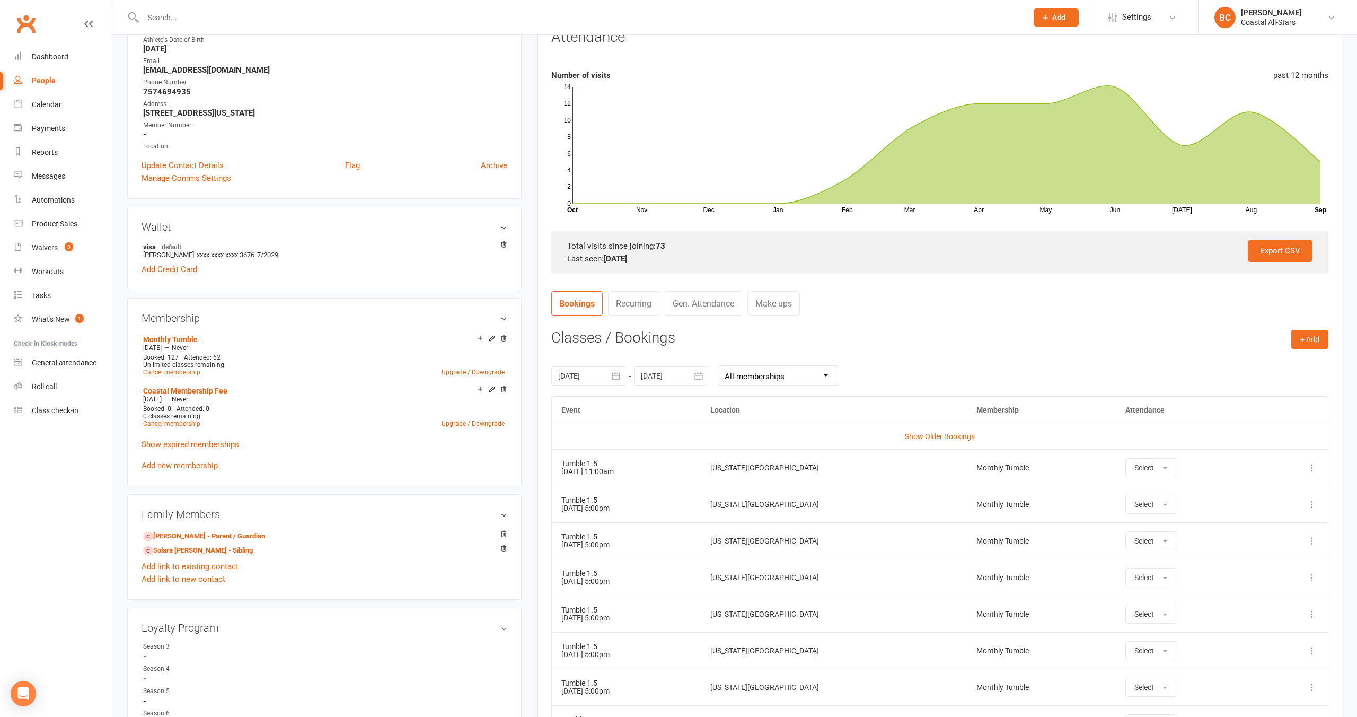
click at [767, 376] on select "All memberships From other Members Summer Camp (5-day Pass) Monthly Tumble Week…" at bounding box center [778, 375] width 120 height 19
click at [718, 366] on select "All memberships From other Members Summer Camp (5-day Pass) Monthly Tumble Week…" at bounding box center [778, 375] width 120 height 19
click at [676, 303] on link "Gen. Attendance" at bounding box center [703, 303] width 77 height 24
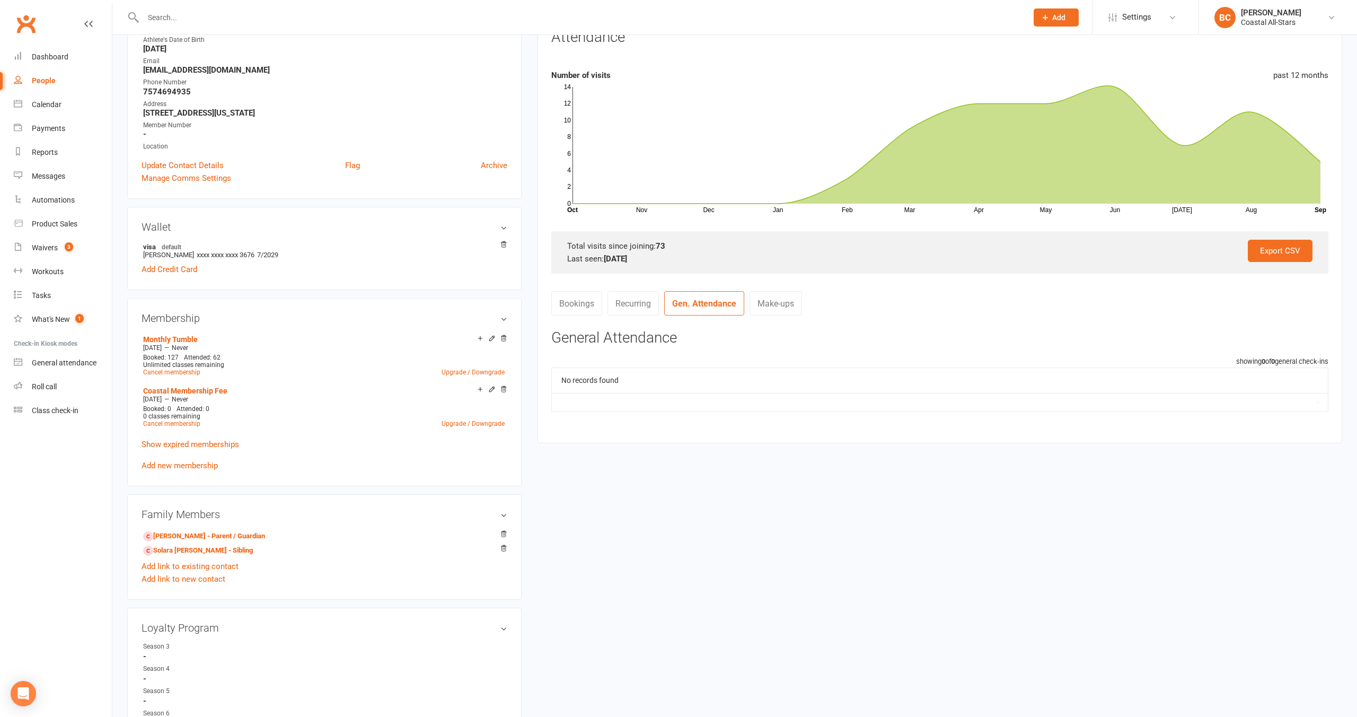
click at [574, 302] on link "Bookings" at bounding box center [576, 303] width 51 height 24
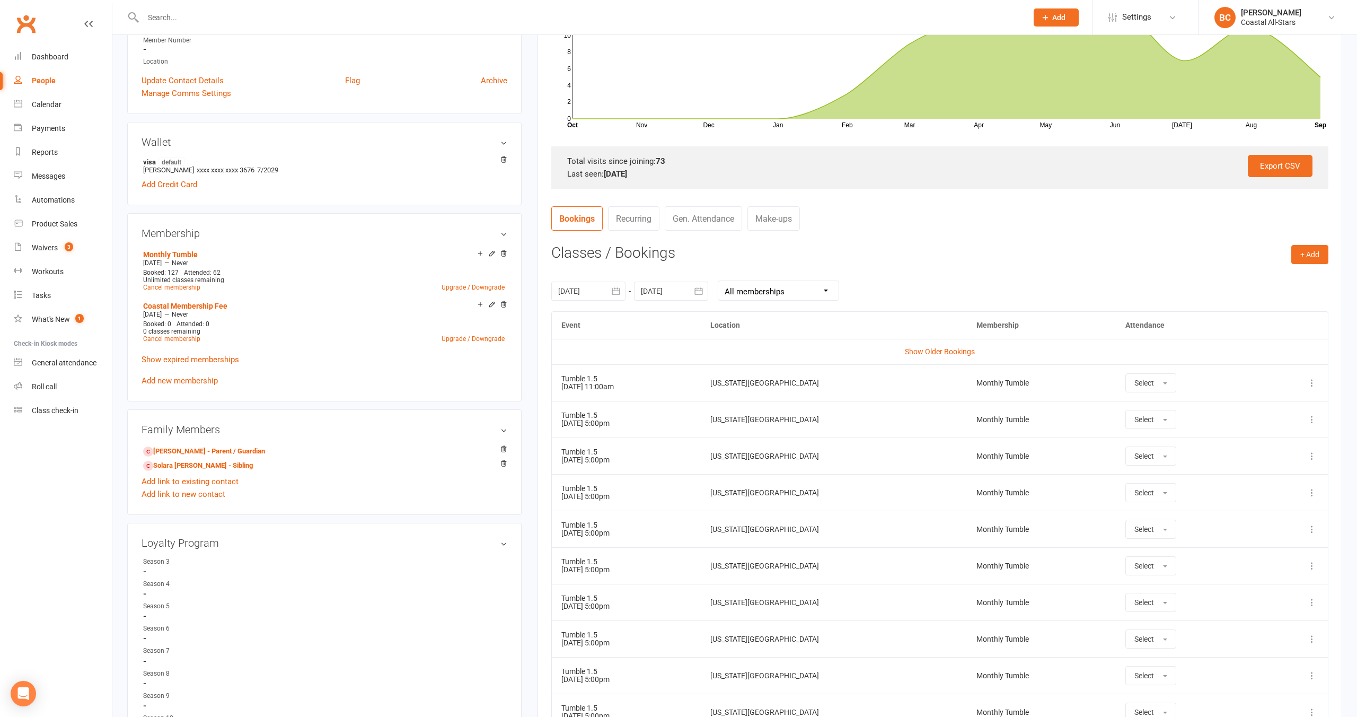
scroll to position [237, 0]
click at [927, 351] on link "Show Older Bookings" at bounding box center [940, 349] width 70 height 8
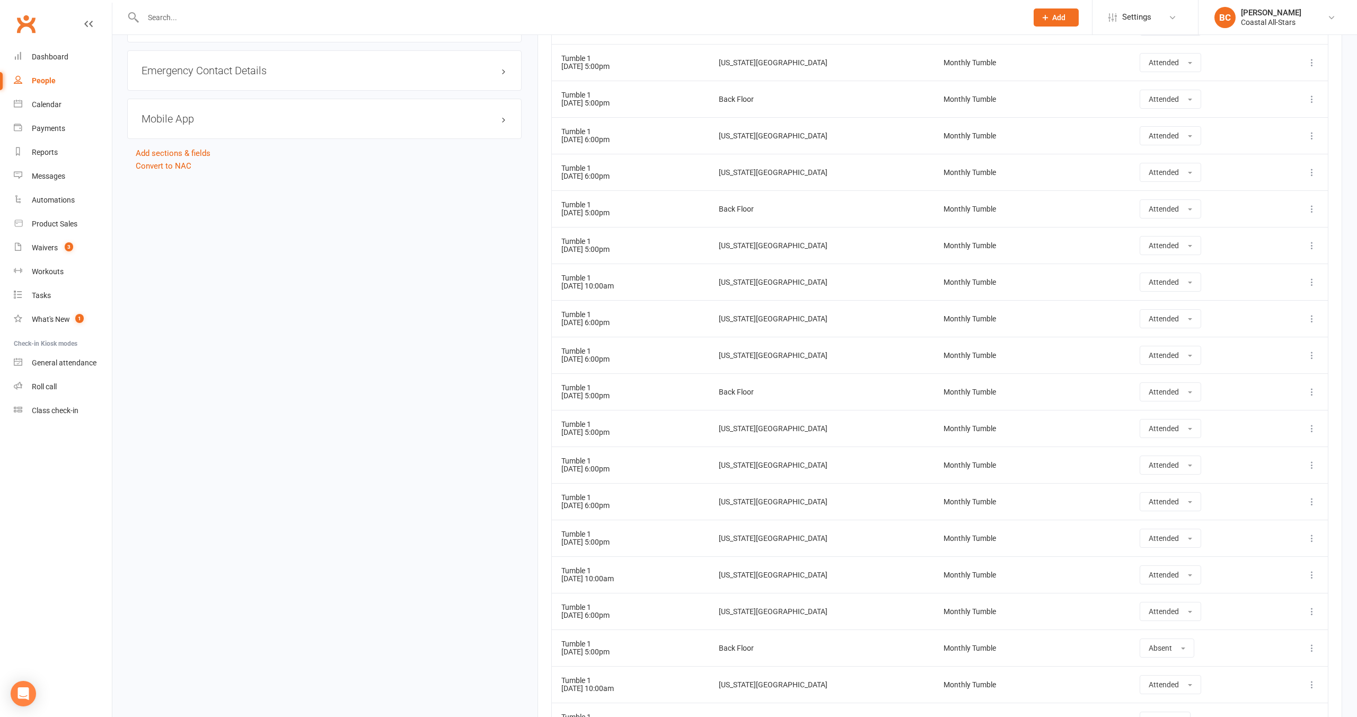
scroll to position [0, 0]
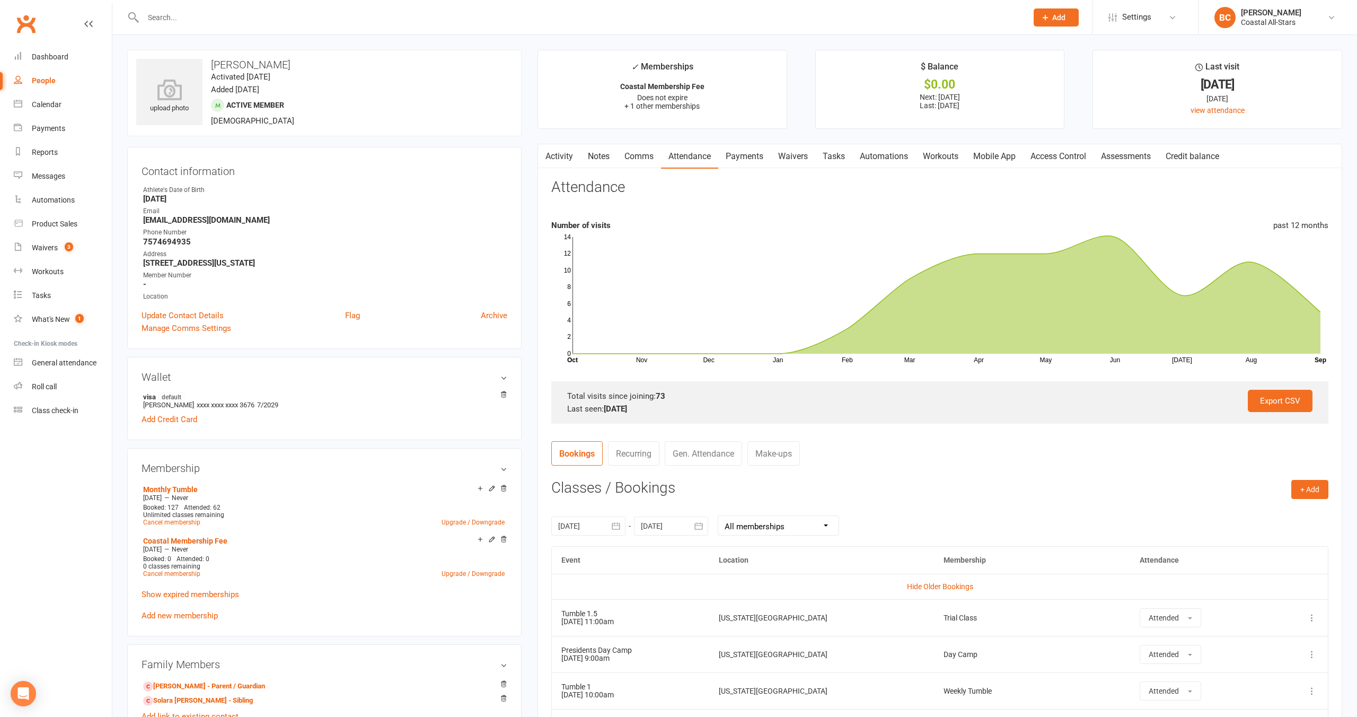
click at [629, 157] on link "Comms" at bounding box center [639, 156] width 44 height 24
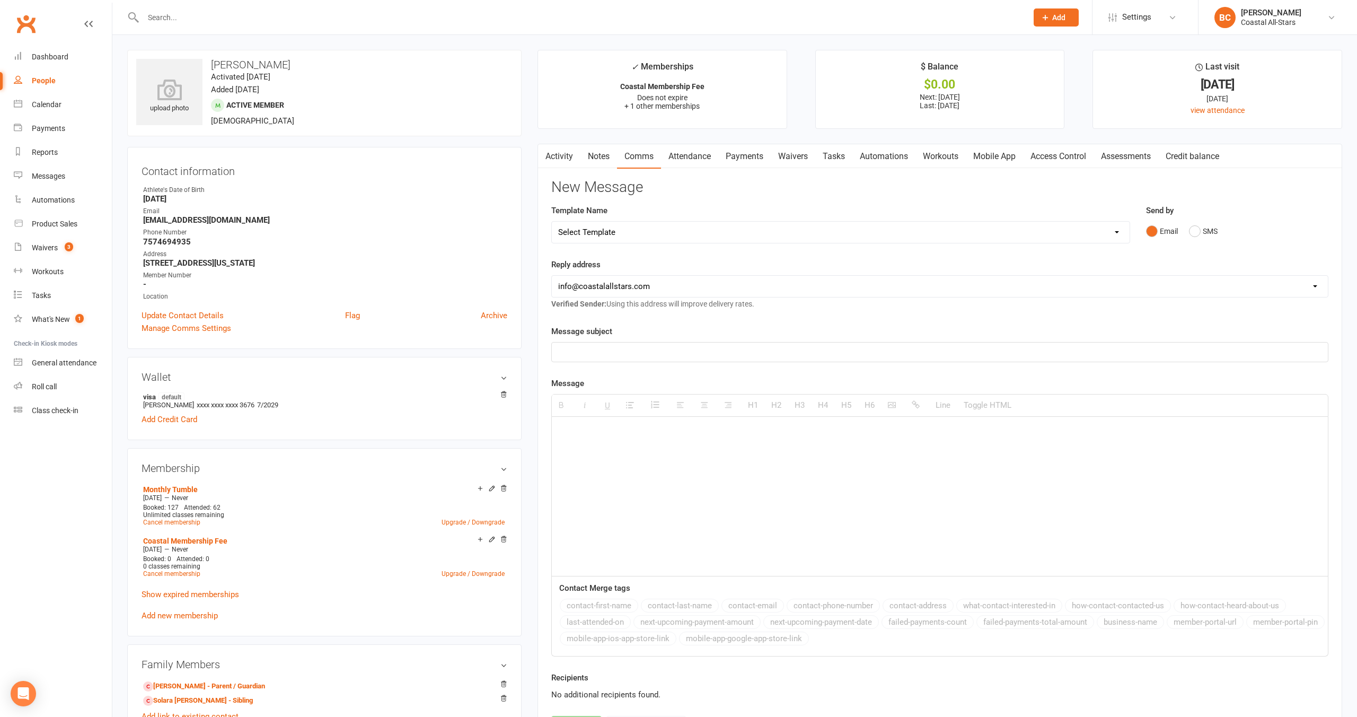
click at [700, 156] on link "Attendance" at bounding box center [689, 156] width 57 height 24
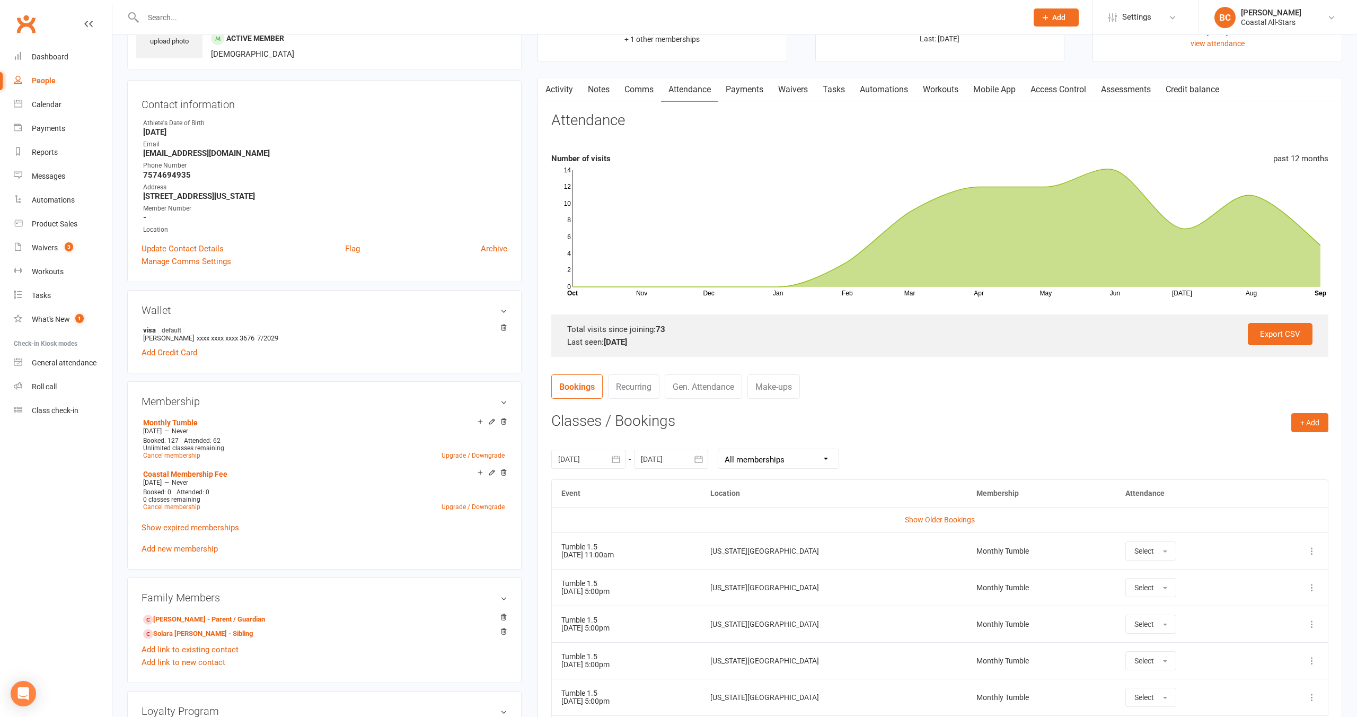
scroll to position [67, 0]
click at [583, 390] on link "Bookings" at bounding box center [576, 386] width 51 height 24
click at [644, 384] on link "Recurring" at bounding box center [633, 386] width 51 height 24
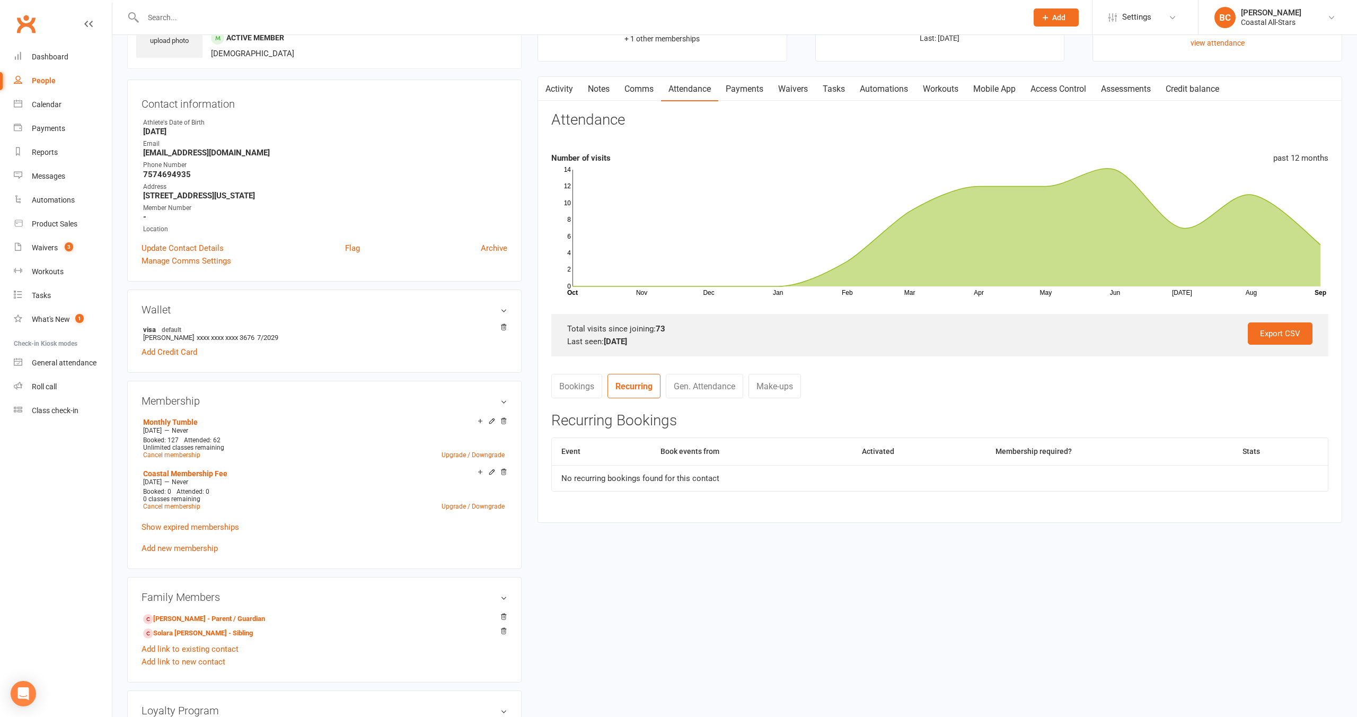
drag, startPoint x: 577, startPoint y: 386, endPoint x: 639, endPoint y: 410, distance: 66.0
click at [577, 386] on link "Bookings" at bounding box center [576, 386] width 51 height 24
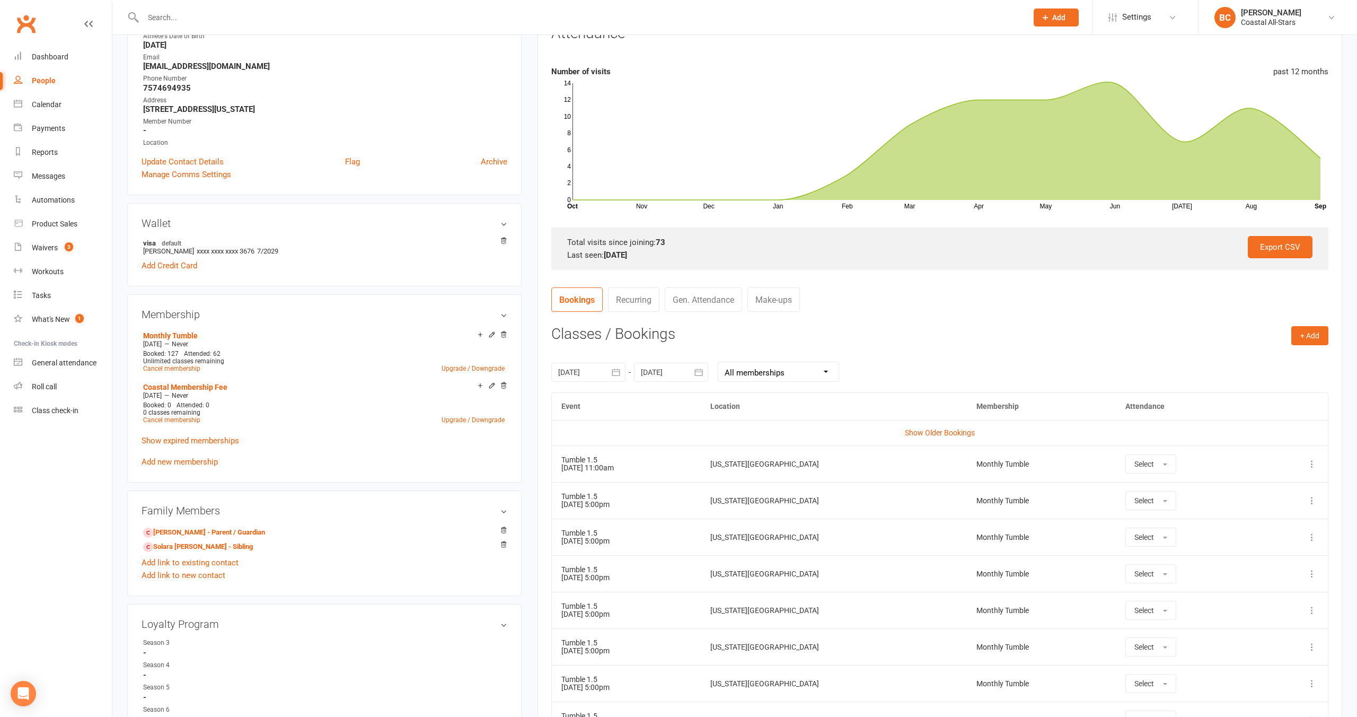
scroll to position [155, 0]
click at [937, 441] on td "Show Older Bookings" at bounding box center [940, 430] width 776 height 25
click at [940, 434] on link "Show Older Bookings" at bounding box center [940, 431] width 70 height 8
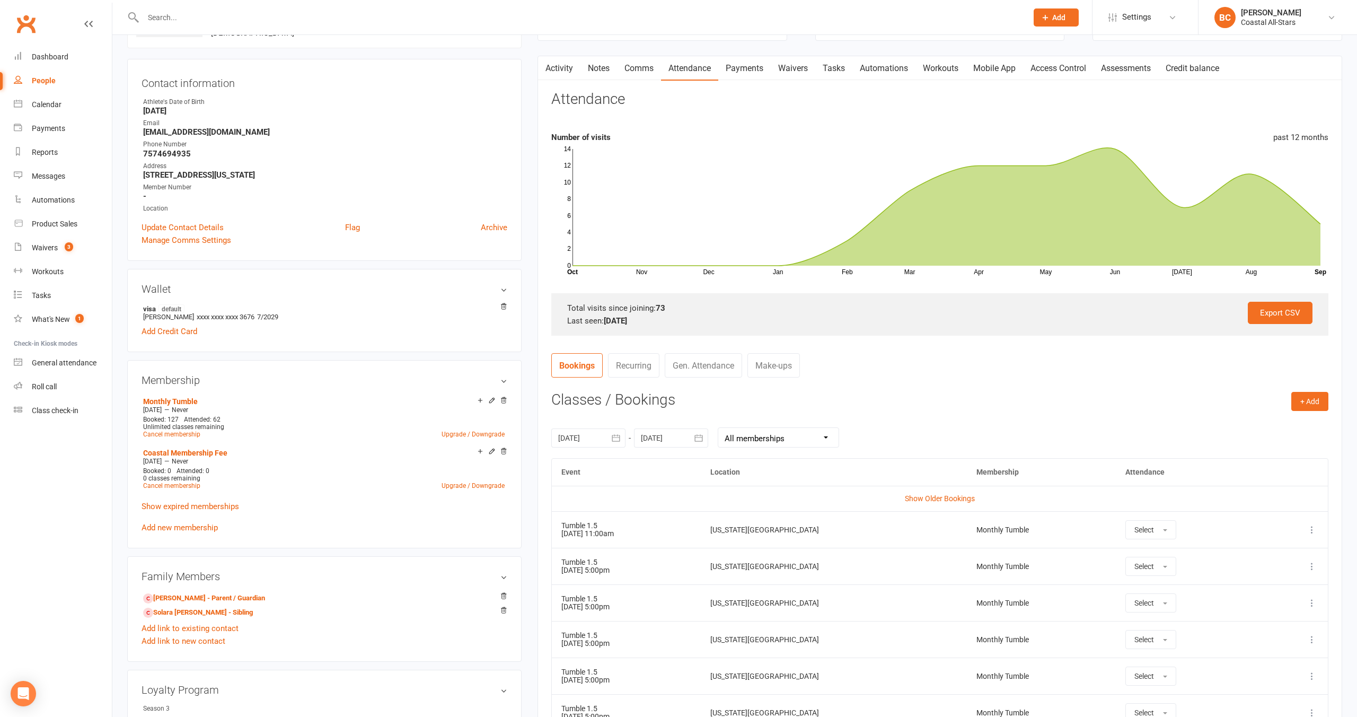
scroll to position [105, 0]
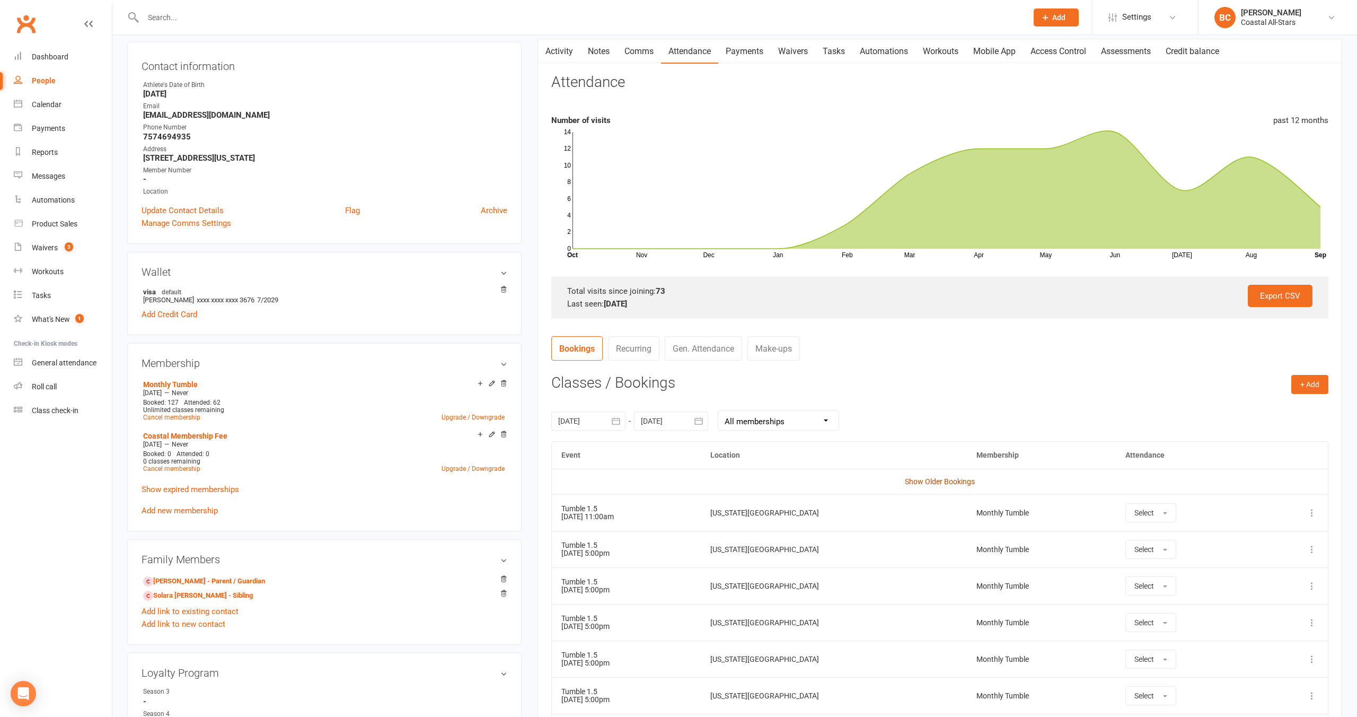
click at [946, 478] on link "Show Older Bookings" at bounding box center [940, 481] width 70 height 8
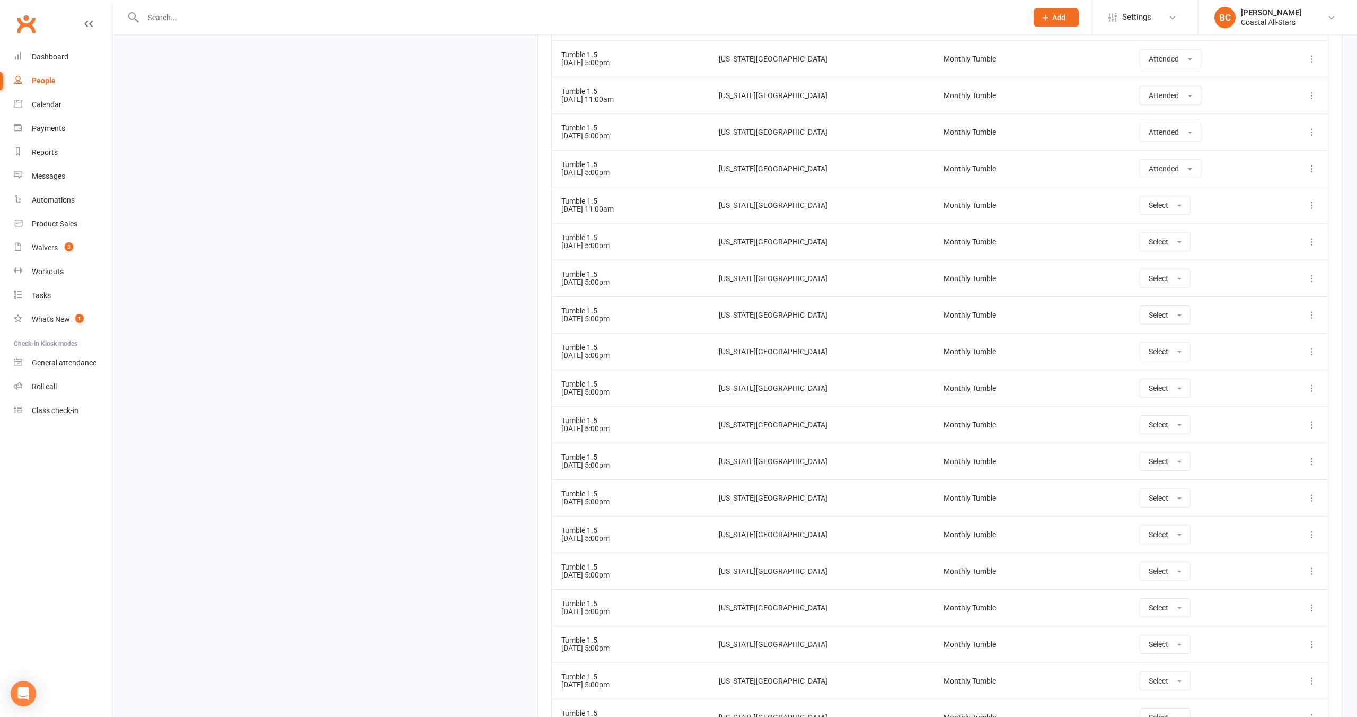
scroll to position [3668, 0]
click at [49, 105] on div "Calendar" at bounding box center [47, 104] width 30 height 8
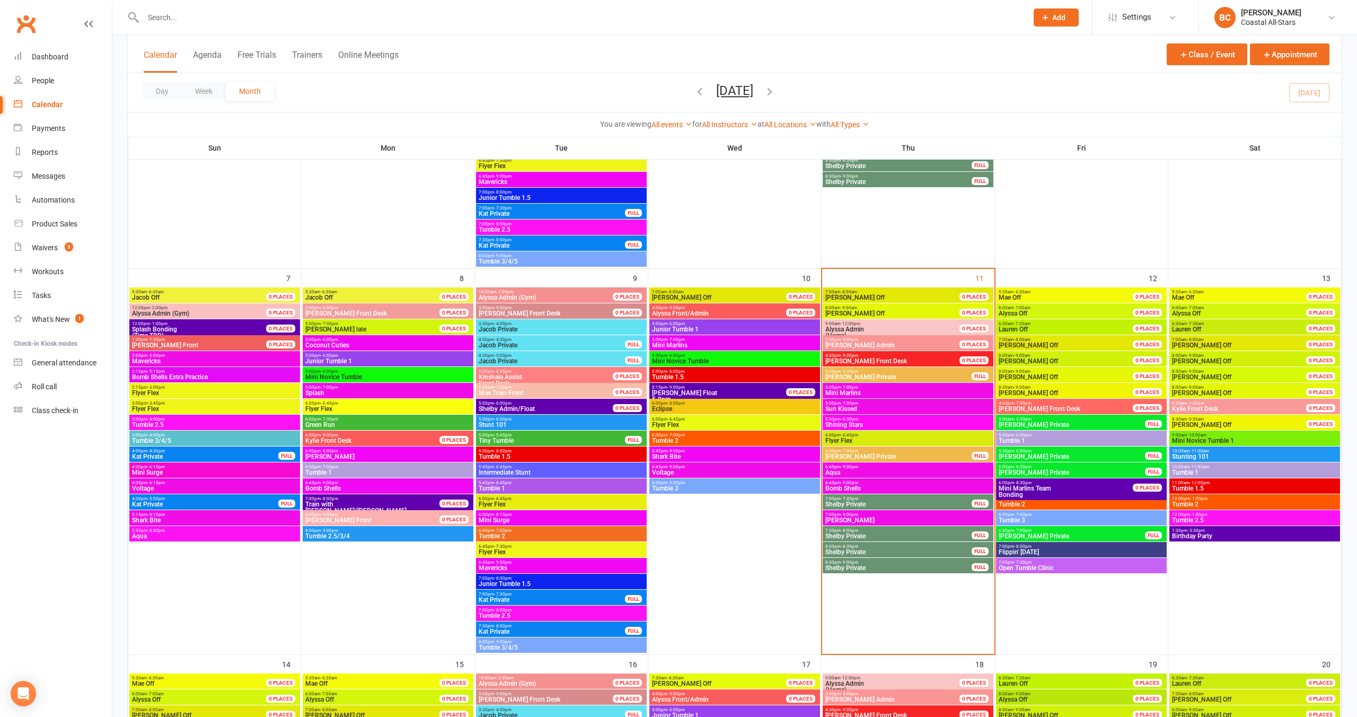
click at [1202, 470] on span "Tumble 1" at bounding box center [1255, 472] width 166 height 6
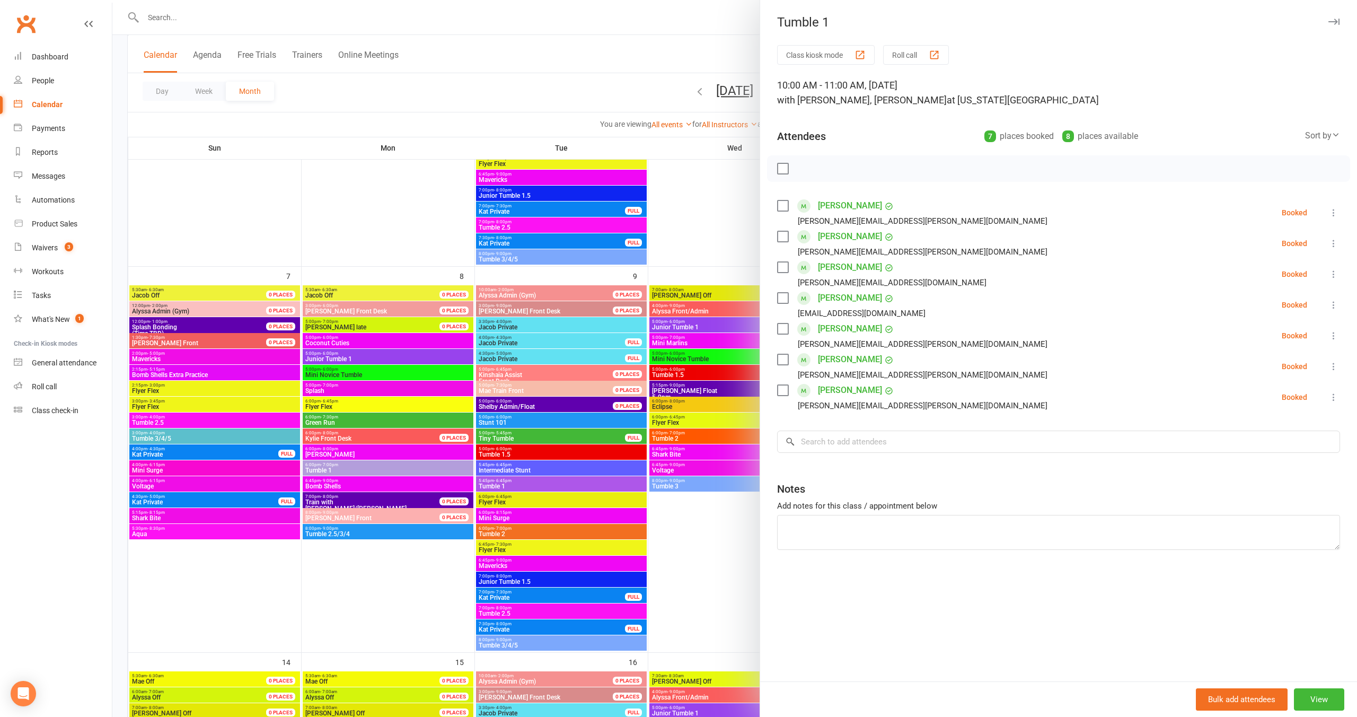
click at [617, 38] on div at bounding box center [734, 358] width 1245 height 717
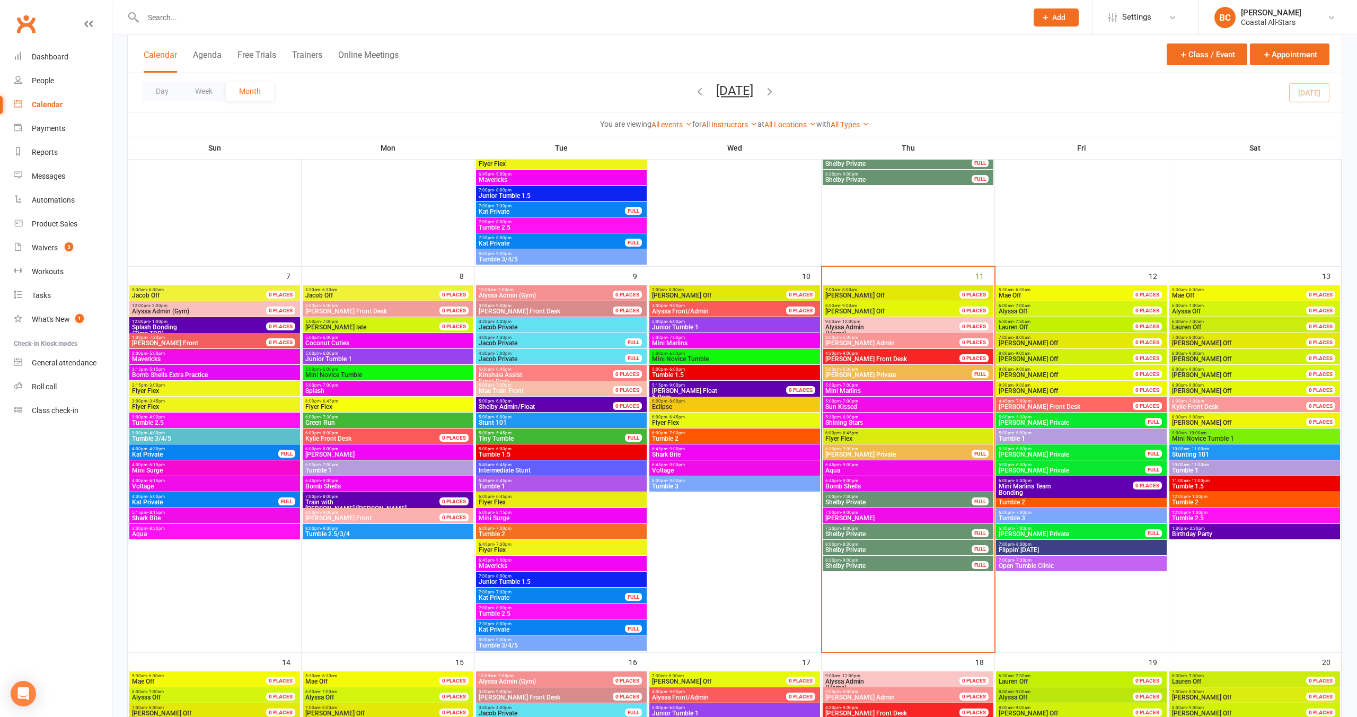
click at [1217, 482] on span "11:00am - 12:00pm" at bounding box center [1255, 480] width 166 height 5
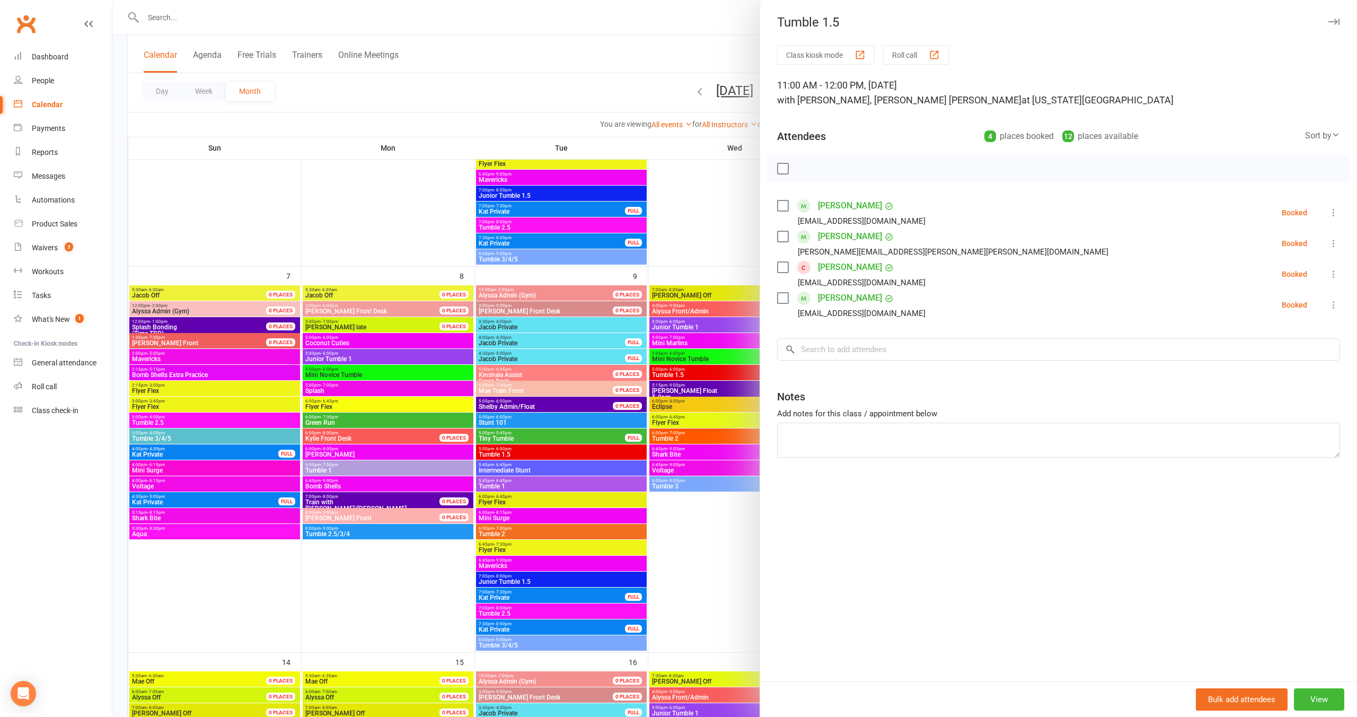
click at [679, 28] on div at bounding box center [734, 358] width 1245 height 717
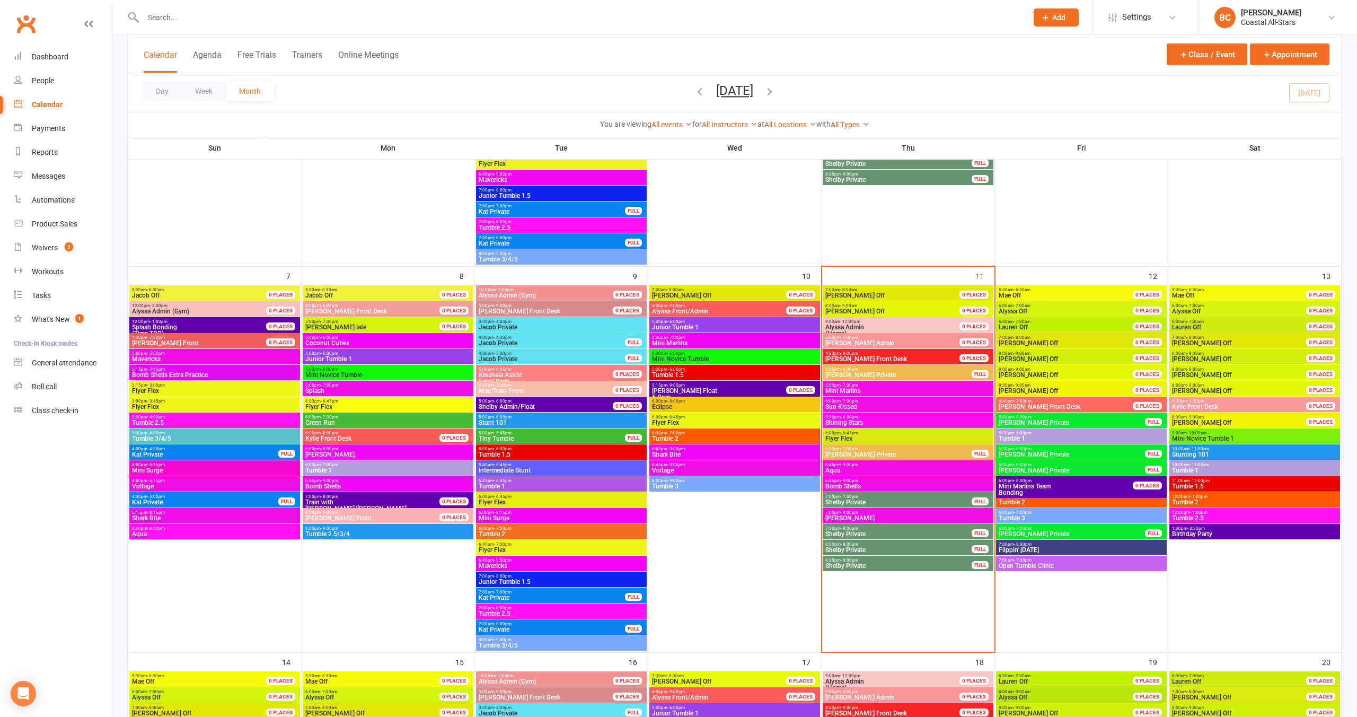
click at [1210, 498] on span "12:00pm - 1:00pm" at bounding box center [1255, 496] width 166 height 5
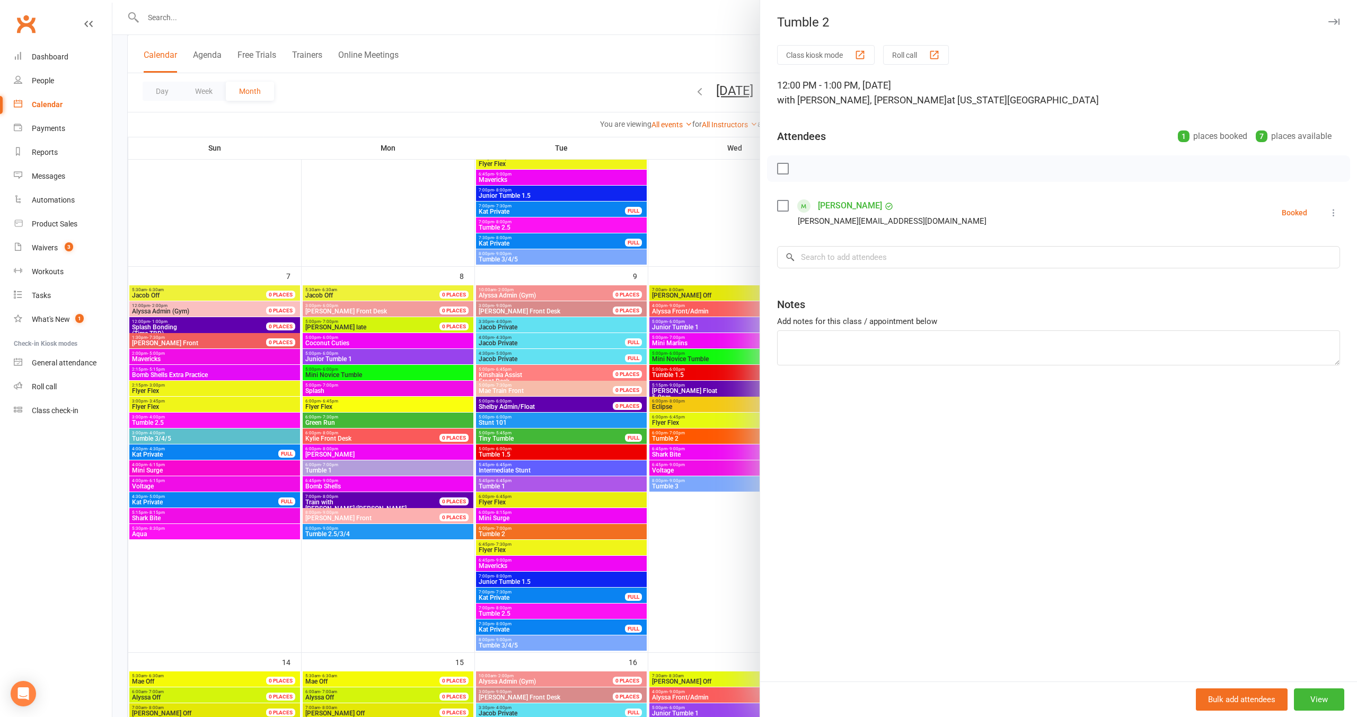
drag, startPoint x: 730, startPoint y: 226, endPoint x: 736, endPoint y: 225, distance: 6.4
click at [730, 226] on div at bounding box center [734, 358] width 1245 height 717
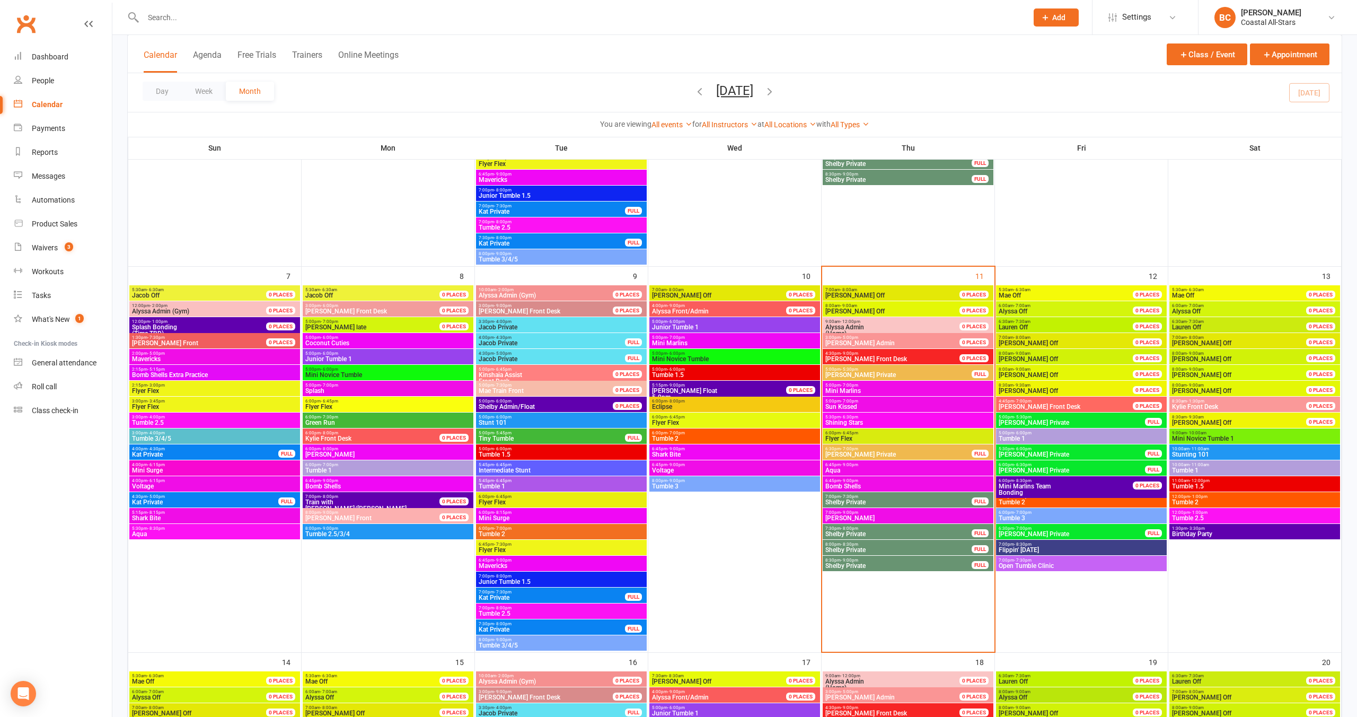
click at [1231, 517] on span "Tumble 2.5" at bounding box center [1255, 518] width 166 height 6
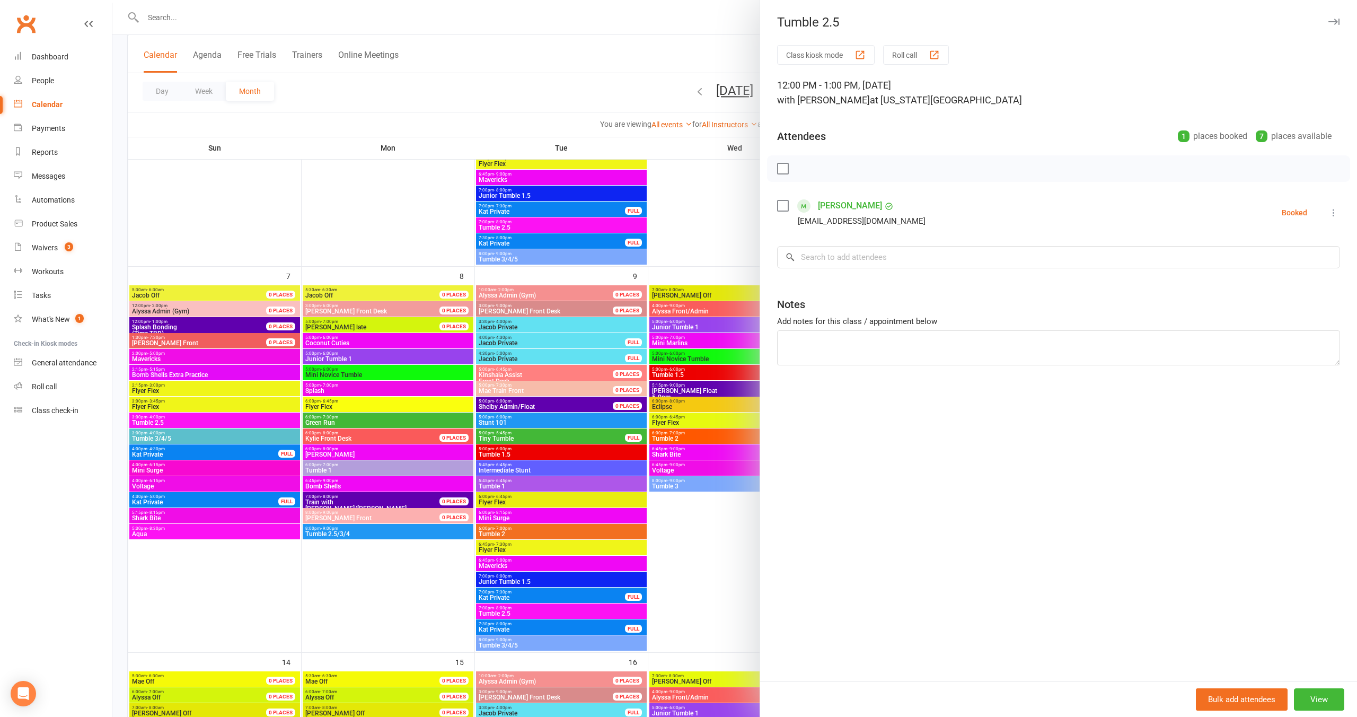
click at [684, 210] on div at bounding box center [734, 358] width 1245 height 717
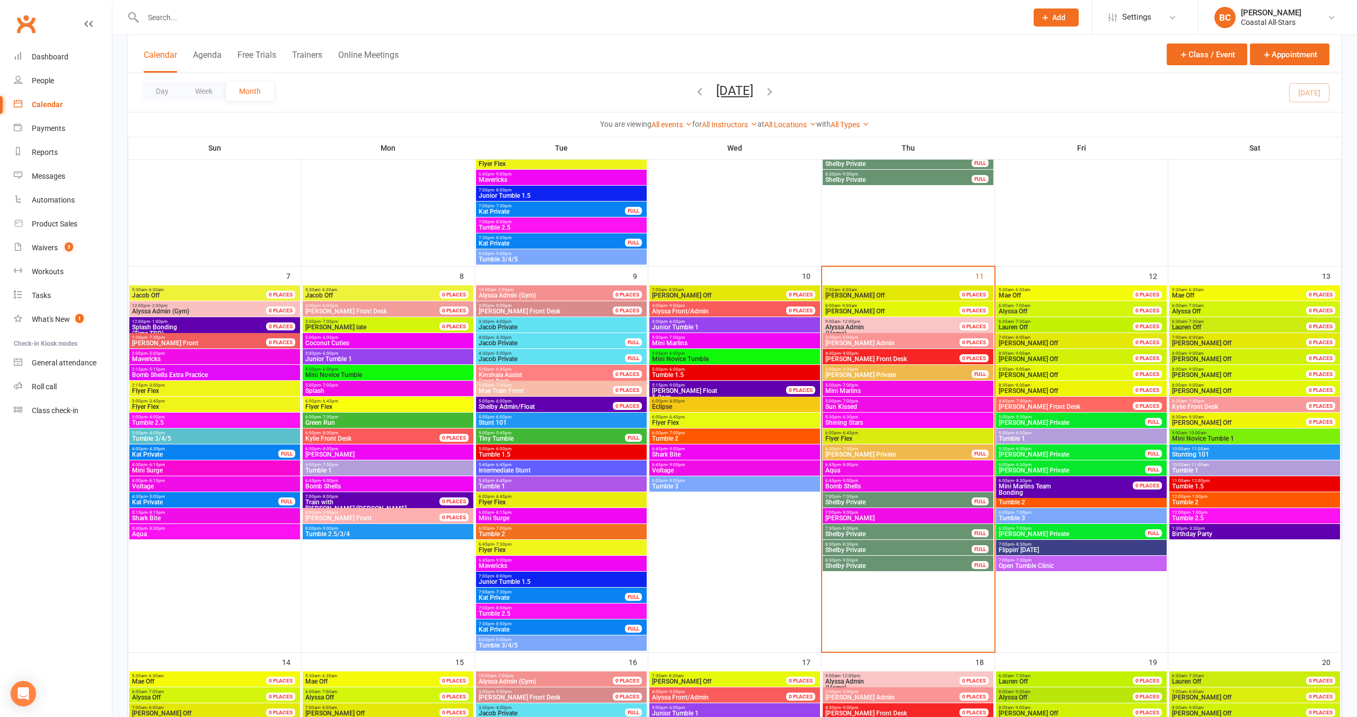
scroll to position [345, 0]
click at [1230, 535] on span "Birthday Party" at bounding box center [1255, 533] width 166 height 6
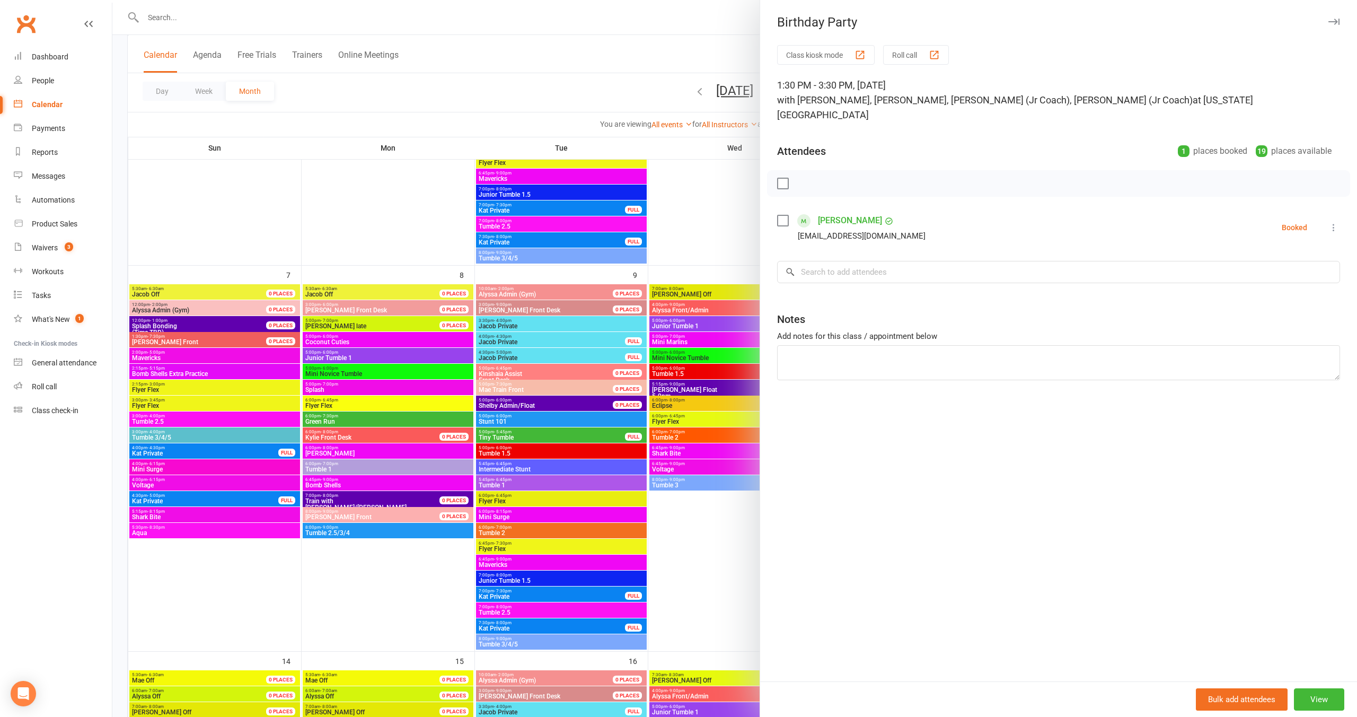
click at [707, 204] on div at bounding box center [734, 358] width 1245 height 717
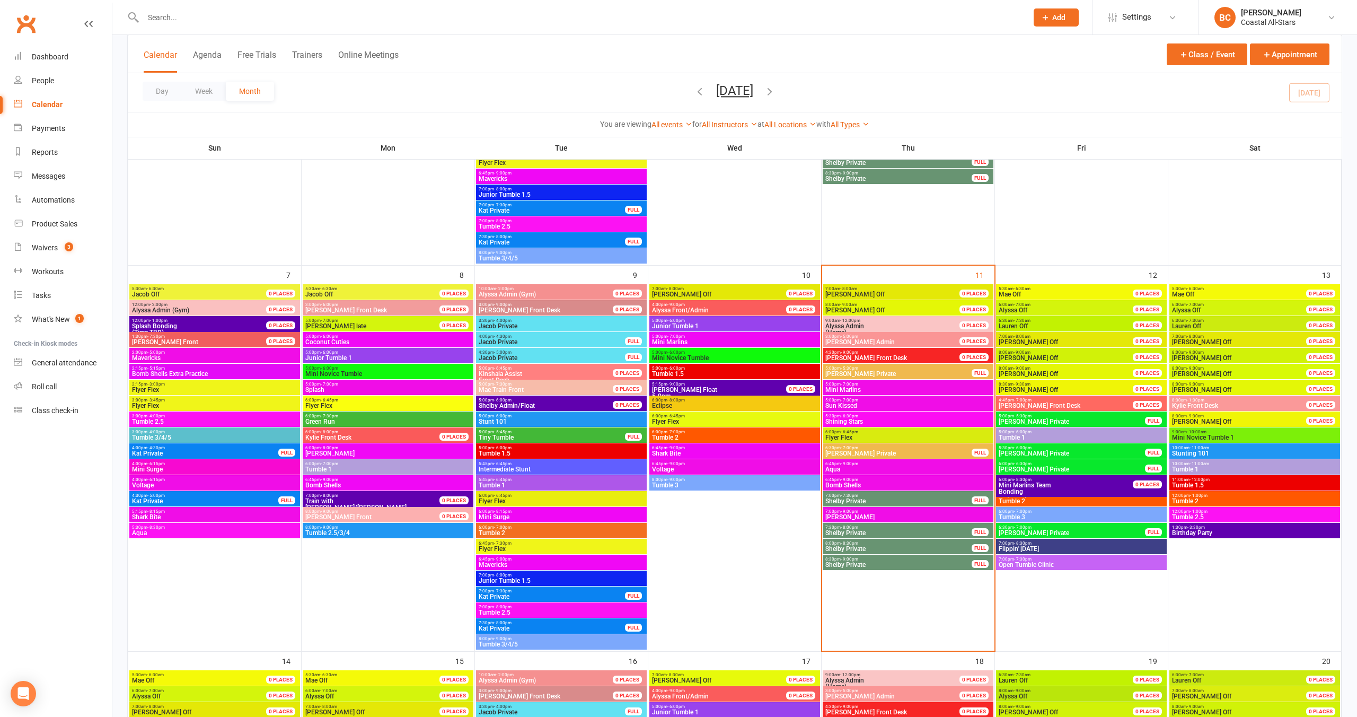
scroll to position [346, 0]
click at [1200, 464] on span "- 11:00am" at bounding box center [1200, 463] width 20 height 5
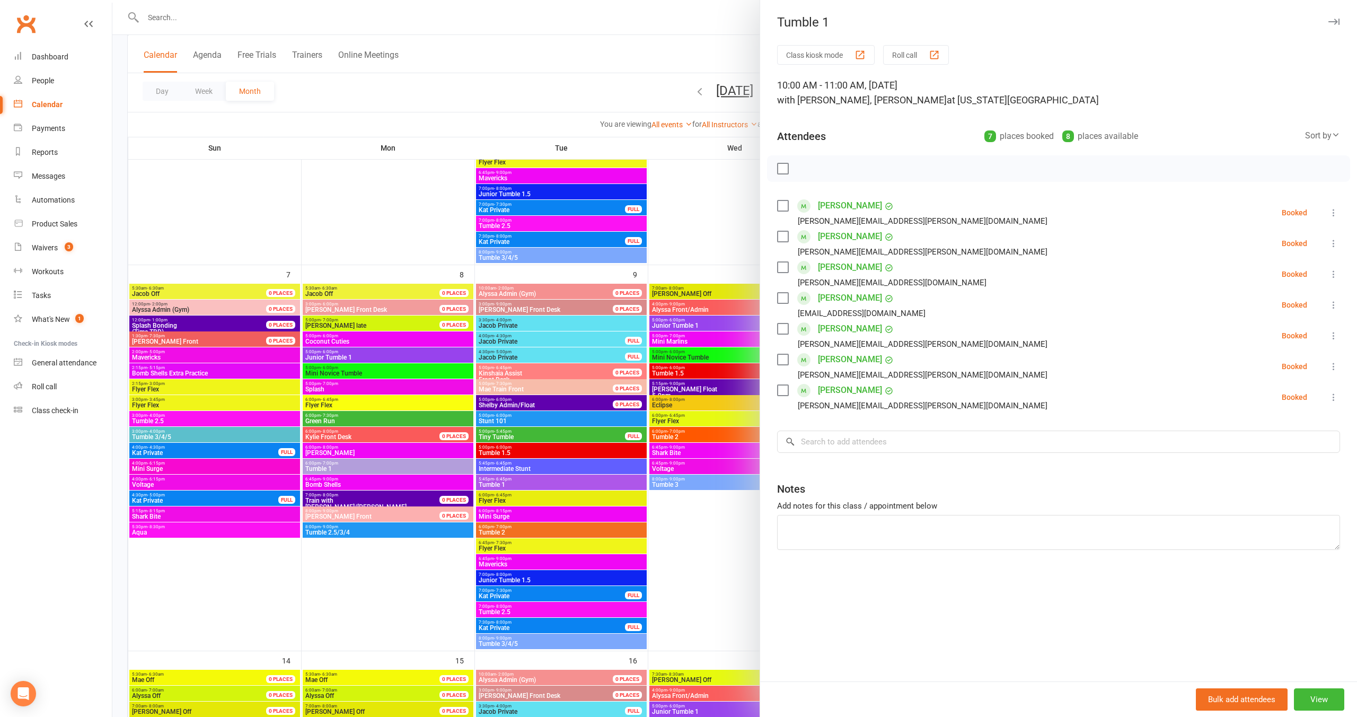
drag, startPoint x: 727, startPoint y: 195, endPoint x: 928, endPoint y: 235, distance: 204.3
click at [727, 195] on div at bounding box center [734, 358] width 1245 height 717
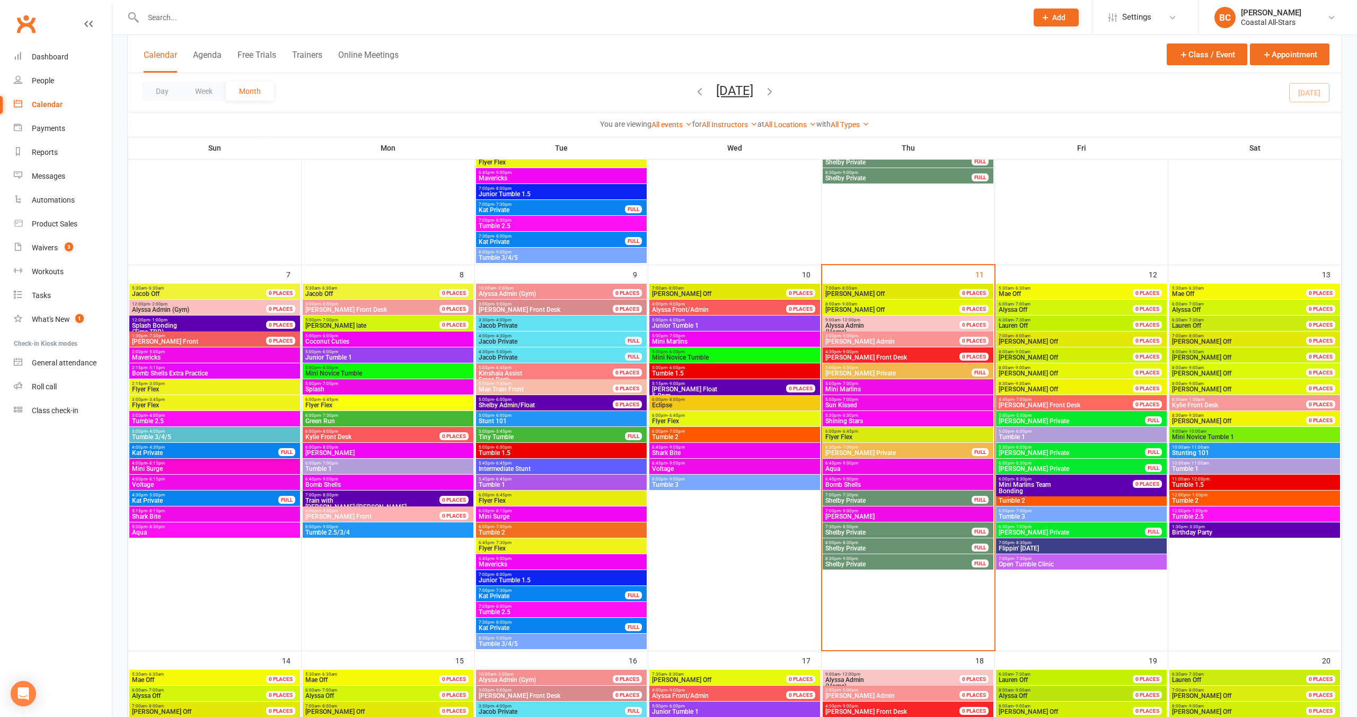
click at [1192, 451] on span "Stunting 101" at bounding box center [1255, 453] width 166 height 6
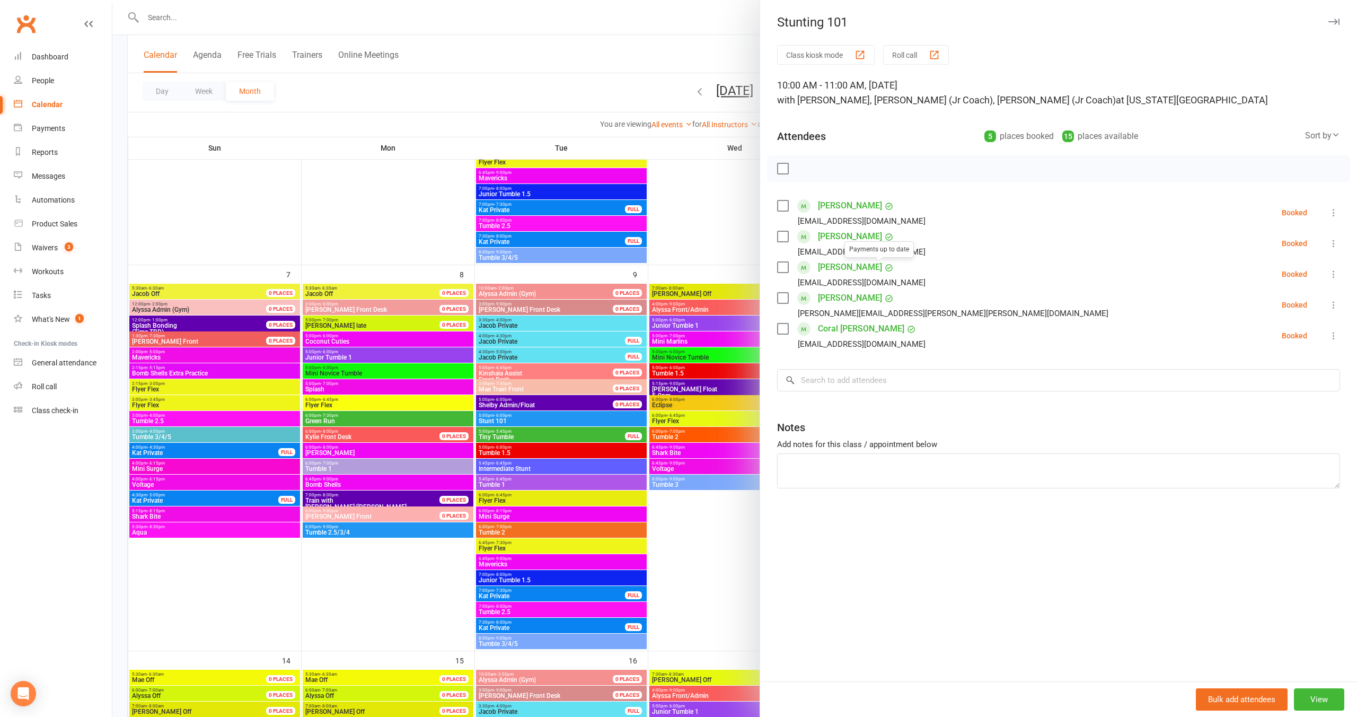
click at [707, 235] on div at bounding box center [734, 358] width 1245 height 717
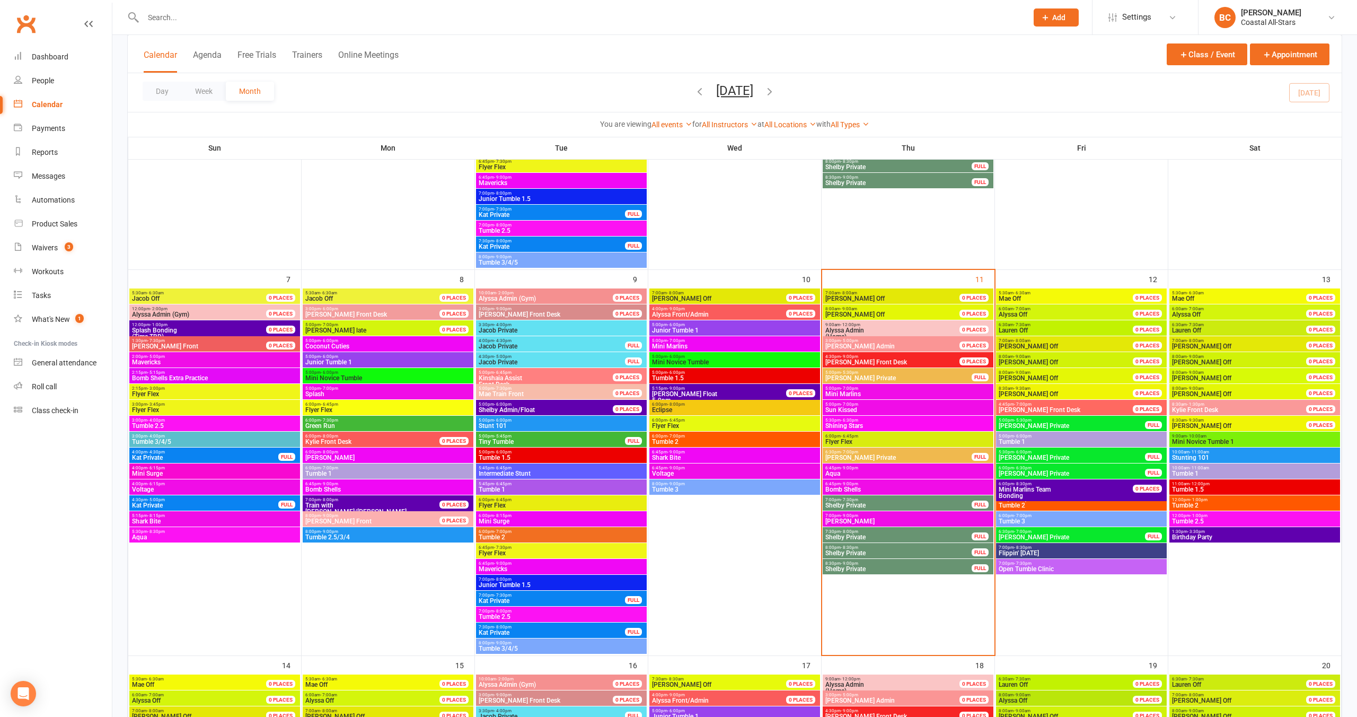
scroll to position [340, 0]
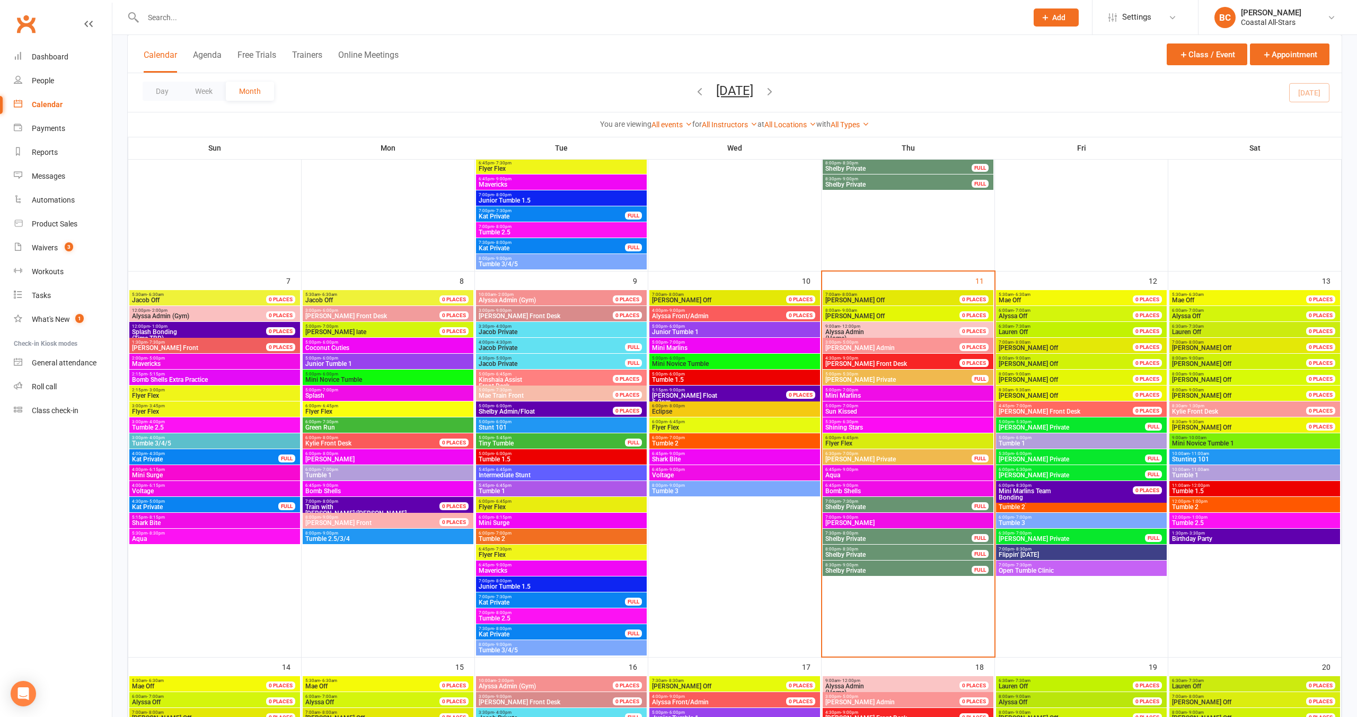
click at [1198, 470] on span "- 11:00am" at bounding box center [1200, 469] width 20 height 5
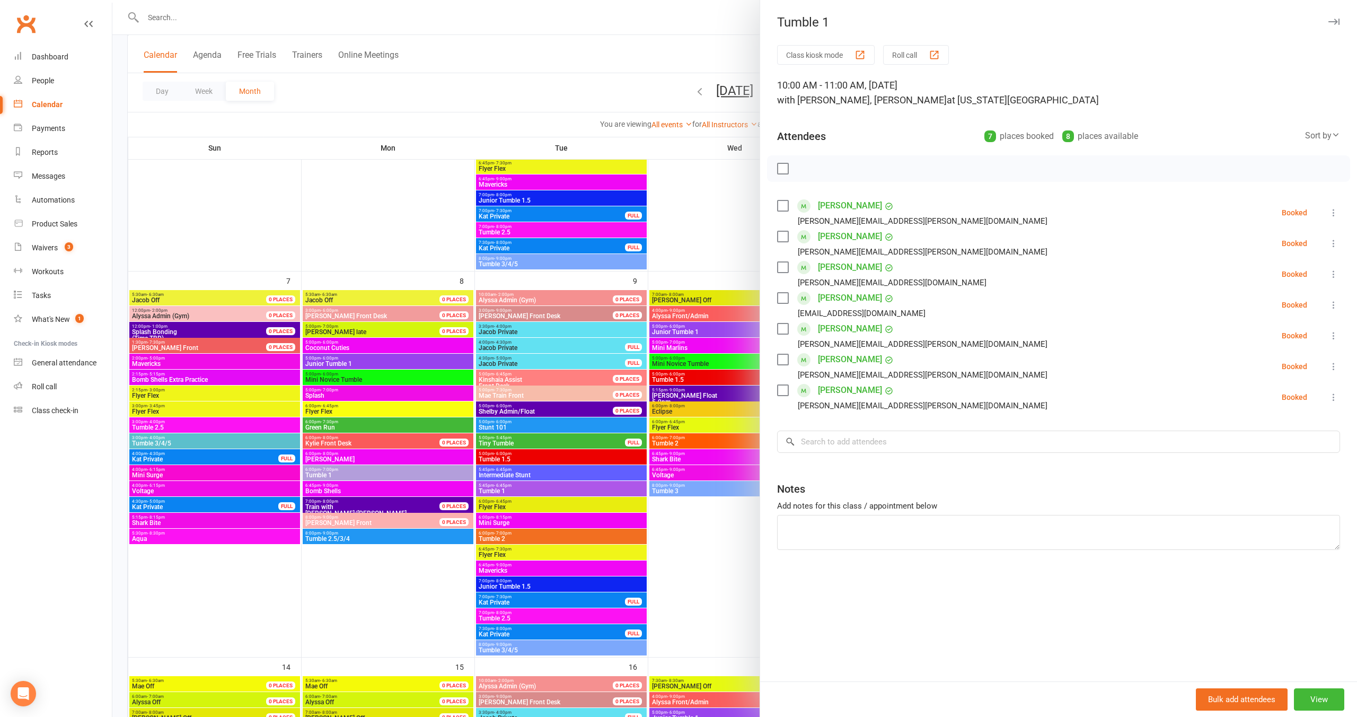
click at [733, 244] on div at bounding box center [734, 358] width 1245 height 717
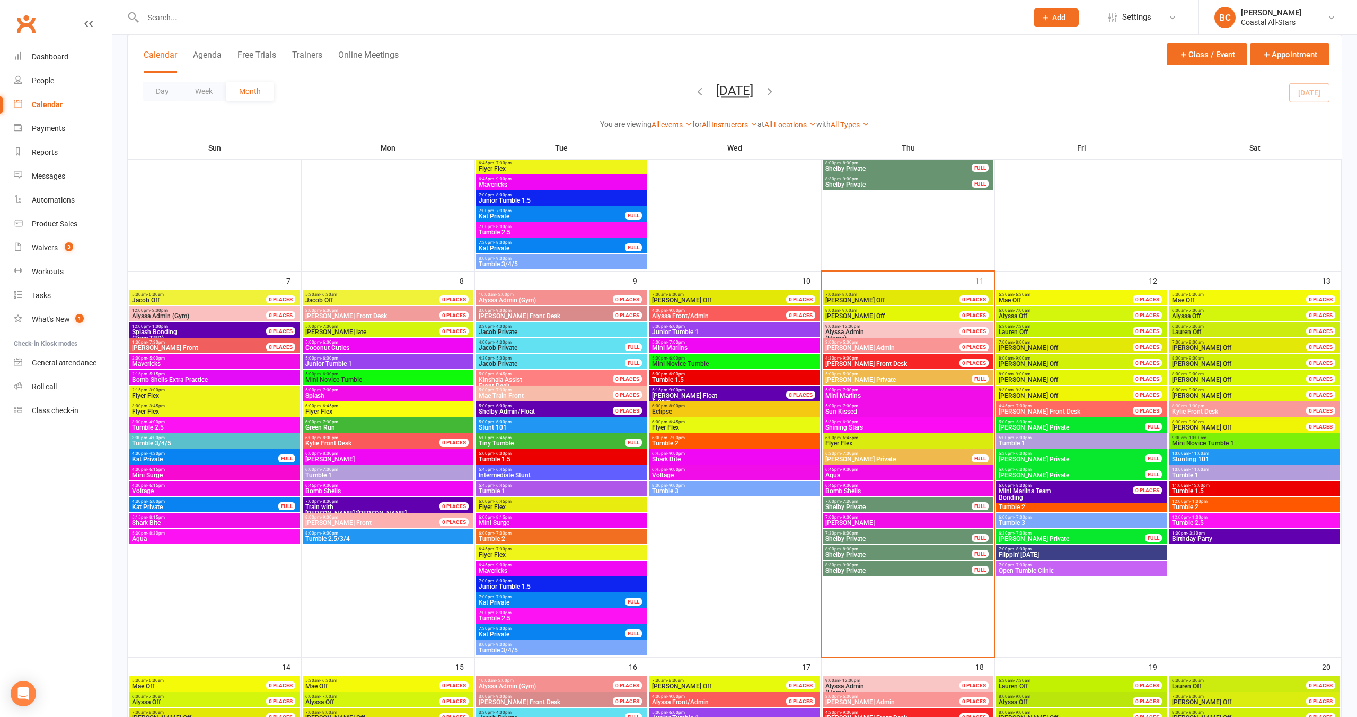
click at [1197, 501] on span "- 1:00pm" at bounding box center [1198, 501] width 17 height 5
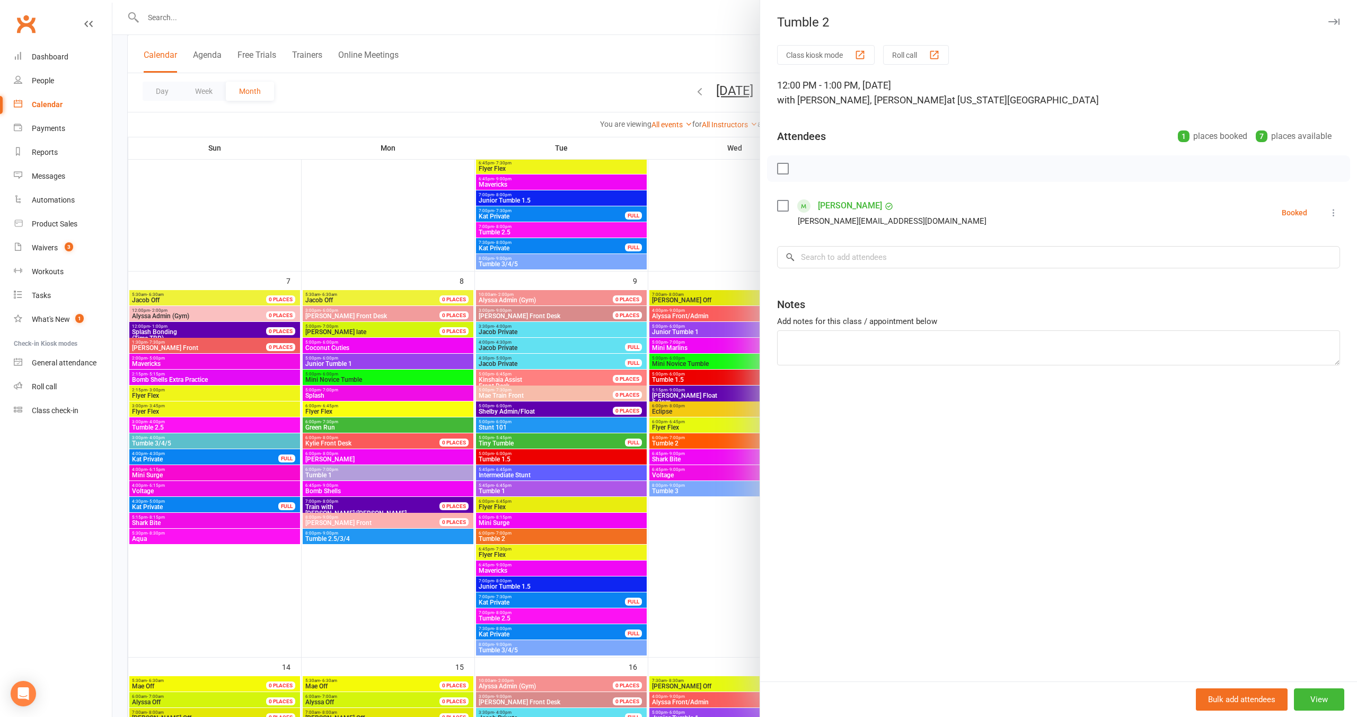
click at [726, 216] on div at bounding box center [734, 358] width 1245 height 717
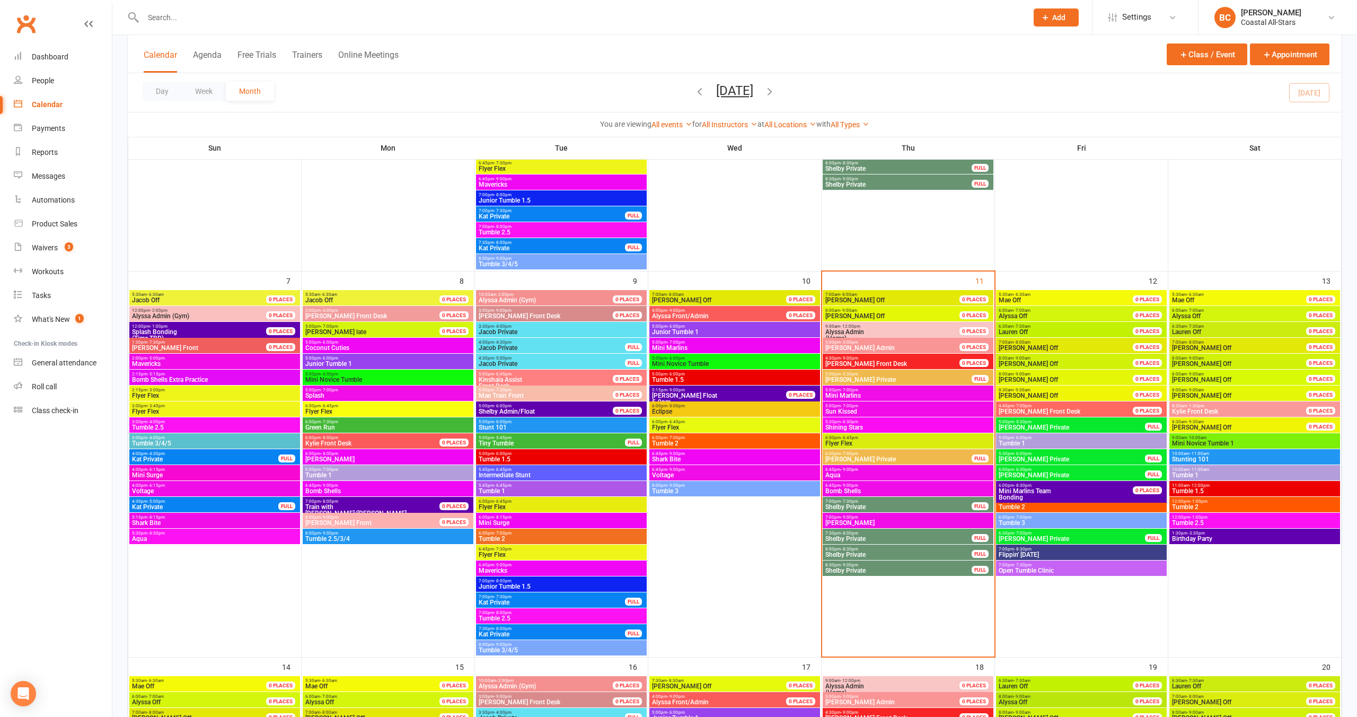
click at [1220, 488] on span "Tumble 1.5" at bounding box center [1255, 491] width 166 height 6
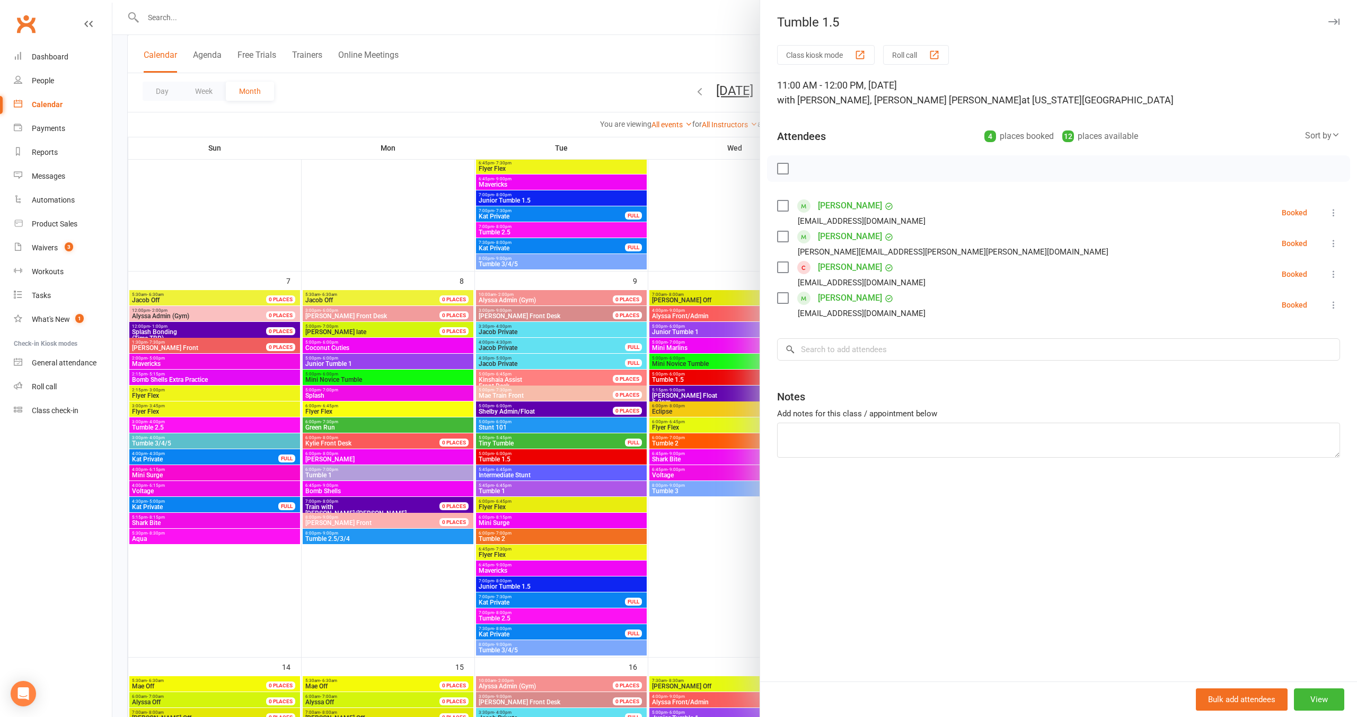
drag, startPoint x: 724, startPoint y: 230, endPoint x: 798, endPoint y: 248, distance: 76.9
click at [724, 230] on div at bounding box center [734, 358] width 1245 height 717
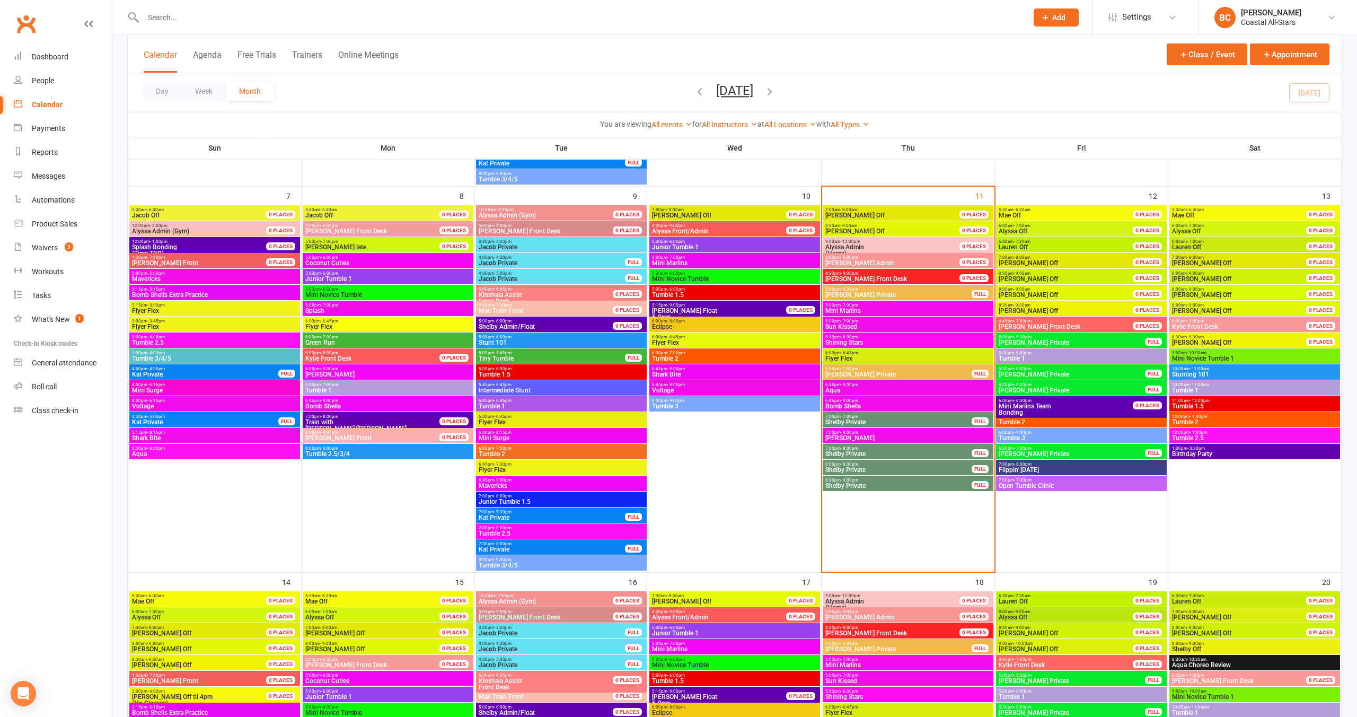
scroll to position [424, 0]
click at [1056, 483] on span "Open Tumble Clinic" at bounding box center [1081, 486] width 166 height 6
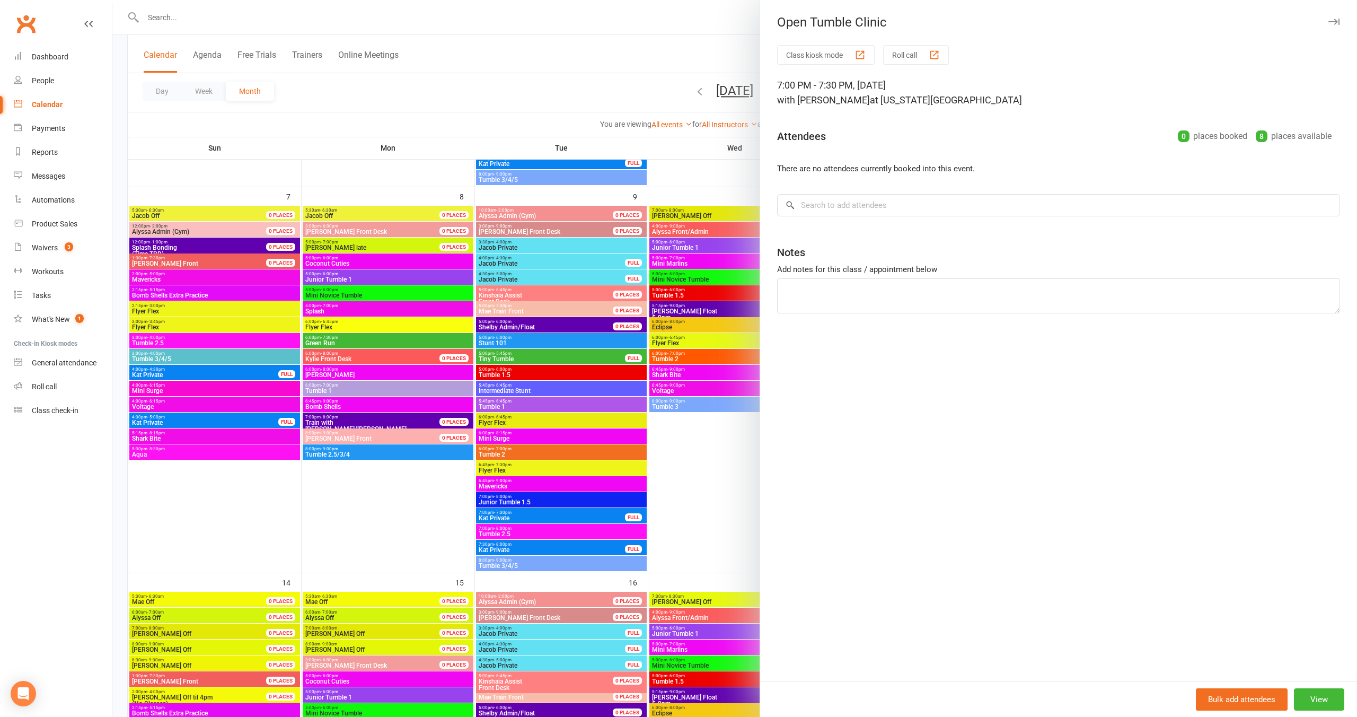
click at [611, 79] on div at bounding box center [734, 358] width 1245 height 717
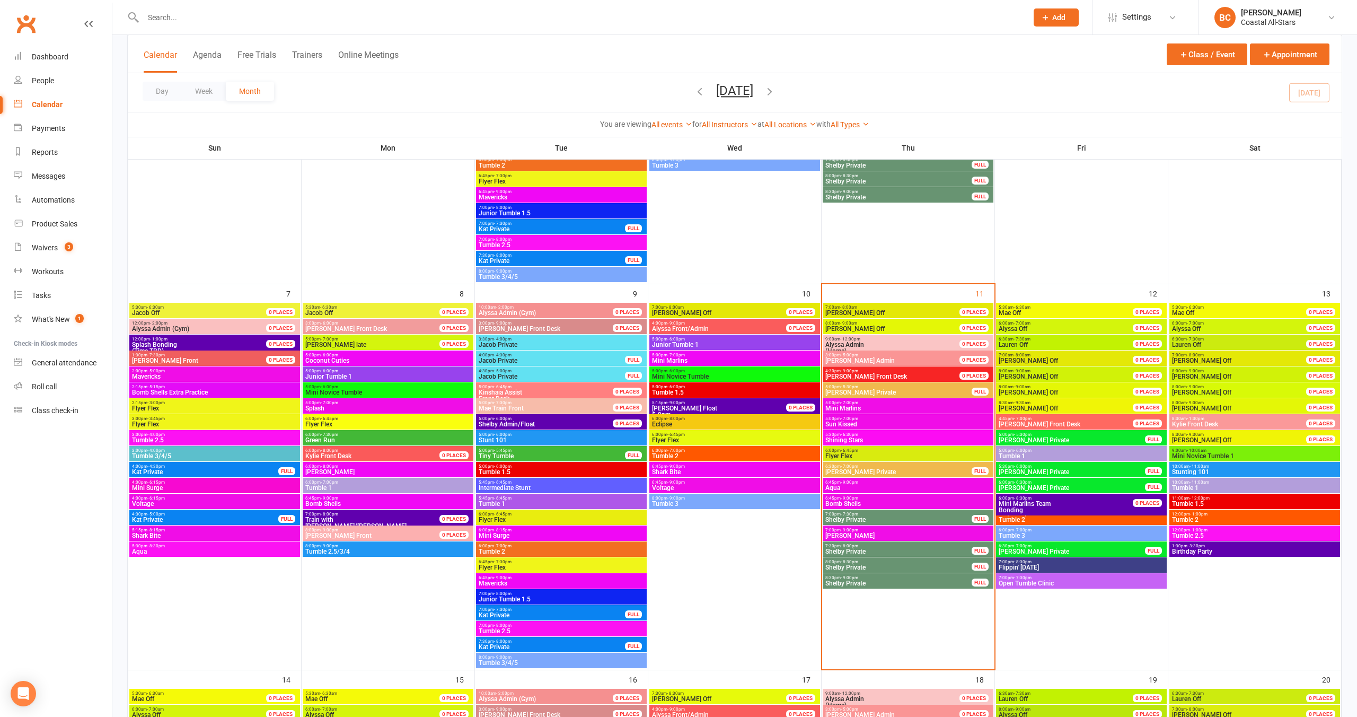
scroll to position [0, 0]
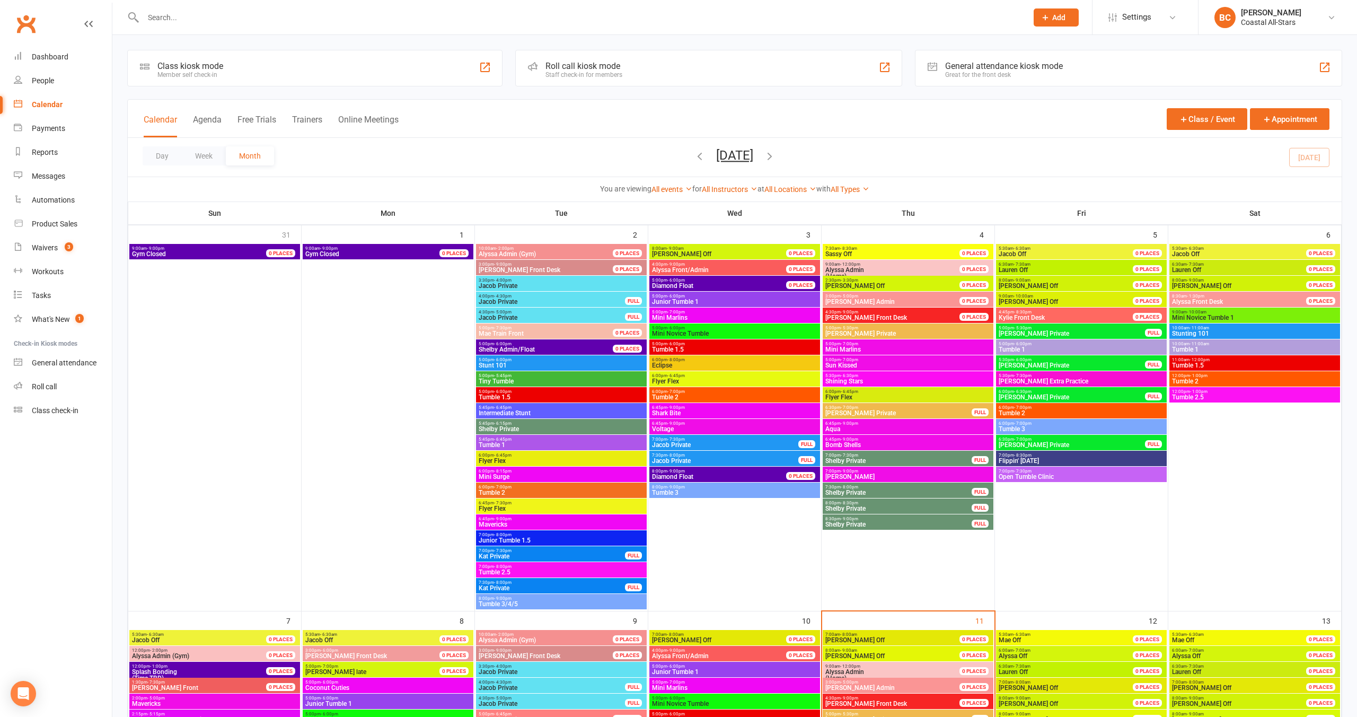
click at [1086, 469] on span "7:00pm - 7:30pm" at bounding box center [1081, 471] width 166 height 5
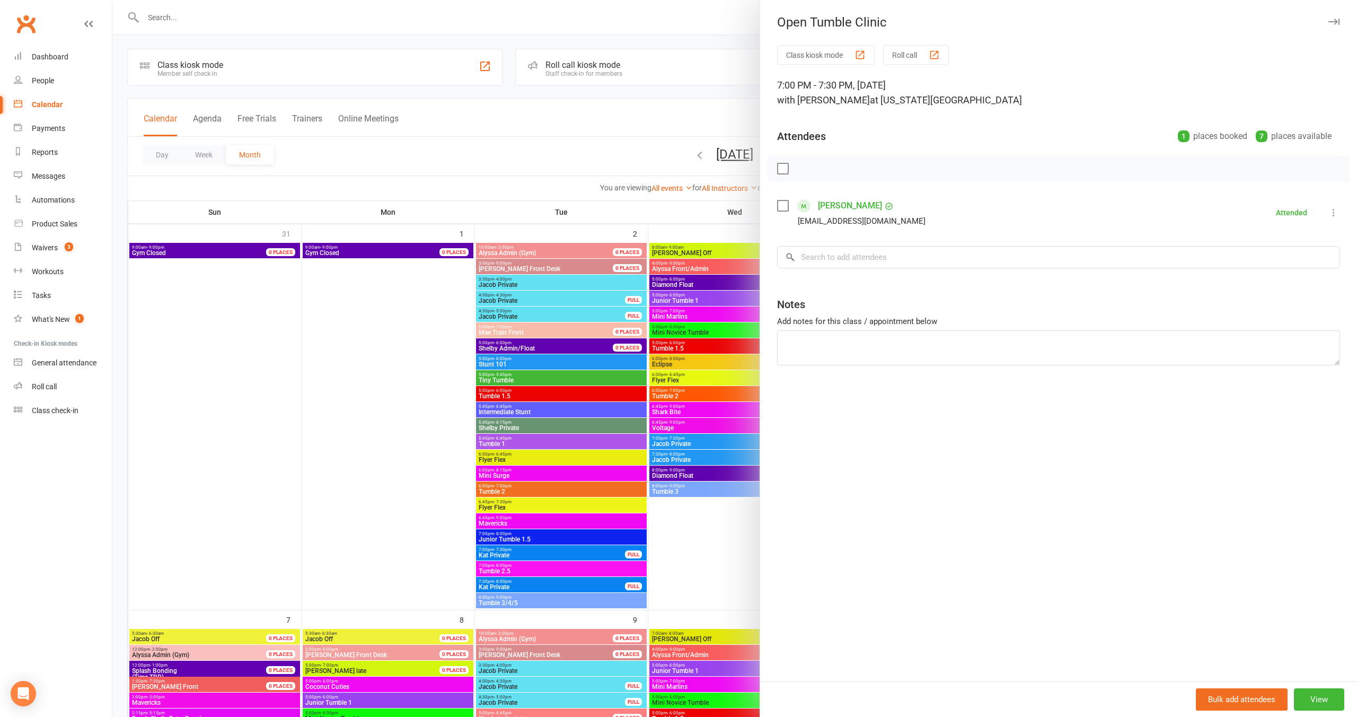
click at [308, 392] on div at bounding box center [734, 358] width 1245 height 717
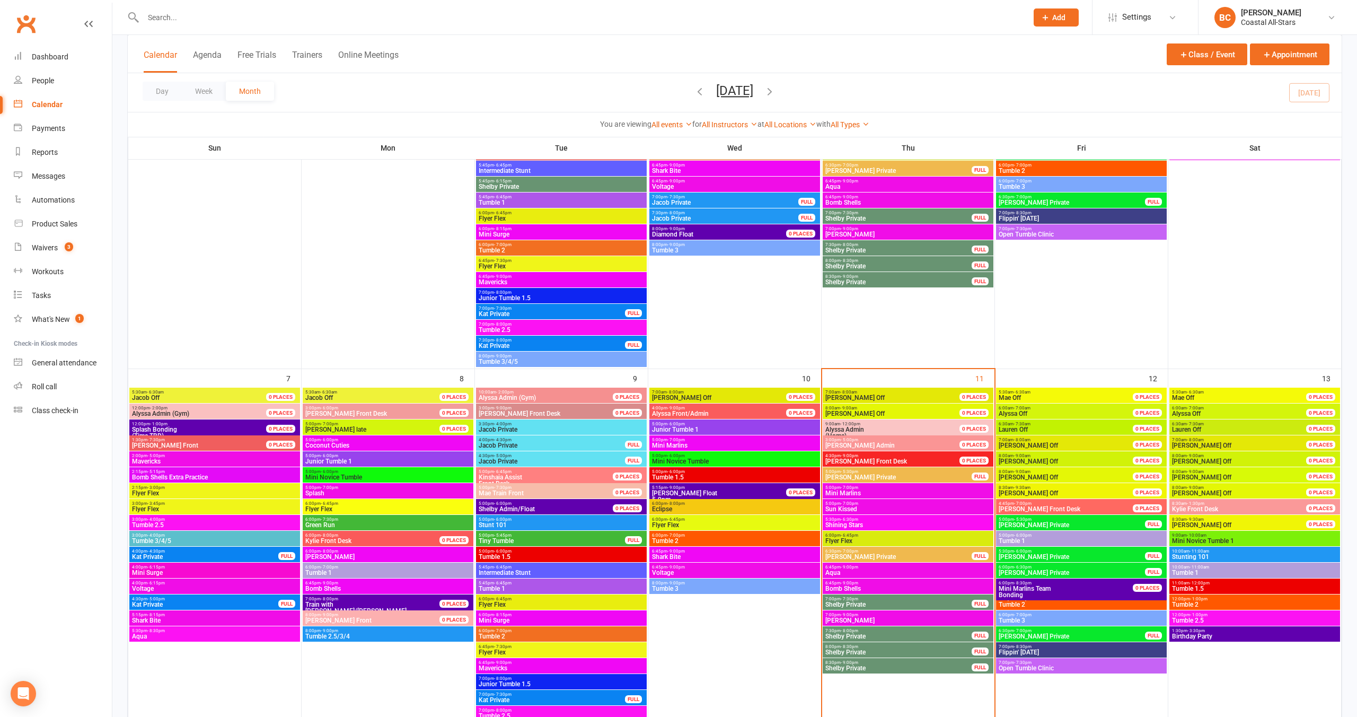
scroll to position [144, 0]
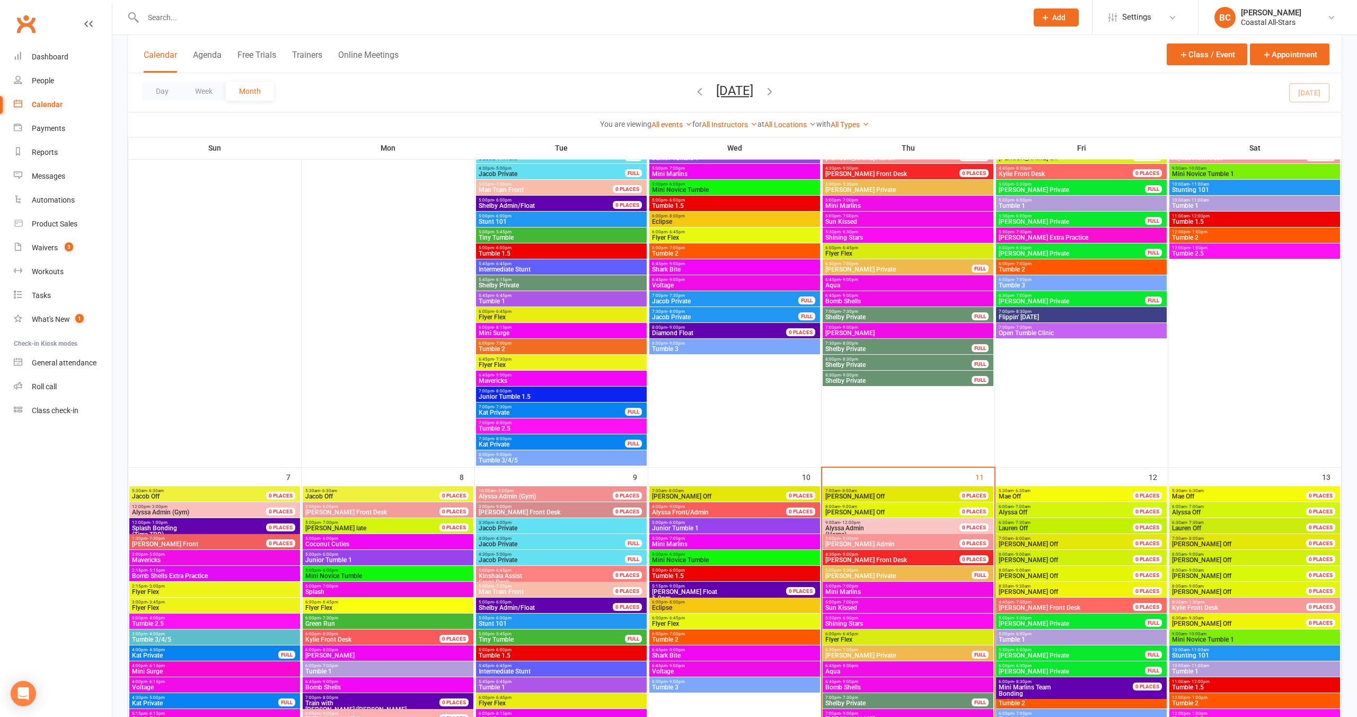
click at [1070, 334] on span "Open Tumble Clinic" at bounding box center [1081, 333] width 166 height 6
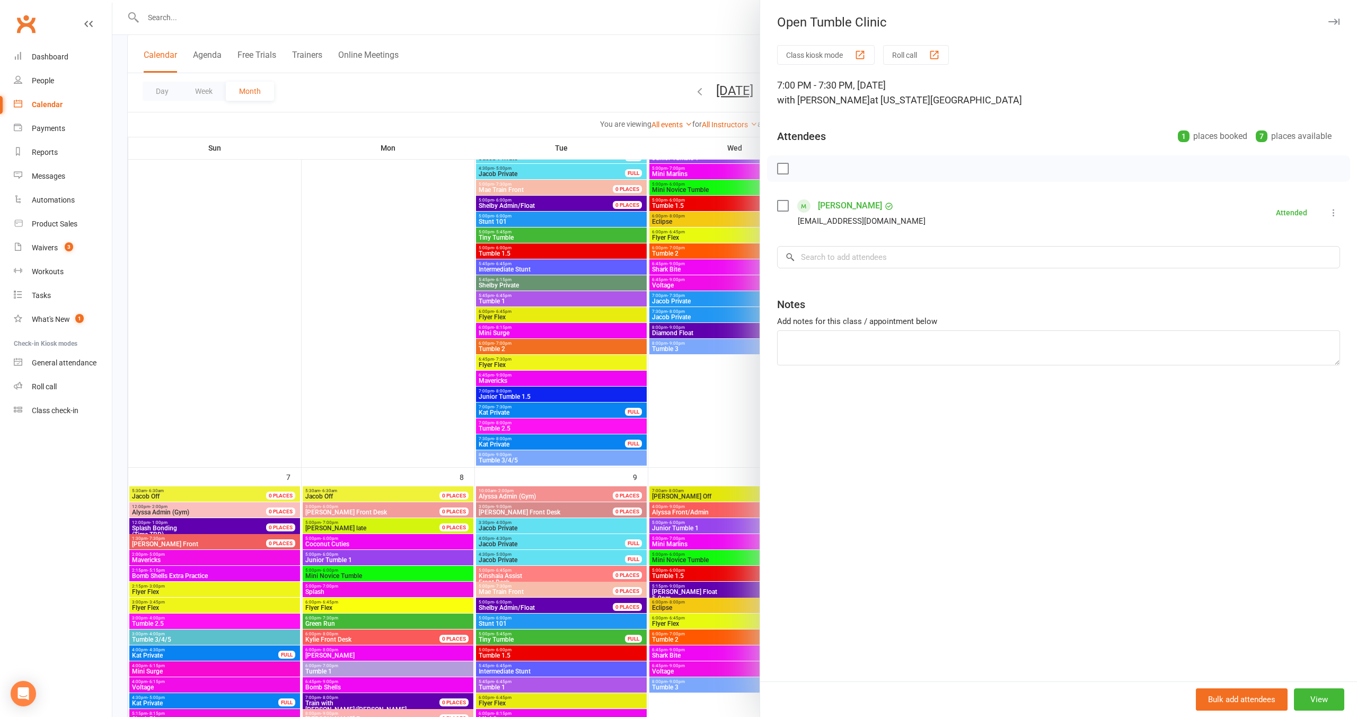
drag, startPoint x: 404, startPoint y: 308, endPoint x: 438, endPoint y: 306, distance: 34.0
click at [404, 308] on div at bounding box center [734, 358] width 1245 height 717
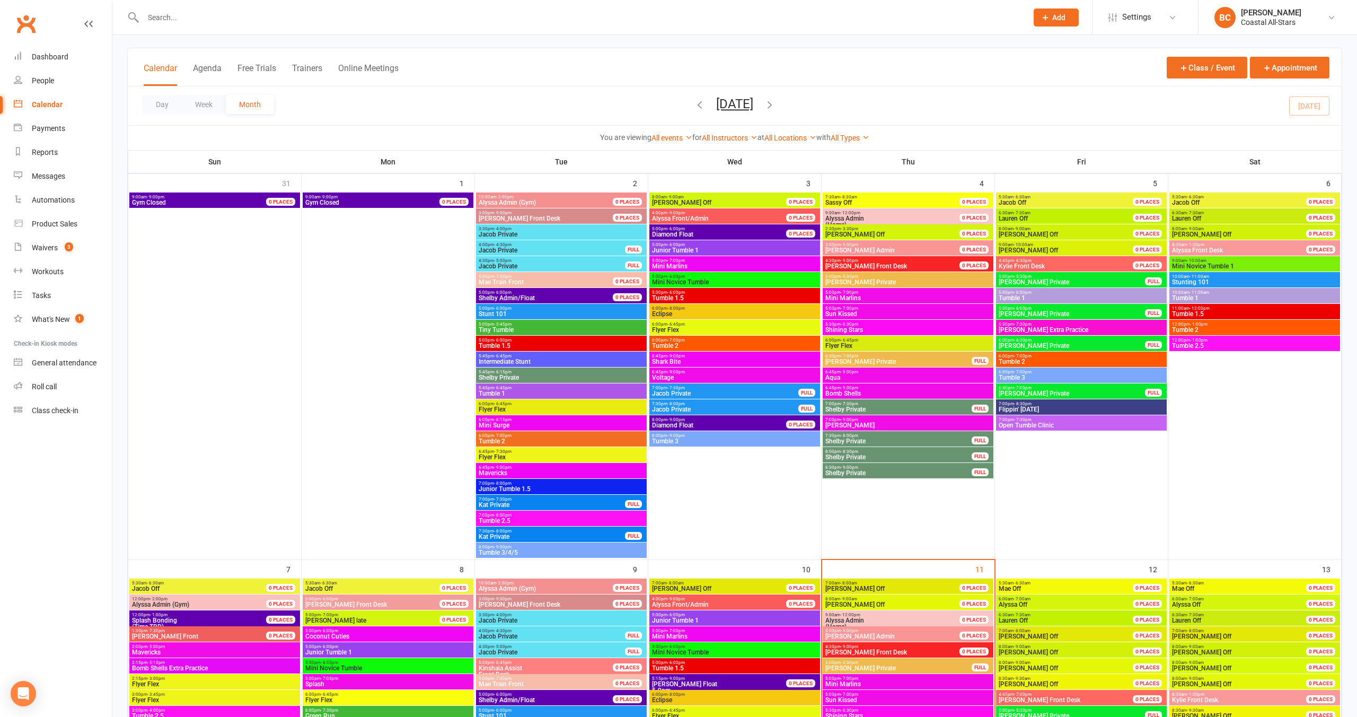
scroll to position [0, 0]
